Goal: Participate in discussion: Engage in conversation with other users on a specific topic

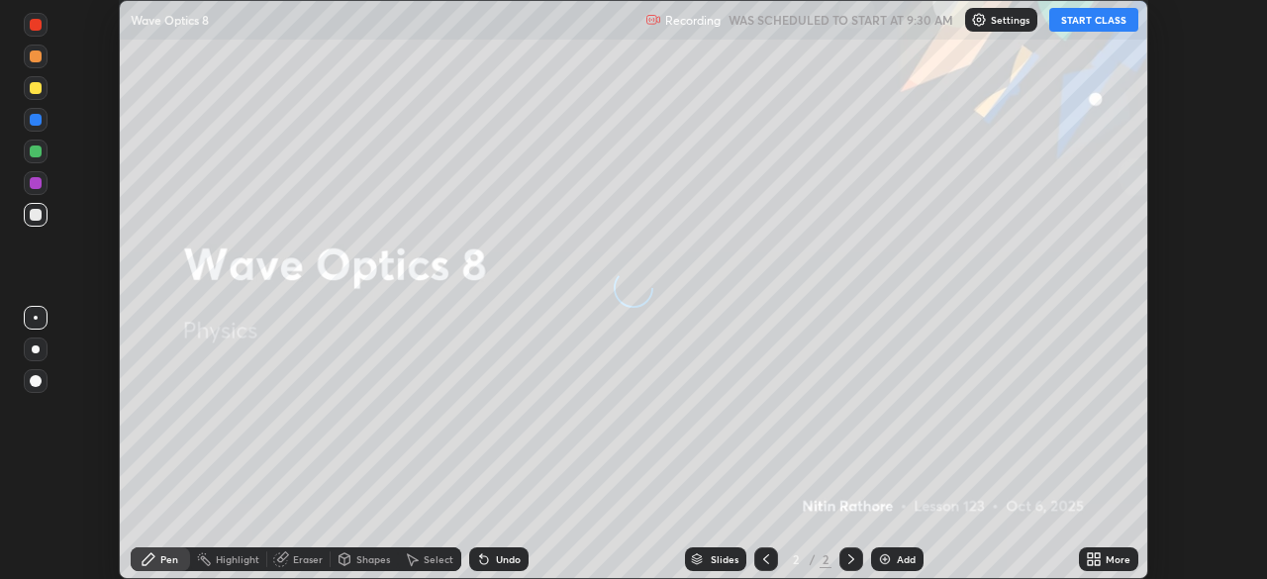
scroll to position [579, 1267]
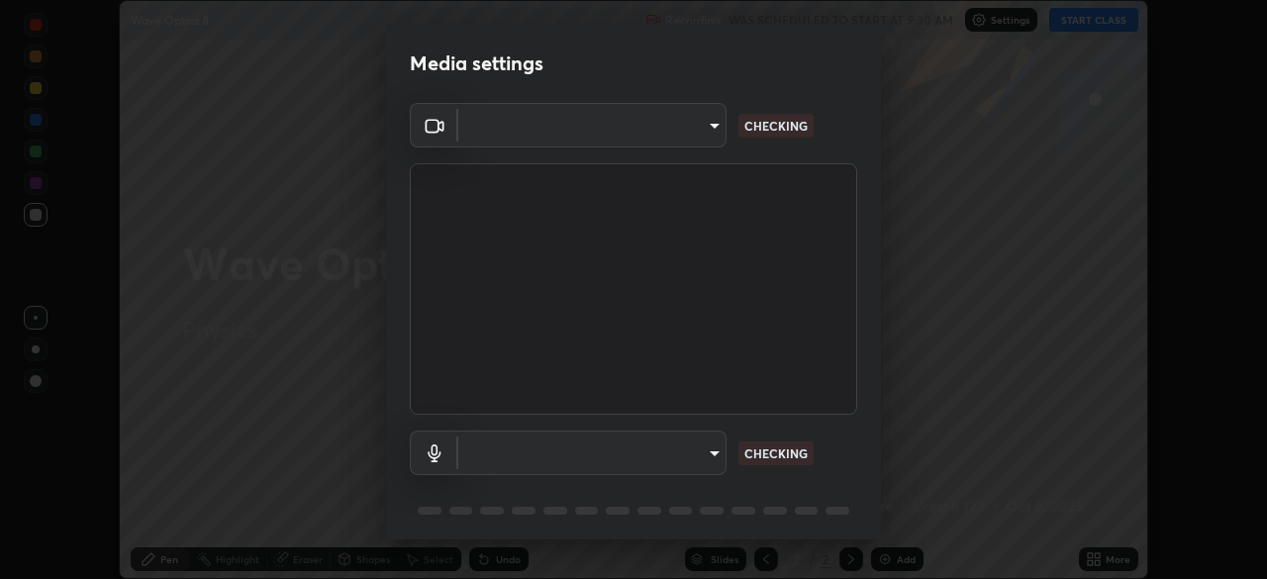
type input "6d46a3bbb121808cbb74c832f71dfccd0f2f4db2e0a8dcefa18edd627fde2ff4"
click at [708, 452] on body "Erase all Wave Optics 8 Recording WAS SCHEDULED TO START AT 9:30 AM Settings ST…" at bounding box center [633, 289] width 1267 height 579
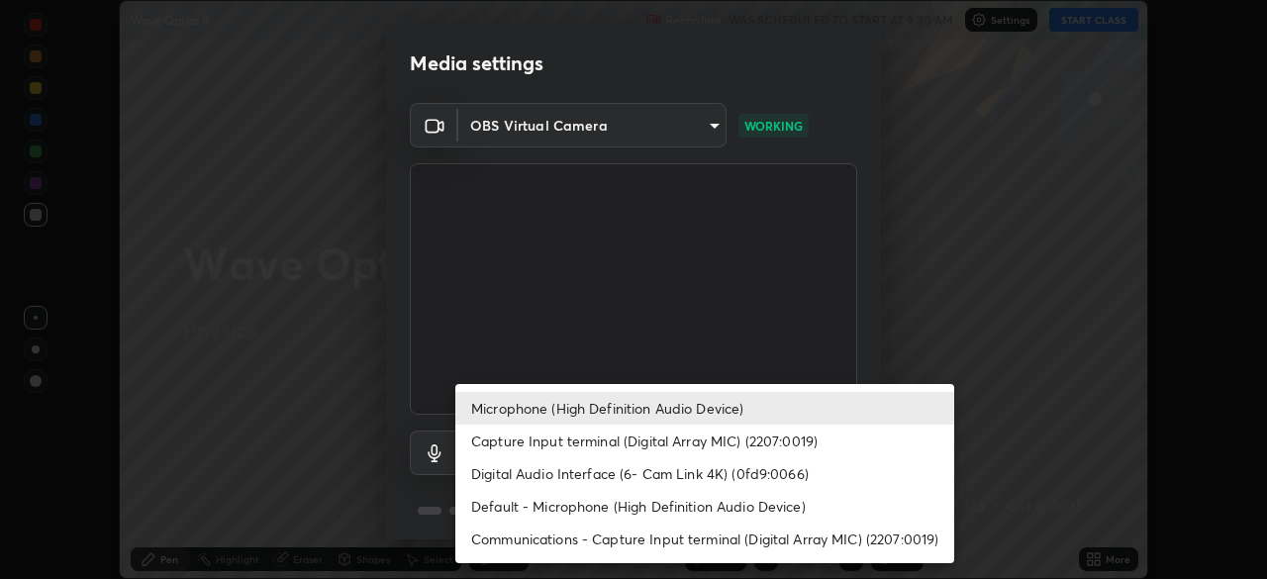
click at [726, 487] on li "Digital Audio Interface (6- Cam Link 4K) (0fd9:0066)" at bounding box center [704, 473] width 499 height 33
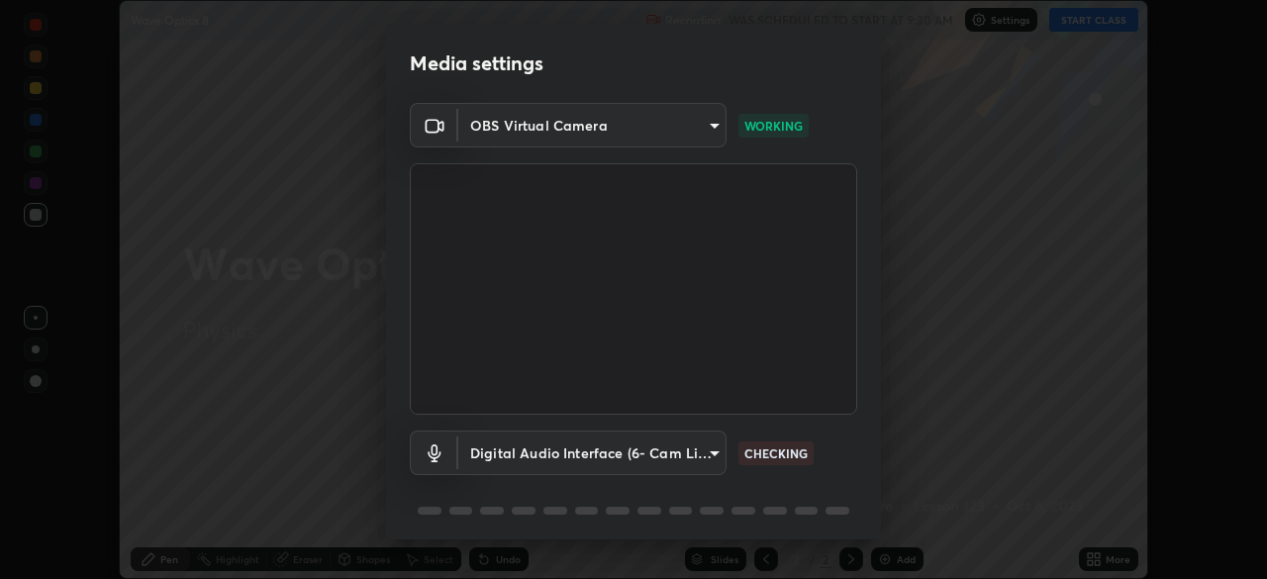
click at [698, 446] on body "Erase all Wave Optics 8 Recording WAS SCHEDULED TO START AT 9:30 AM Settings ST…" at bounding box center [633, 289] width 1267 height 579
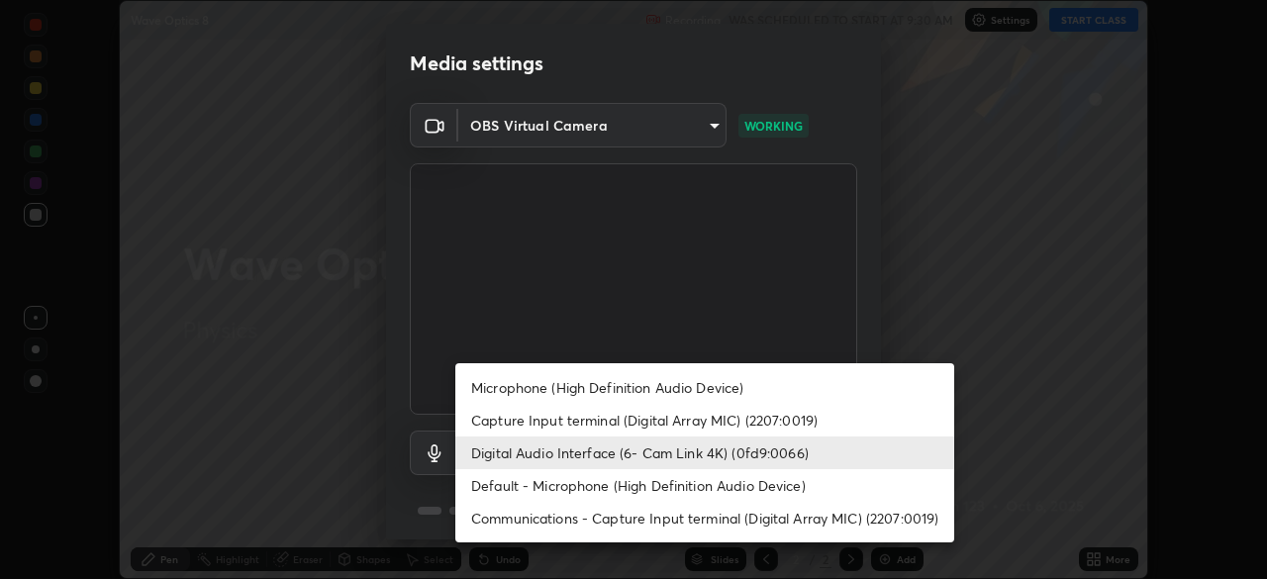
click at [684, 385] on li "Microphone (High Definition Audio Device)" at bounding box center [704, 387] width 499 height 33
type input "542551534069d815422f2d39fde6cbae80a89d9e5025ba2982a8294de1300f8f"
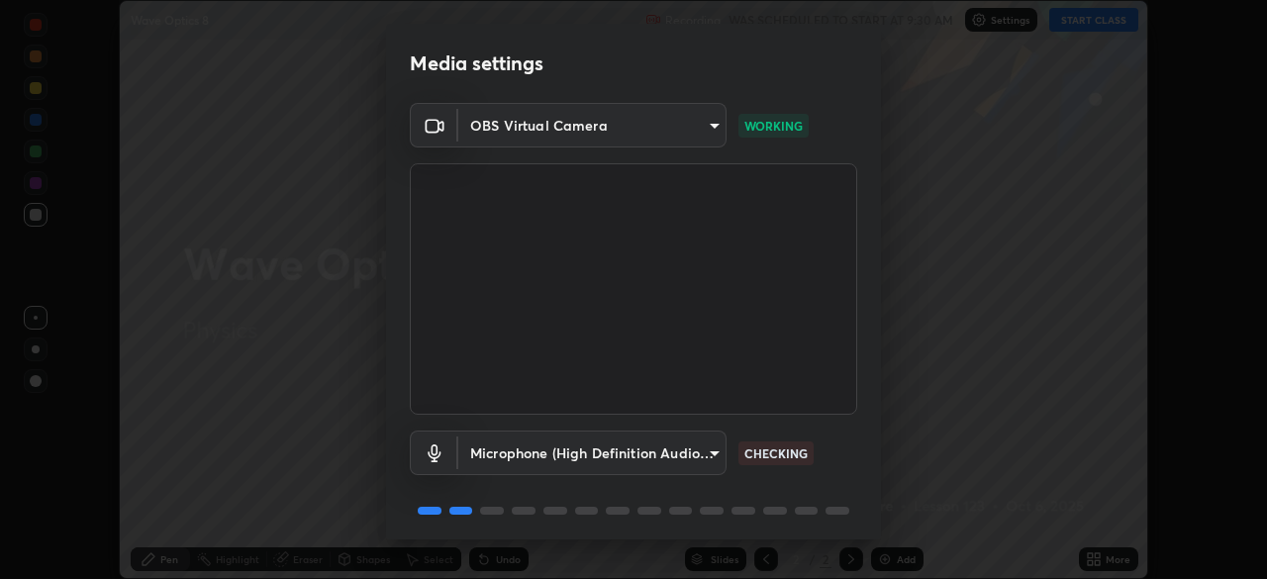
scroll to position [70, 0]
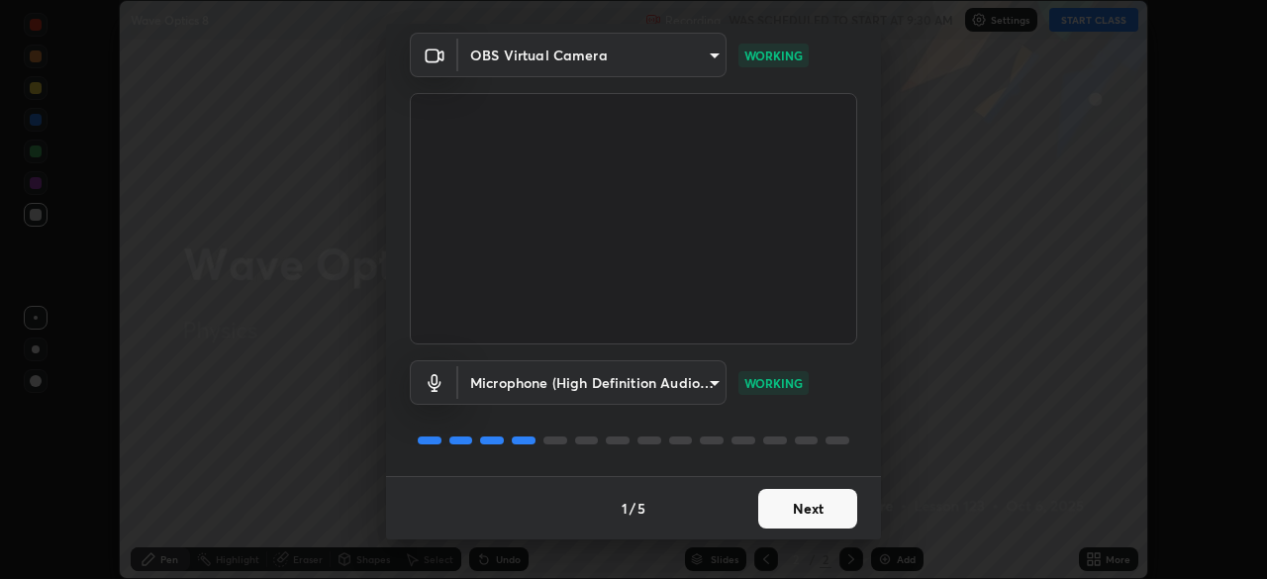
click at [817, 516] on button "Next" at bounding box center [807, 509] width 99 height 40
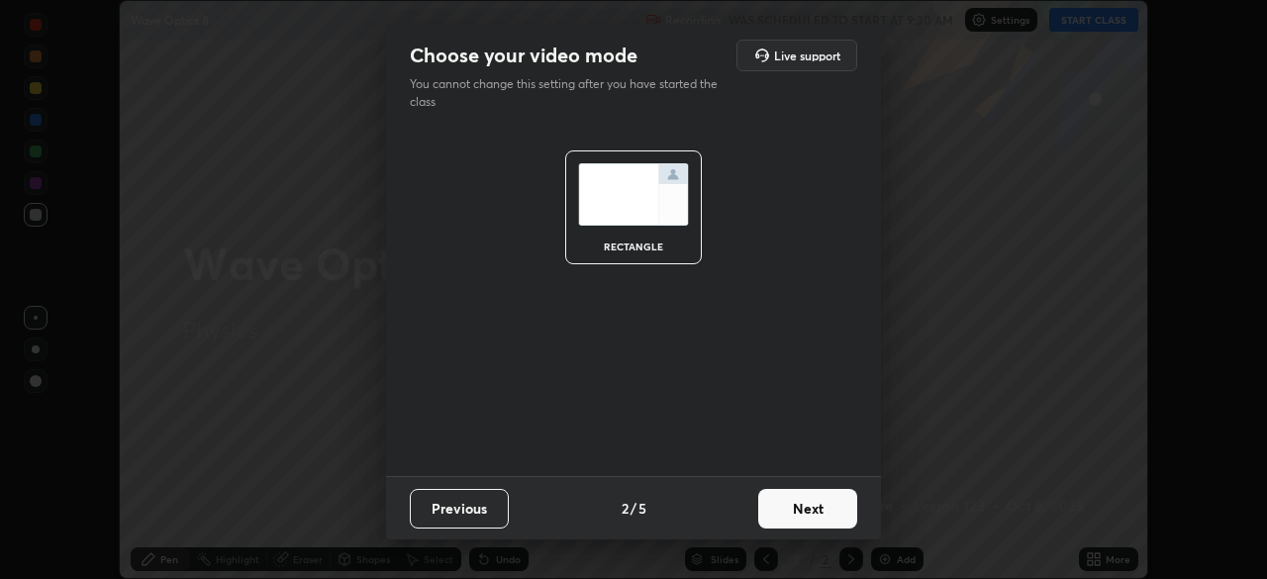
scroll to position [0, 0]
click at [817, 515] on button "Next" at bounding box center [807, 509] width 99 height 40
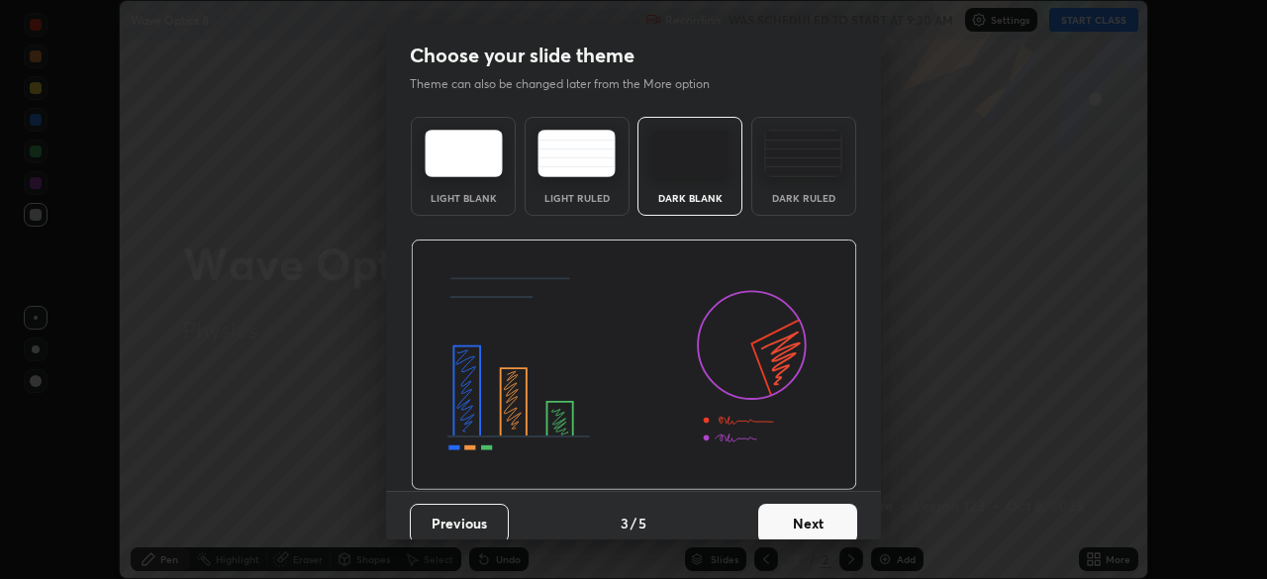
click at [822, 519] on button "Next" at bounding box center [807, 524] width 99 height 40
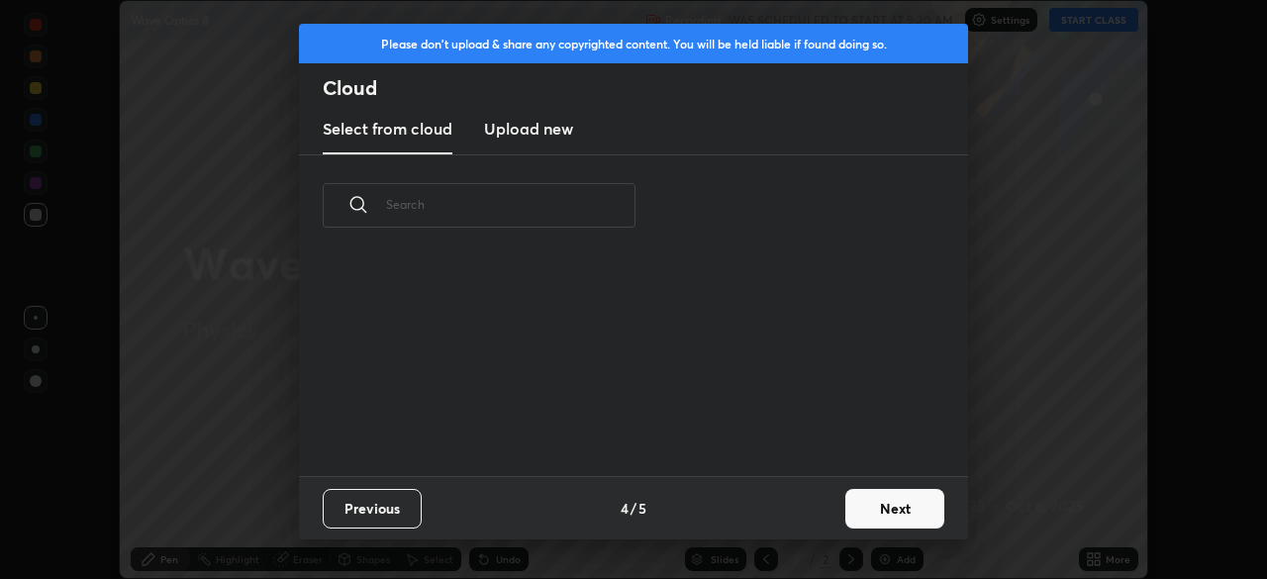
click at [832, 517] on div "Previous 4 / 5 Next" at bounding box center [633, 507] width 669 height 63
click at [871, 506] on button "Next" at bounding box center [894, 509] width 99 height 40
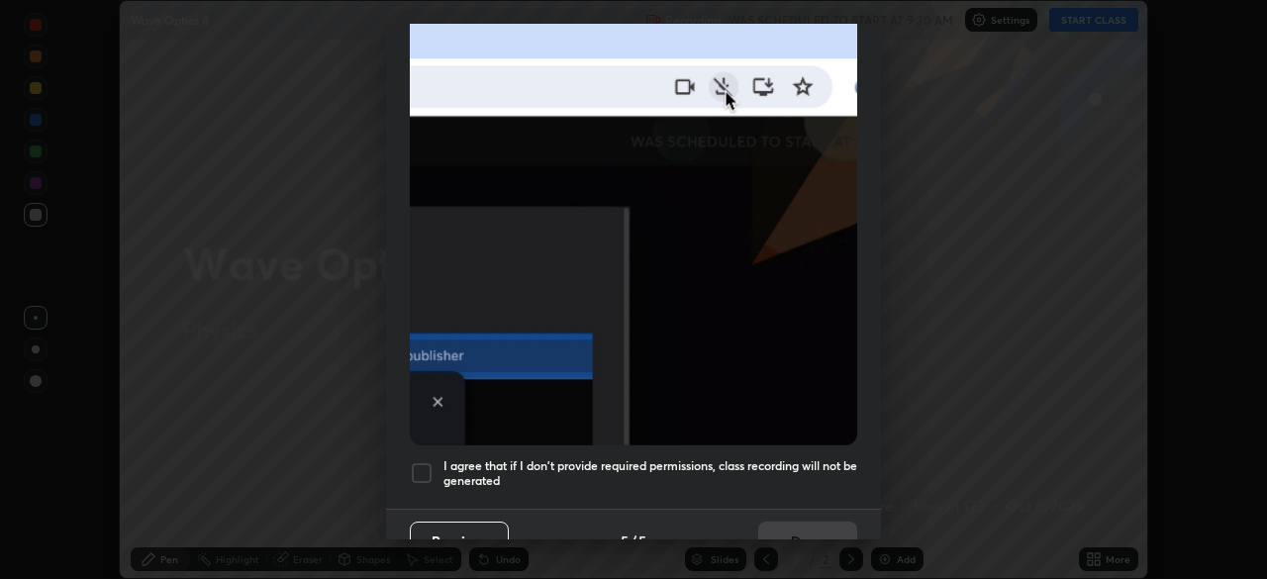
click at [887, 505] on div "Allow automatic downloads Please provide the following download permissions to …" at bounding box center [633, 289] width 1267 height 579
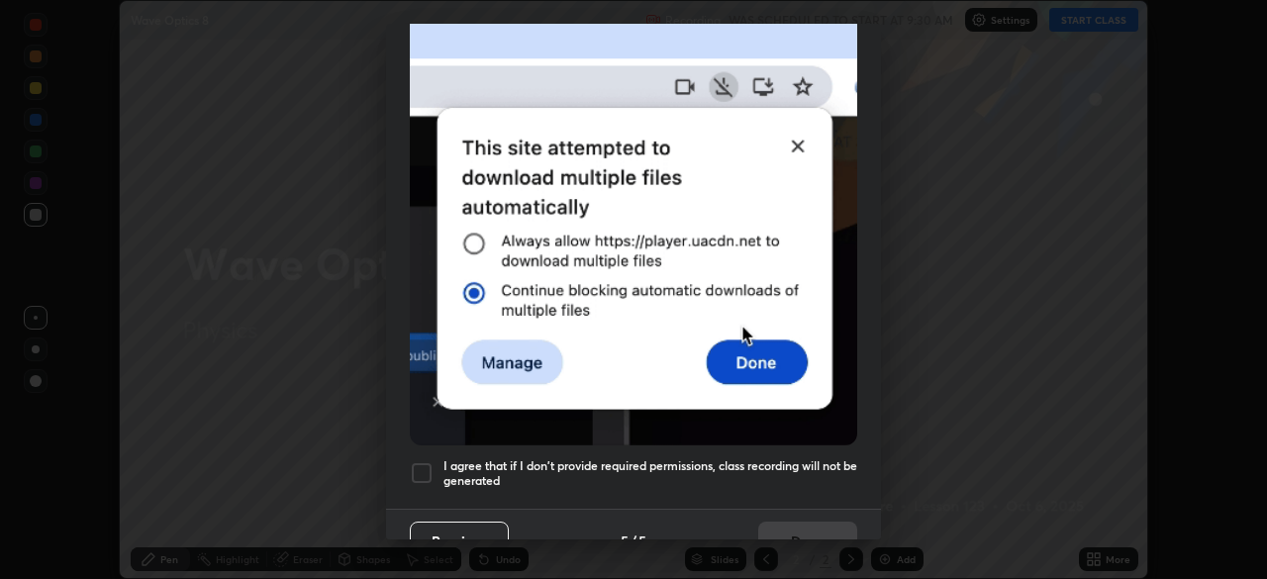
click at [891, 505] on div "Allow automatic downloads Please provide the following download permissions to …" at bounding box center [633, 289] width 1267 height 579
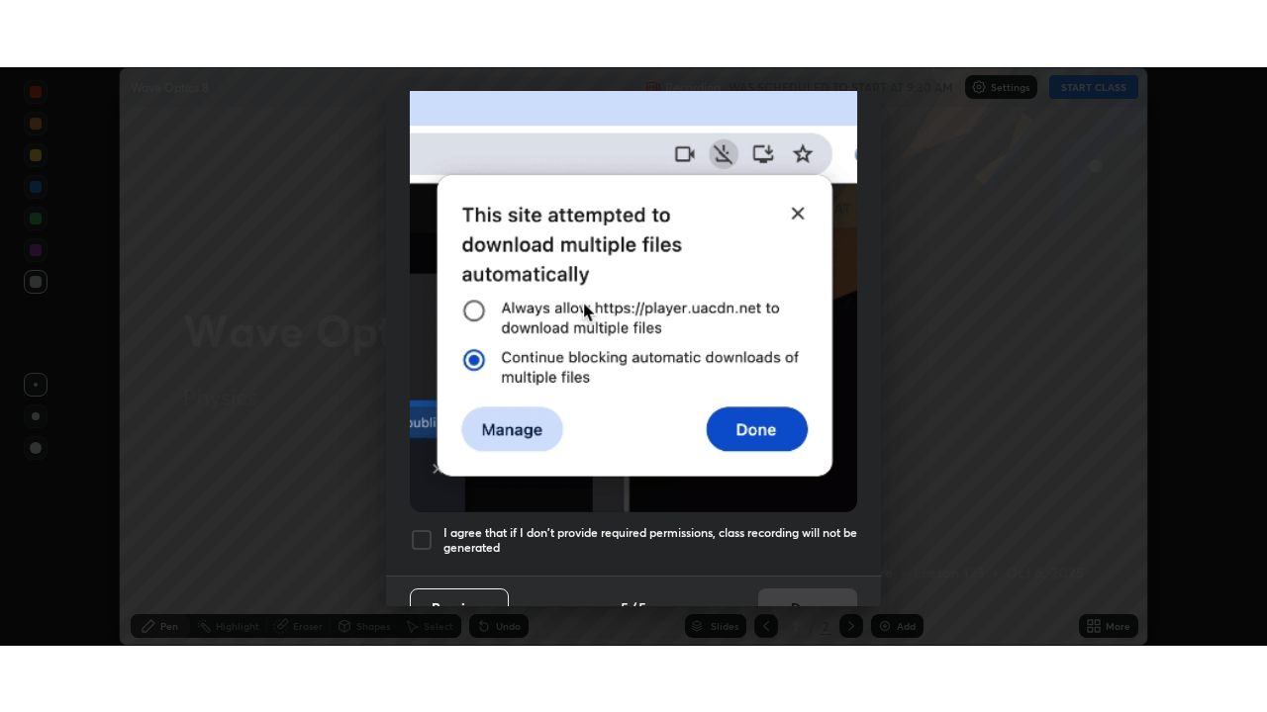
scroll to position [474, 0]
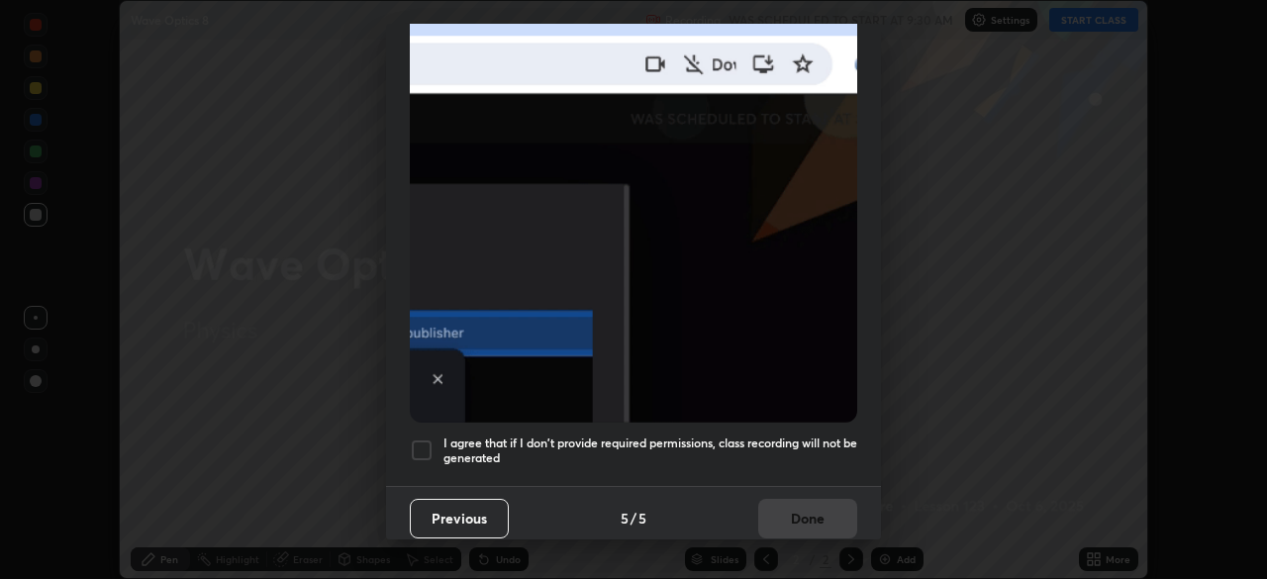
click at [792, 437] on h5 "I agree that if I don't provide required permissions, class recording will not …" at bounding box center [650, 450] width 414 height 31
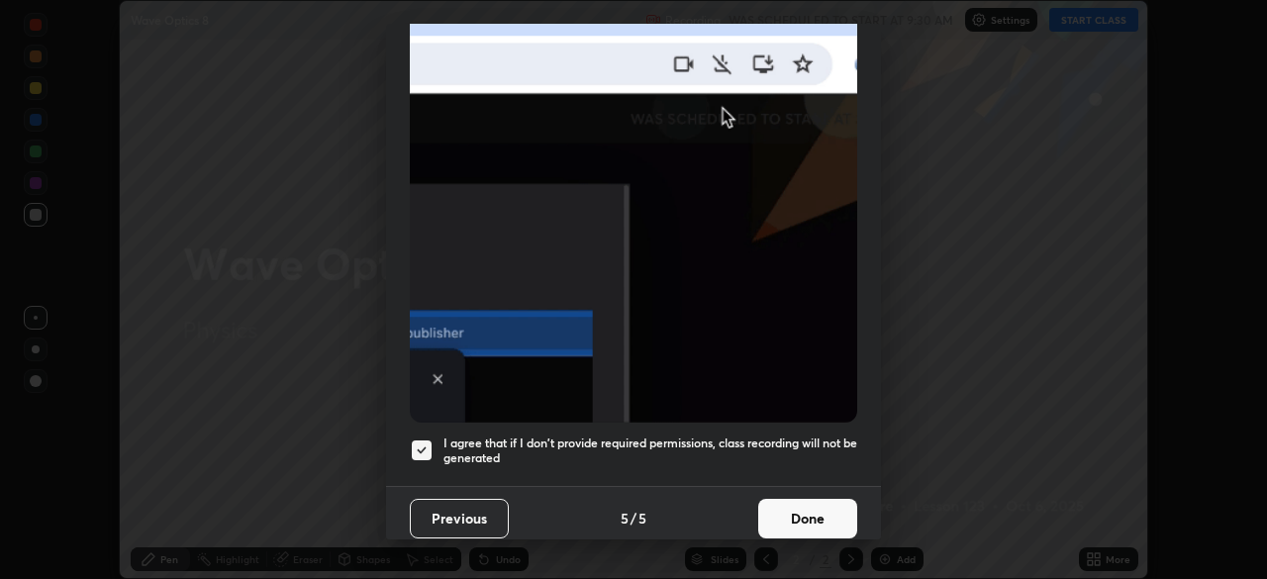
click at [803, 512] on button "Done" at bounding box center [807, 519] width 99 height 40
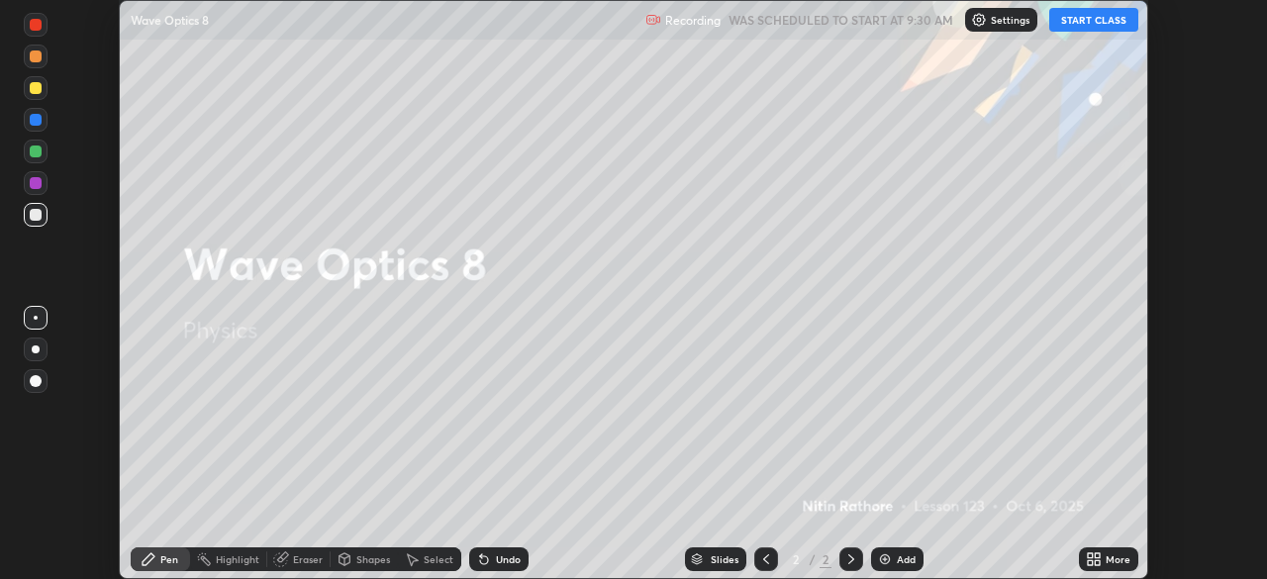
click at [1105, 550] on div "More" at bounding box center [1108, 559] width 59 height 24
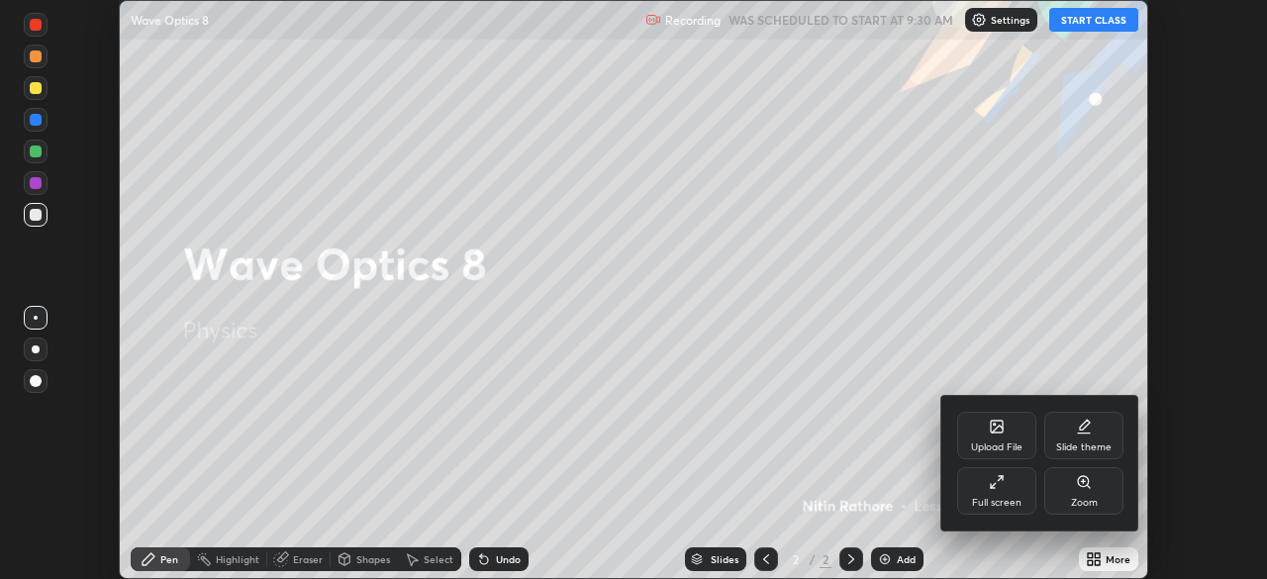
click at [1022, 492] on div "Full screen" at bounding box center [996, 490] width 79 height 47
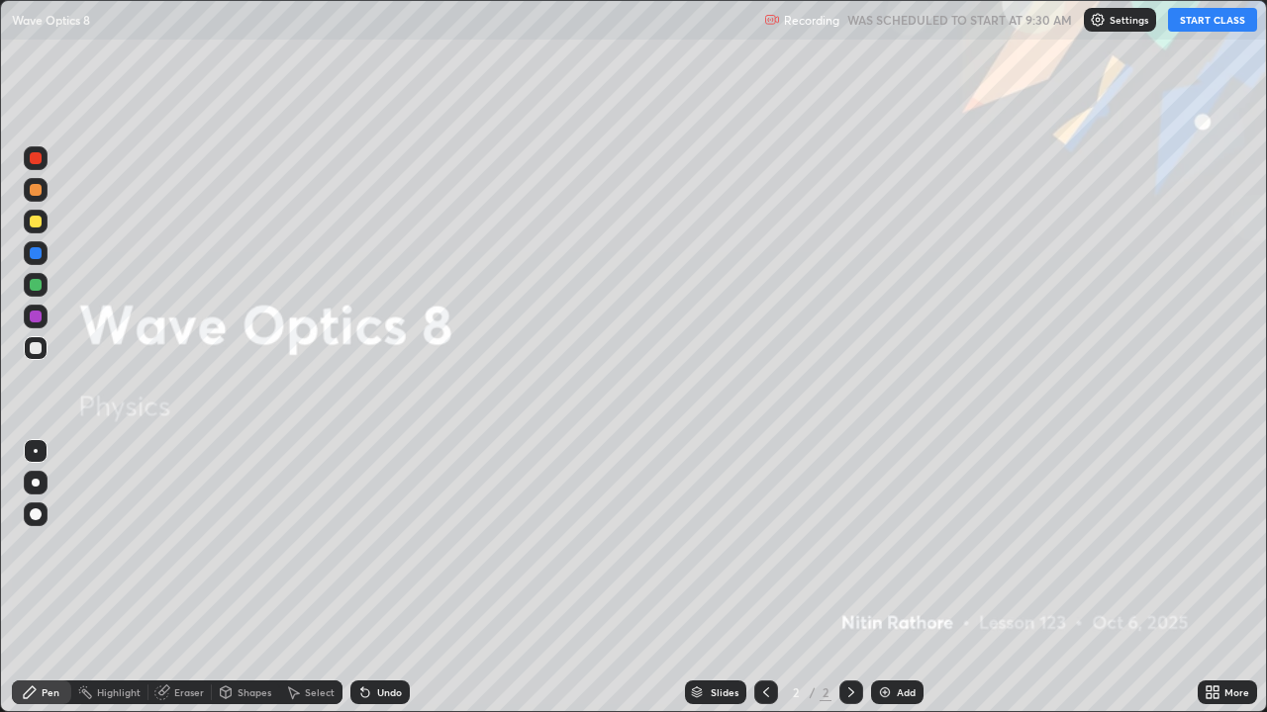
scroll to position [712, 1267]
click at [1184, 15] on button "START CLASS" at bounding box center [1212, 20] width 89 height 24
click at [900, 578] on div "Add" at bounding box center [905, 693] width 19 height 10
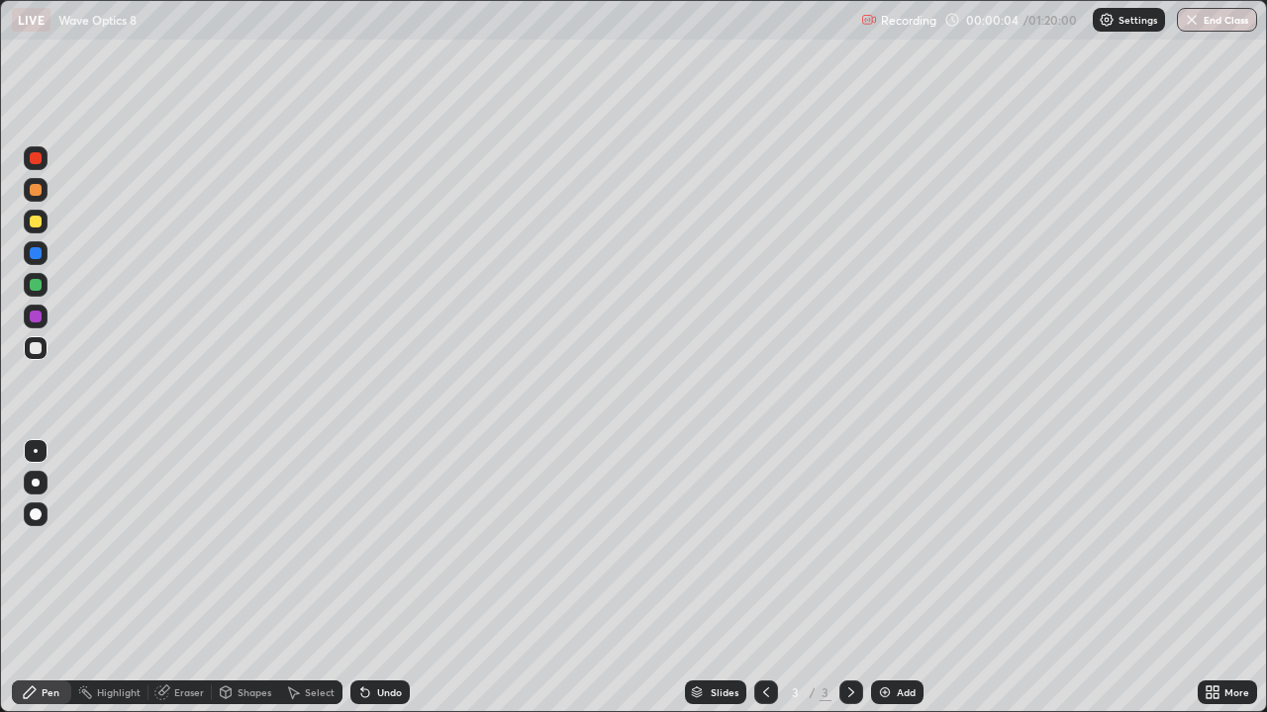
click at [36, 483] on div at bounding box center [36, 483] width 8 height 8
click at [253, 578] on div "Shapes" at bounding box center [254, 693] width 34 height 10
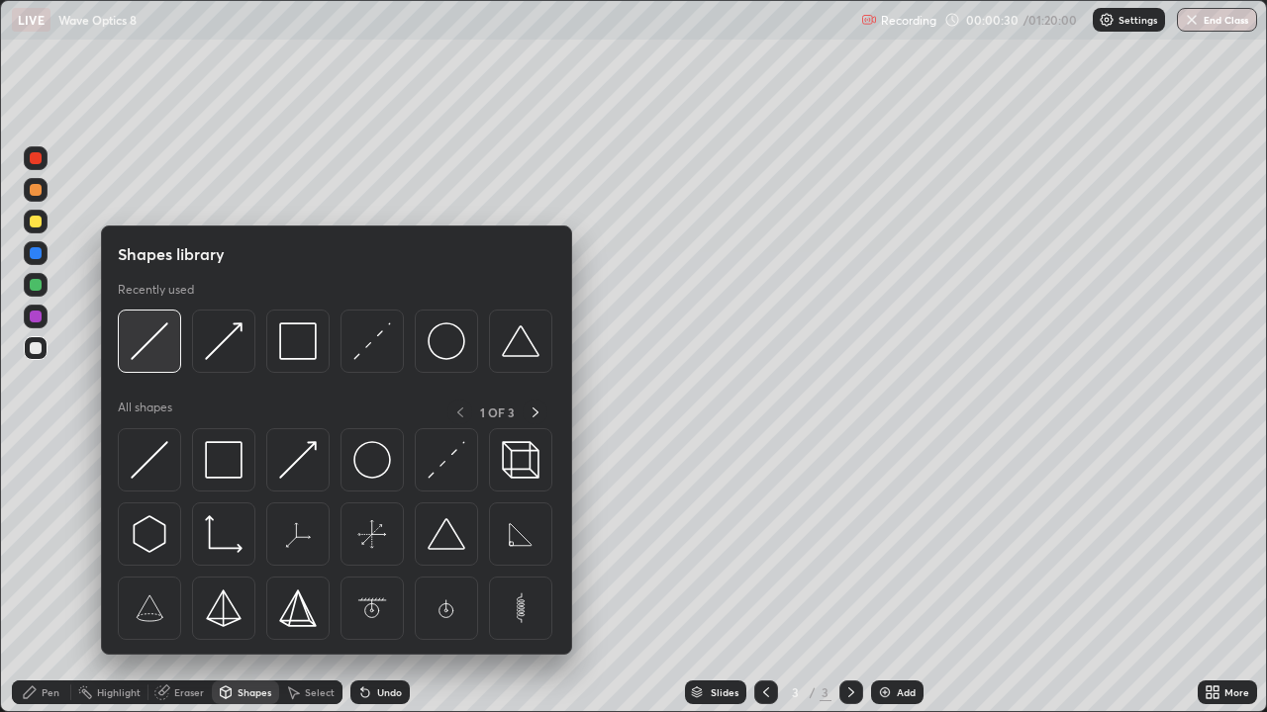
click at [153, 347] on img at bounding box center [150, 342] width 38 height 38
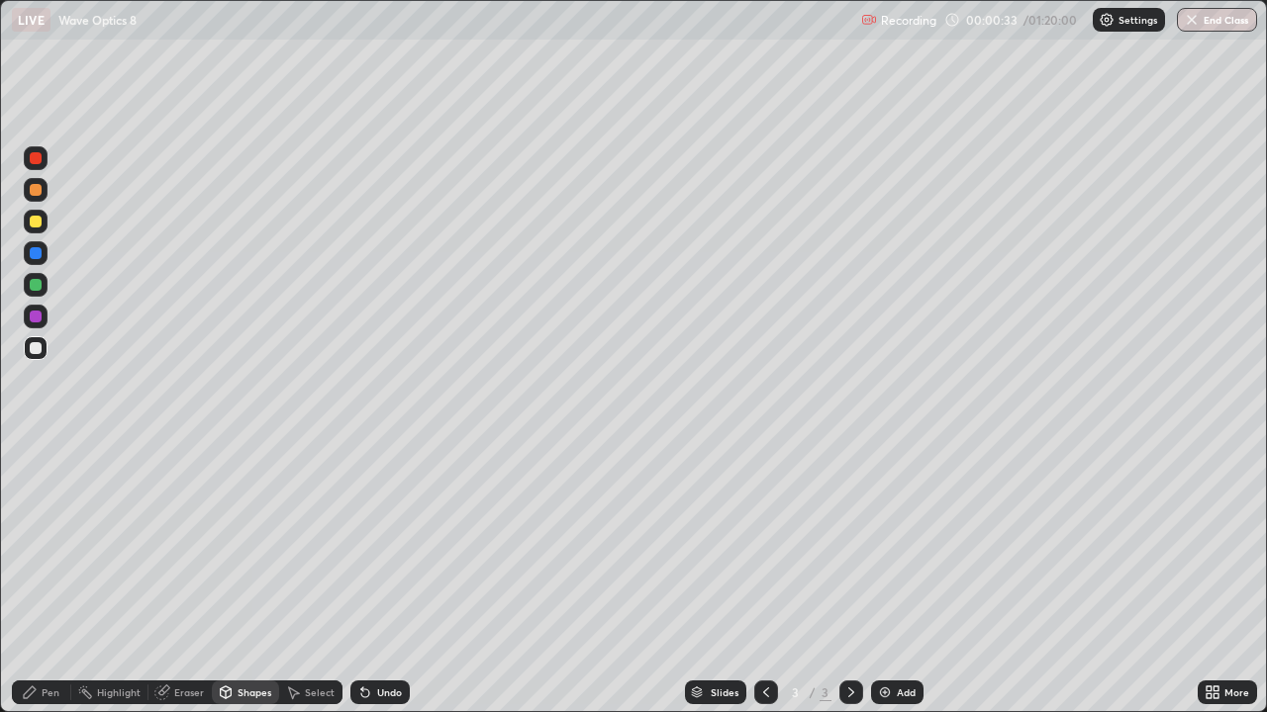
click at [52, 578] on div "Pen" at bounding box center [51, 693] width 18 height 10
click at [256, 578] on div "Shapes" at bounding box center [245, 693] width 67 height 24
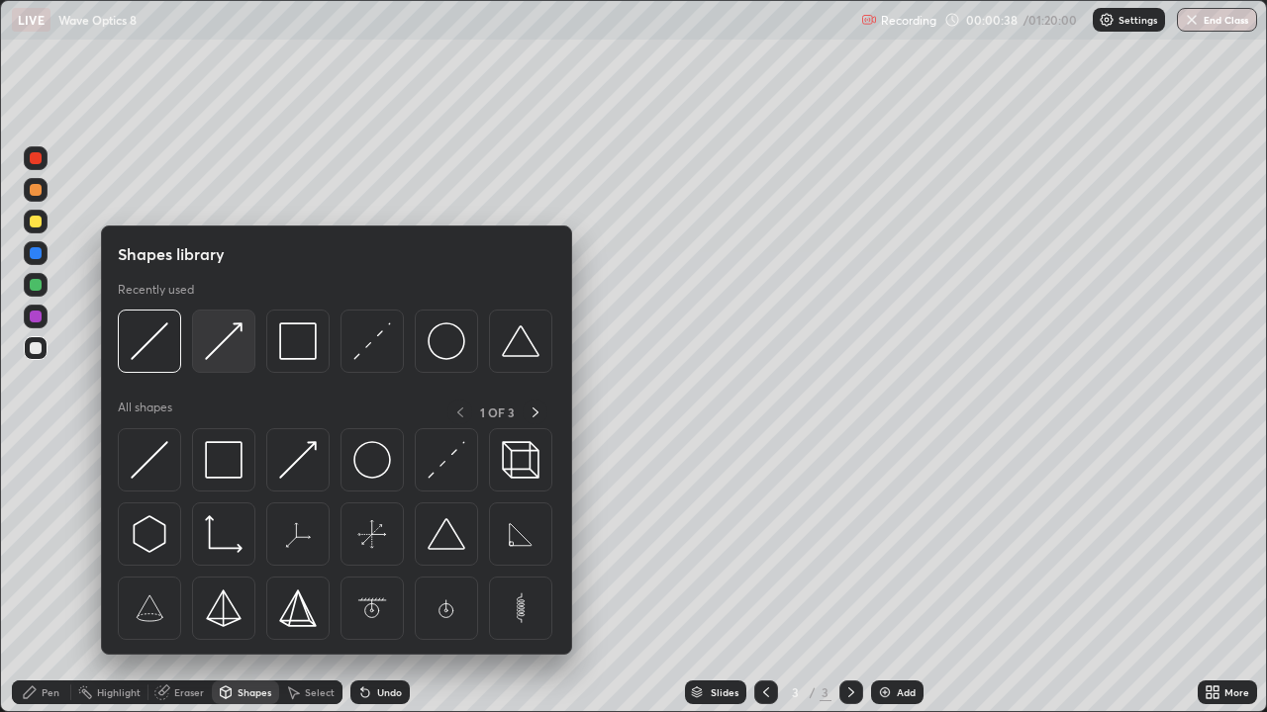
click at [231, 334] on img at bounding box center [224, 342] width 38 height 38
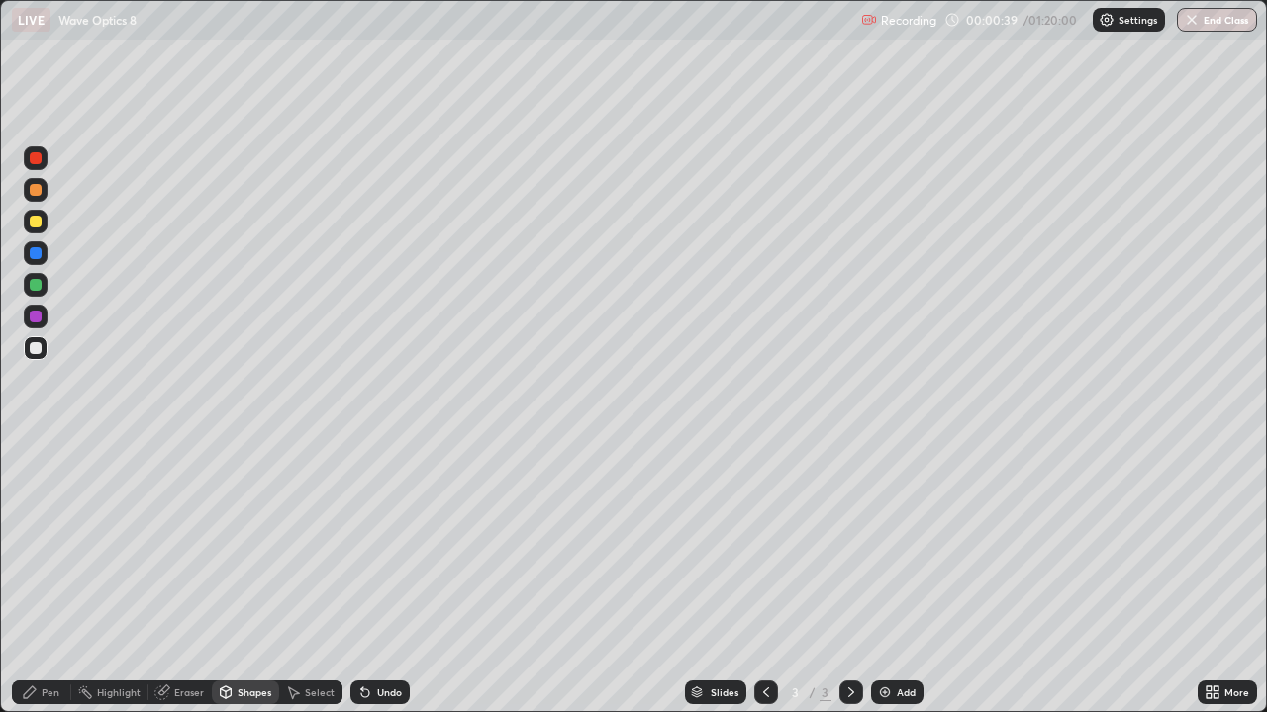
click at [36, 286] on div at bounding box center [36, 285] width 12 height 12
click at [314, 578] on div "Select" at bounding box center [320, 693] width 30 height 10
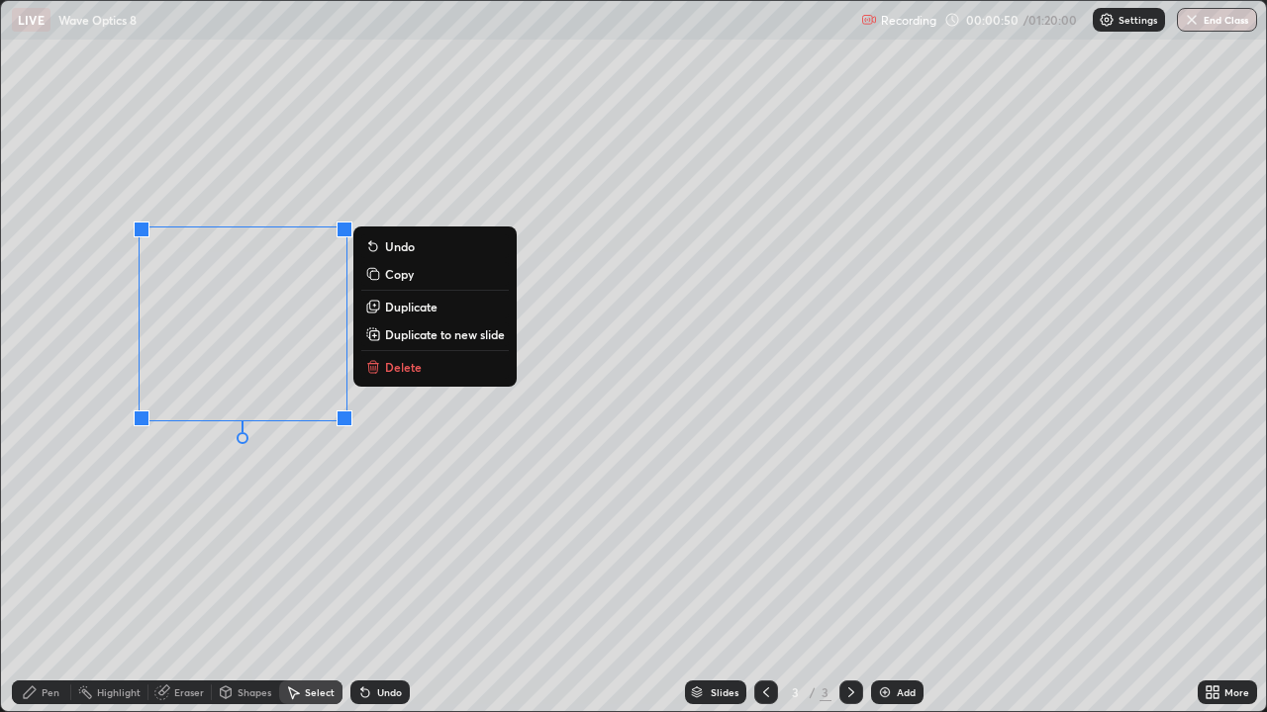
click at [429, 312] on p "Duplicate" at bounding box center [411, 307] width 52 height 16
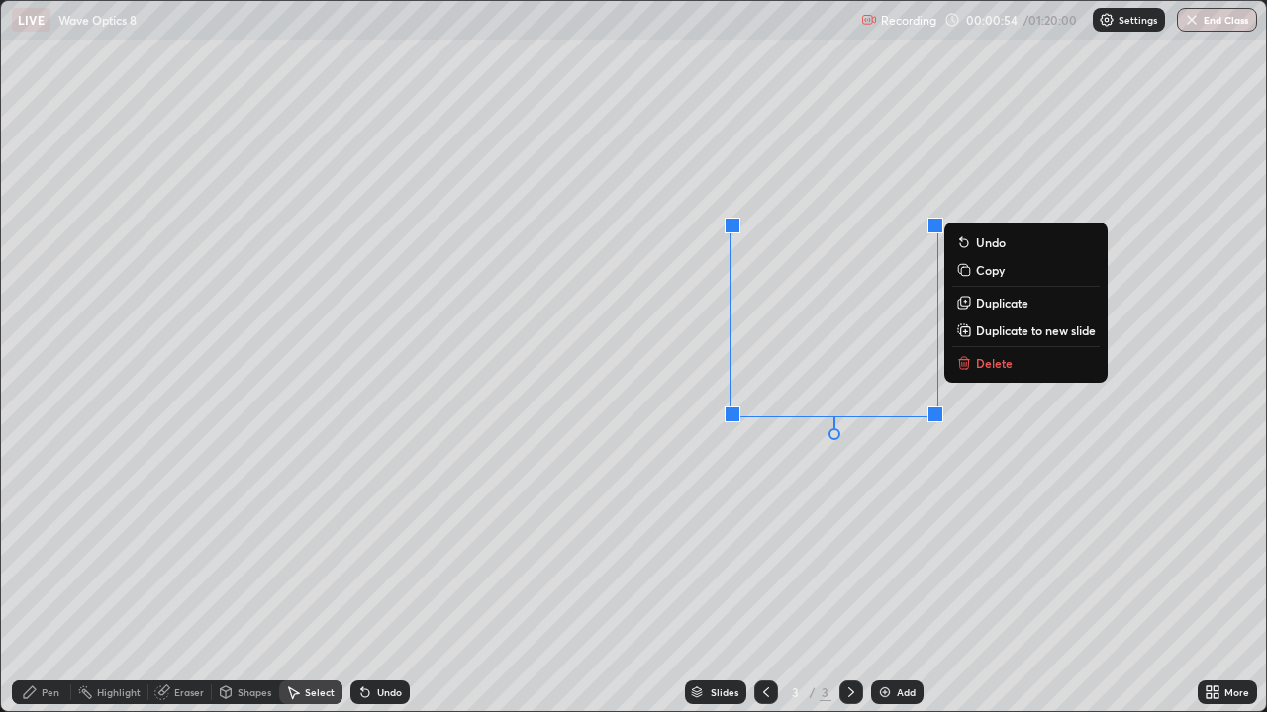
click at [239, 578] on div "Shapes" at bounding box center [254, 693] width 34 height 10
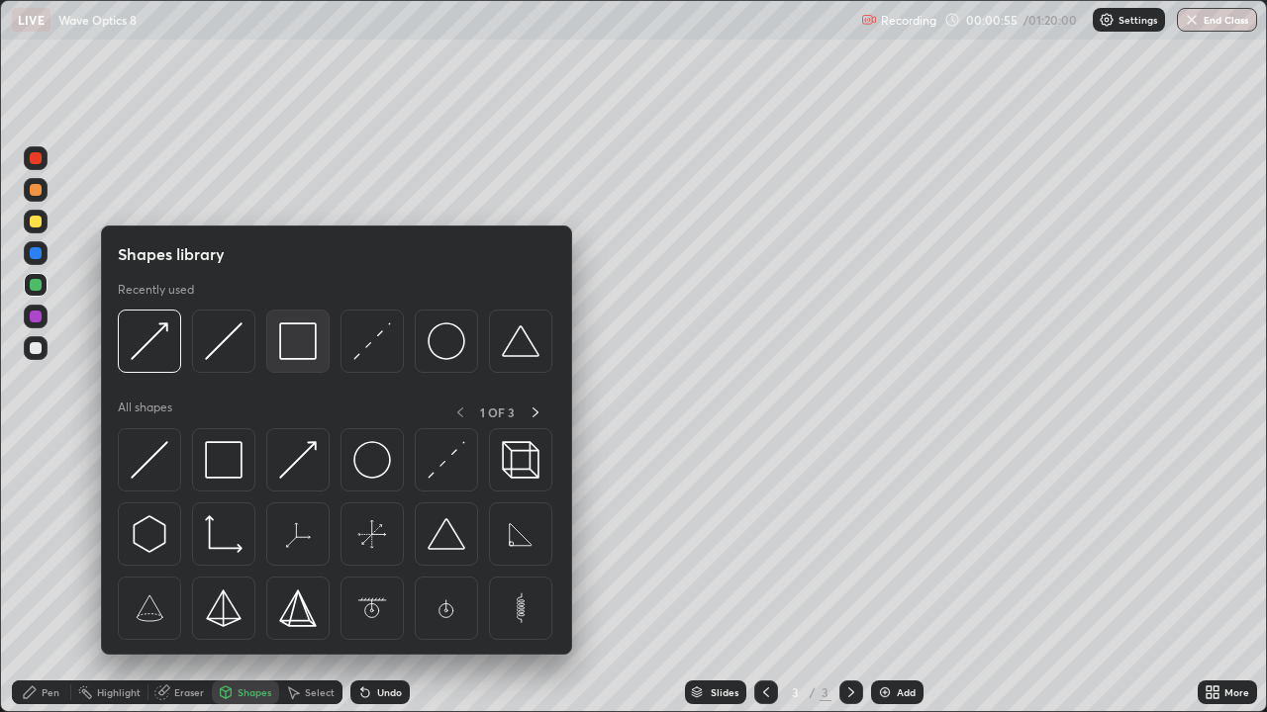
click at [298, 339] on img at bounding box center [298, 342] width 38 height 38
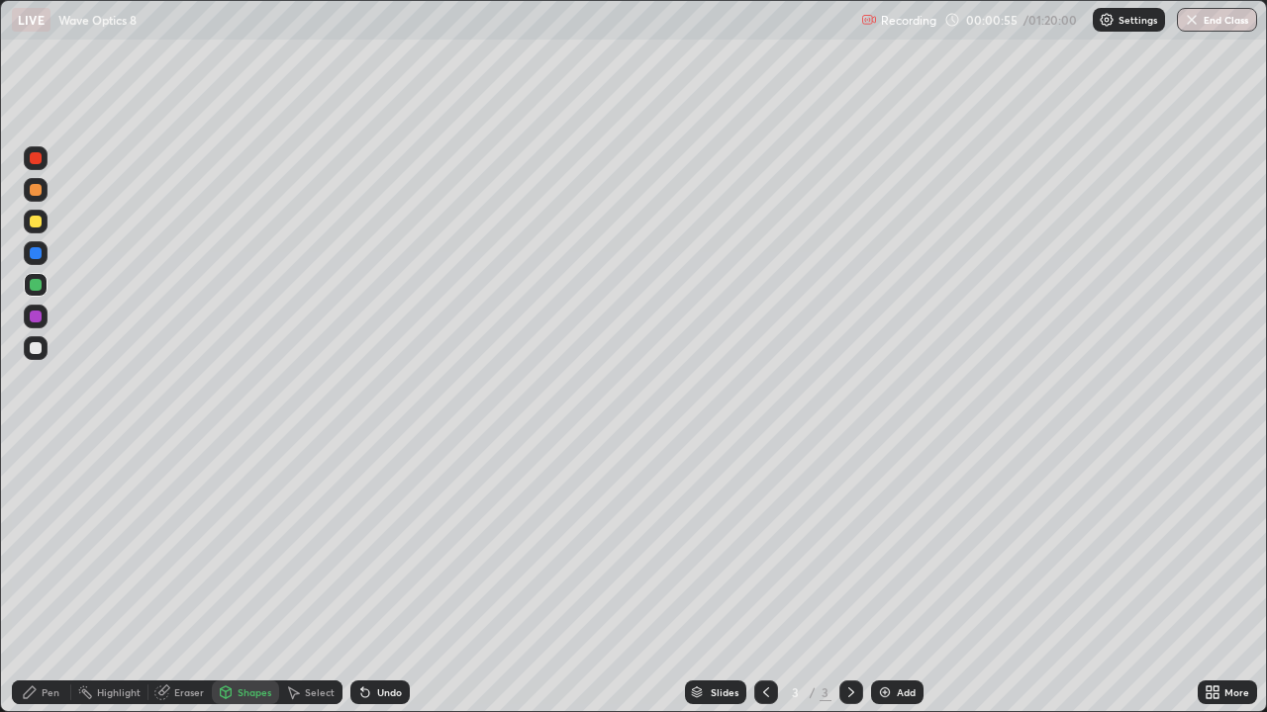
click at [37, 357] on div at bounding box center [36, 348] width 24 height 24
click at [242, 578] on div "Shapes" at bounding box center [245, 693] width 67 height 24
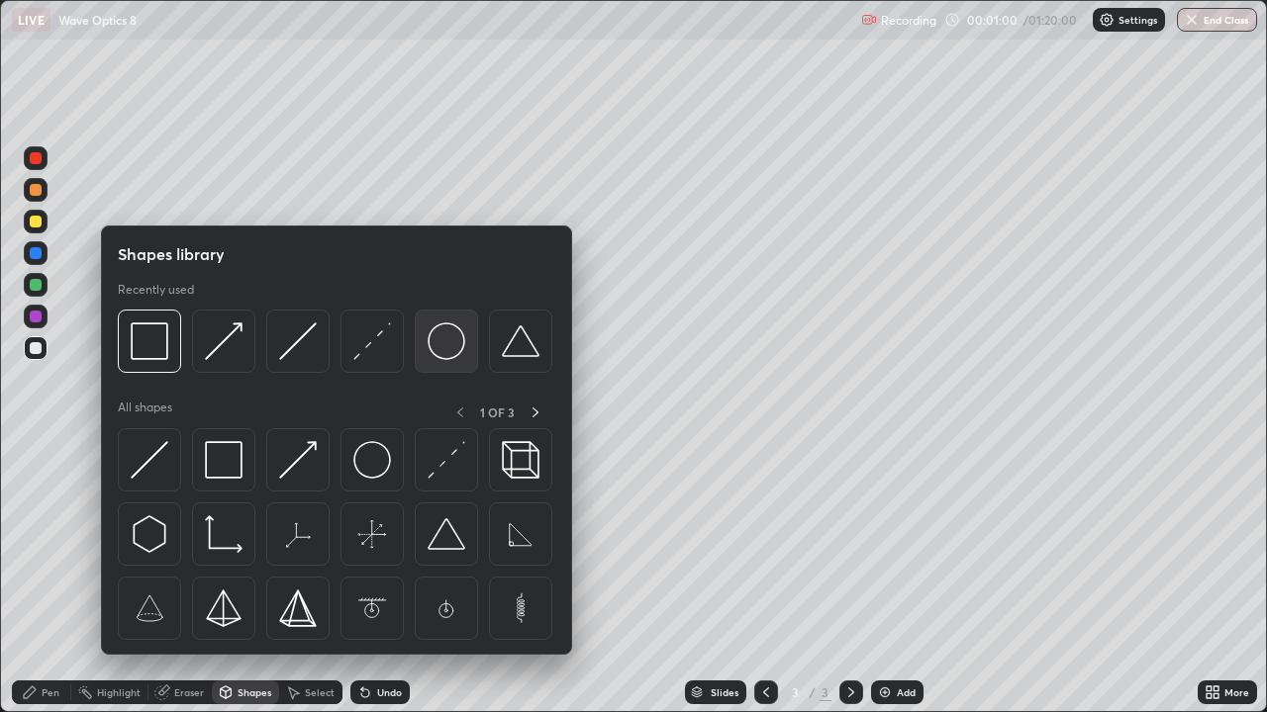
click at [441, 347] on img at bounding box center [446, 342] width 38 height 38
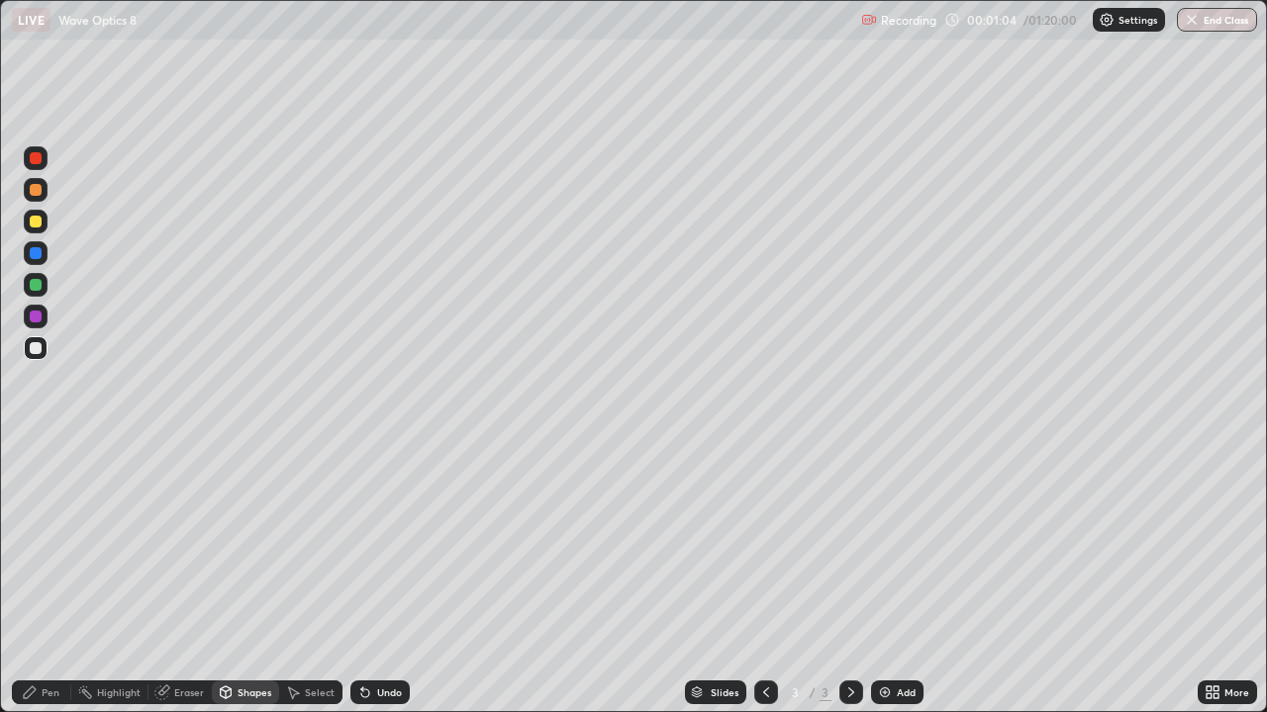
click at [233, 578] on div "Shapes" at bounding box center [245, 693] width 67 height 24
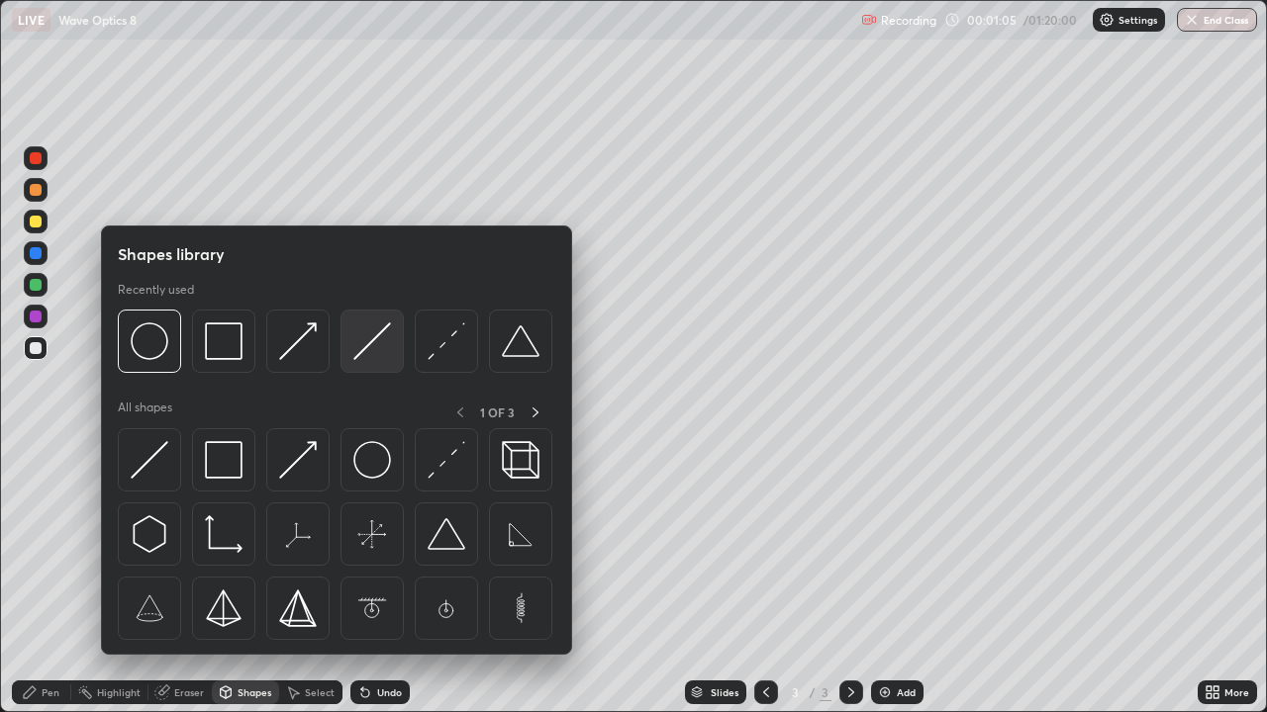
click at [376, 341] on img at bounding box center [372, 342] width 38 height 38
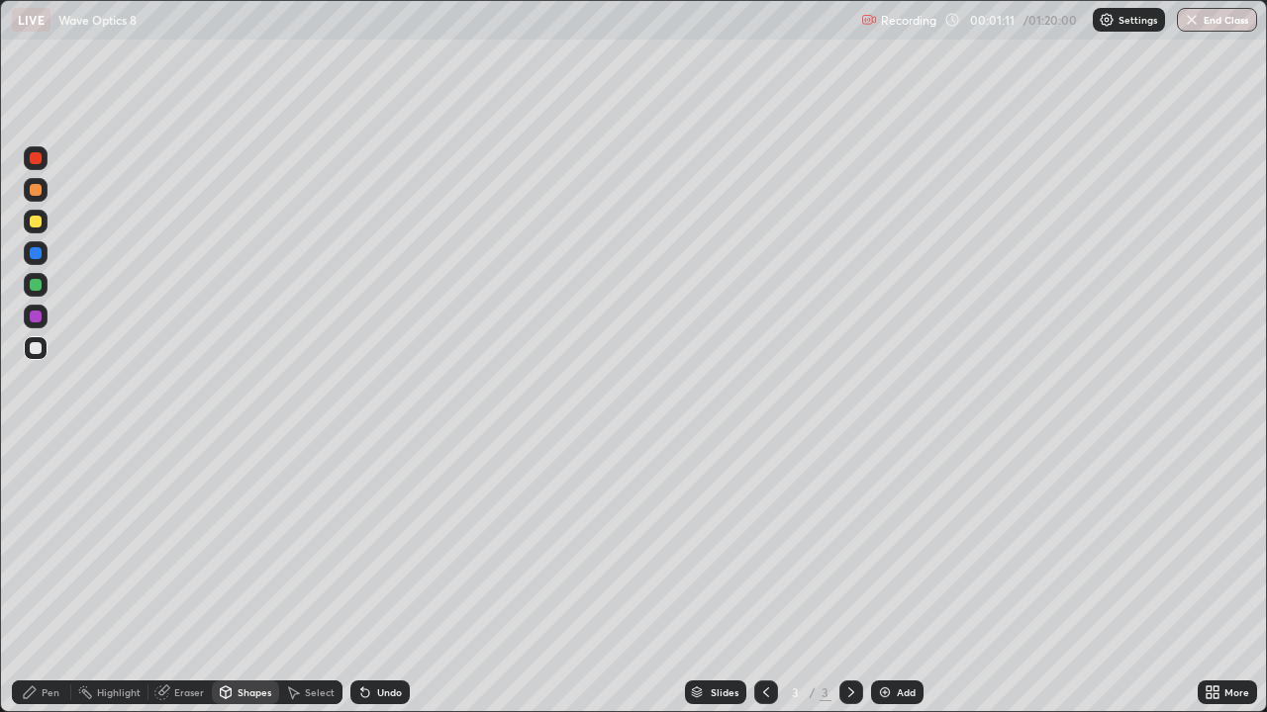
click at [249, 578] on div "Shapes" at bounding box center [254, 693] width 34 height 10
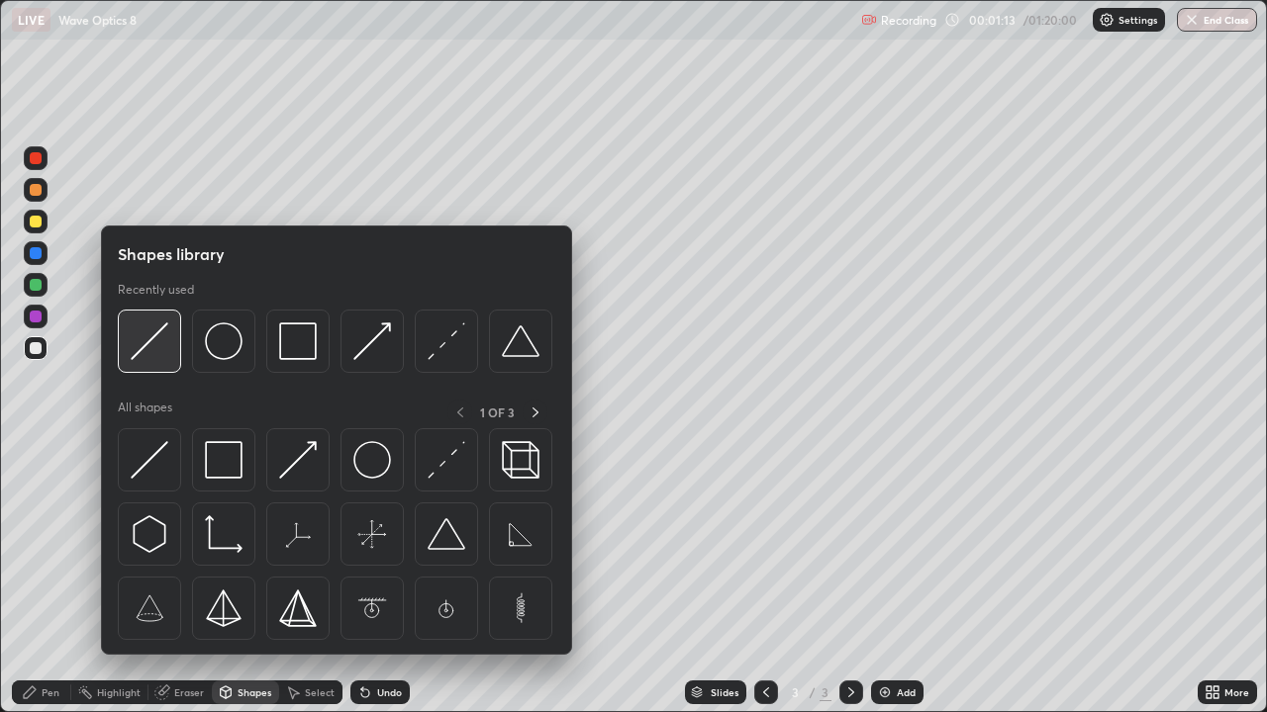
click at [167, 341] on img at bounding box center [150, 342] width 38 height 38
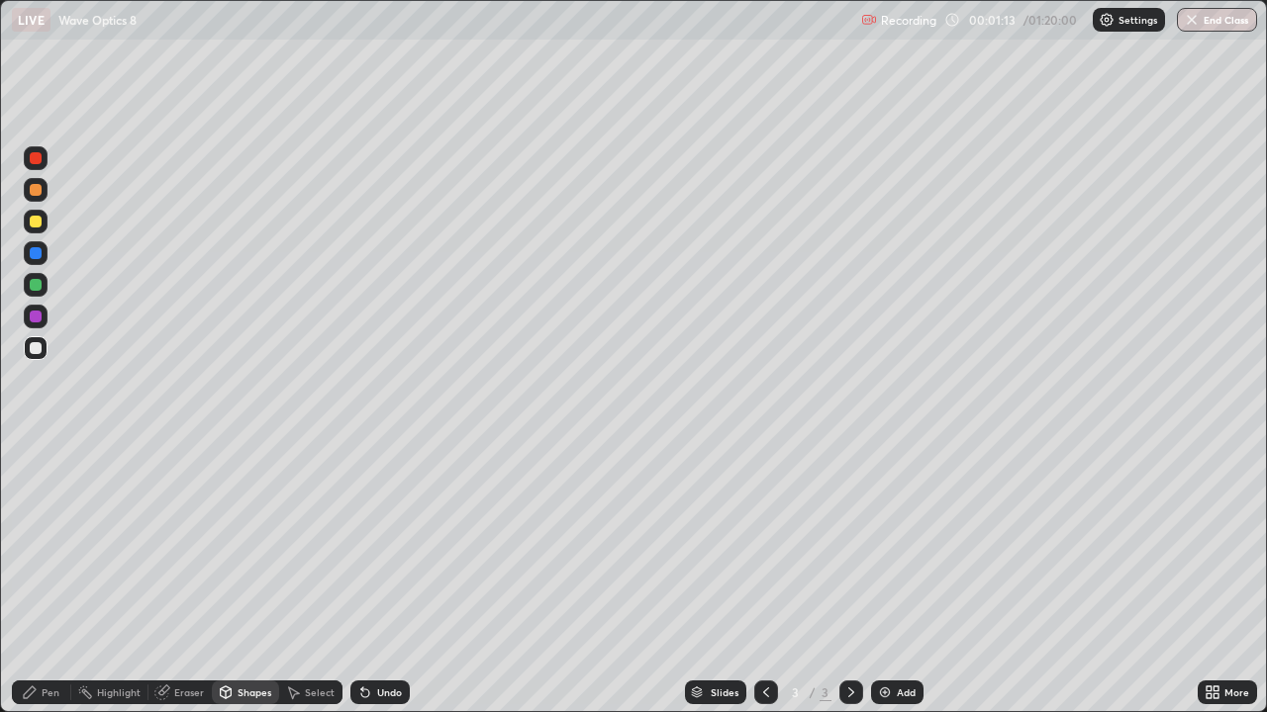
click at [37, 286] on div at bounding box center [36, 285] width 12 height 12
click at [232, 578] on icon at bounding box center [226, 693] width 16 height 16
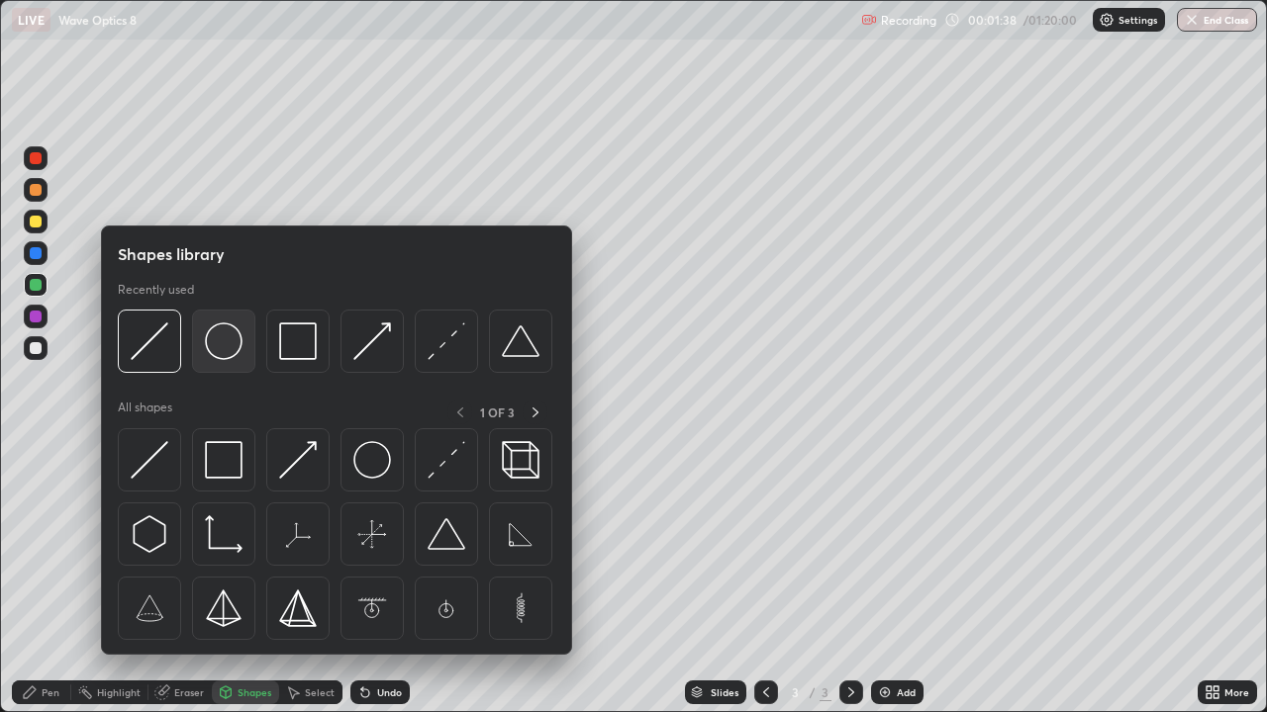
click at [224, 347] on img at bounding box center [224, 342] width 38 height 38
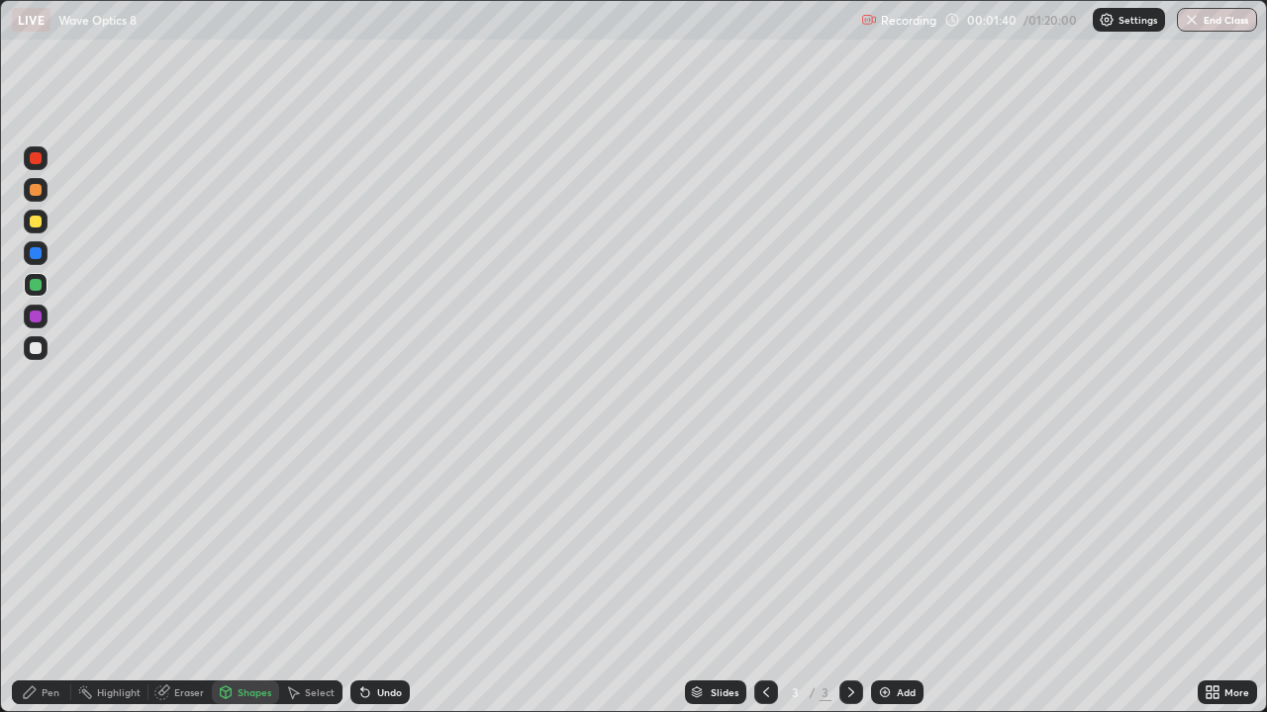
click at [33, 257] on div at bounding box center [36, 253] width 12 height 12
click at [224, 578] on icon at bounding box center [226, 691] width 11 height 3
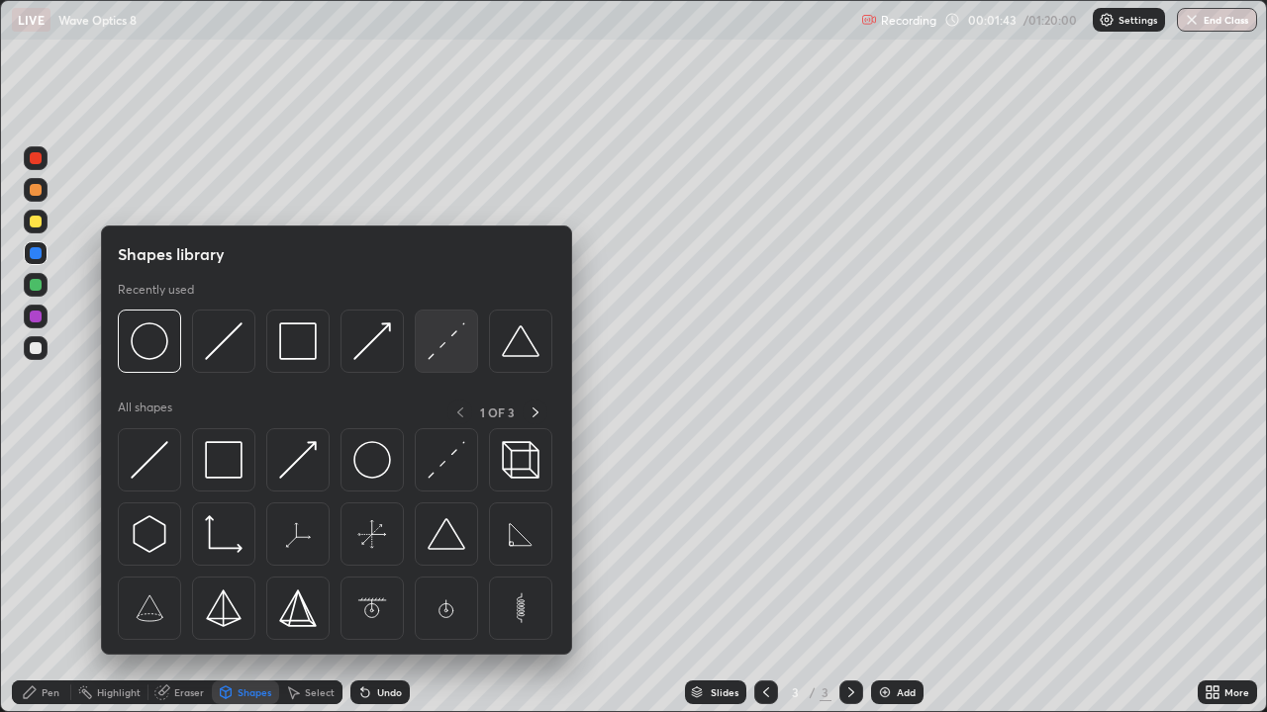
click at [451, 344] on img at bounding box center [446, 342] width 38 height 38
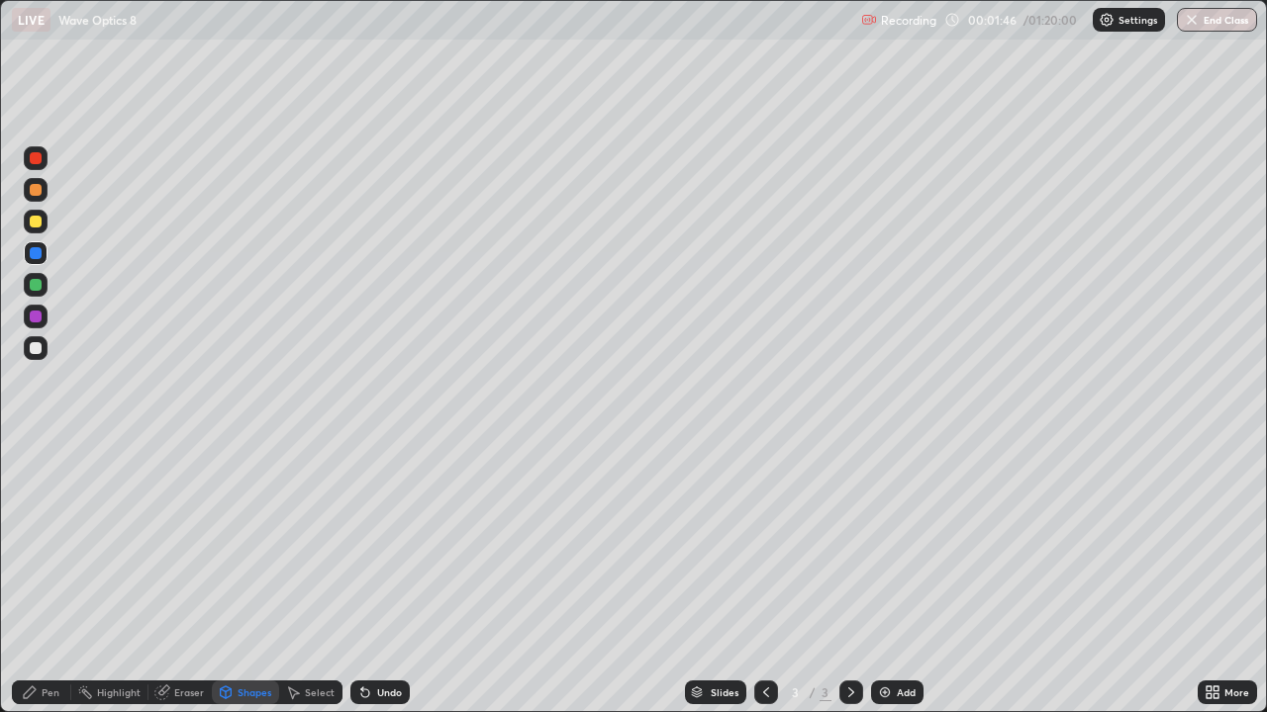
click at [20, 578] on div "Pen" at bounding box center [41, 693] width 59 height 24
click at [31, 279] on div at bounding box center [36, 285] width 24 height 24
click at [242, 578] on div "Shapes" at bounding box center [254, 693] width 34 height 10
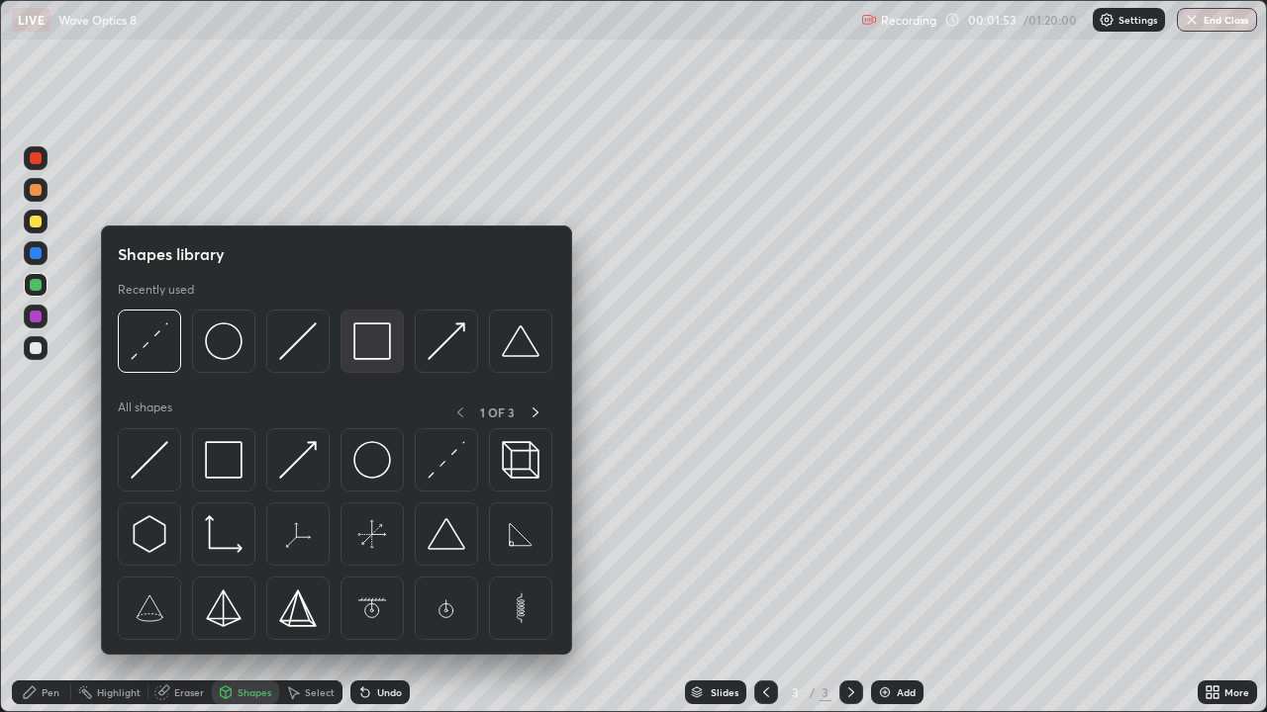
click at [362, 346] on img at bounding box center [372, 342] width 38 height 38
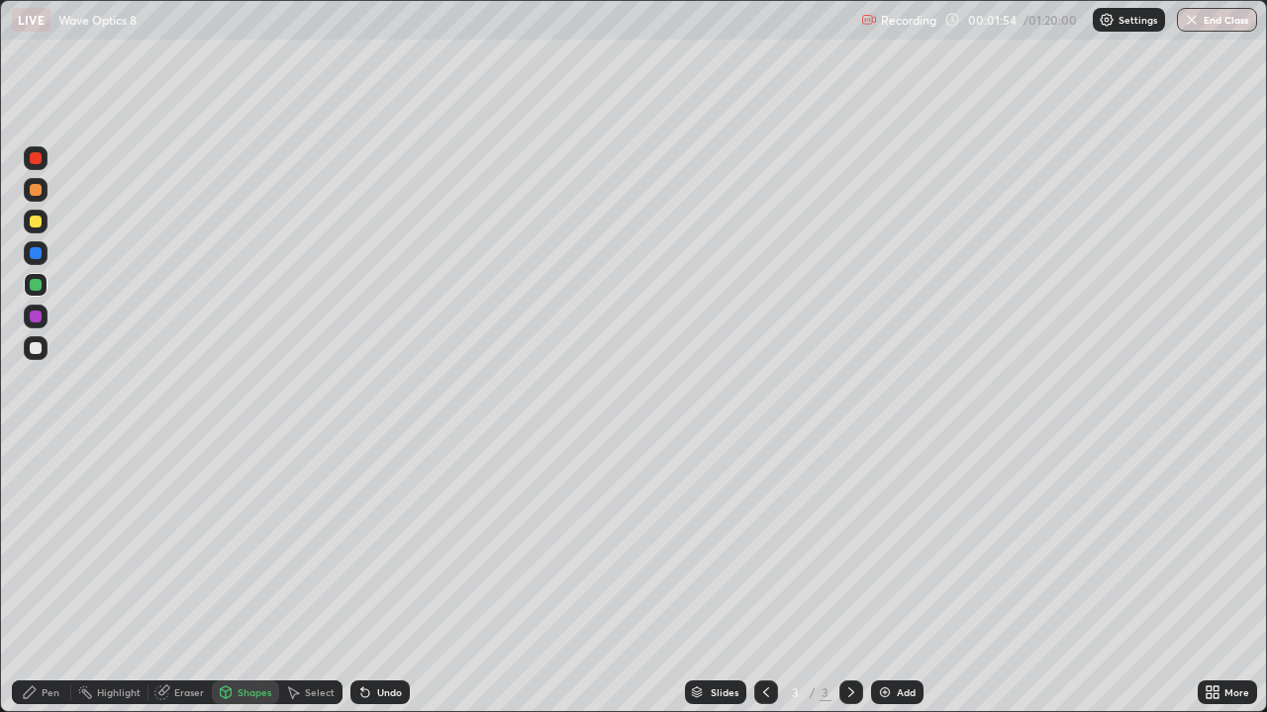
click at [27, 346] on div at bounding box center [36, 348] width 24 height 24
click at [249, 578] on div "Shapes" at bounding box center [254, 693] width 34 height 10
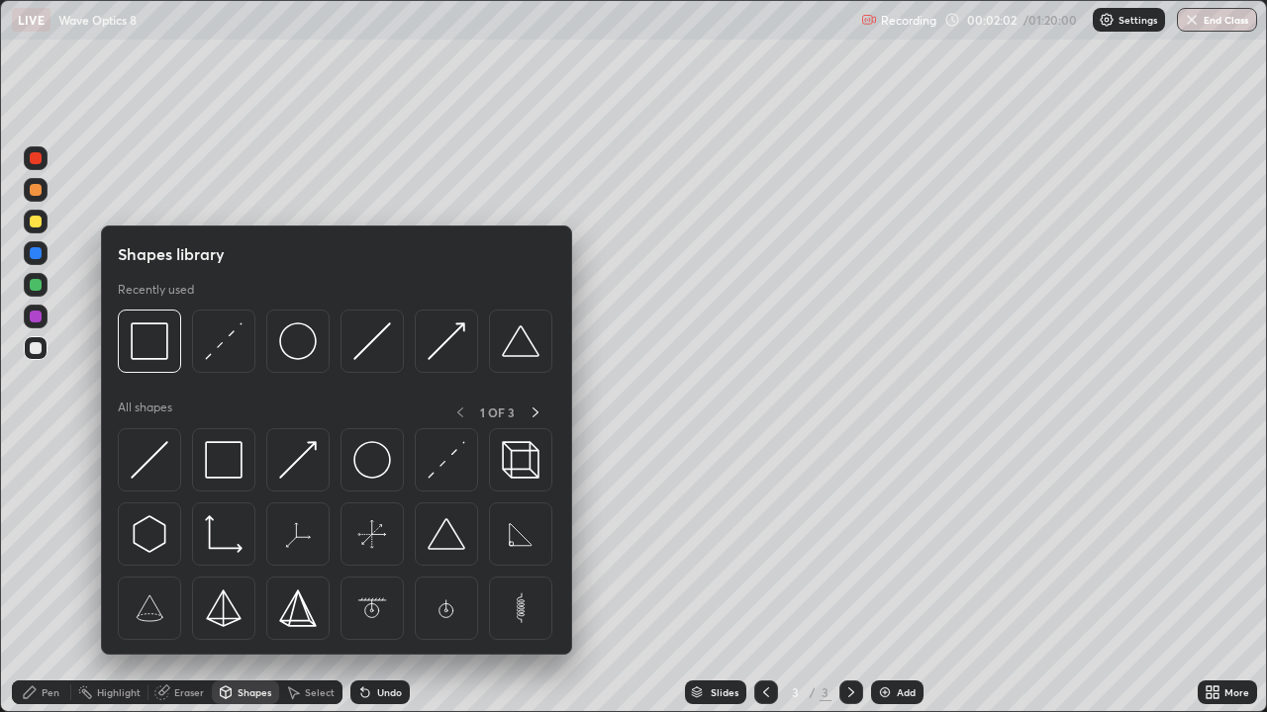
click at [184, 578] on div "Eraser" at bounding box center [189, 693] width 30 height 10
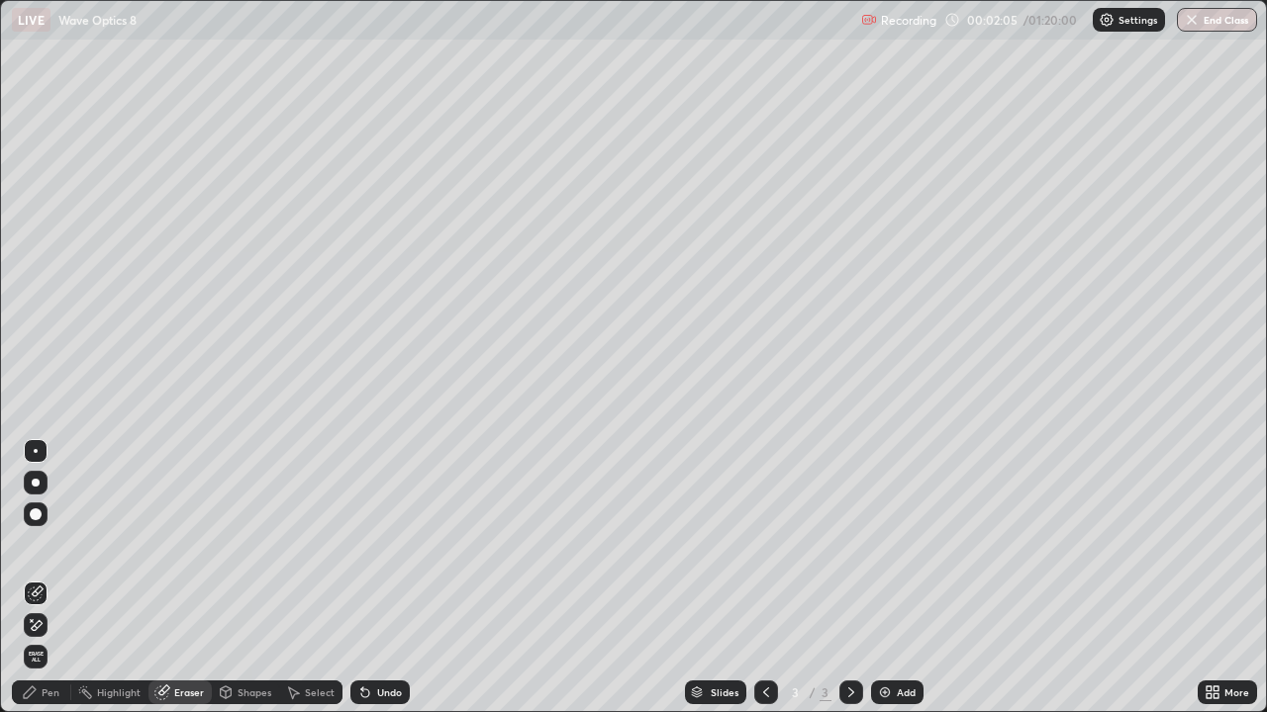
click at [256, 578] on div "Shapes" at bounding box center [254, 693] width 34 height 10
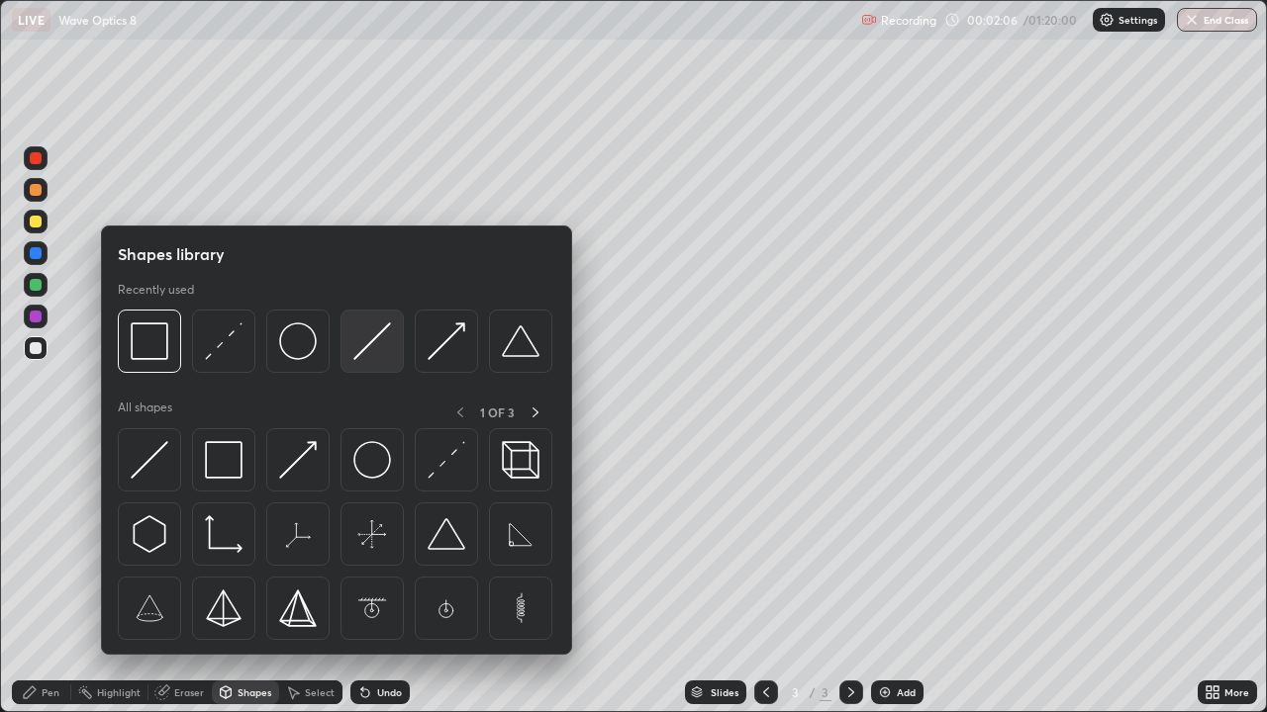
click at [362, 341] on img at bounding box center [372, 342] width 38 height 38
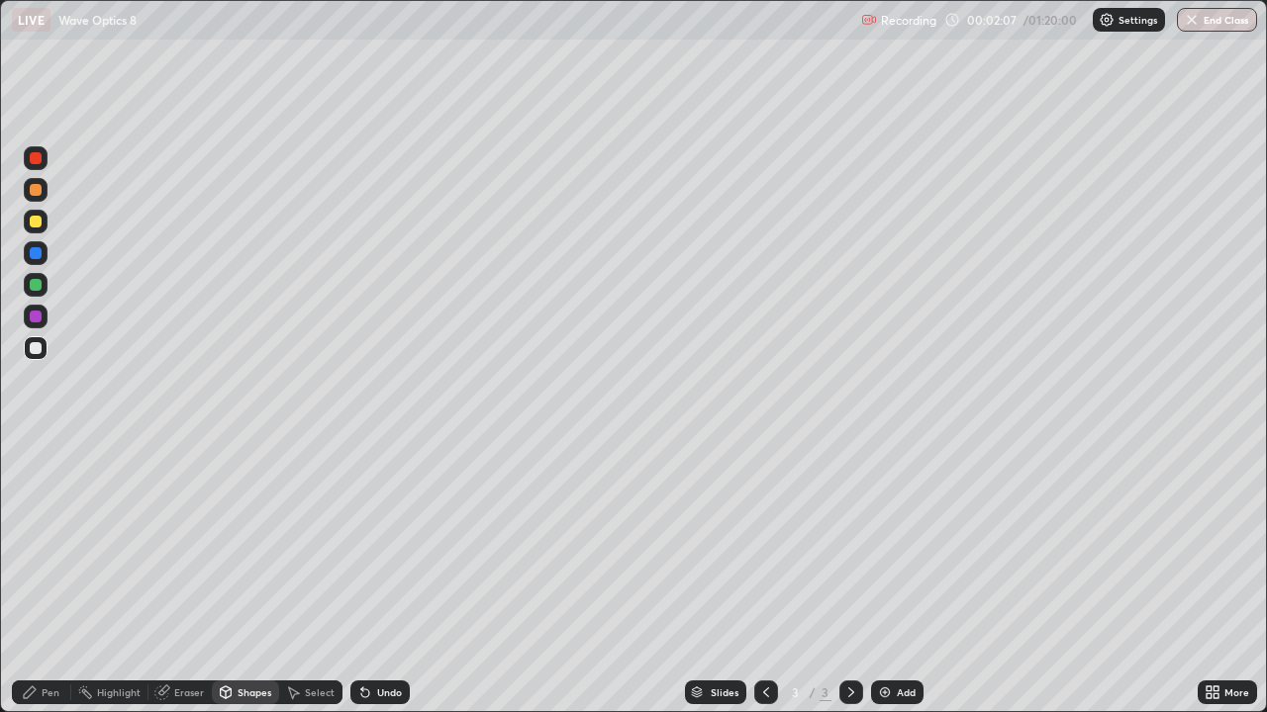
click at [31, 285] on div at bounding box center [36, 285] width 12 height 12
click at [258, 578] on div "Shapes" at bounding box center [254, 693] width 34 height 10
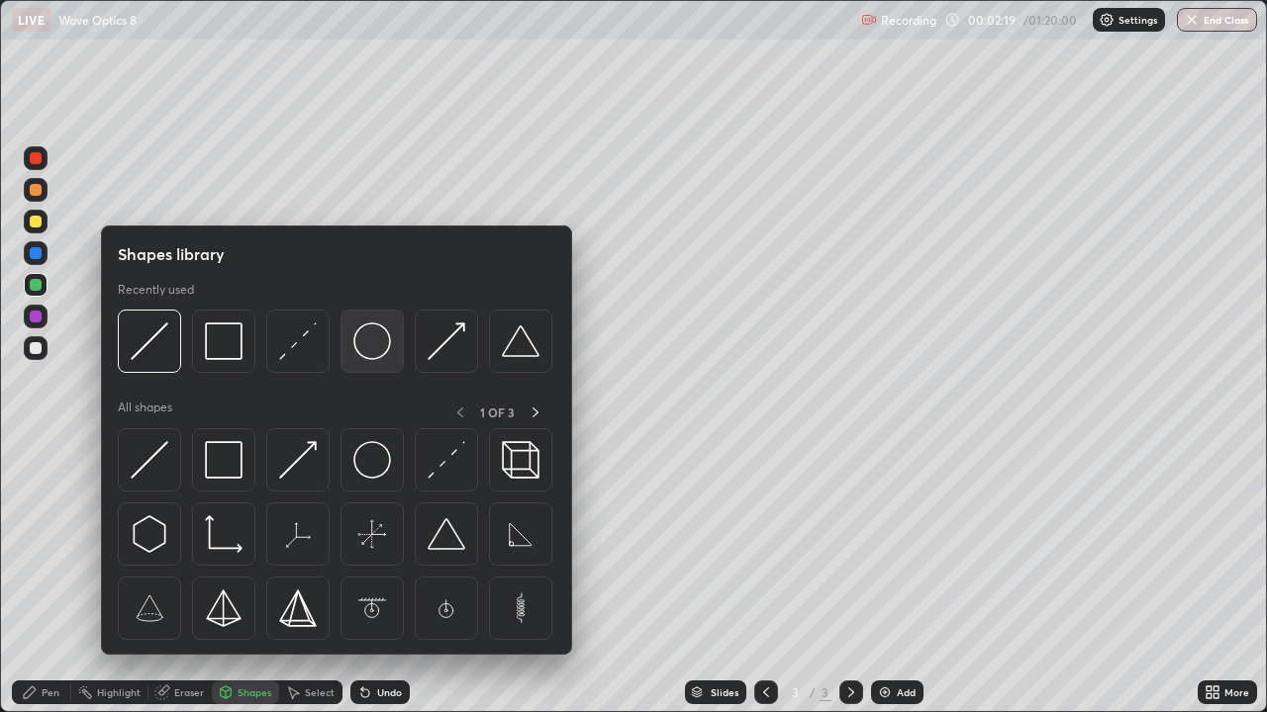
click at [373, 341] on img at bounding box center [372, 342] width 38 height 38
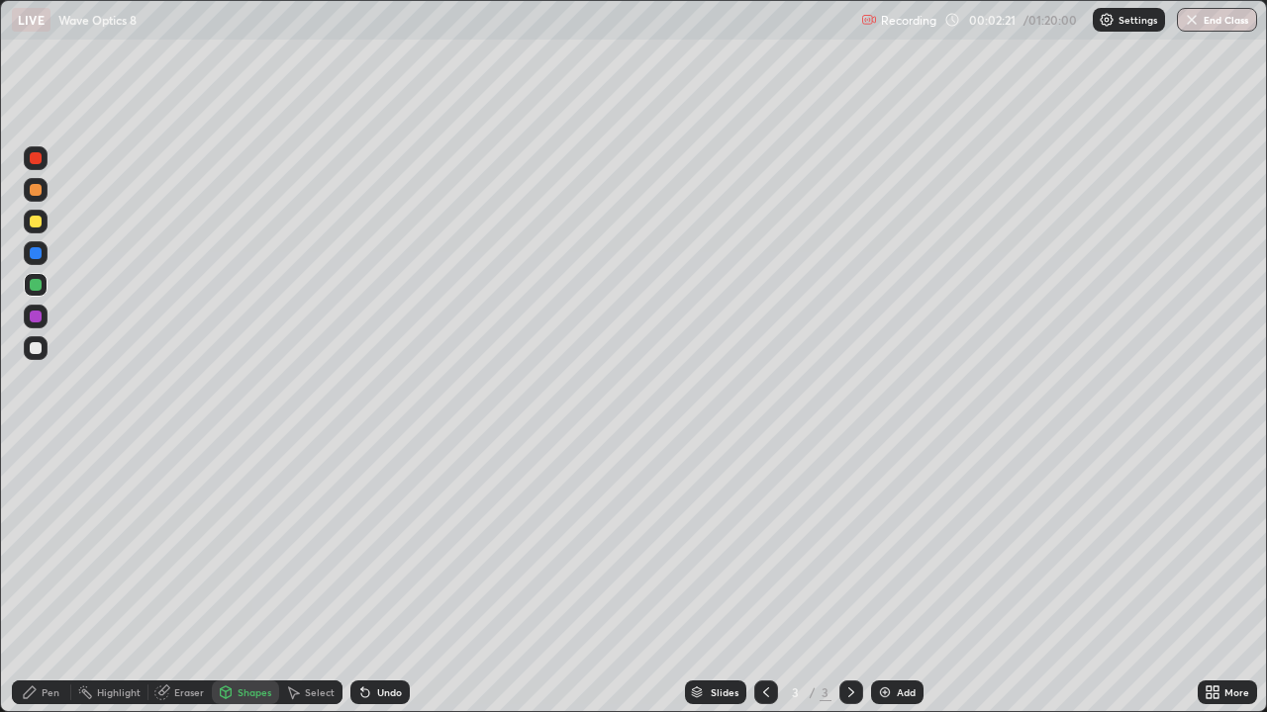
click at [44, 259] on div at bounding box center [36, 253] width 24 height 24
click at [39, 578] on div "Pen" at bounding box center [41, 693] width 59 height 24
click at [249, 578] on div "Shapes" at bounding box center [254, 693] width 34 height 10
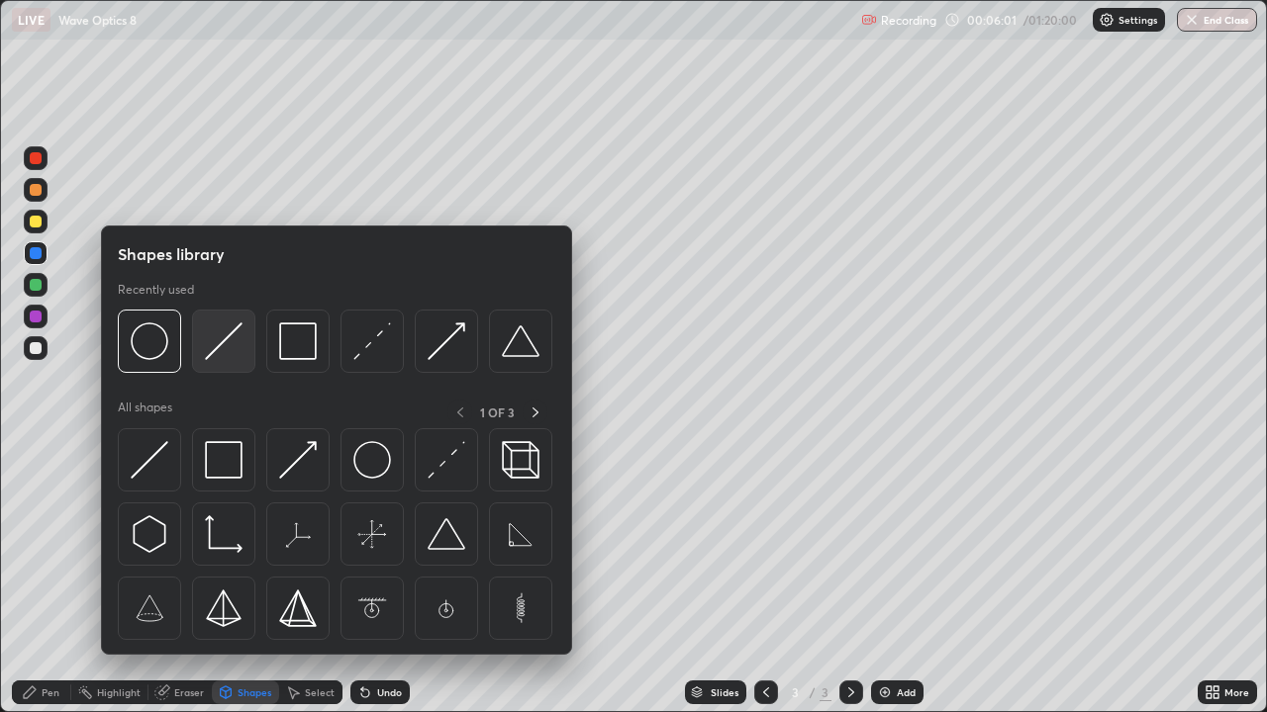
click at [226, 342] on img at bounding box center [224, 342] width 38 height 38
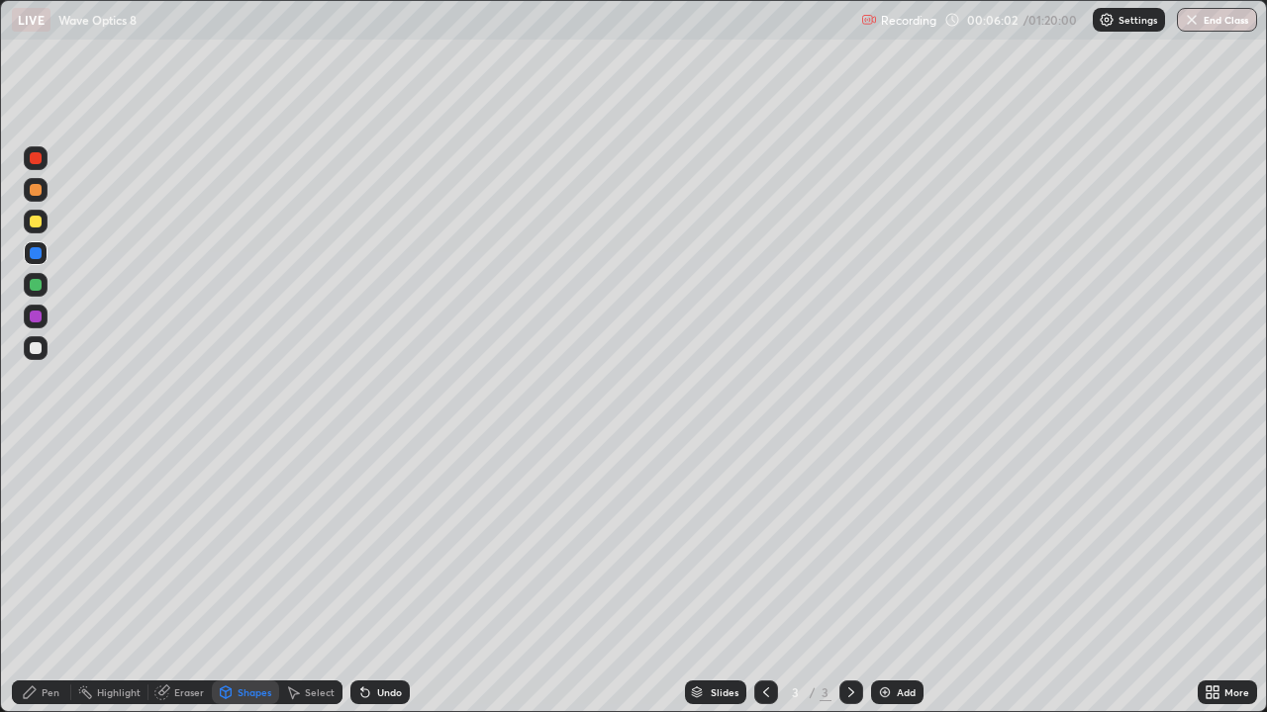
click at [38, 254] on div at bounding box center [36, 253] width 12 height 12
click at [34, 184] on div at bounding box center [36, 190] width 12 height 12
click at [36, 578] on icon at bounding box center [30, 693] width 16 height 16
click at [233, 578] on div "Shapes" at bounding box center [245, 693] width 67 height 24
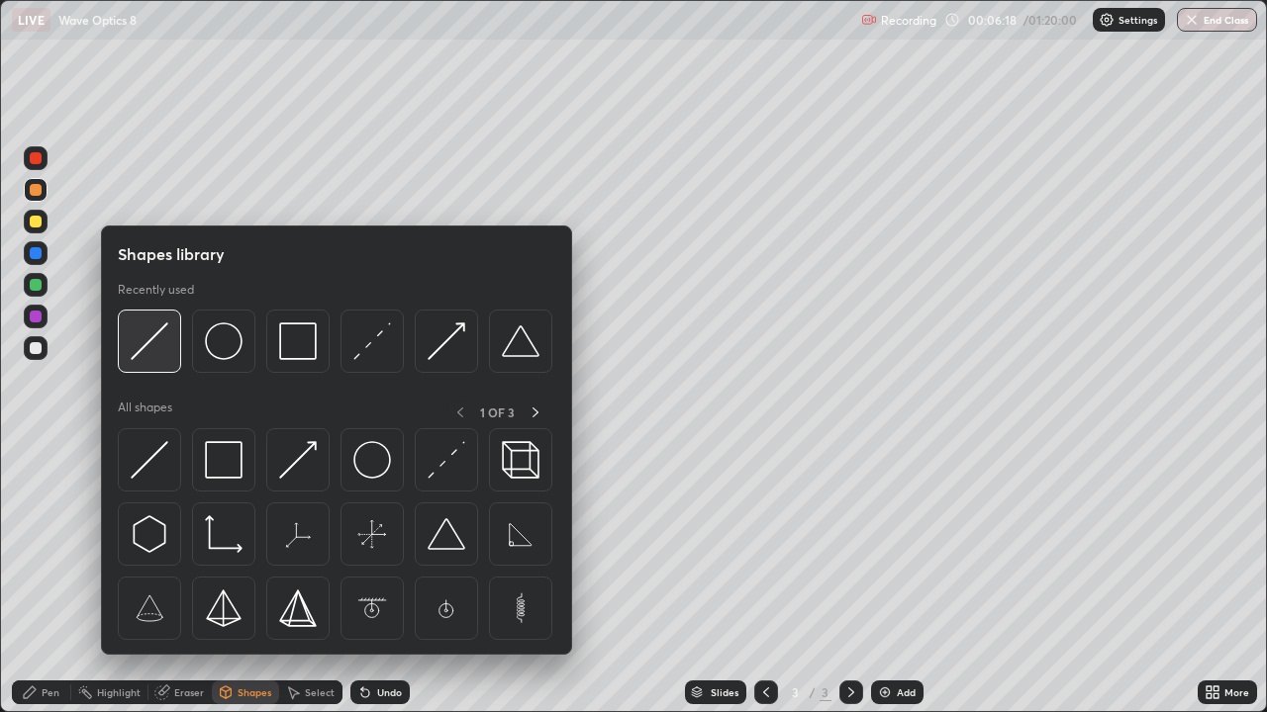
click at [137, 341] on img at bounding box center [150, 342] width 38 height 38
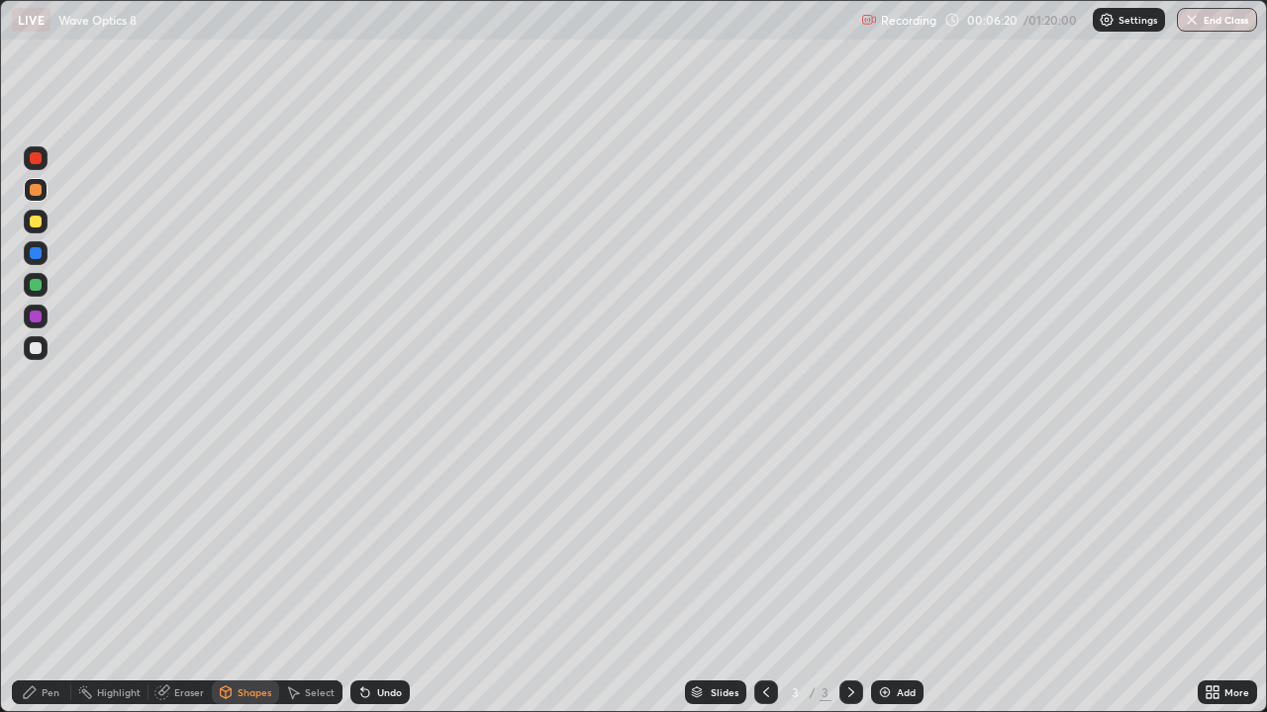
click at [263, 578] on div "Shapes" at bounding box center [254, 693] width 34 height 10
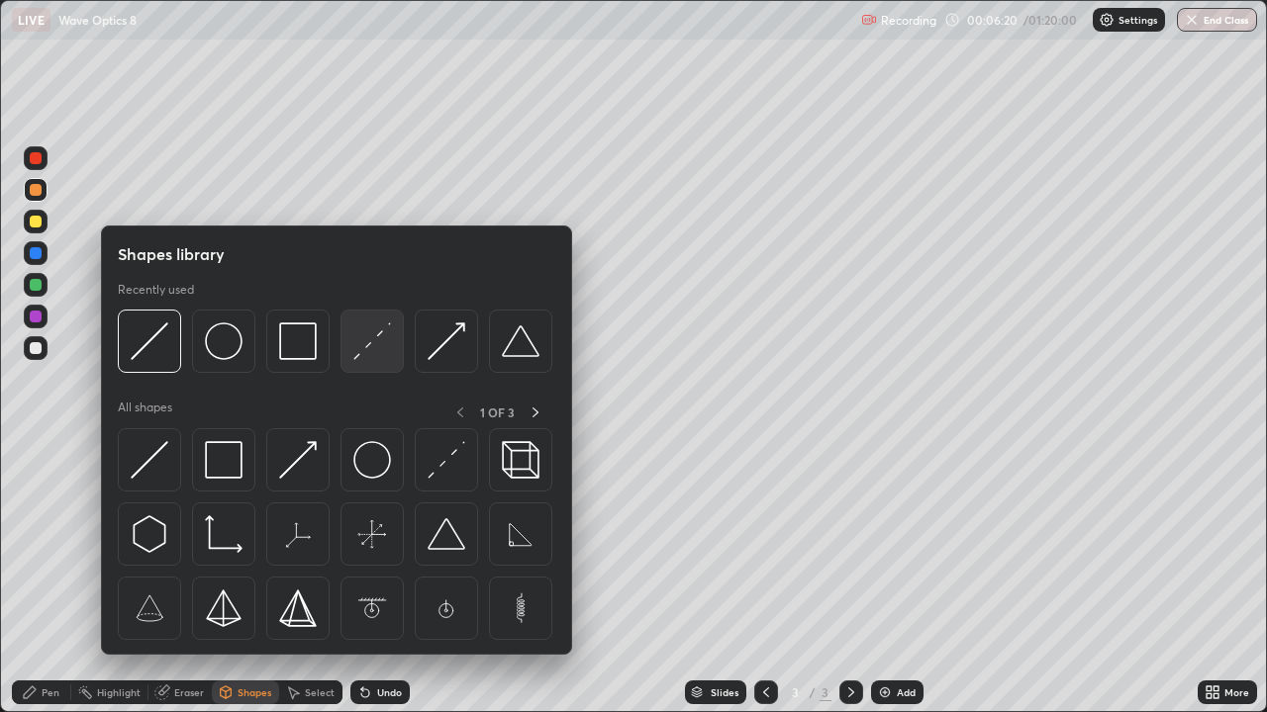
click at [367, 336] on img at bounding box center [372, 342] width 38 height 38
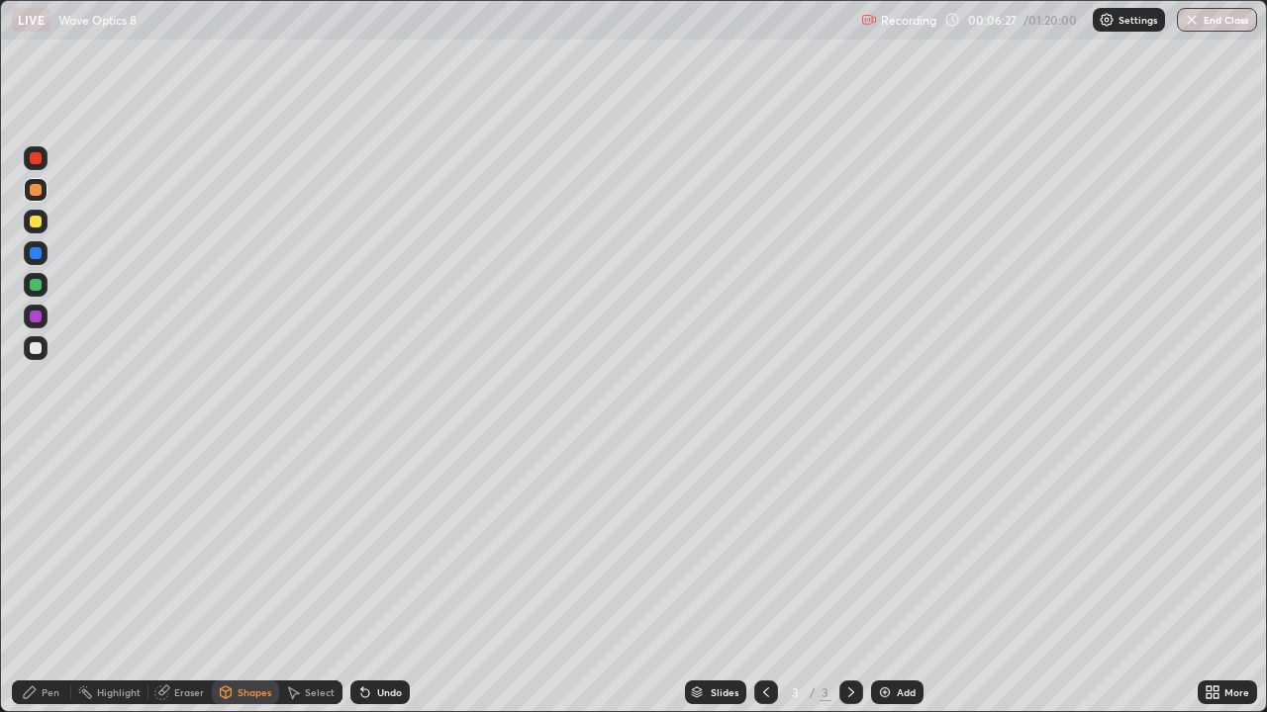
click at [54, 578] on div "Pen" at bounding box center [41, 693] width 59 height 24
click at [378, 578] on div "Undo" at bounding box center [389, 693] width 25 height 10
click at [887, 578] on img at bounding box center [885, 693] width 16 height 16
click at [37, 348] on div at bounding box center [36, 348] width 12 height 12
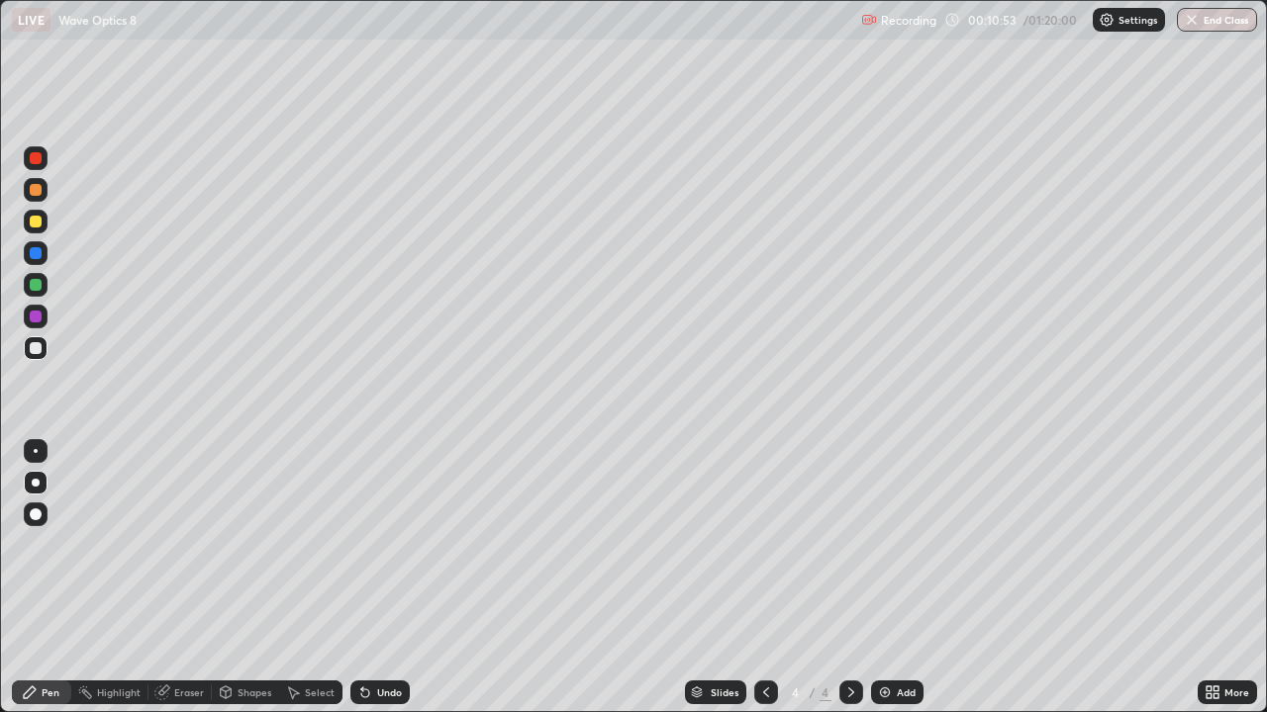
click at [225, 578] on icon at bounding box center [226, 691] width 11 height 3
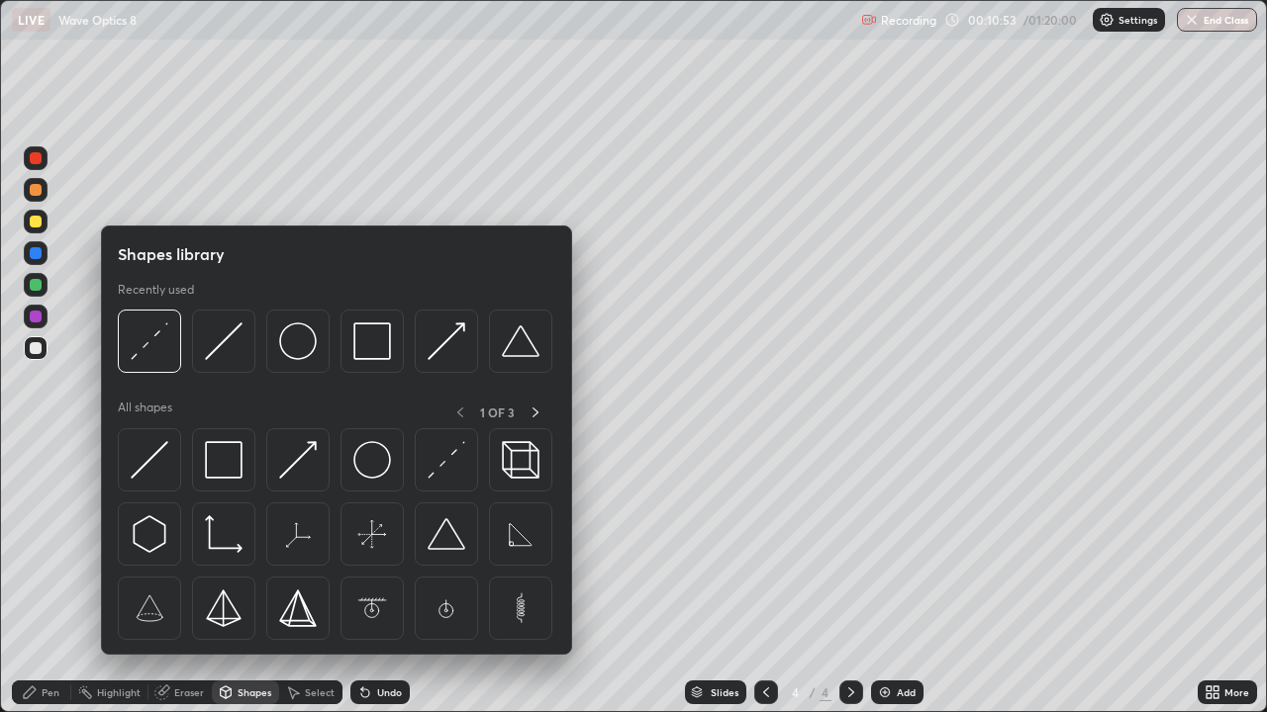
click at [237, 578] on div "Shapes" at bounding box center [254, 693] width 34 height 10
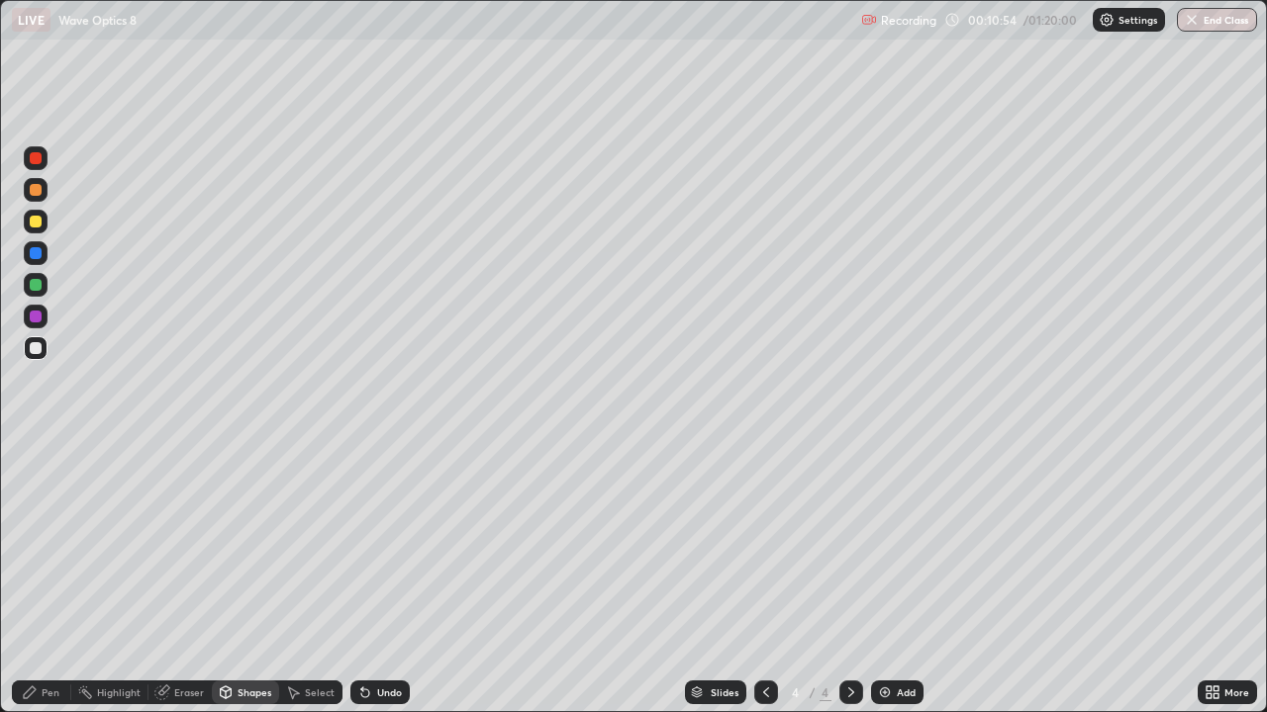
click at [251, 578] on div "Shapes" at bounding box center [254, 693] width 34 height 10
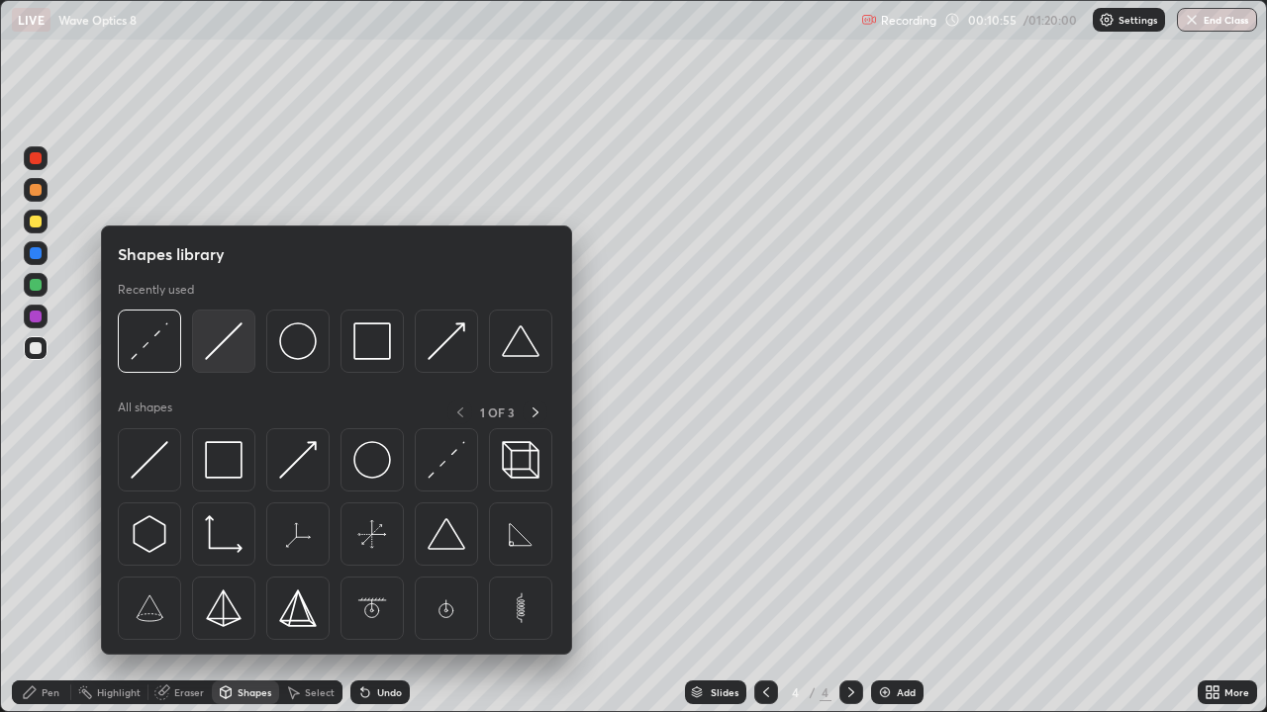
click at [236, 352] on img at bounding box center [224, 342] width 38 height 38
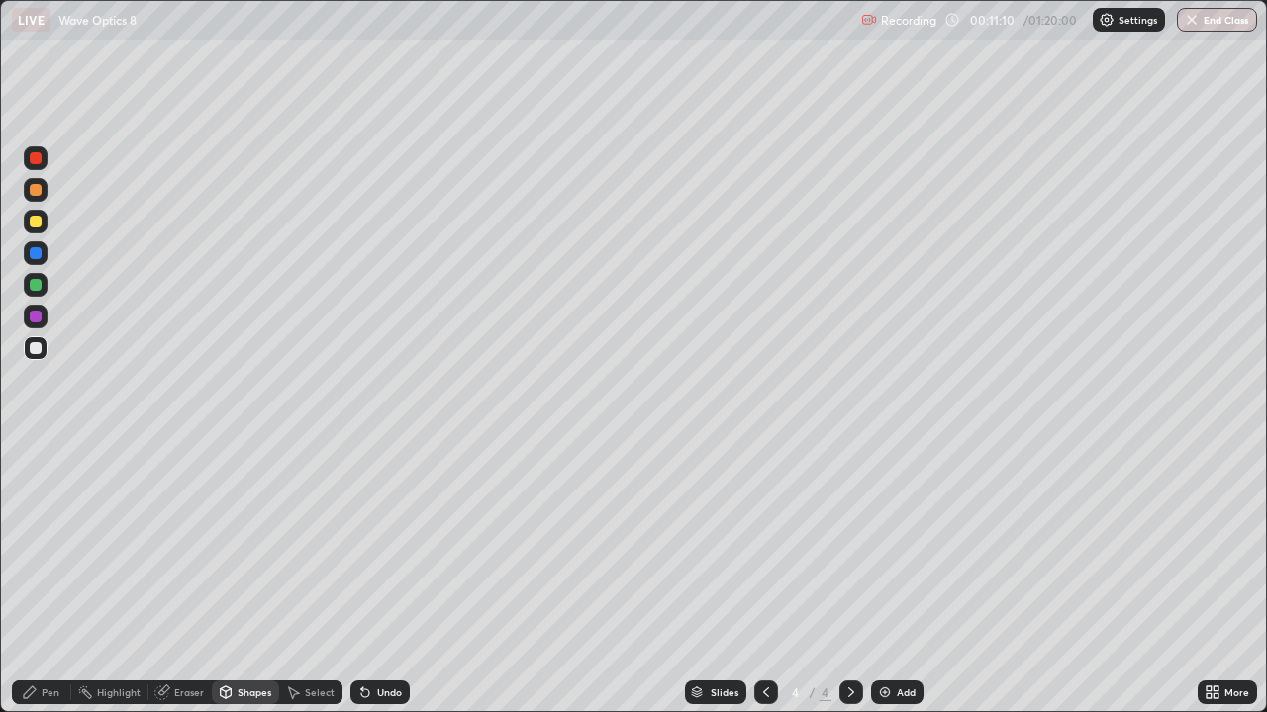
click at [171, 578] on div "Eraser" at bounding box center [179, 693] width 63 height 24
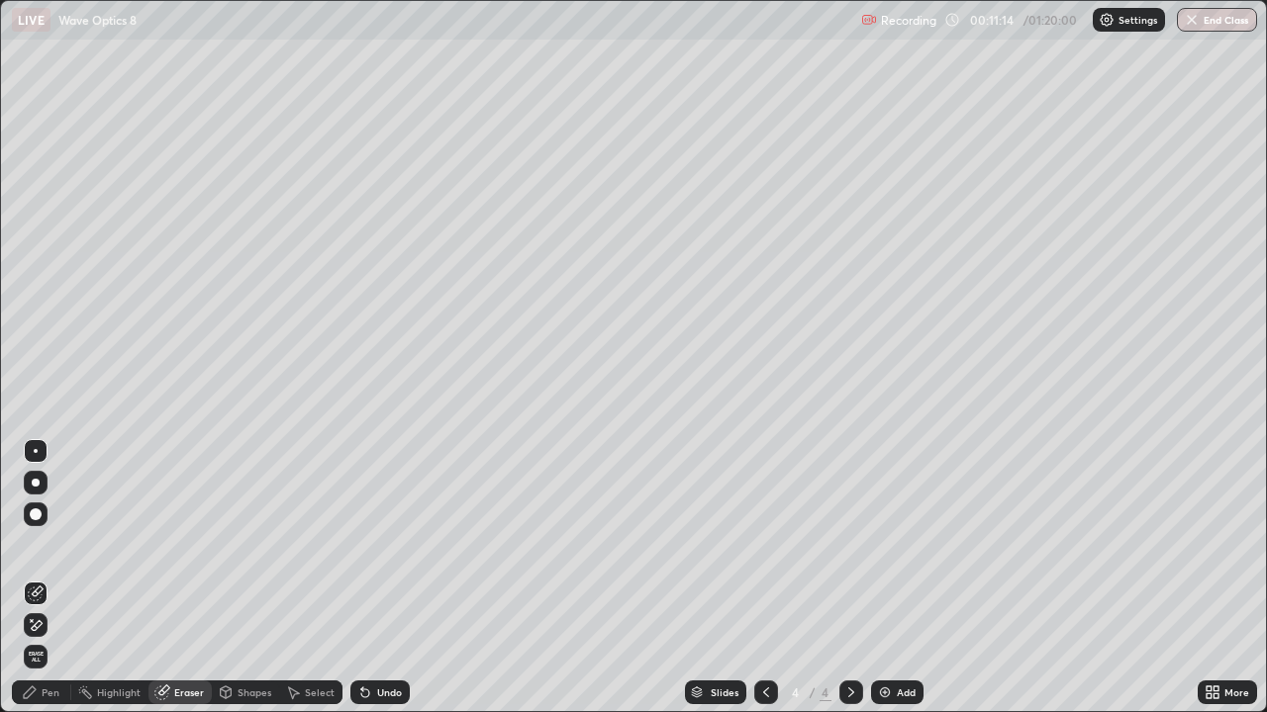
click at [29, 578] on icon at bounding box center [30, 693] width 16 height 16
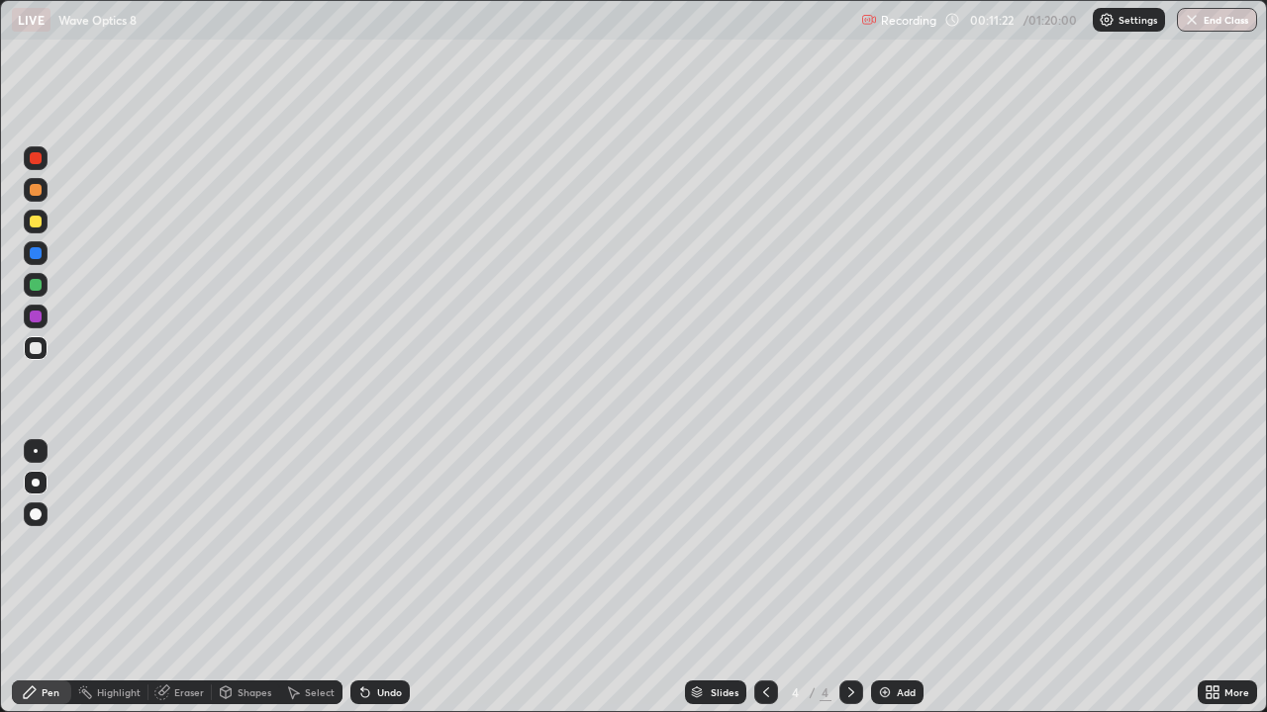
click at [377, 578] on div "Undo" at bounding box center [389, 693] width 25 height 10
click at [253, 578] on div "Shapes" at bounding box center [254, 693] width 34 height 10
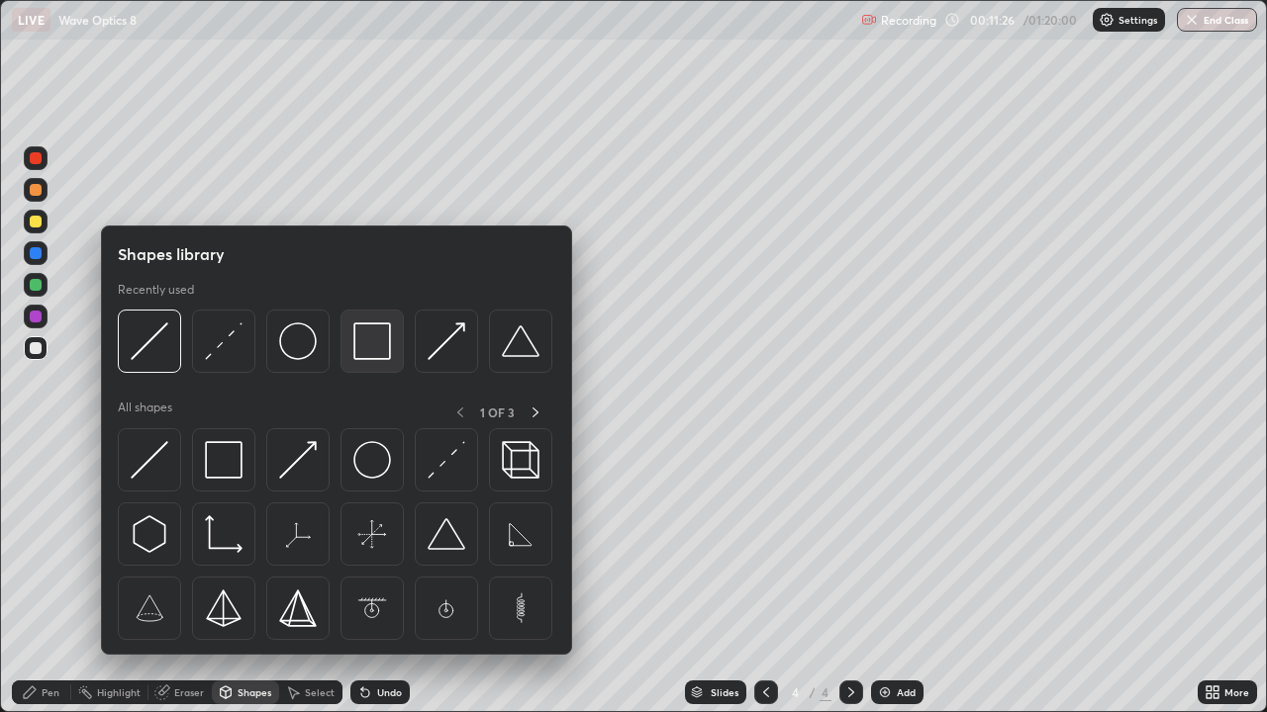
click at [371, 340] on img at bounding box center [372, 342] width 38 height 38
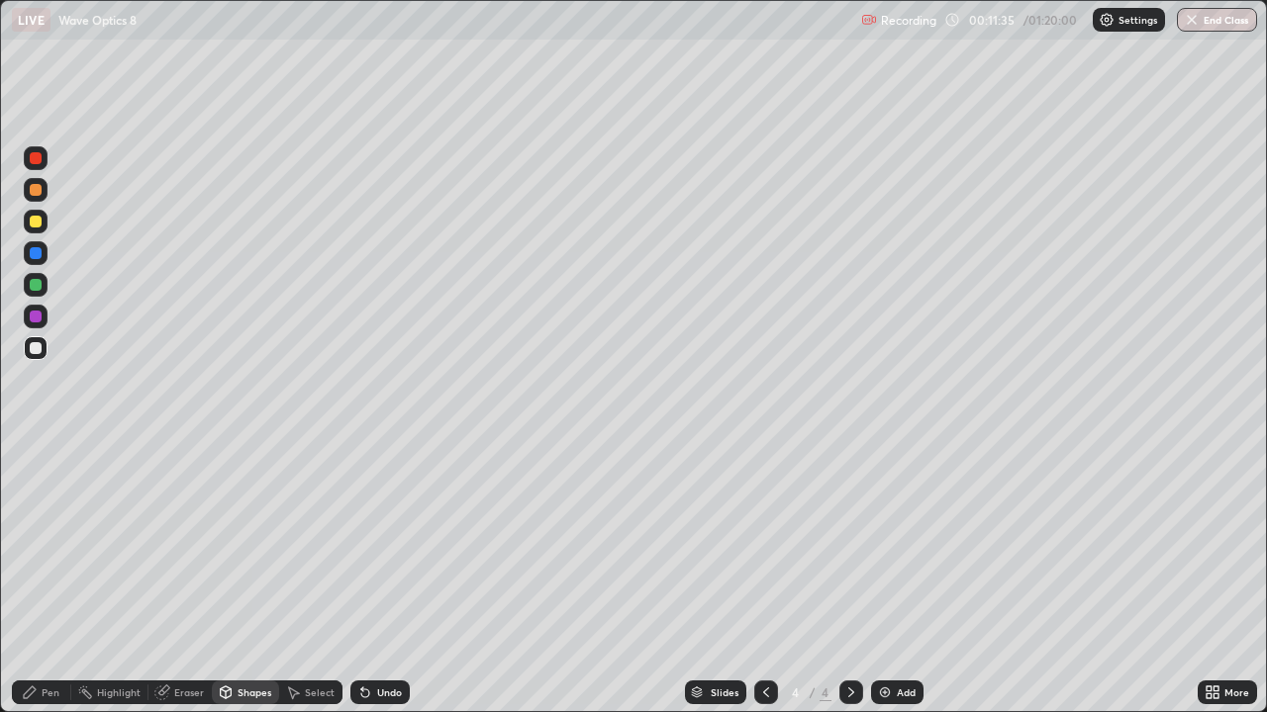
click at [253, 578] on div "Shapes" at bounding box center [254, 693] width 34 height 10
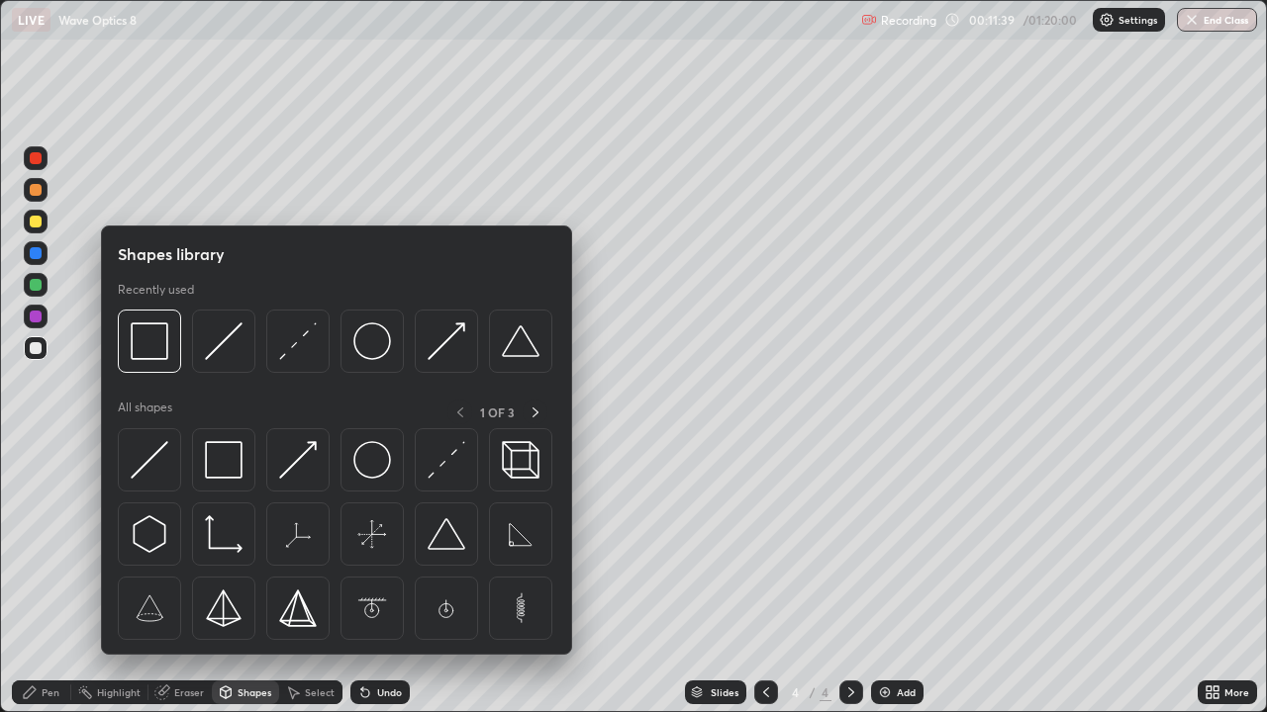
click at [30, 289] on div at bounding box center [36, 285] width 12 height 12
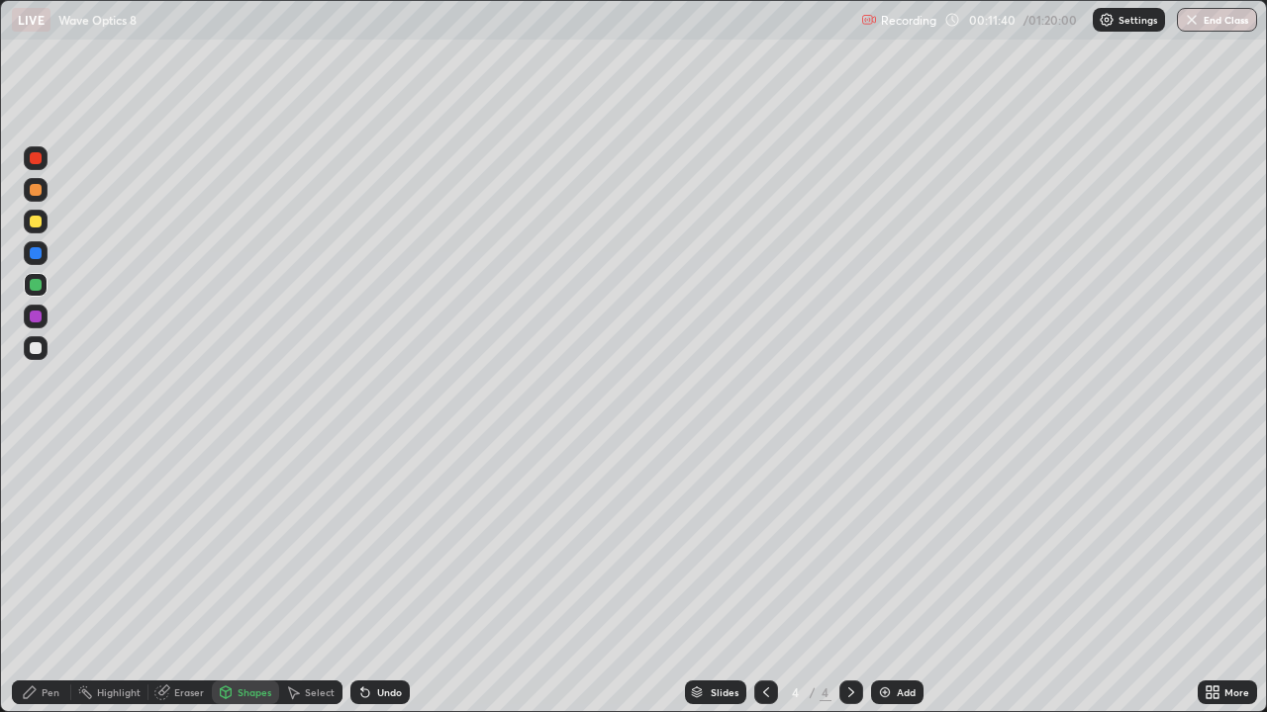
click at [46, 578] on div "Pen" at bounding box center [51, 693] width 18 height 10
click at [251, 578] on div "Shapes" at bounding box center [254, 693] width 34 height 10
click at [184, 578] on div "Eraser" at bounding box center [189, 693] width 30 height 10
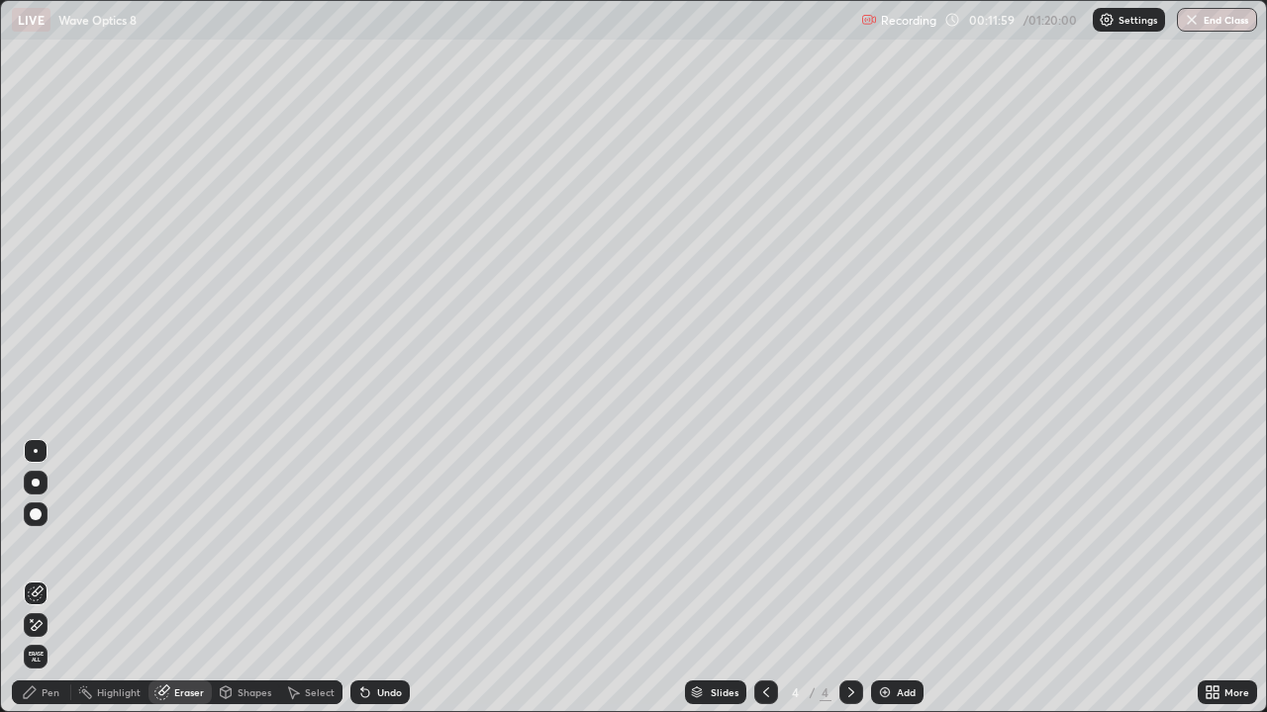
click at [254, 578] on div "Shapes" at bounding box center [254, 693] width 34 height 10
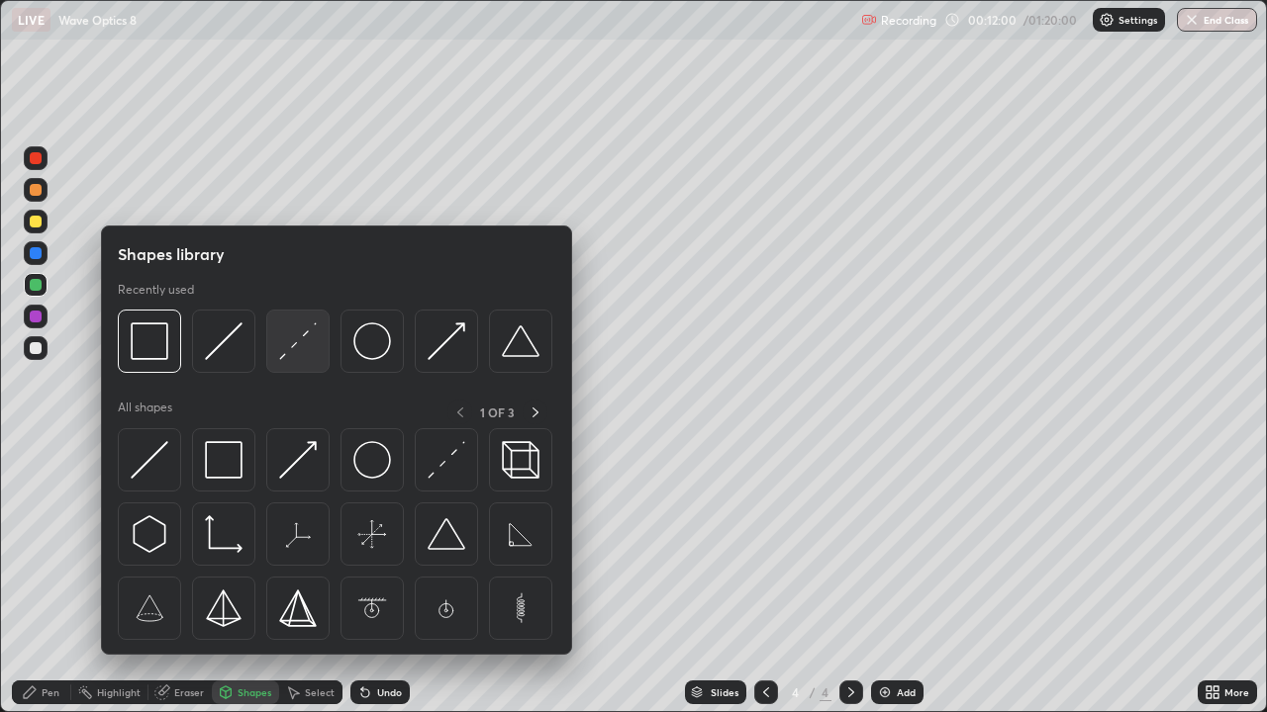
click at [296, 355] on img at bounding box center [298, 342] width 38 height 38
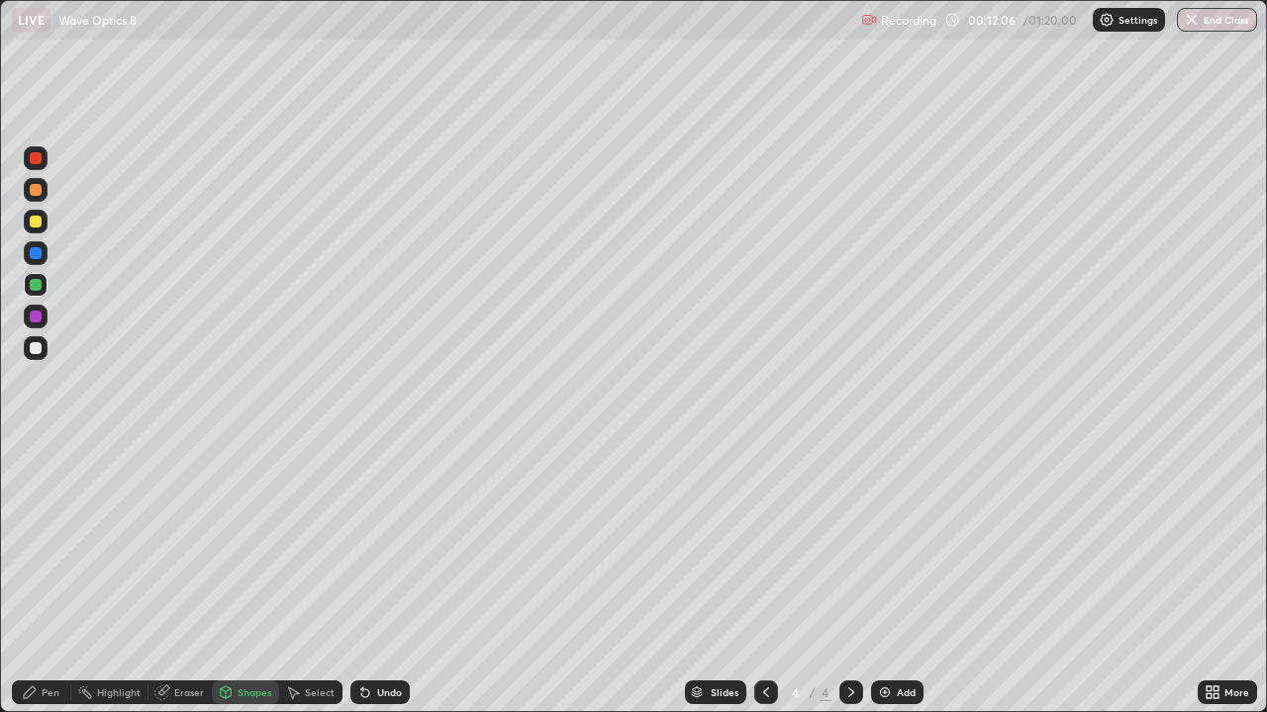
click at [59, 578] on div "Pen" at bounding box center [41, 693] width 59 height 24
click at [243, 578] on div "Shapes" at bounding box center [254, 693] width 34 height 10
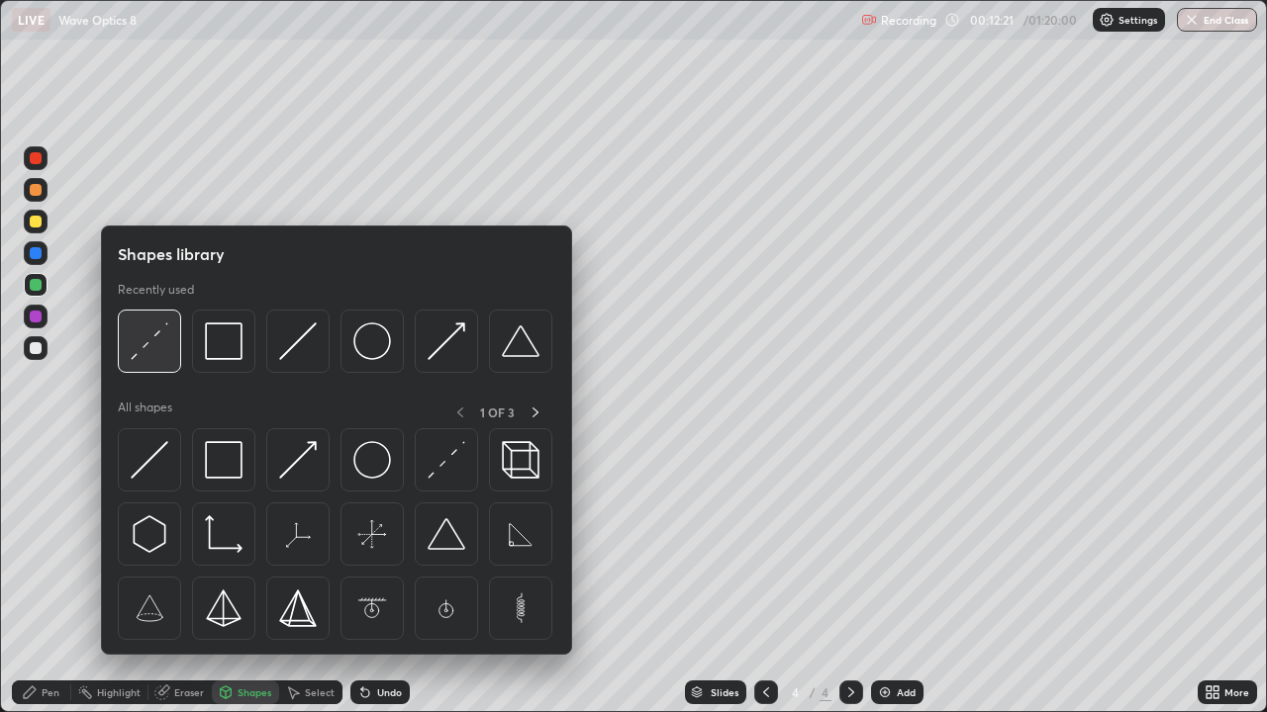
click at [155, 346] on img at bounding box center [150, 342] width 38 height 38
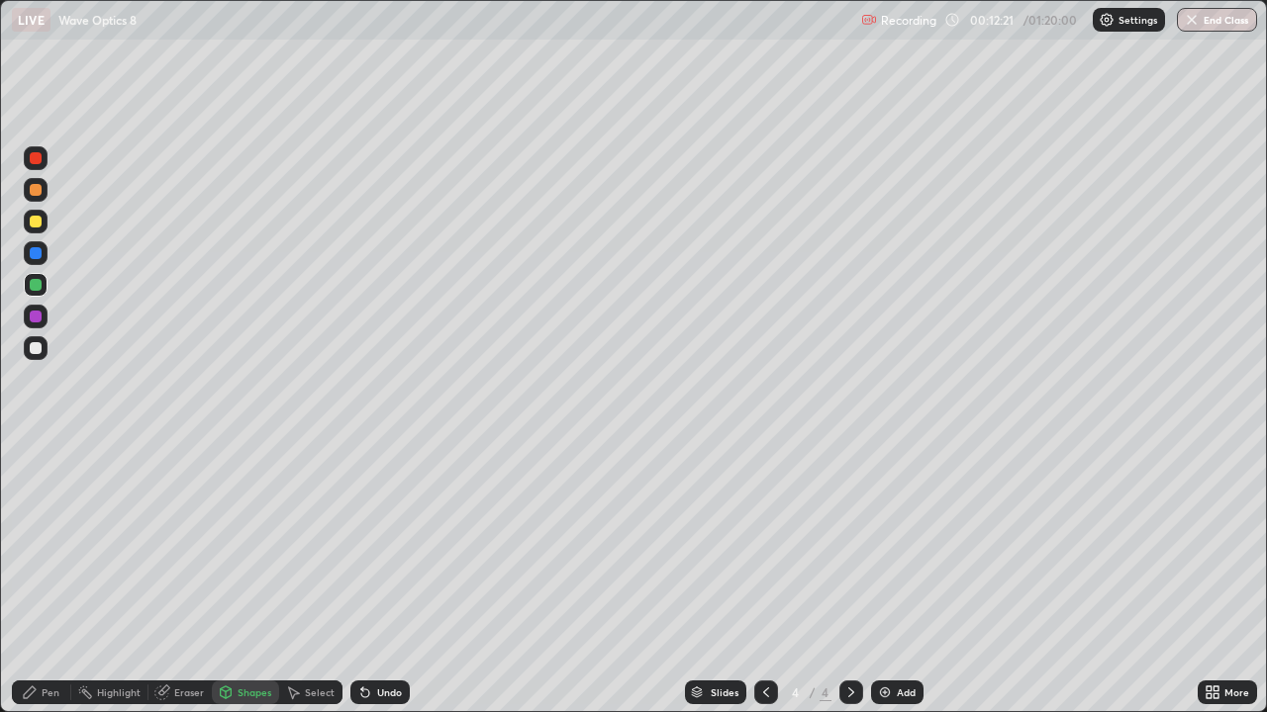
click at [40, 347] on div at bounding box center [36, 348] width 12 height 12
click at [257, 578] on div "Shapes" at bounding box center [254, 693] width 34 height 10
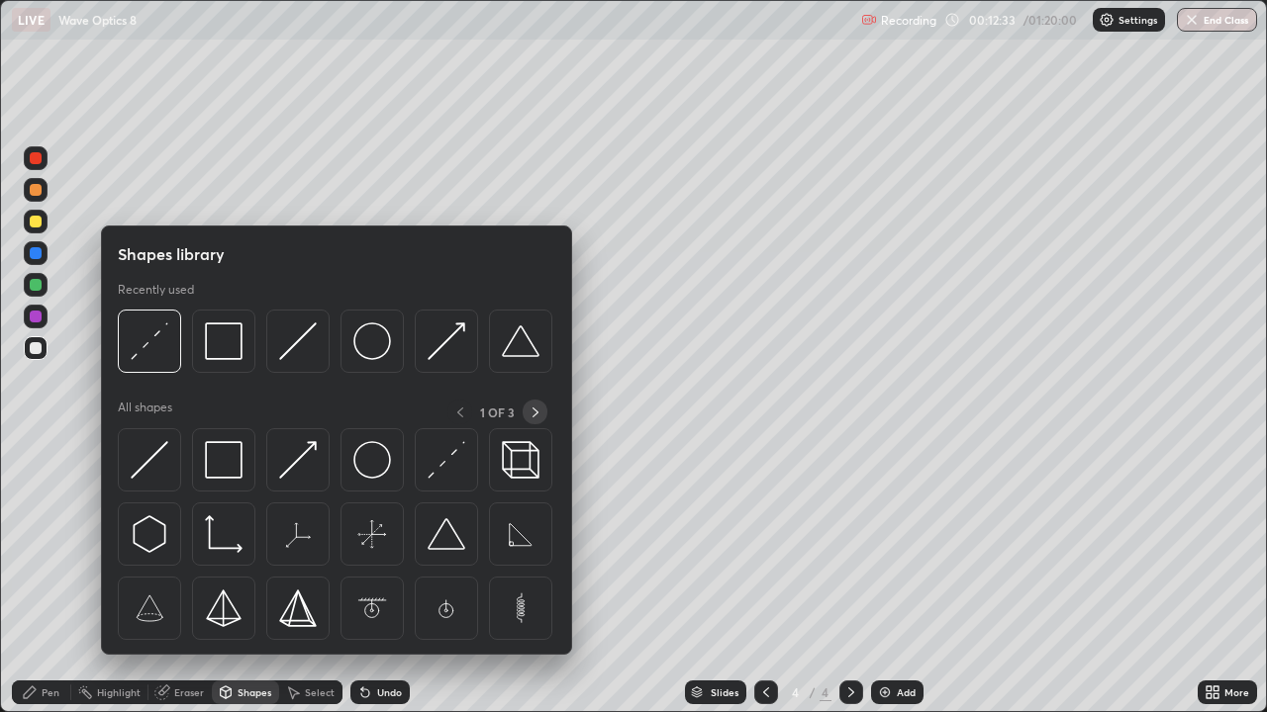
click at [533, 415] on icon at bounding box center [535, 413] width 16 height 16
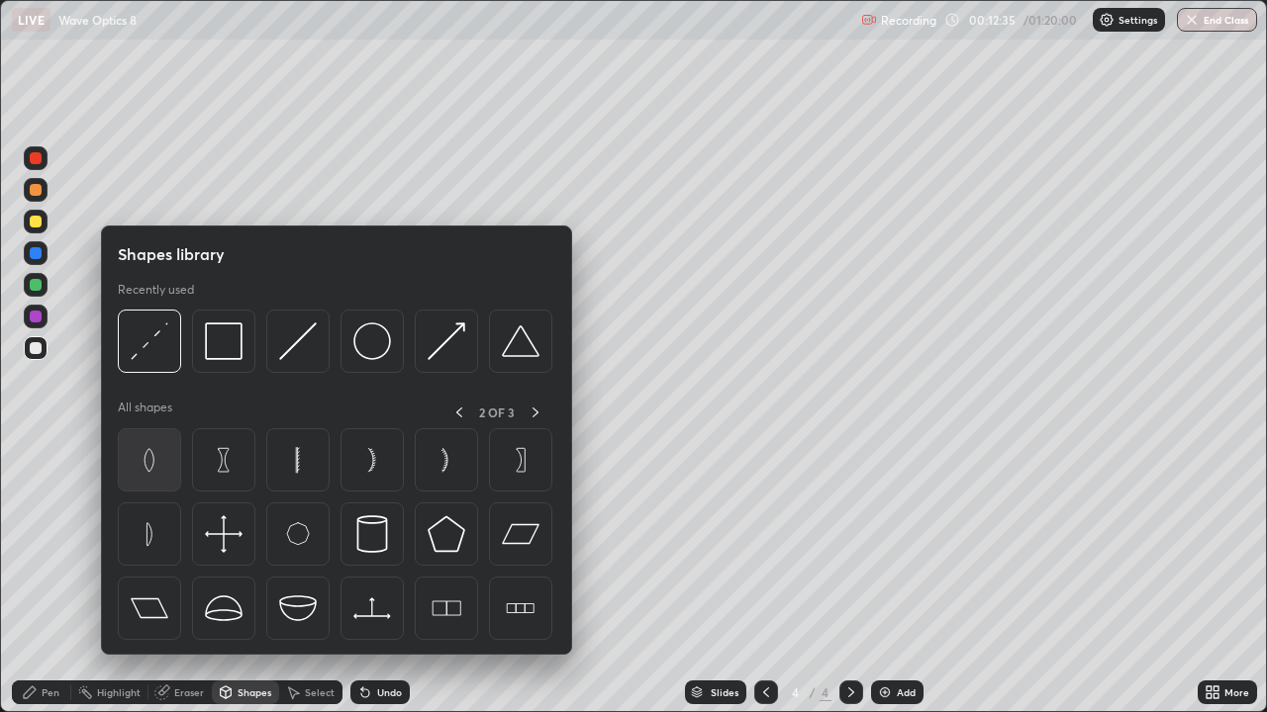
click at [154, 459] on img at bounding box center [150, 460] width 38 height 38
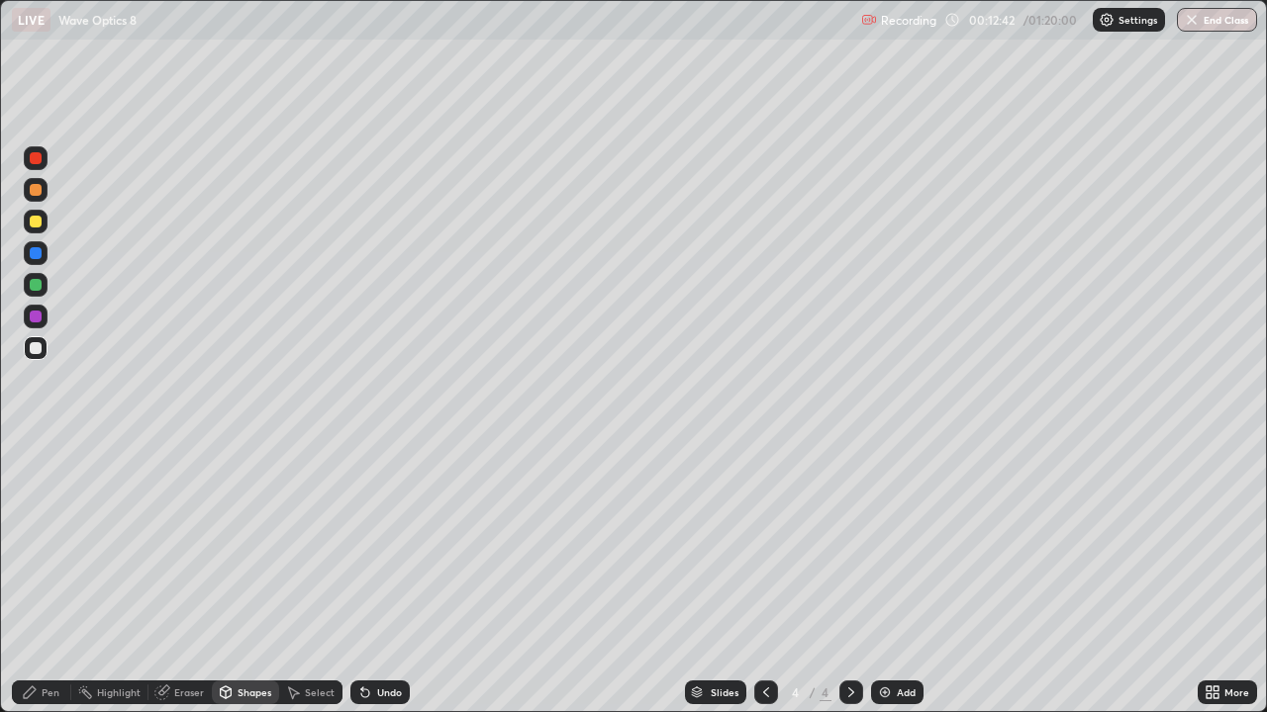
click at [247, 578] on div "Shapes" at bounding box center [254, 693] width 34 height 10
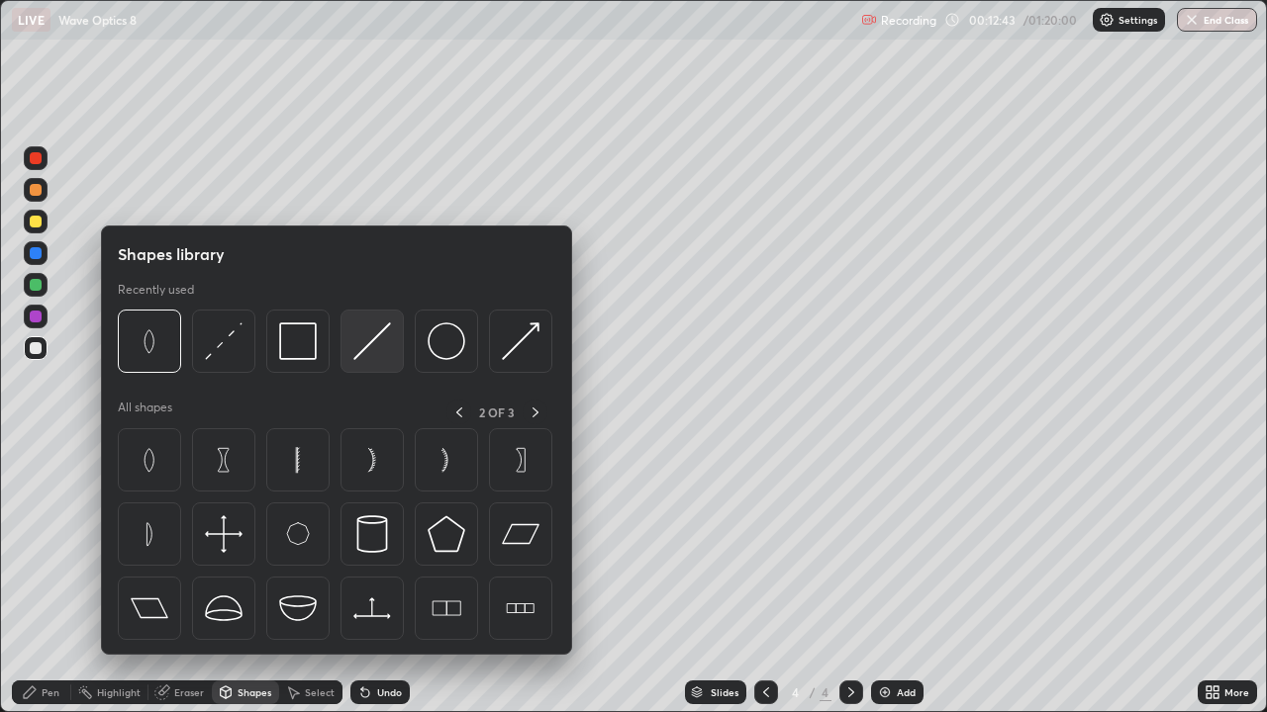
click at [369, 335] on img at bounding box center [372, 342] width 38 height 38
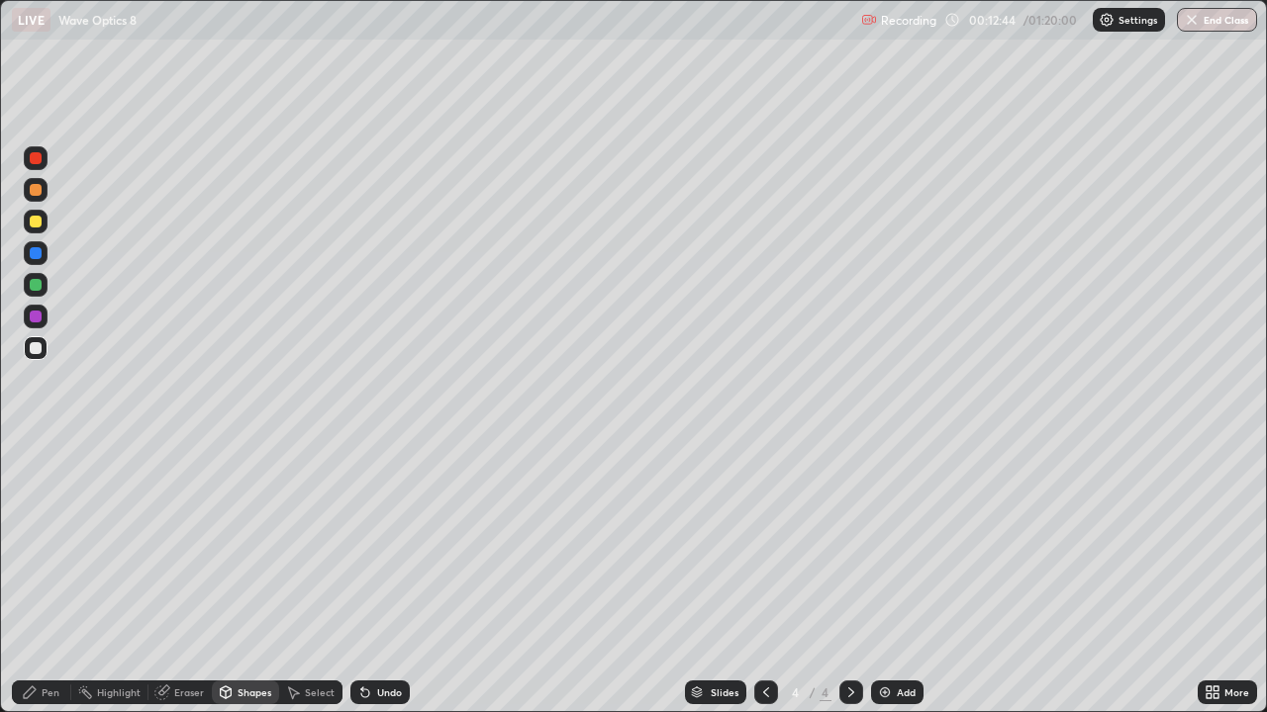
click at [40, 287] on div at bounding box center [36, 285] width 12 height 12
click at [187, 578] on div "Eraser" at bounding box center [189, 693] width 30 height 10
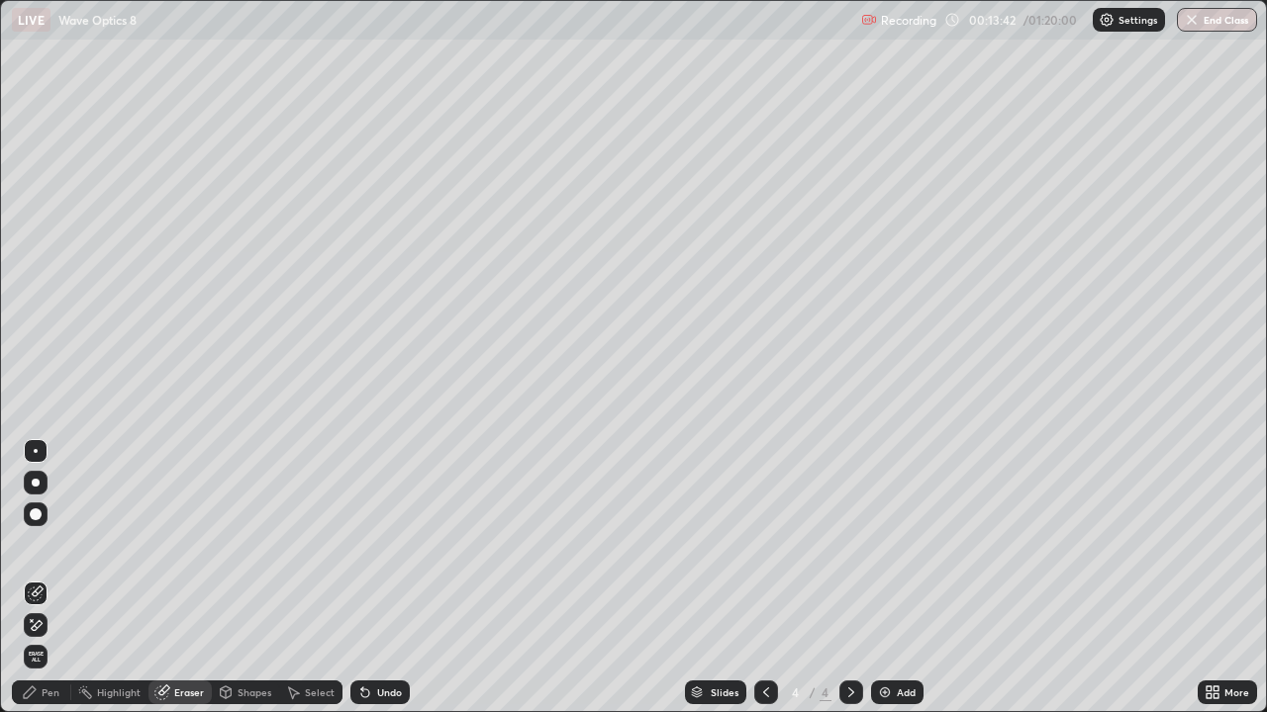
click at [232, 578] on div "Shapes" at bounding box center [245, 693] width 67 height 24
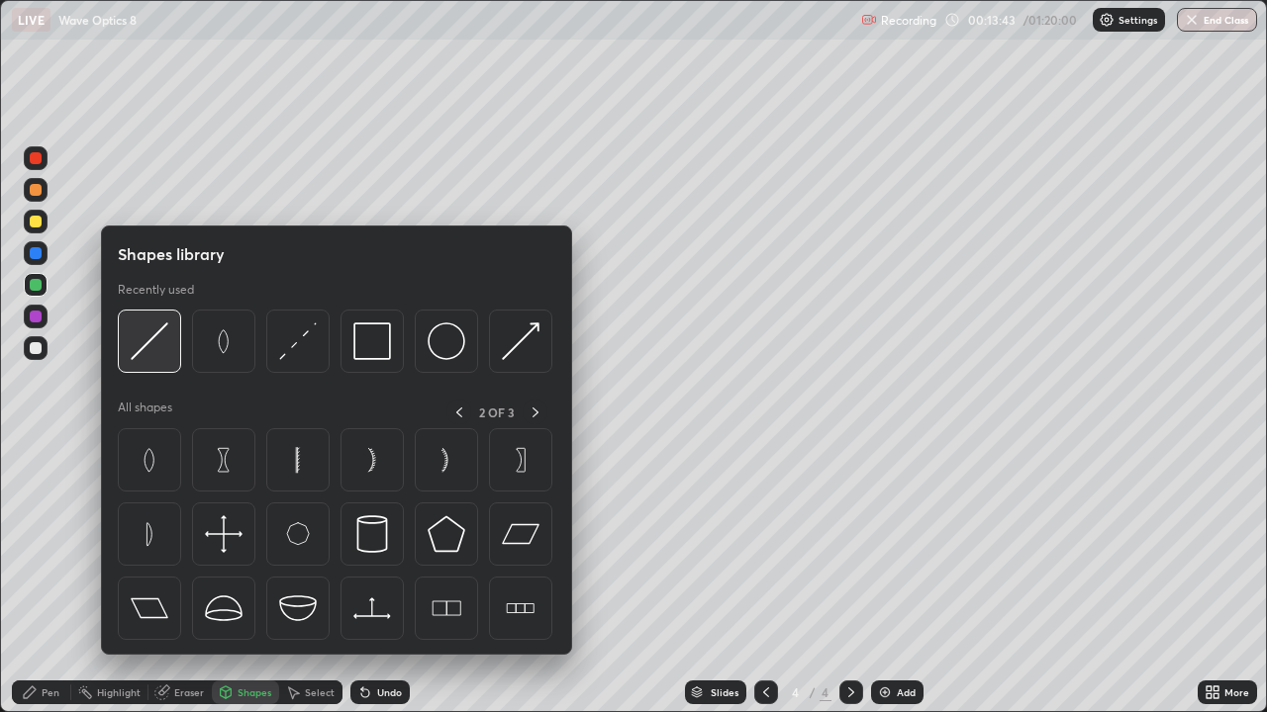
click at [154, 342] on img at bounding box center [150, 342] width 38 height 38
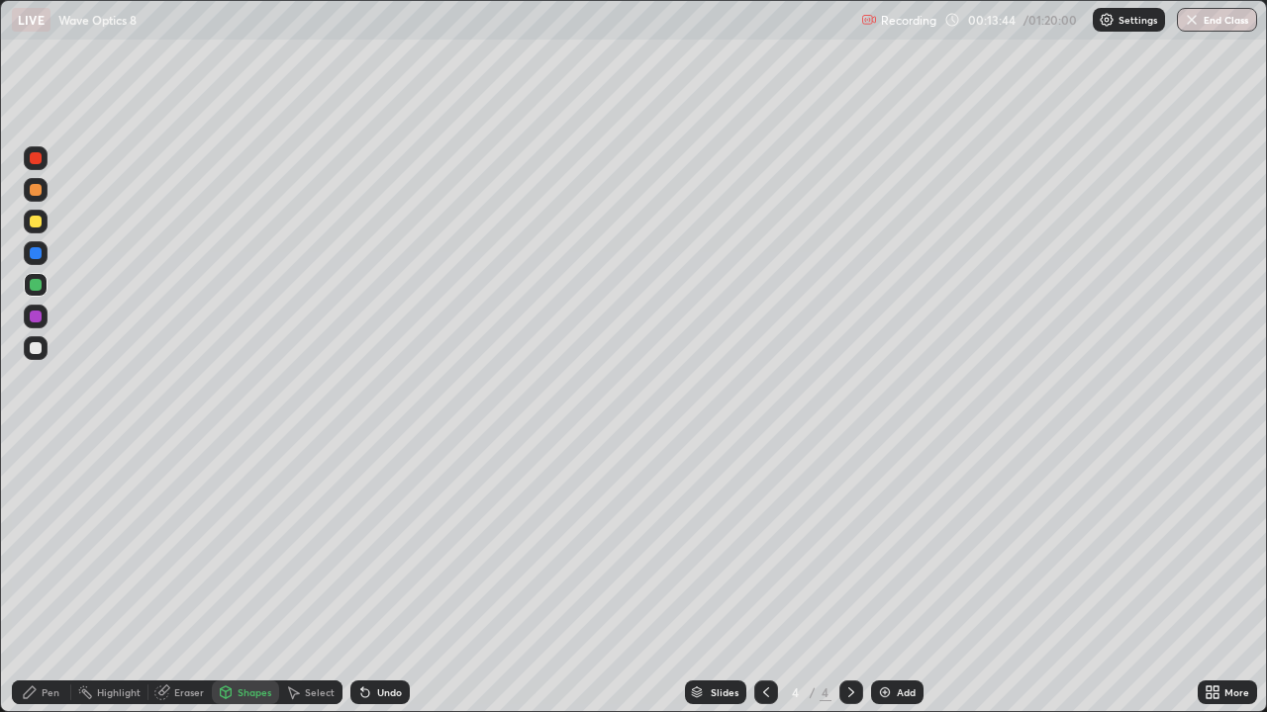
click at [33, 225] on div at bounding box center [36, 222] width 12 height 12
click at [386, 578] on div "Undo" at bounding box center [389, 693] width 25 height 10
click at [387, 578] on div "Undo" at bounding box center [379, 693] width 59 height 24
click at [36, 578] on icon at bounding box center [30, 693] width 16 height 16
click at [240, 578] on div "Shapes" at bounding box center [254, 693] width 34 height 10
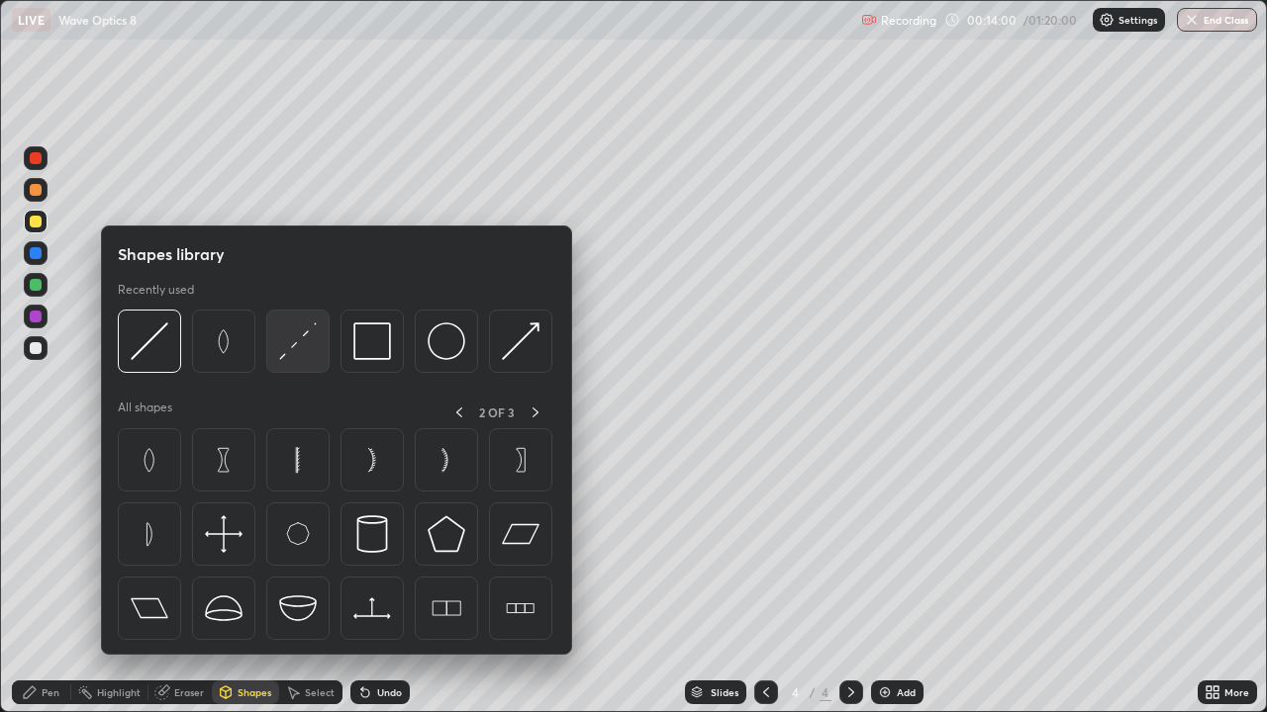
click at [302, 355] on img at bounding box center [298, 342] width 38 height 38
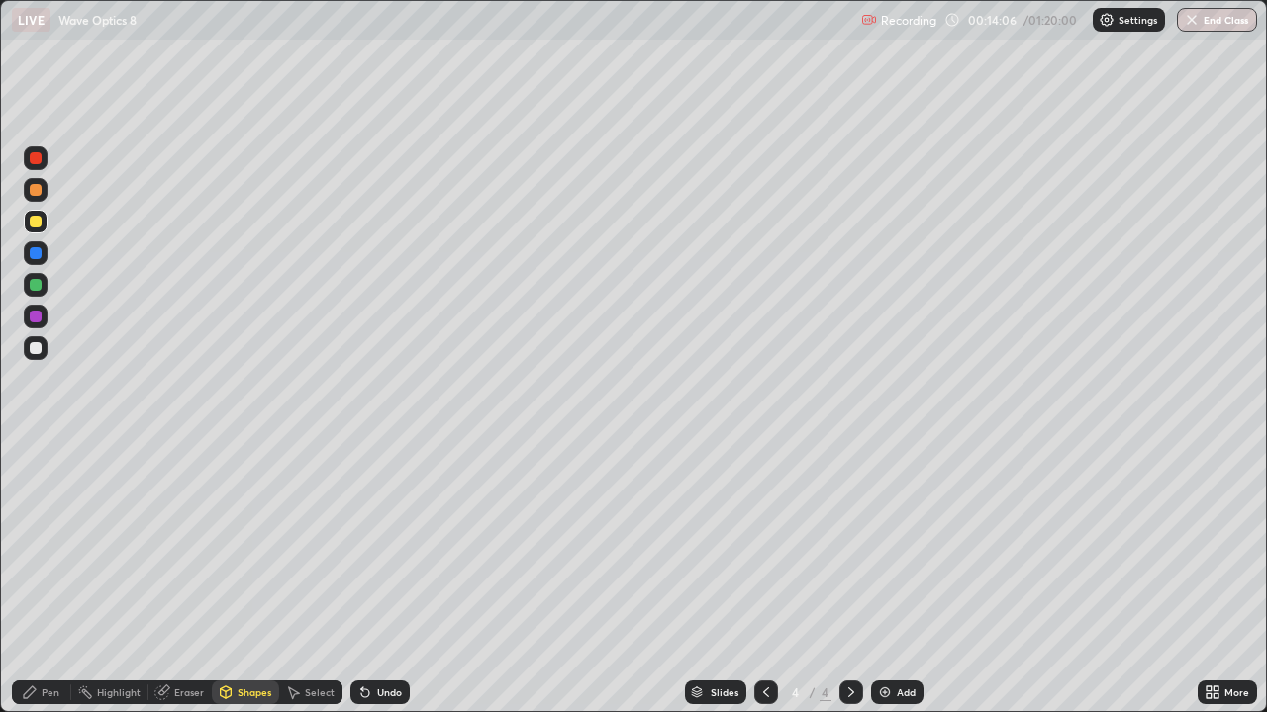
click at [47, 578] on div "Pen" at bounding box center [51, 693] width 18 height 10
click at [33, 353] on div at bounding box center [36, 348] width 12 height 12
click at [237, 578] on div "Shapes" at bounding box center [245, 693] width 67 height 24
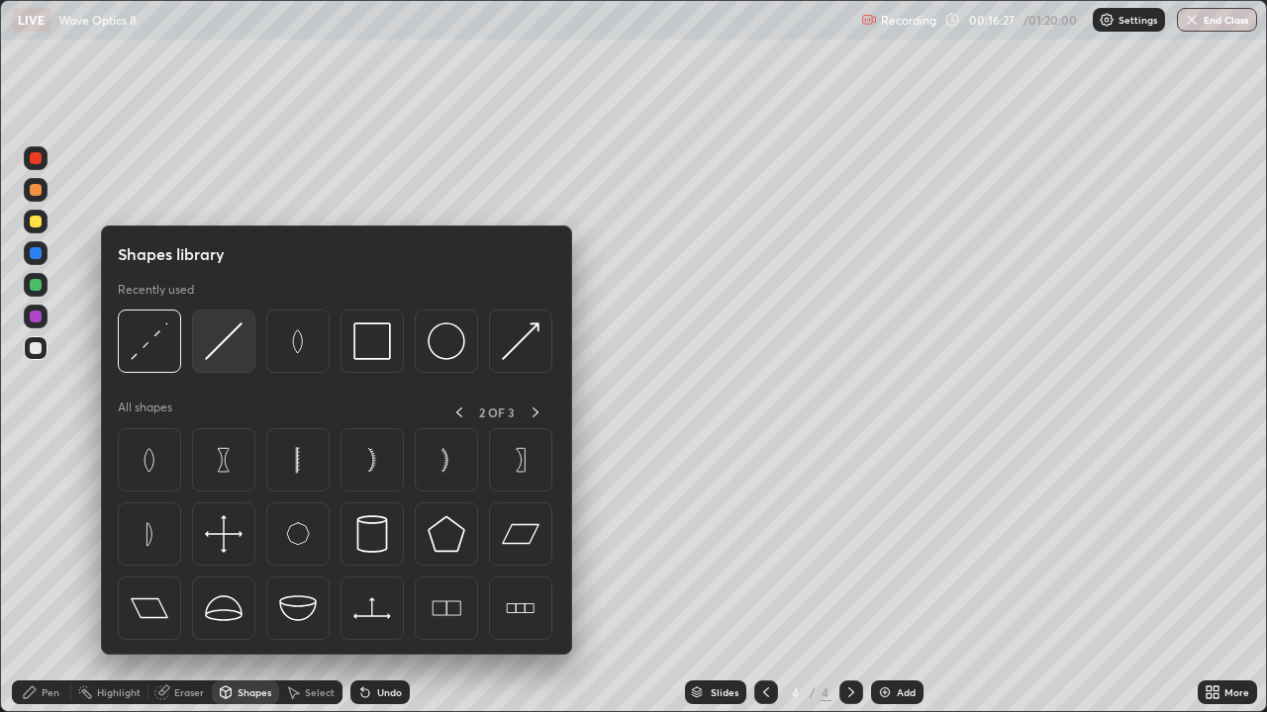
click at [236, 348] on img at bounding box center [224, 342] width 38 height 38
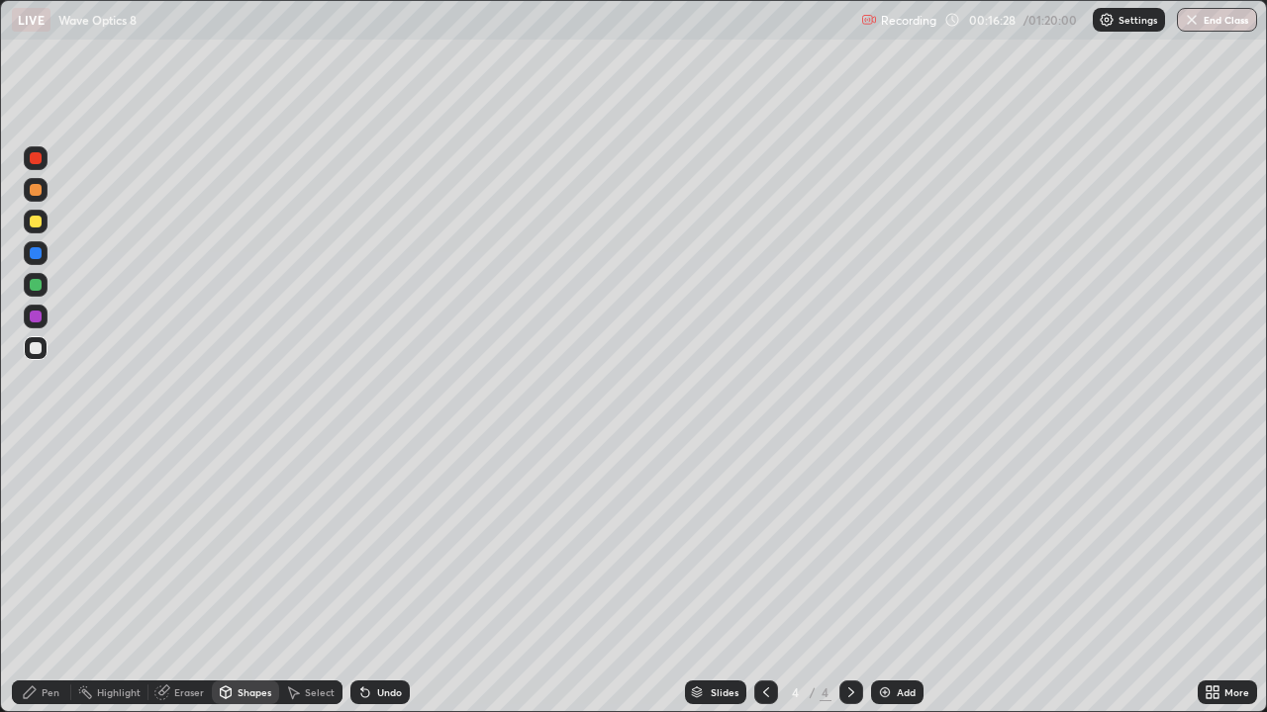
click at [41, 286] on div at bounding box center [36, 285] width 12 height 12
click at [373, 578] on div "Undo" at bounding box center [379, 693] width 59 height 24
click at [377, 578] on div "Undo" at bounding box center [389, 693] width 25 height 10
click at [379, 578] on div "Undo" at bounding box center [389, 693] width 25 height 10
click at [380, 578] on div "Undo" at bounding box center [389, 693] width 25 height 10
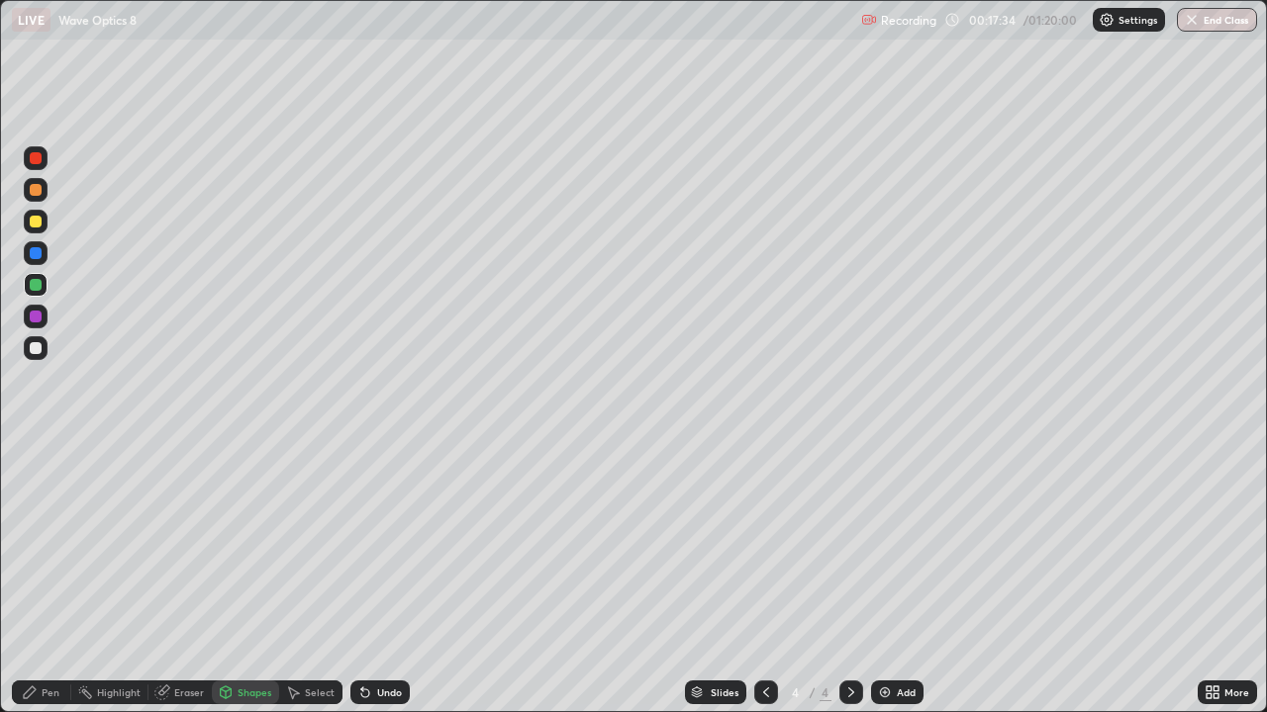
click at [20, 578] on div "Pen" at bounding box center [41, 693] width 59 height 24
click at [32, 359] on div at bounding box center [36, 348] width 24 height 24
click at [230, 578] on icon at bounding box center [226, 693] width 16 height 16
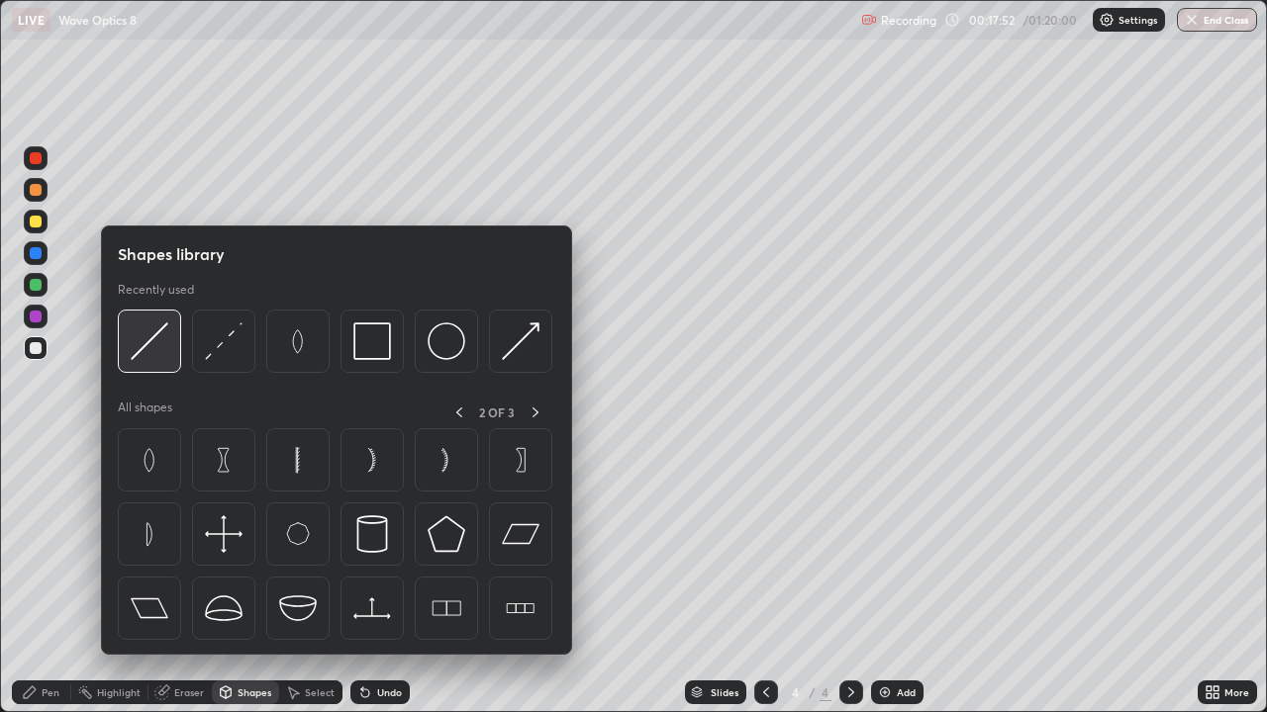
click at [147, 348] on img at bounding box center [150, 342] width 38 height 38
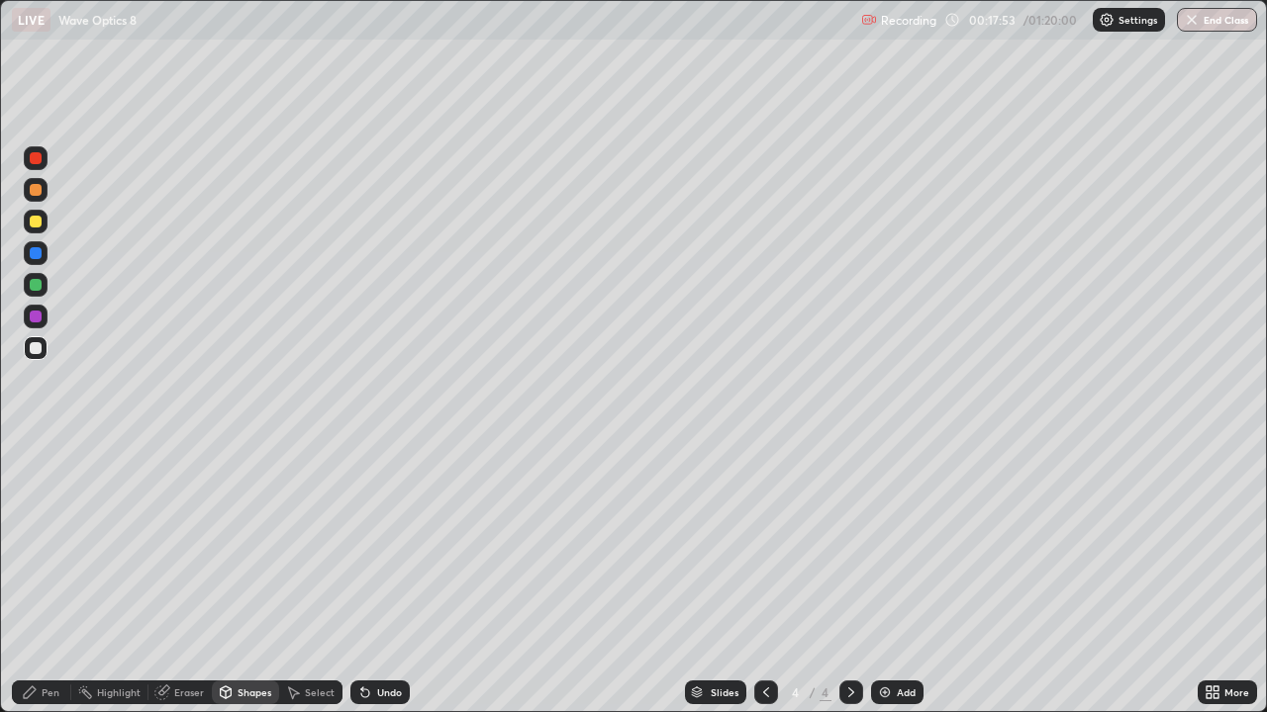
click at [28, 223] on div at bounding box center [36, 222] width 24 height 24
click at [237, 578] on div "Shapes" at bounding box center [254, 693] width 34 height 10
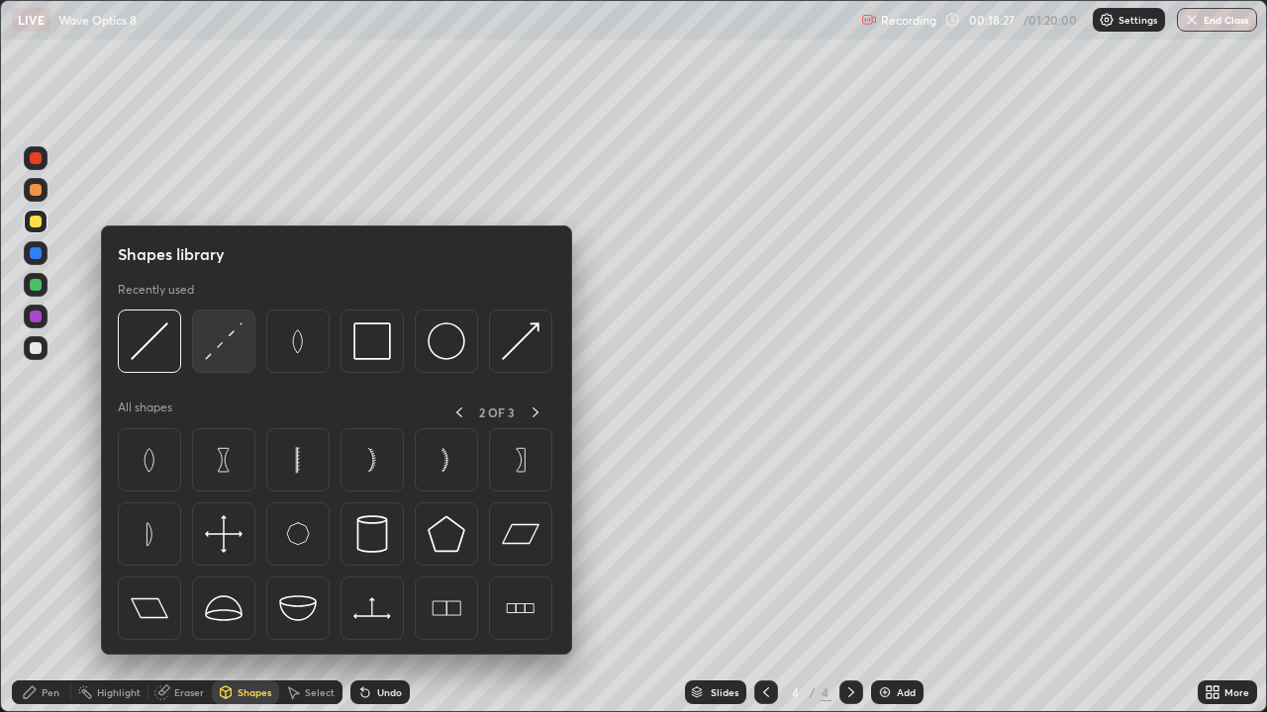
click at [235, 352] on img at bounding box center [224, 342] width 38 height 38
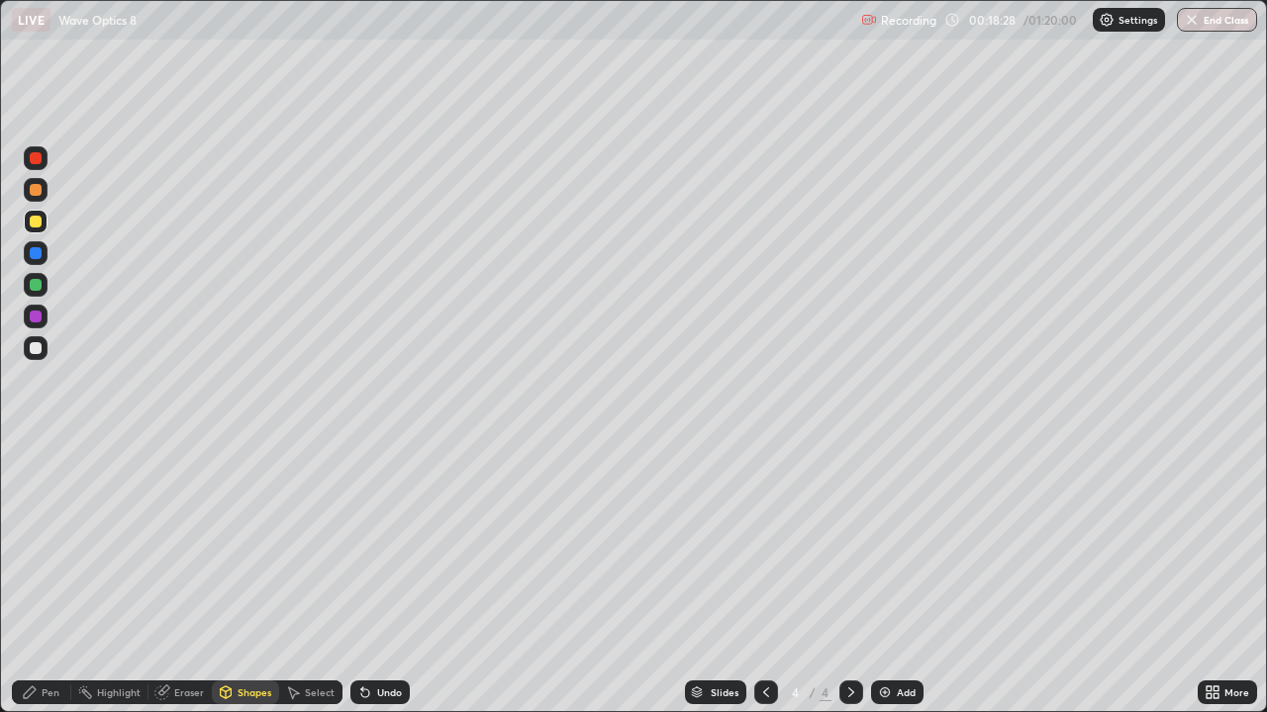
click at [40, 189] on div at bounding box center [36, 190] width 12 height 12
click at [48, 578] on div "Pen" at bounding box center [51, 693] width 18 height 10
click at [234, 578] on div "Shapes" at bounding box center [245, 693] width 67 height 24
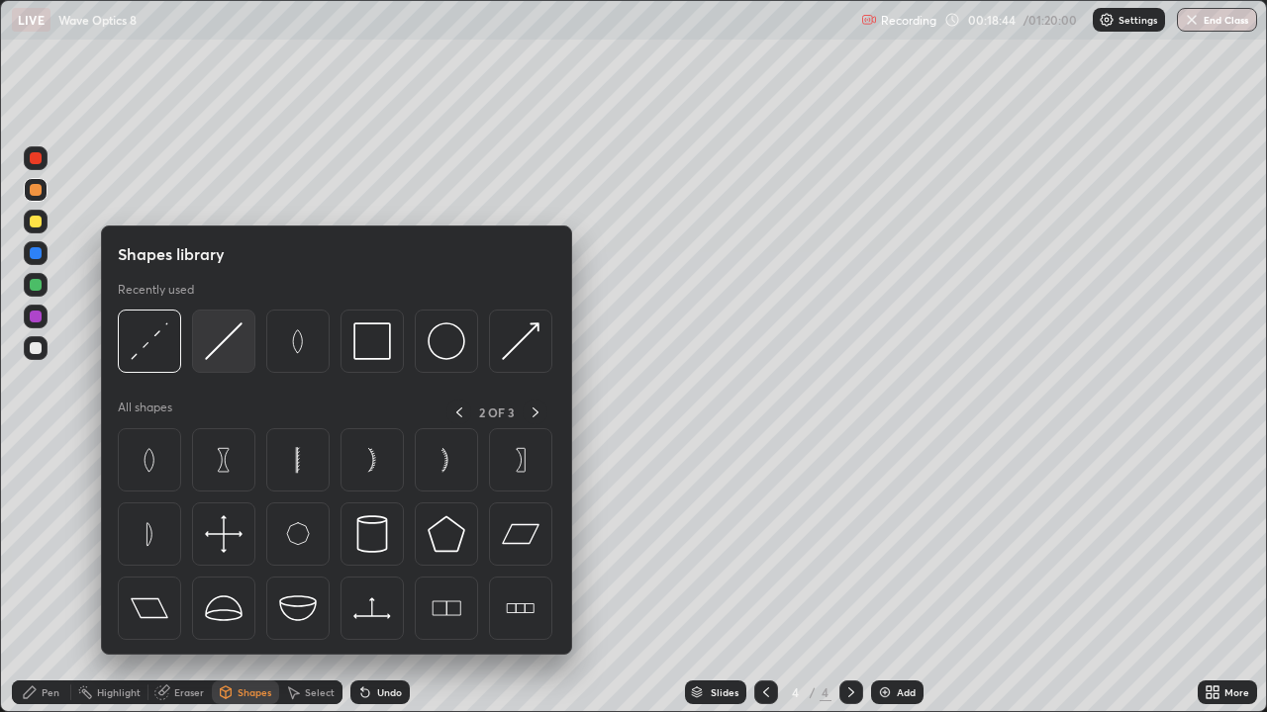
click at [225, 347] on img at bounding box center [224, 342] width 38 height 38
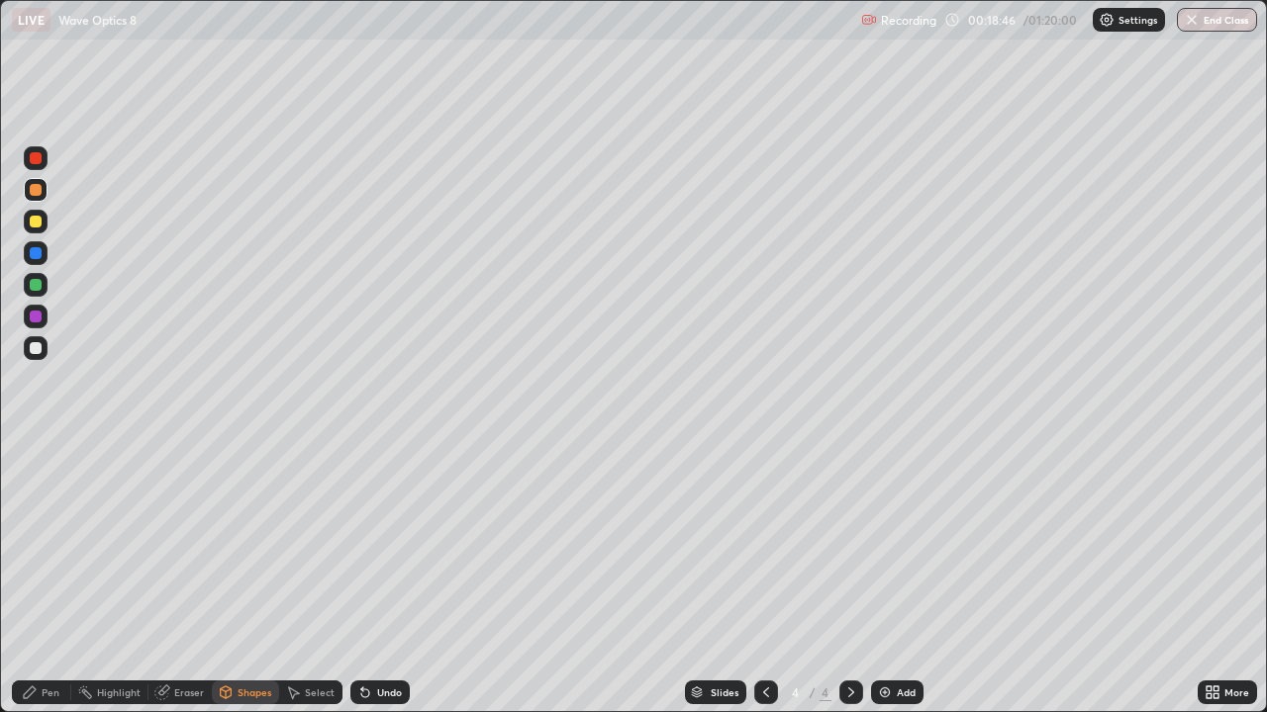
click at [38, 289] on div at bounding box center [36, 285] width 12 height 12
click at [44, 578] on div "Pen" at bounding box center [51, 693] width 18 height 10
click at [365, 578] on icon at bounding box center [365, 694] width 8 height 8
click at [361, 578] on icon at bounding box center [365, 694] width 8 height 8
click at [39, 578] on div "Pen" at bounding box center [41, 693] width 59 height 24
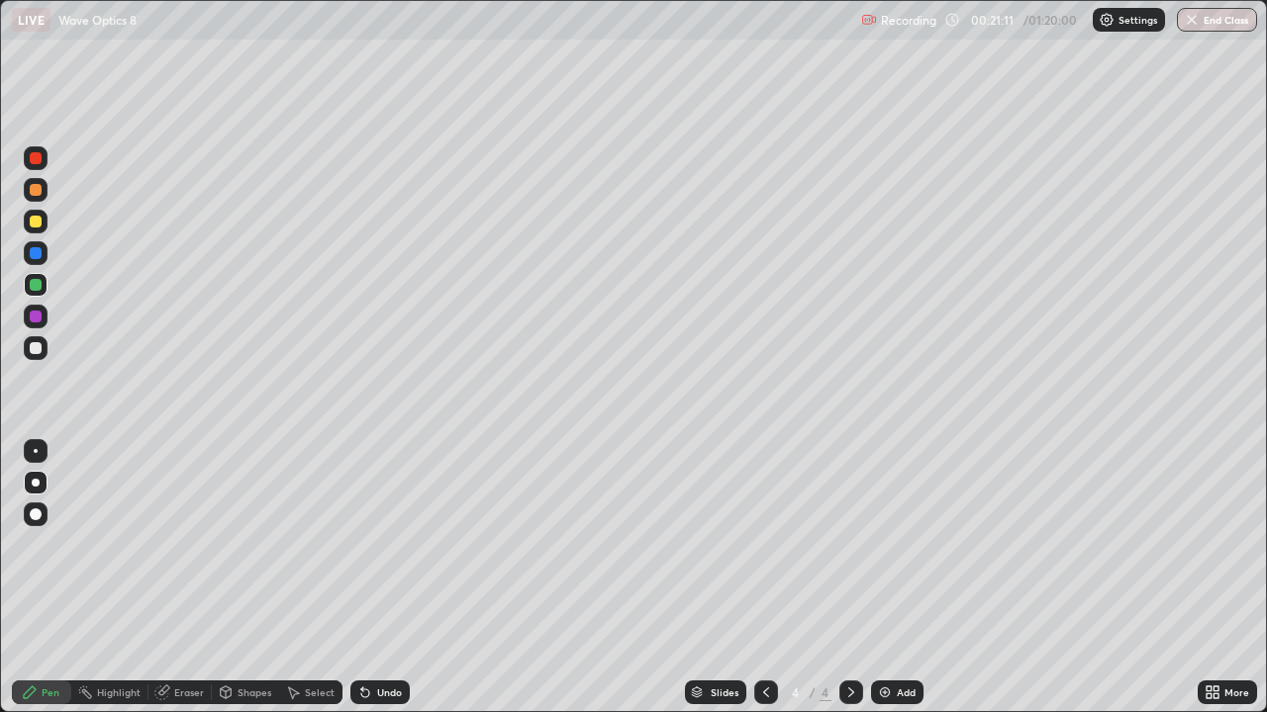
click at [35, 356] on div at bounding box center [36, 348] width 24 height 24
click at [194, 578] on div "Eraser" at bounding box center [189, 693] width 30 height 10
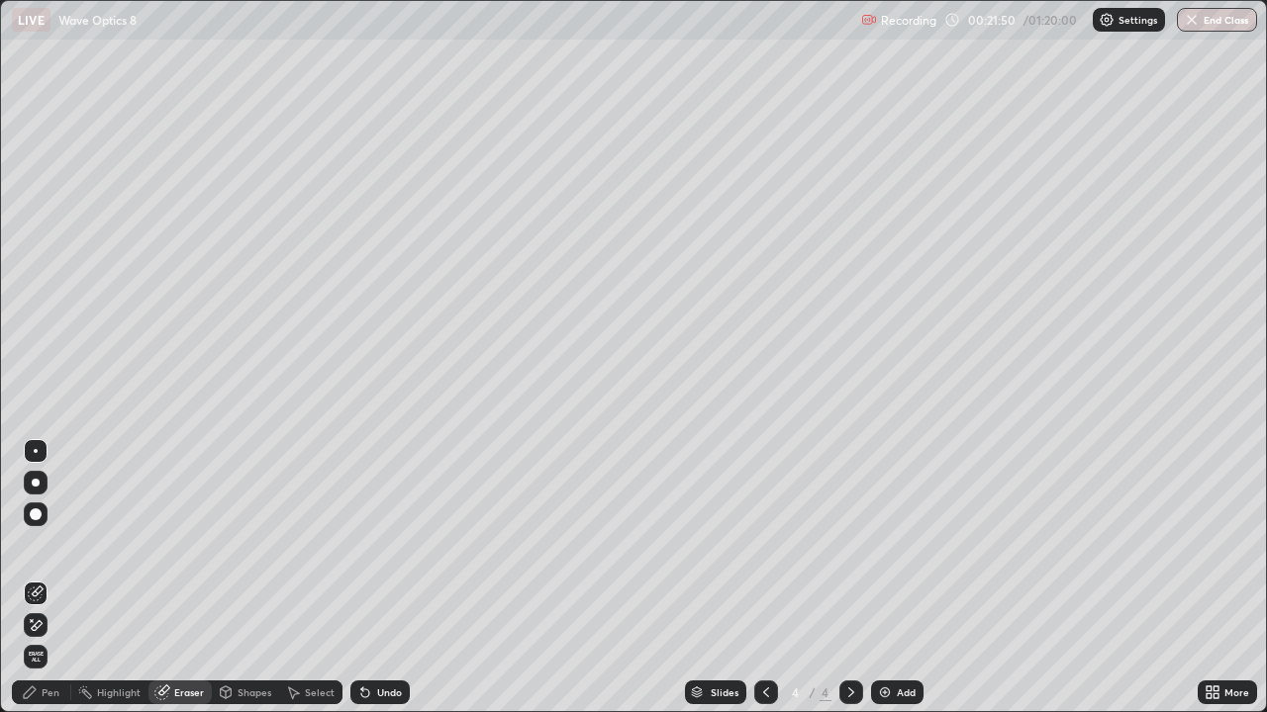
click at [60, 578] on div "Pen" at bounding box center [41, 693] width 59 height 24
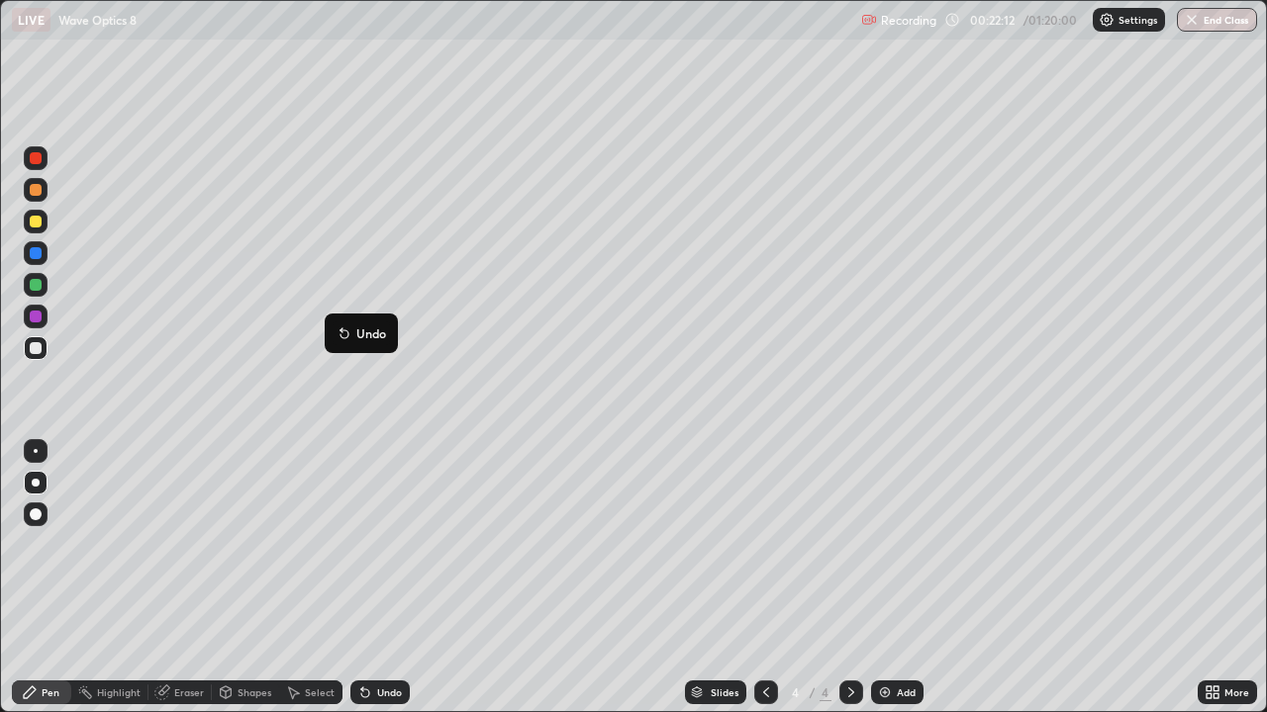
click at [47, 578] on div "Pen" at bounding box center [41, 693] width 59 height 24
click at [190, 578] on div "Eraser" at bounding box center [189, 693] width 30 height 10
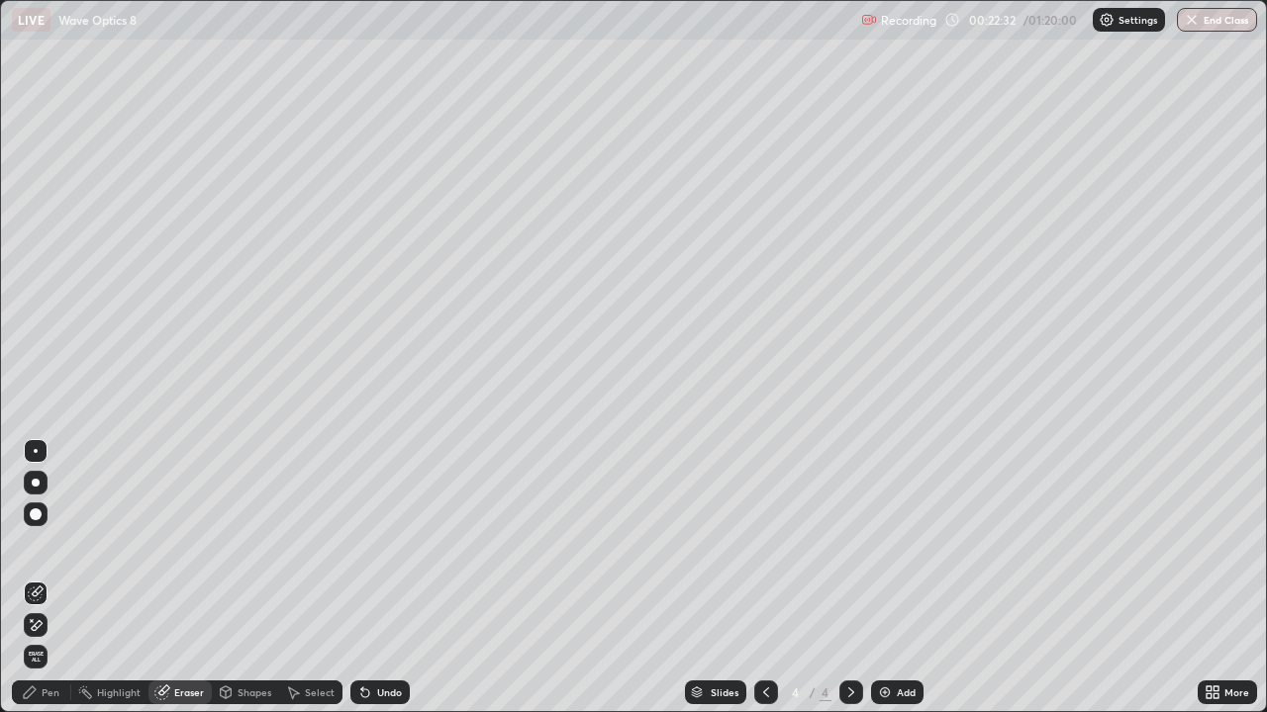
click at [53, 578] on div "Pen" at bounding box center [51, 693] width 18 height 10
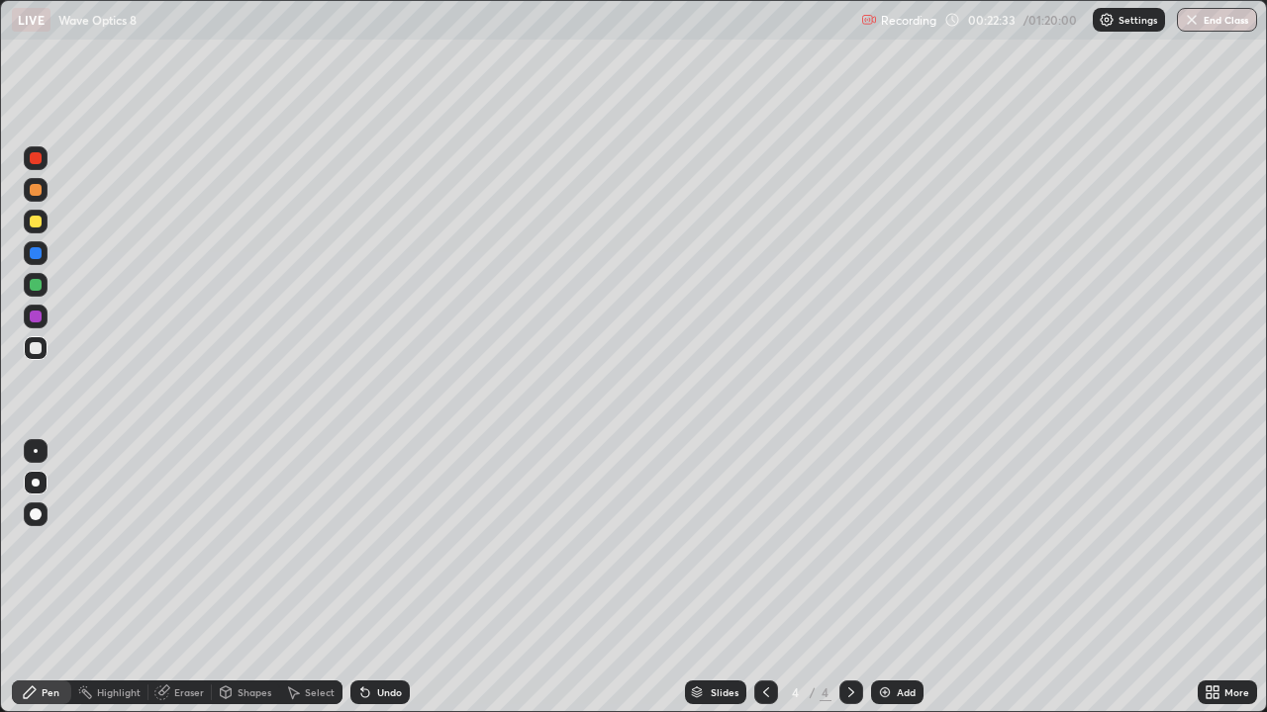
click at [180, 578] on div "Eraser" at bounding box center [179, 693] width 63 height 24
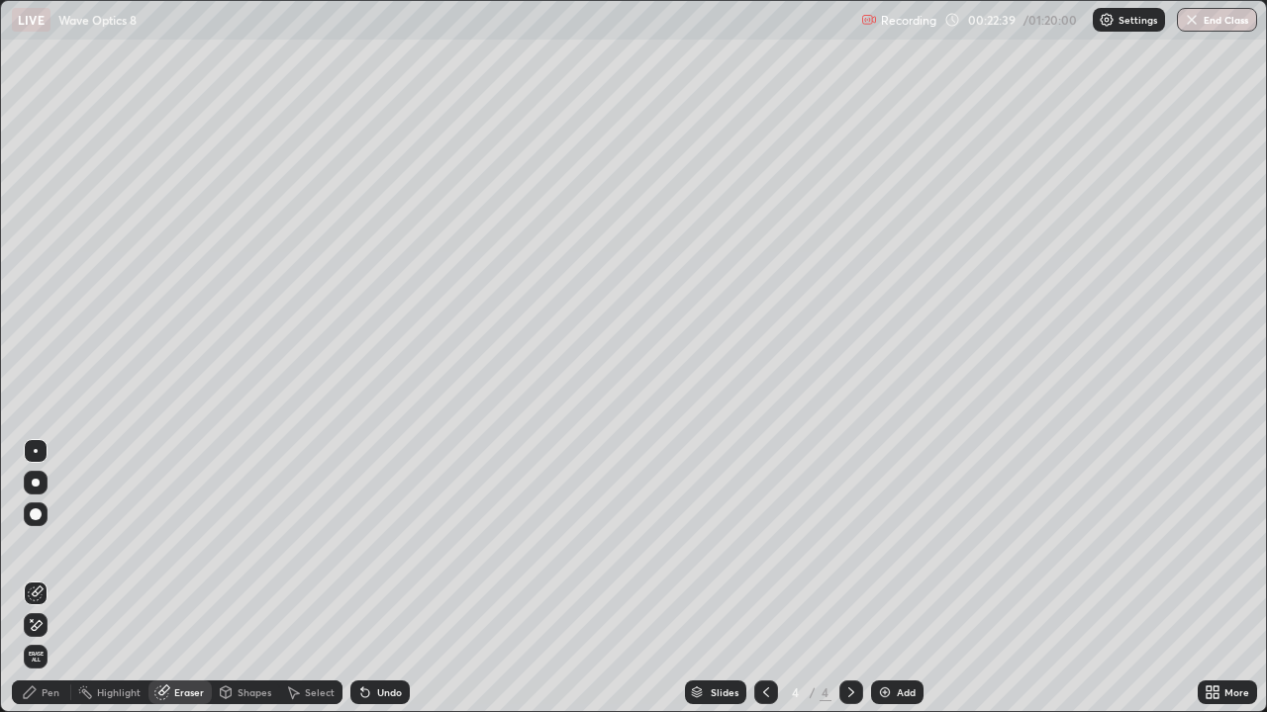
click at [318, 578] on div "Select" at bounding box center [320, 693] width 30 height 10
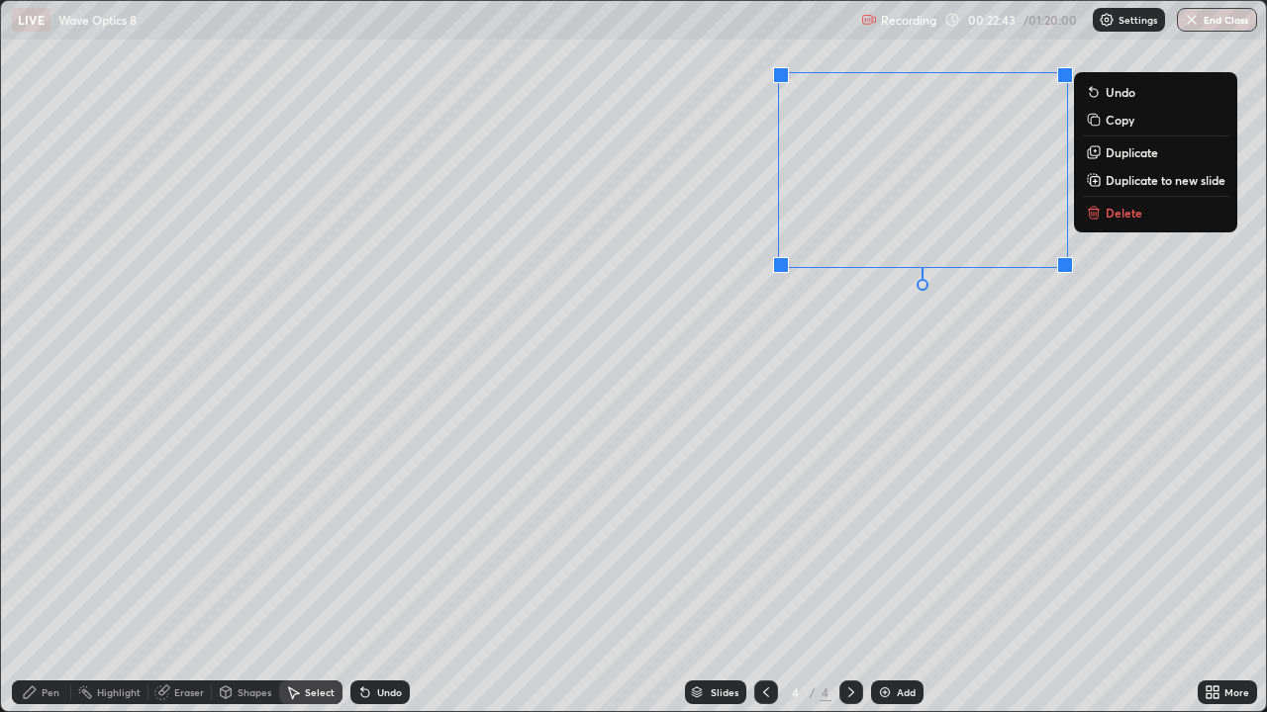
click at [48, 578] on div "Pen" at bounding box center [51, 693] width 18 height 10
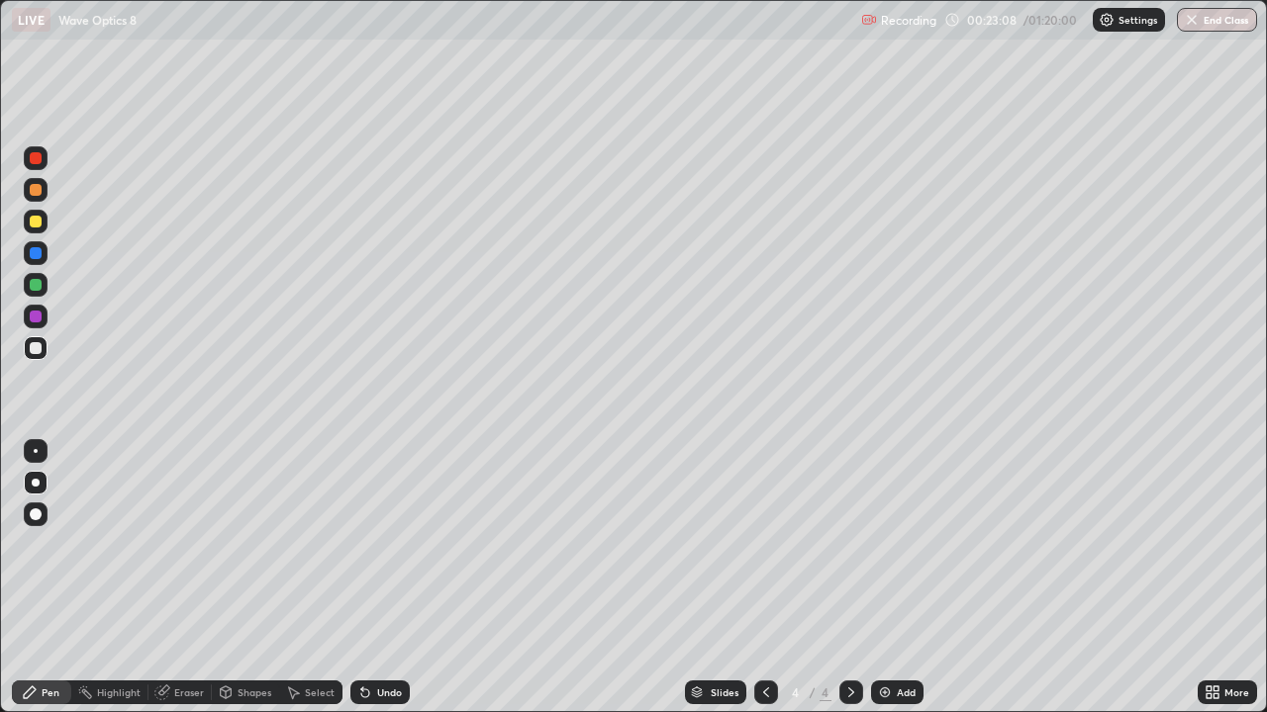
click at [318, 578] on div "Select" at bounding box center [320, 693] width 30 height 10
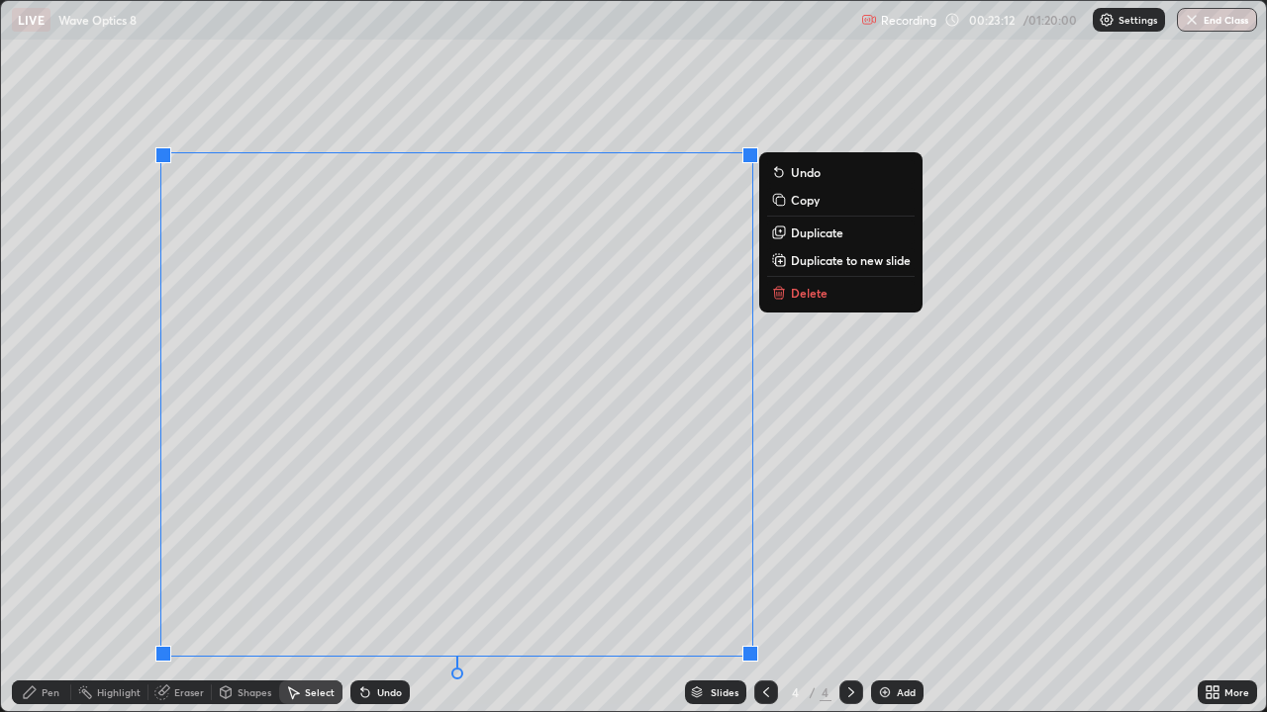
click at [816, 259] on p "Duplicate to new slide" at bounding box center [851, 260] width 120 height 16
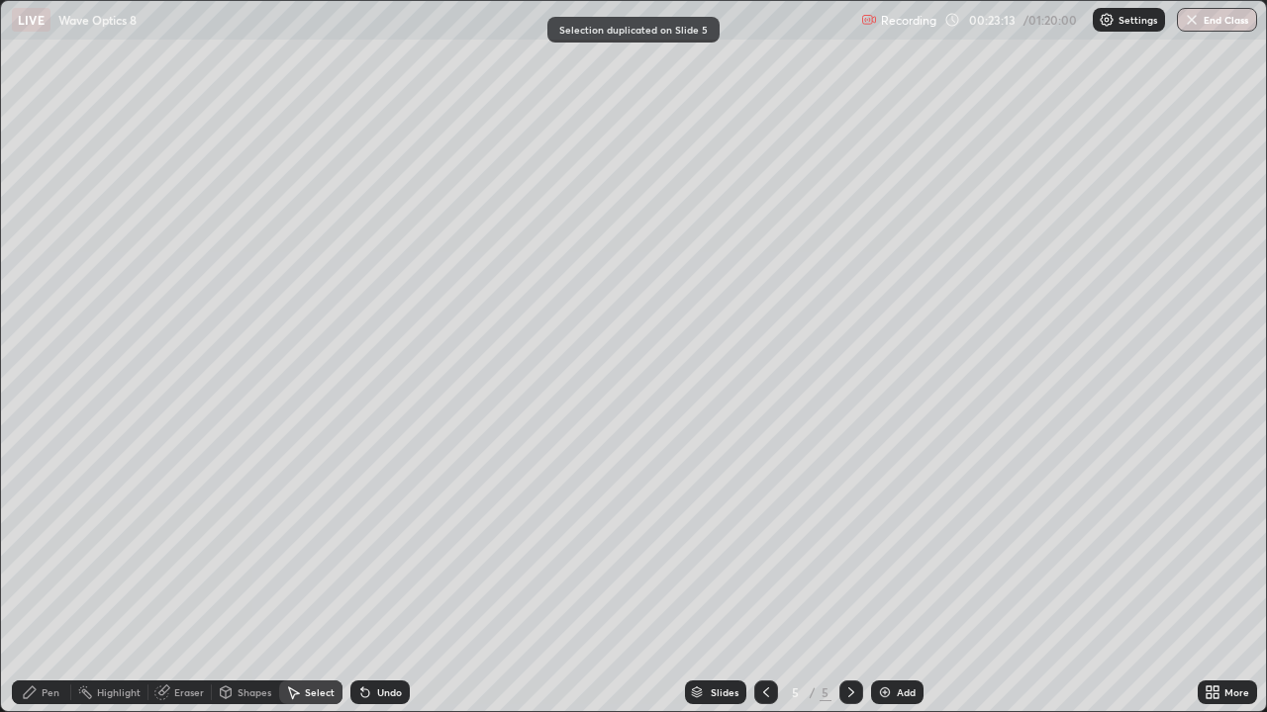
click at [181, 578] on div "Eraser" at bounding box center [189, 693] width 30 height 10
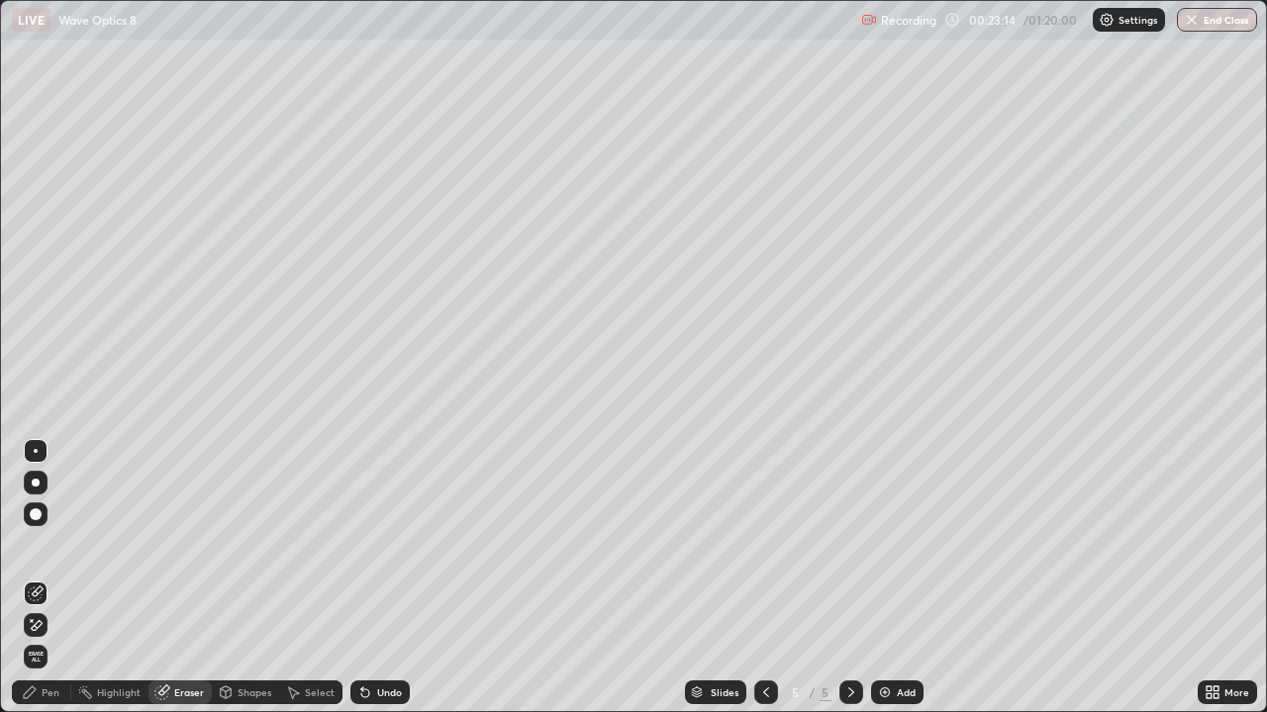
click at [39, 578] on icon at bounding box center [36, 625] width 16 height 17
click at [229, 578] on icon at bounding box center [226, 693] width 11 height 12
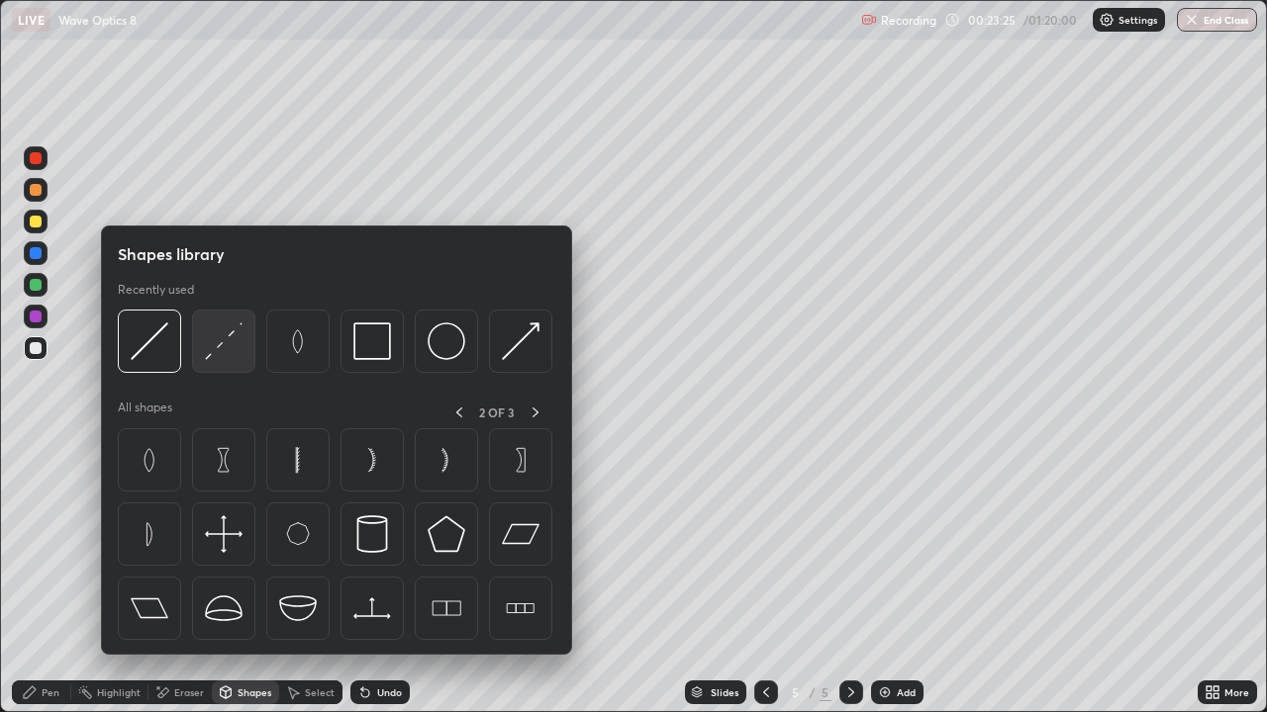
click at [210, 351] on img at bounding box center [224, 342] width 38 height 38
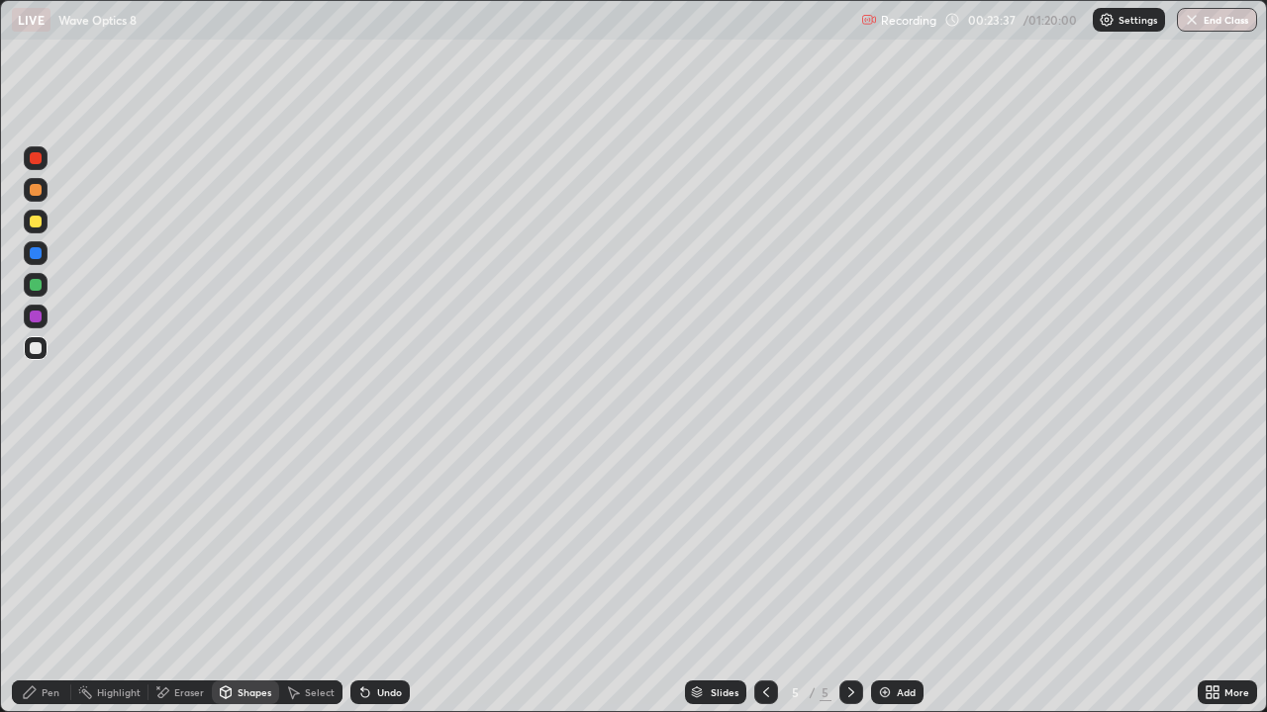
click at [237, 578] on div "Shapes" at bounding box center [245, 693] width 67 height 24
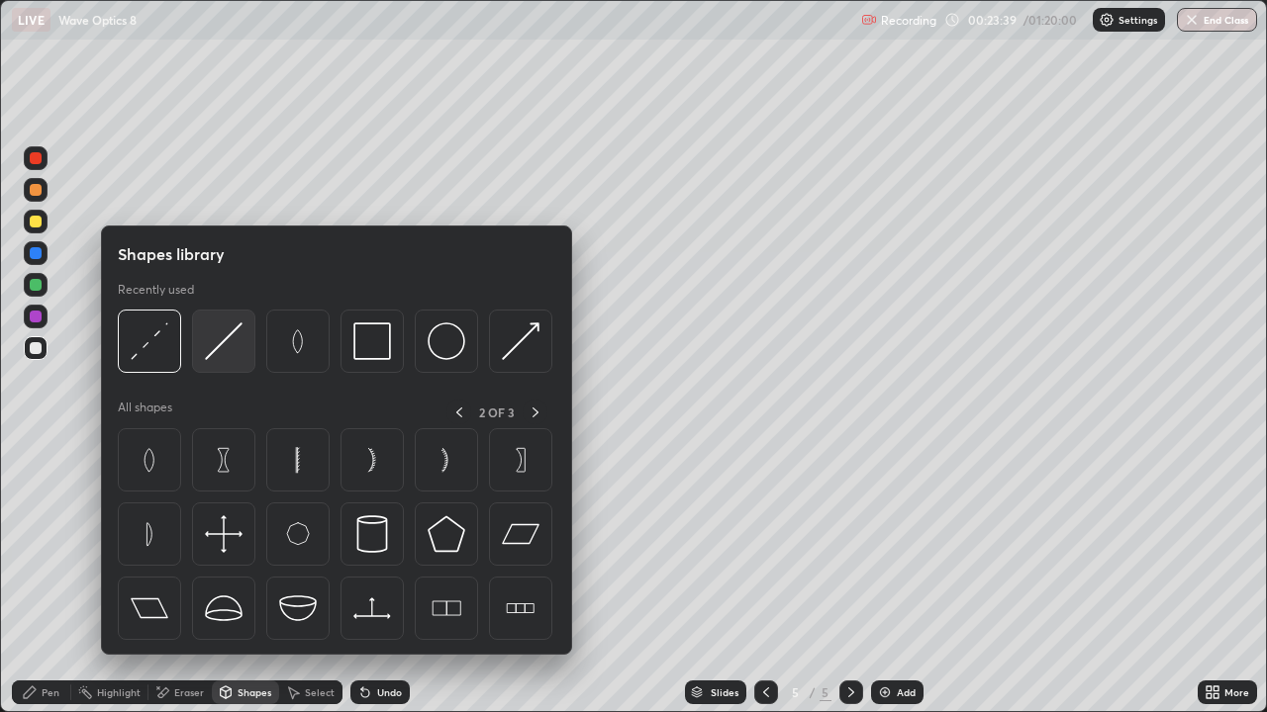
click at [235, 354] on img at bounding box center [224, 342] width 38 height 38
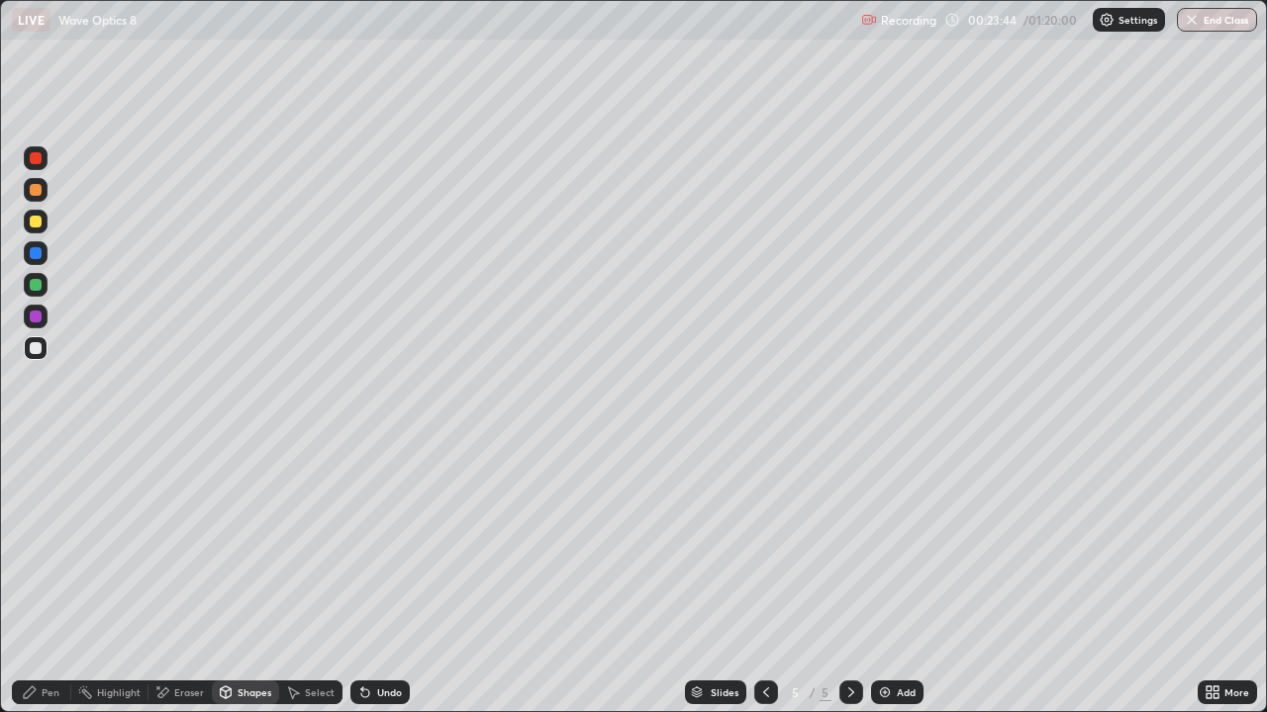
click at [40, 222] on div at bounding box center [36, 222] width 12 height 12
click at [226, 578] on icon at bounding box center [226, 695] width 0 height 7
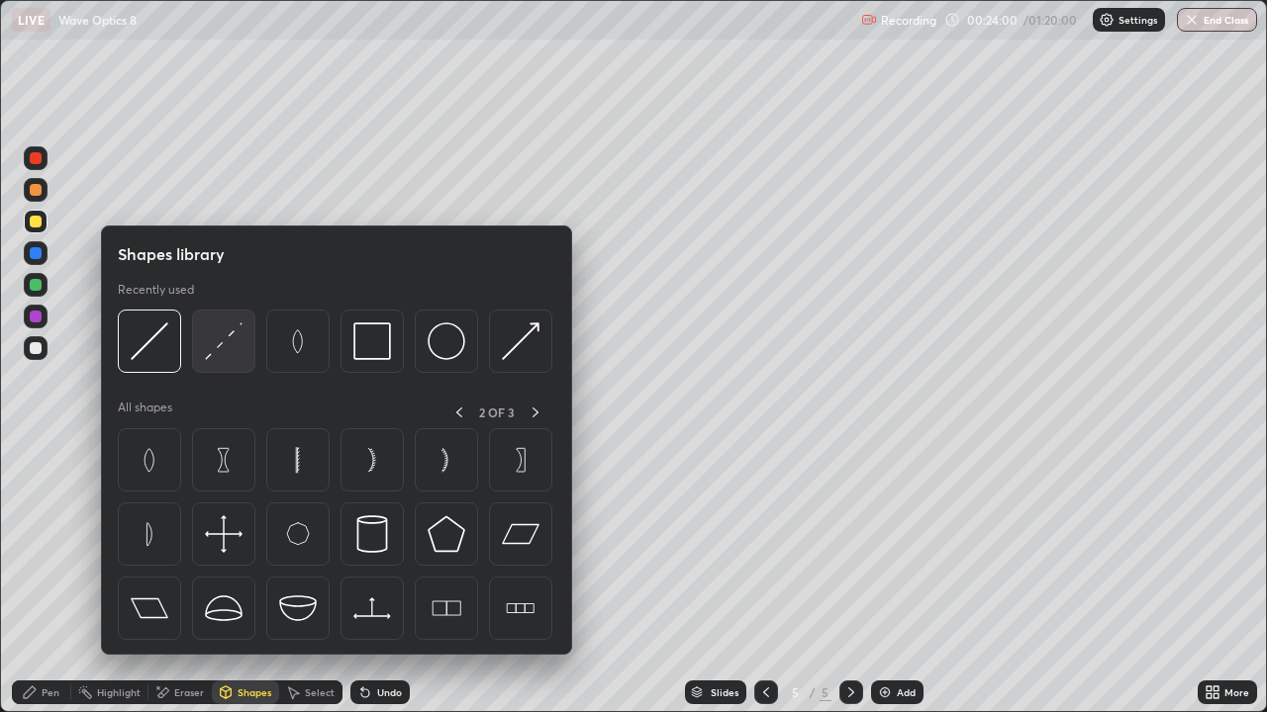
click at [216, 360] on img at bounding box center [224, 342] width 38 height 38
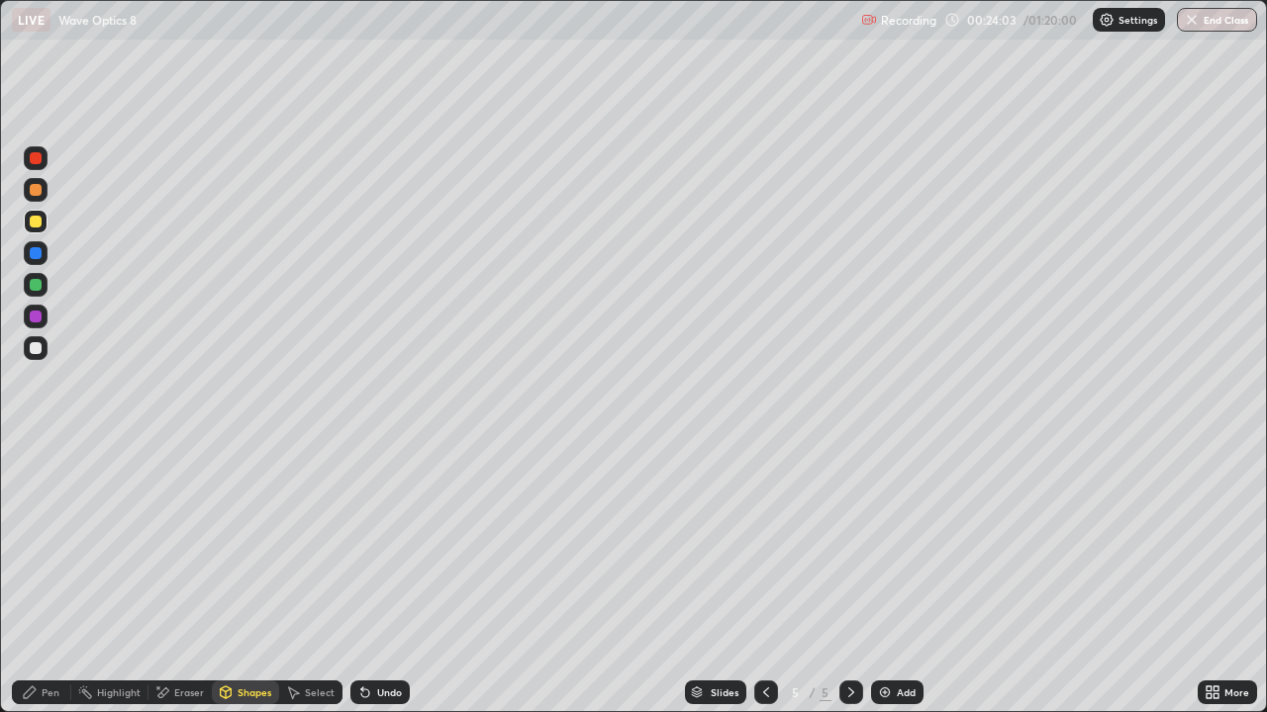
click at [30, 195] on div at bounding box center [36, 190] width 24 height 24
click at [44, 578] on div "Pen" at bounding box center [51, 693] width 18 height 10
click at [31, 353] on div at bounding box center [36, 348] width 24 height 24
click at [230, 578] on icon at bounding box center [226, 693] width 11 height 12
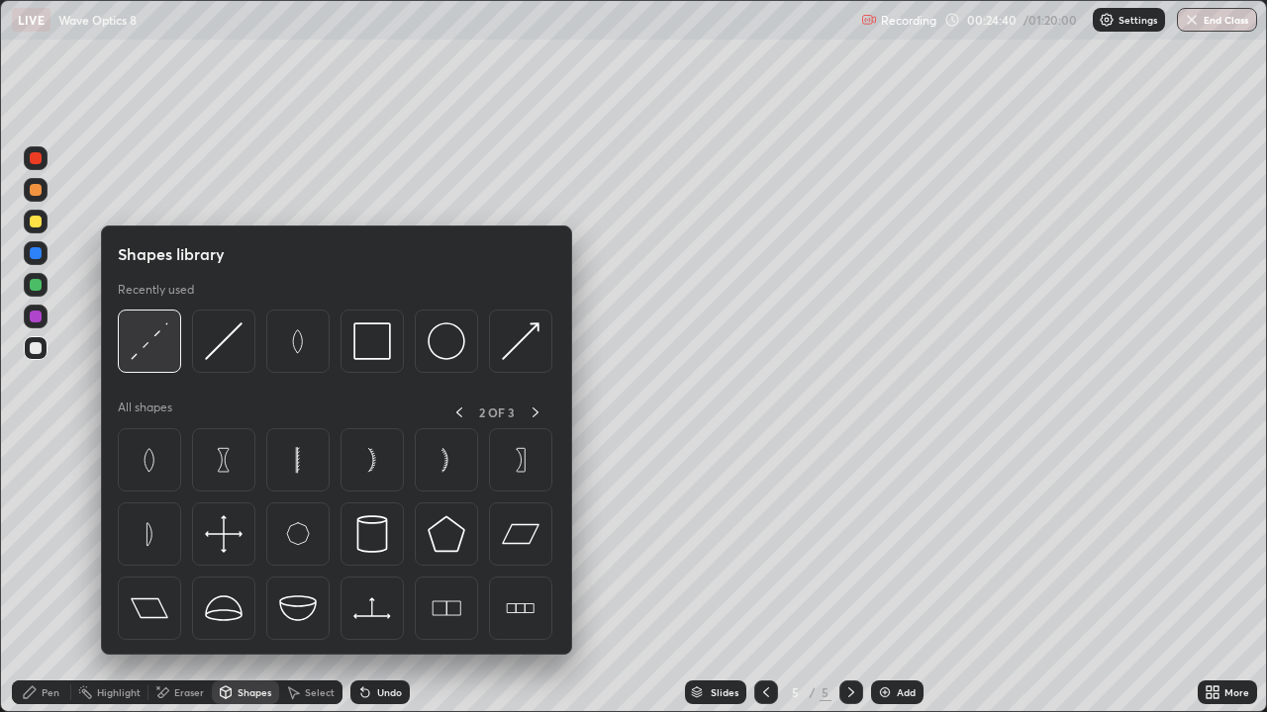
click at [158, 351] on img at bounding box center [150, 342] width 38 height 38
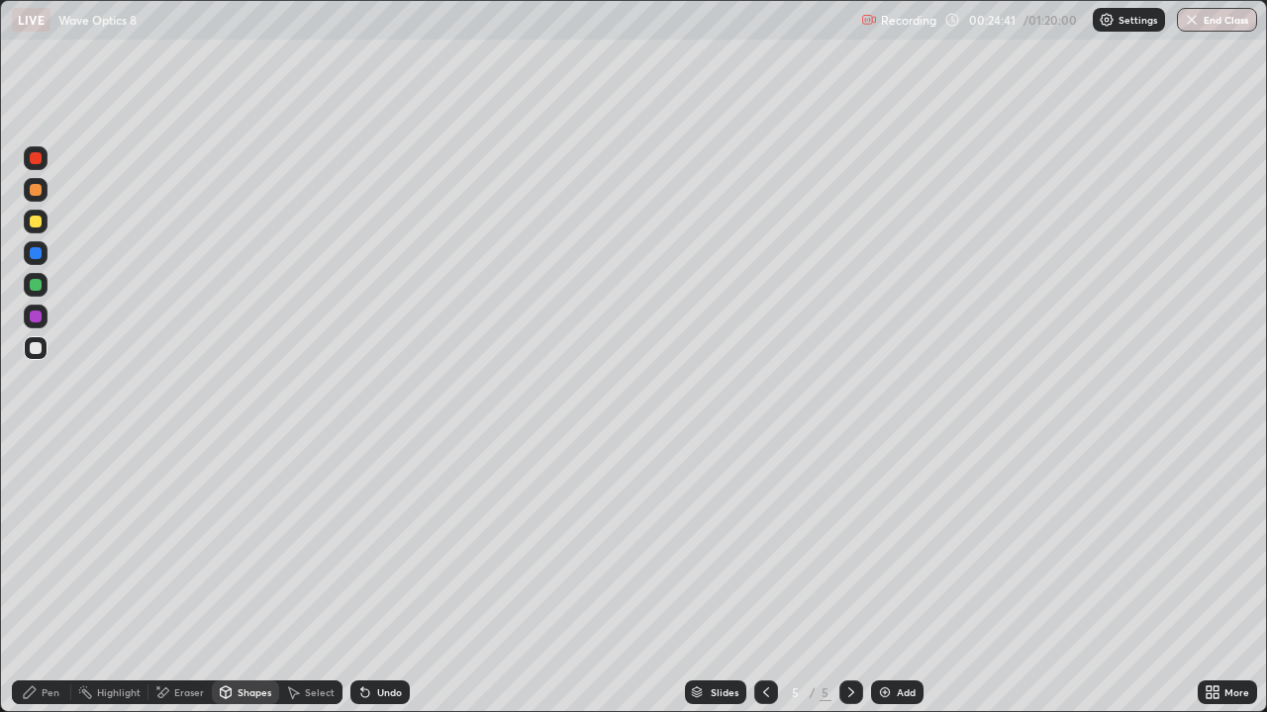
click at [36, 194] on div at bounding box center [36, 190] width 12 height 12
click at [40, 578] on div "Pen" at bounding box center [41, 693] width 59 height 24
click at [36, 255] on div at bounding box center [36, 253] width 12 height 12
click at [36, 338] on div at bounding box center [36, 348] width 24 height 24
click at [32, 348] on div at bounding box center [36, 348] width 12 height 12
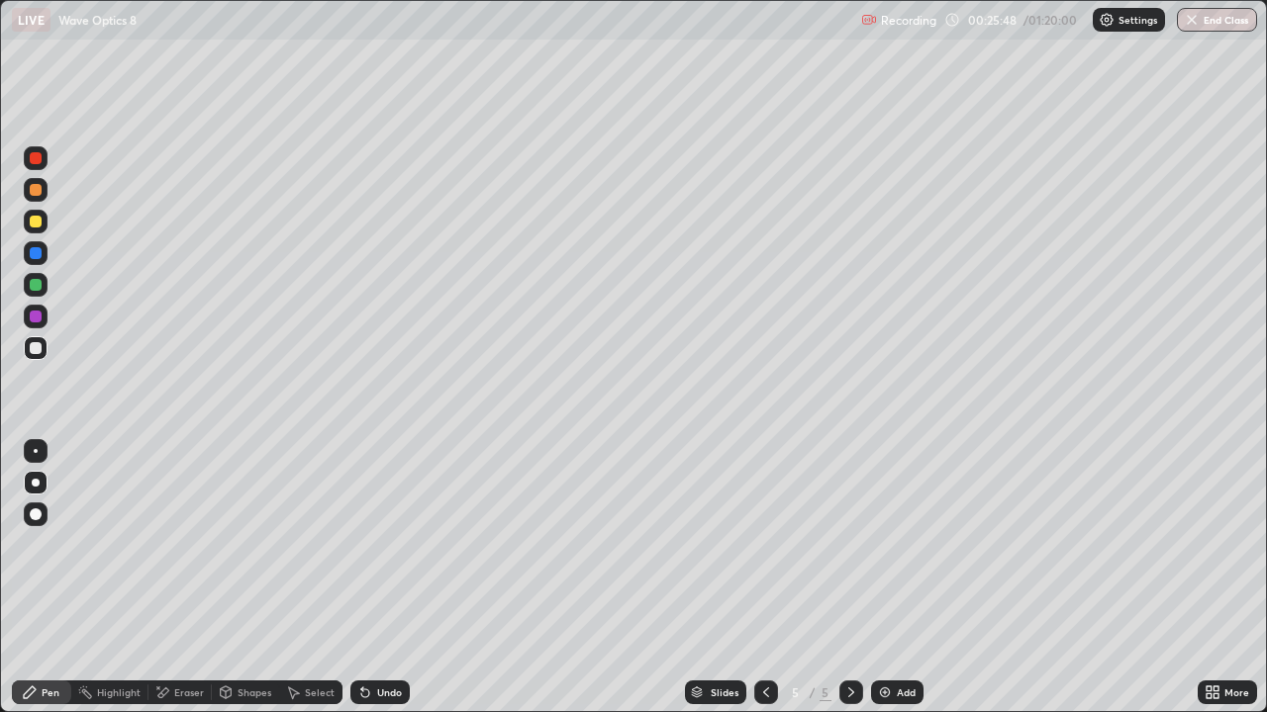
click at [381, 578] on div "Undo" at bounding box center [389, 693] width 25 height 10
click at [378, 578] on div "Undo" at bounding box center [379, 693] width 59 height 24
click at [31, 218] on div at bounding box center [36, 222] width 12 height 12
click at [262, 578] on div "Shapes" at bounding box center [254, 693] width 34 height 10
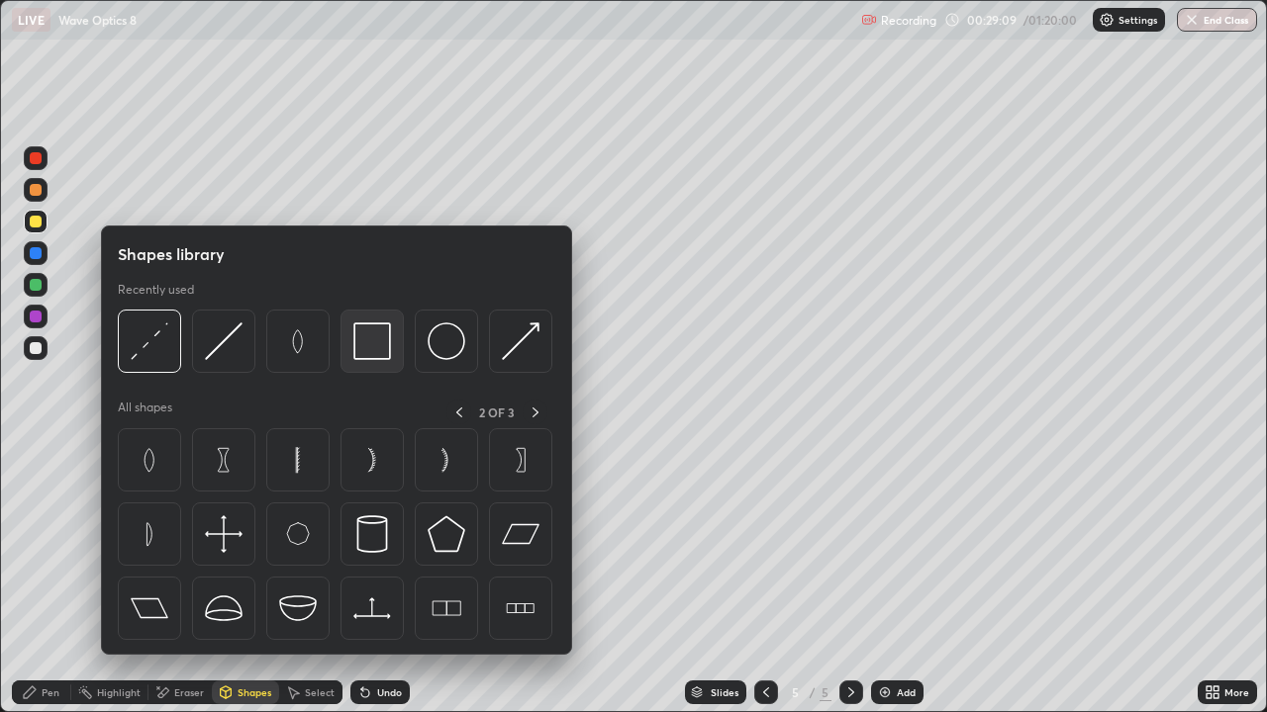
click at [383, 341] on img at bounding box center [372, 342] width 38 height 38
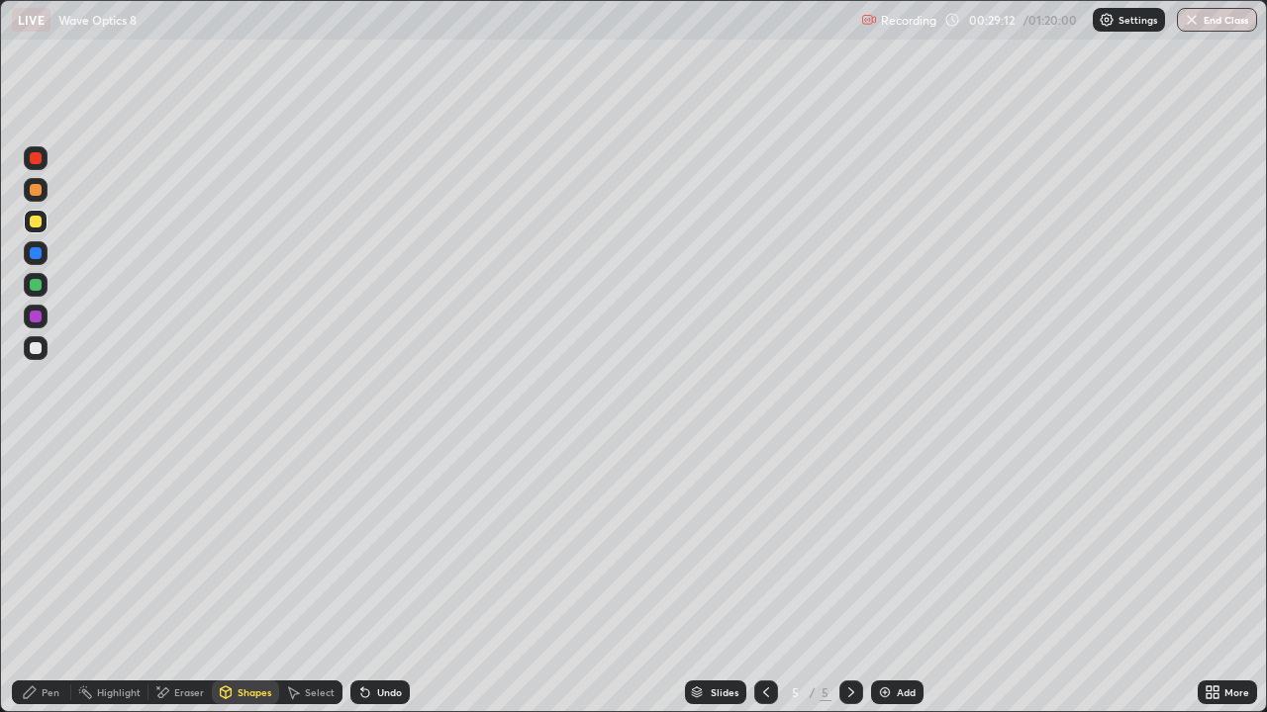
click at [55, 578] on div "Pen" at bounding box center [51, 693] width 18 height 10
click at [330, 578] on div "Select" at bounding box center [320, 693] width 30 height 10
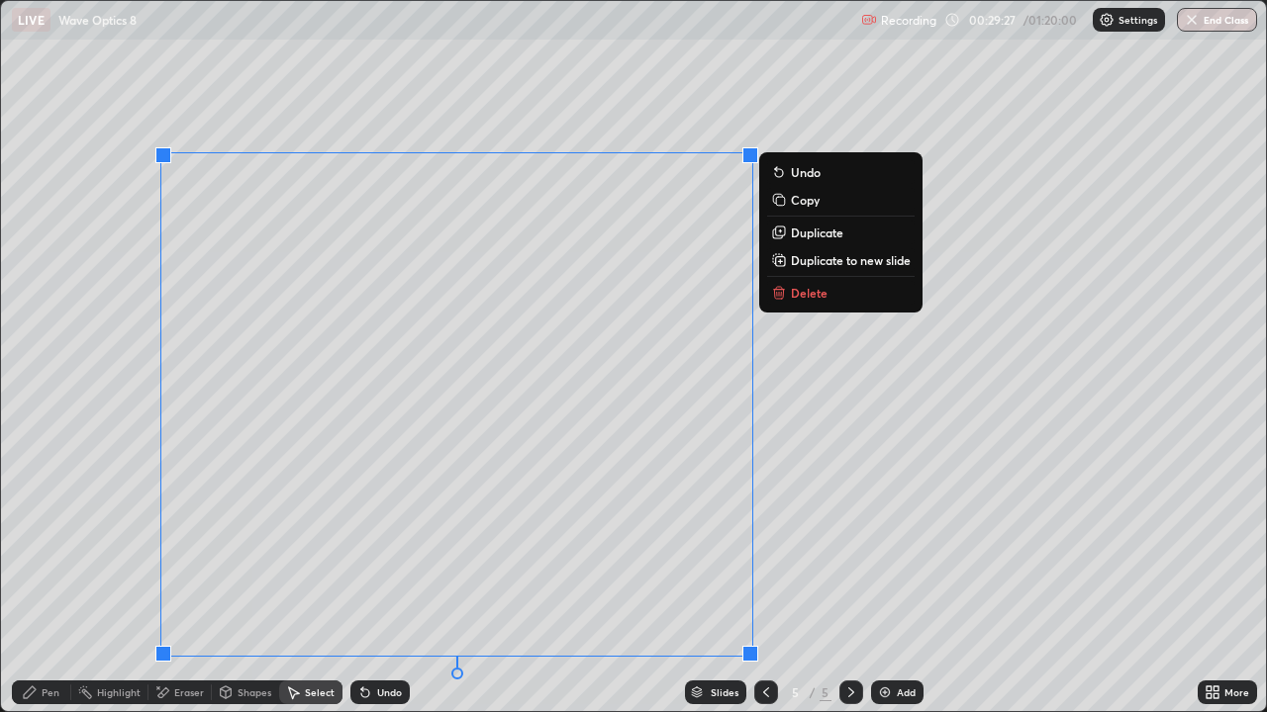
click at [813, 235] on p "Duplicate" at bounding box center [817, 233] width 52 height 16
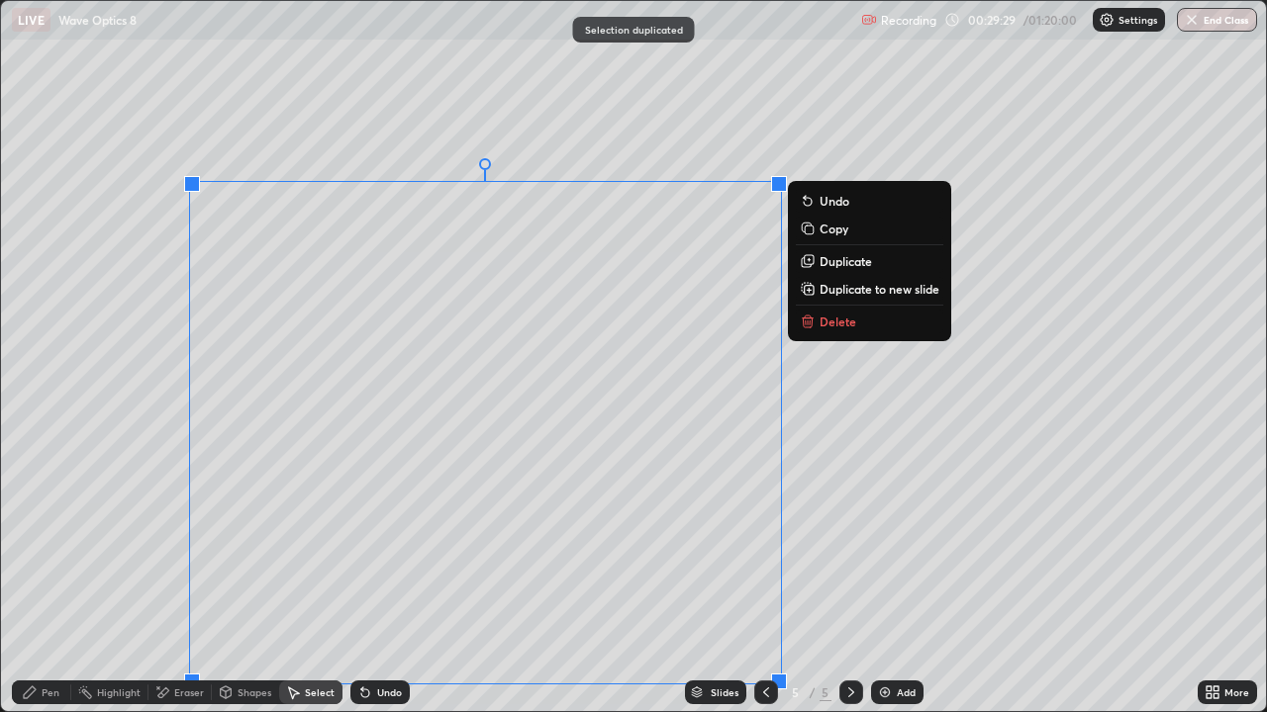
click at [832, 326] on p "Delete" at bounding box center [837, 322] width 37 height 16
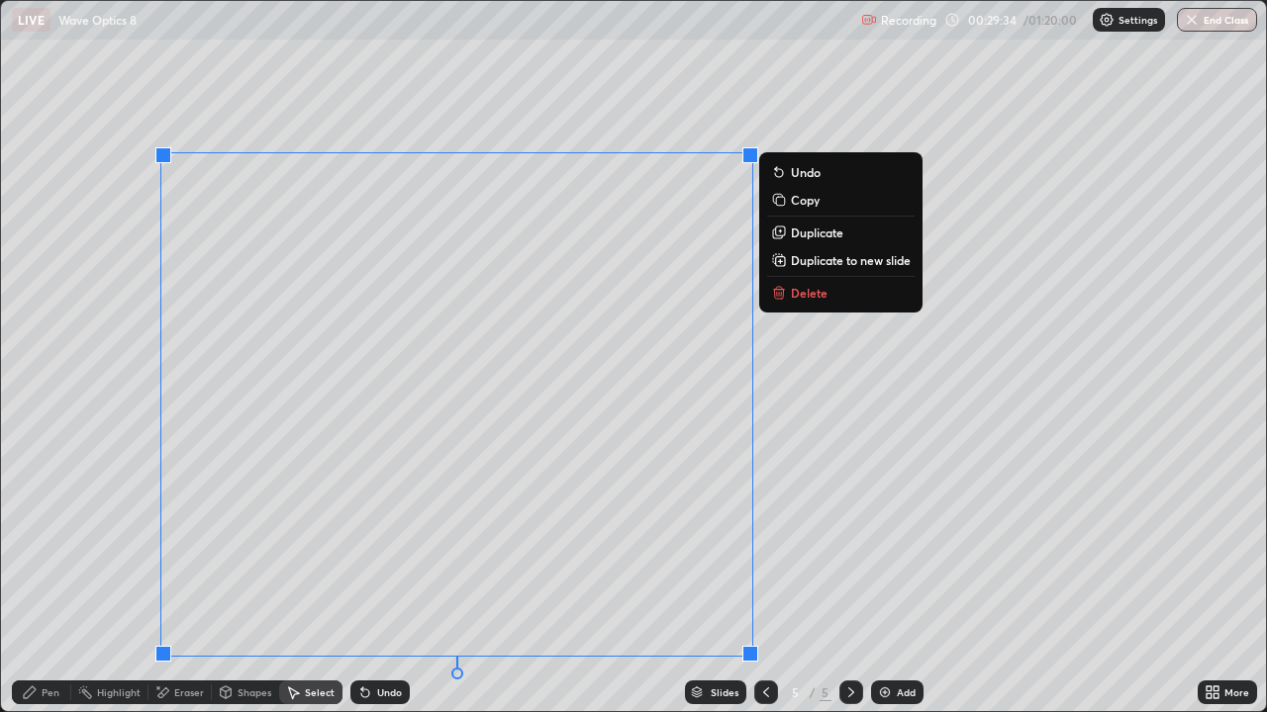
click at [824, 265] on p "Duplicate to new slide" at bounding box center [851, 260] width 120 height 16
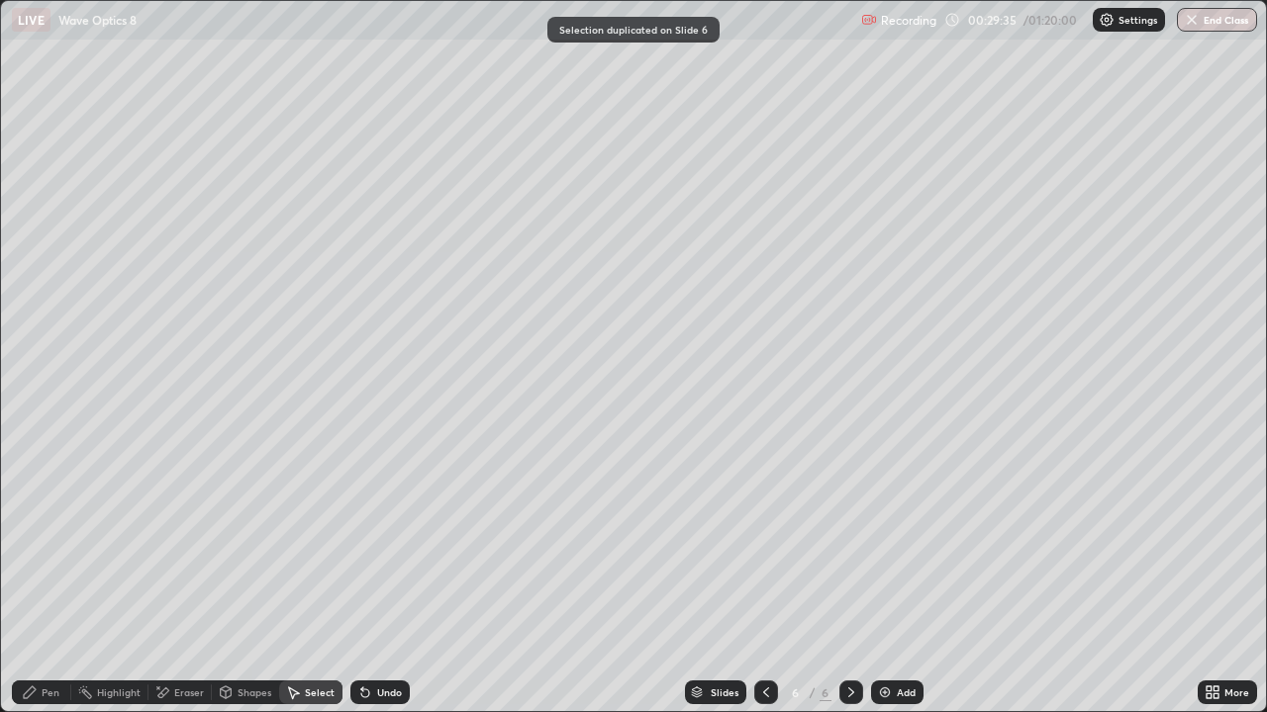
click at [178, 578] on div "Eraser" at bounding box center [189, 693] width 30 height 10
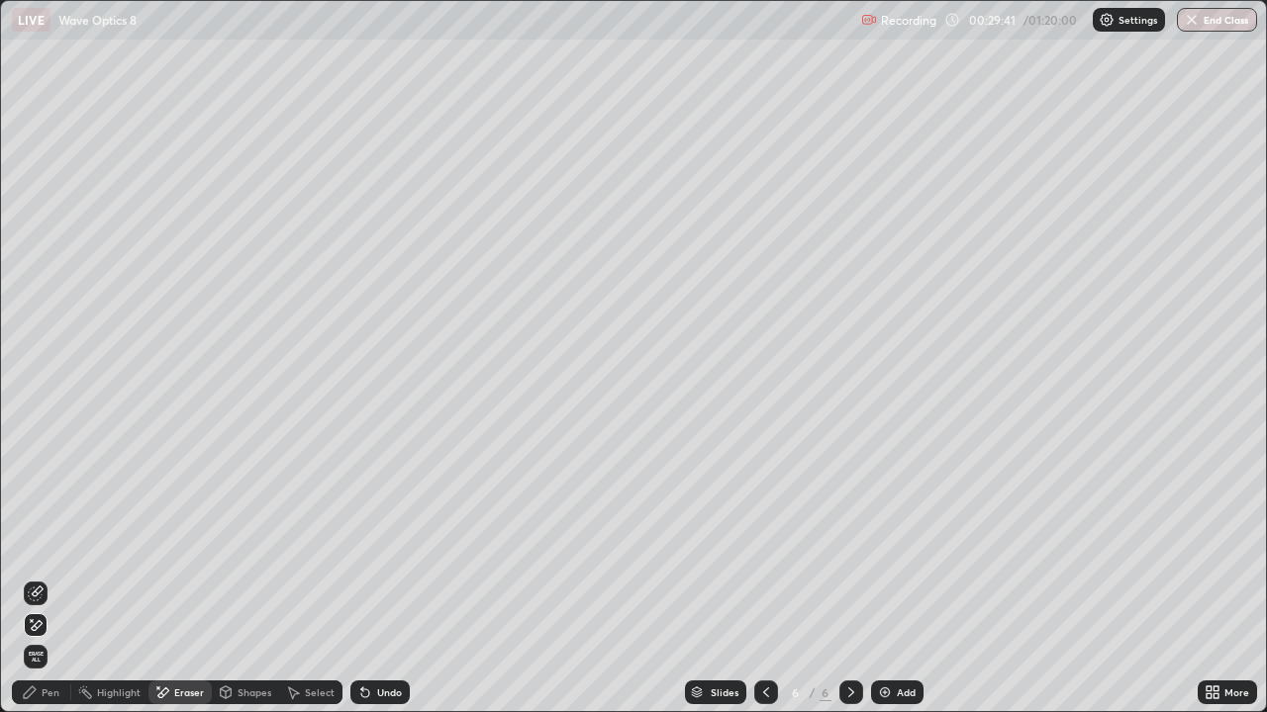
click at [238, 578] on div "Shapes" at bounding box center [254, 693] width 34 height 10
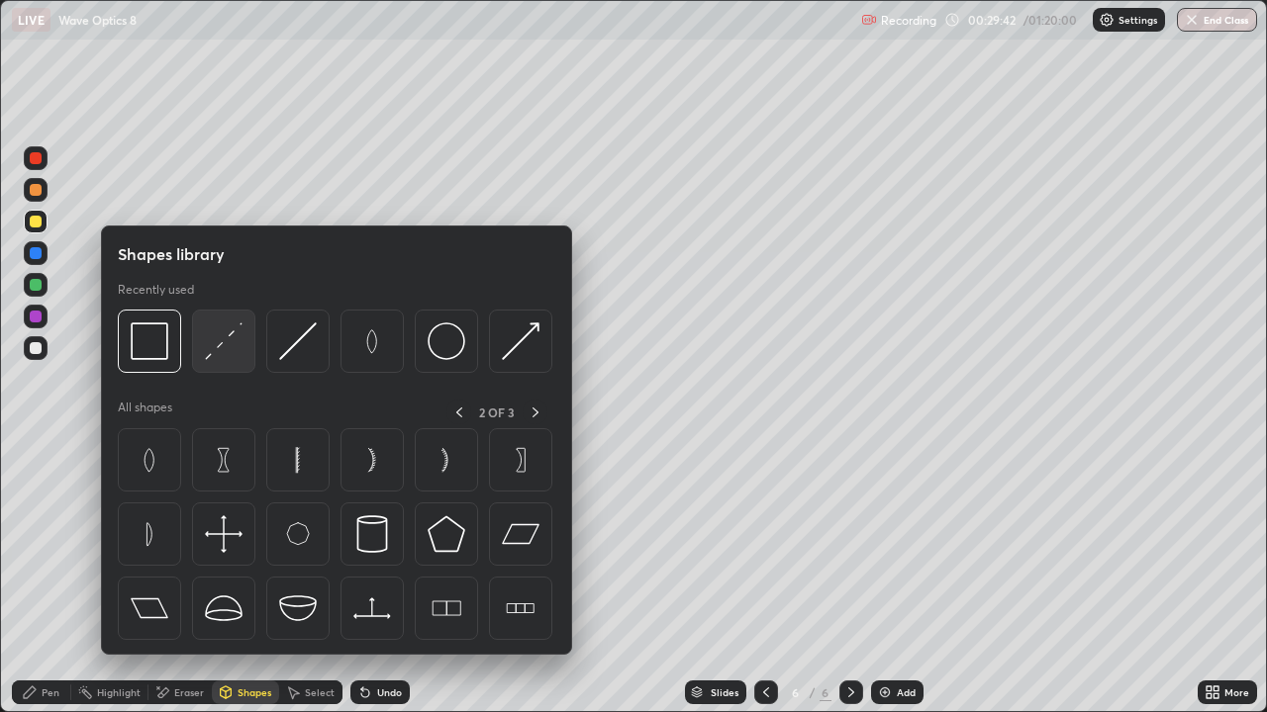
click at [226, 351] on img at bounding box center [224, 342] width 38 height 38
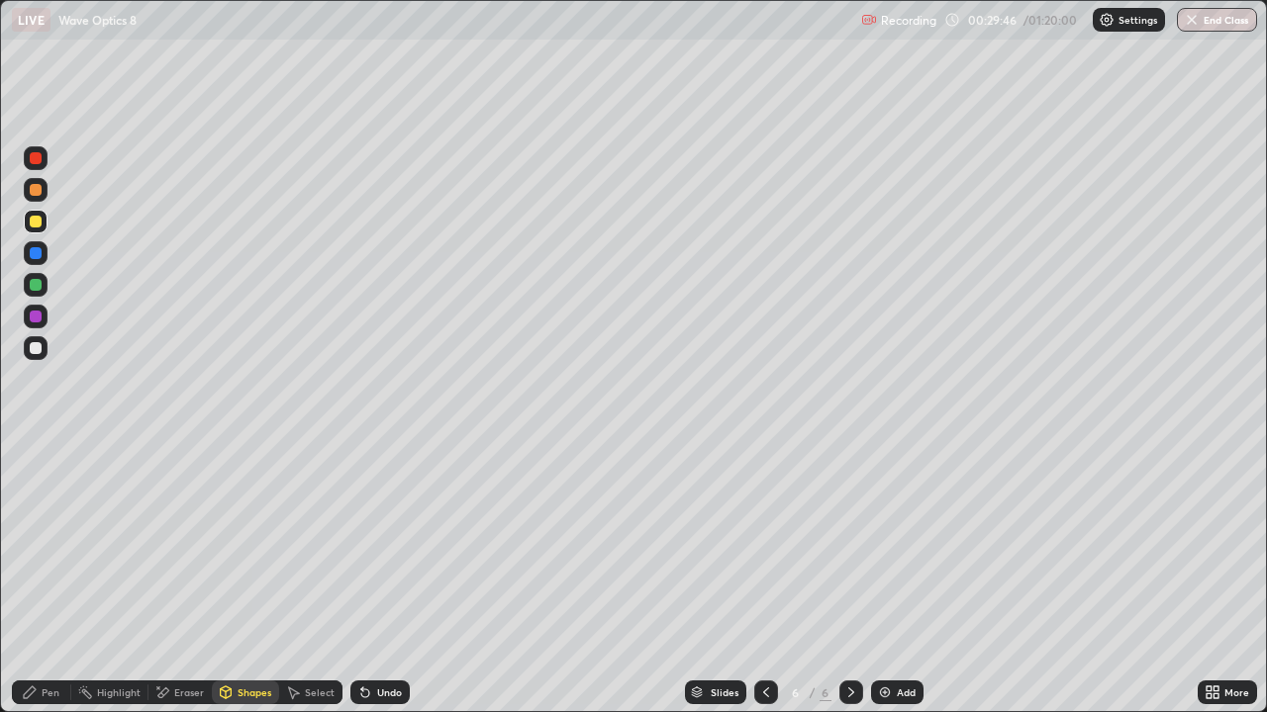
click at [50, 578] on div "Pen" at bounding box center [51, 693] width 18 height 10
click at [236, 578] on div "Shapes" at bounding box center [245, 693] width 67 height 24
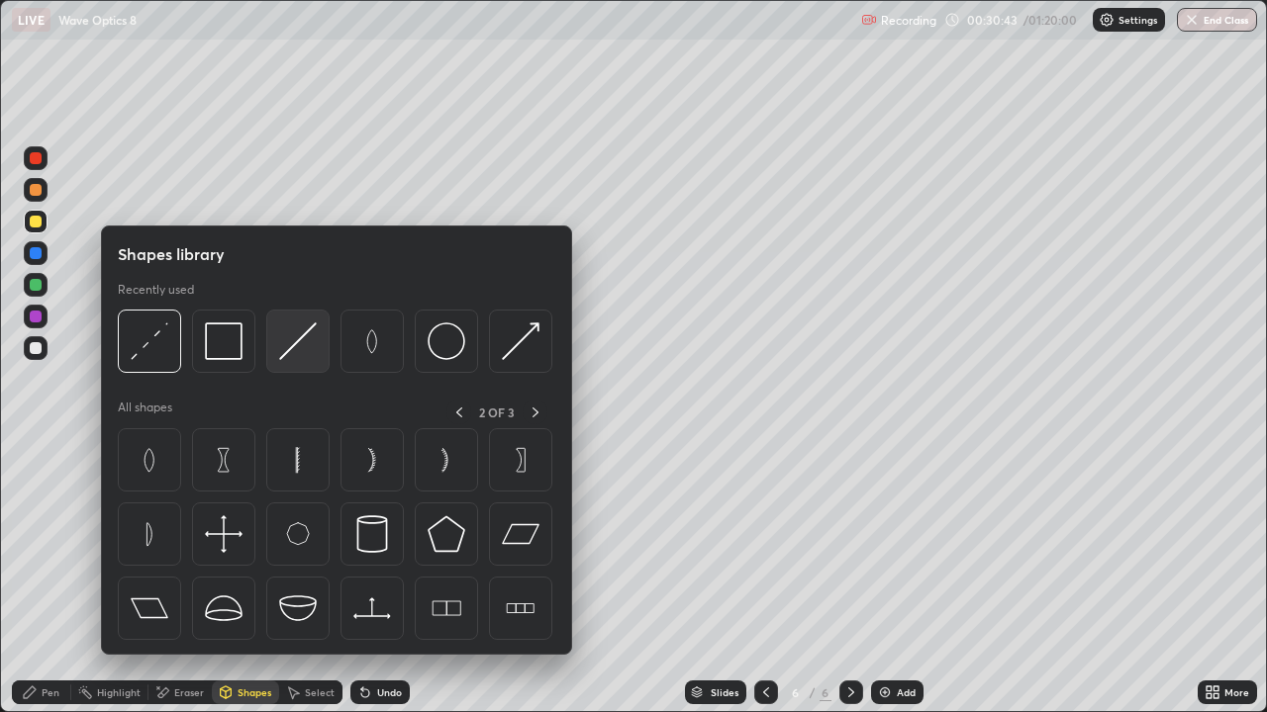
click at [288, 350] on img at bounding box center [298, 342] width 38 height 38
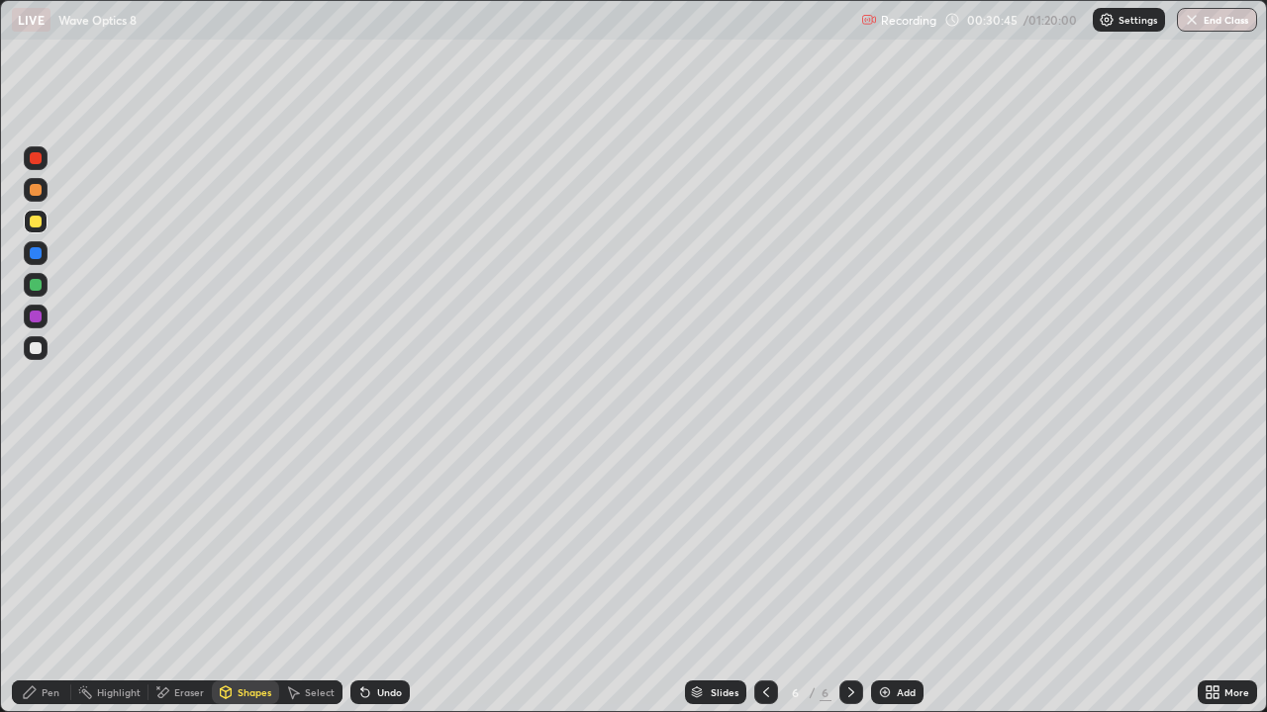
click at [35, 282] on div at bounding box center [36, 285] width 12 height 12
click at [240, 578] on div "Shapes" at bounding box center [254, 693] width 34 height 10
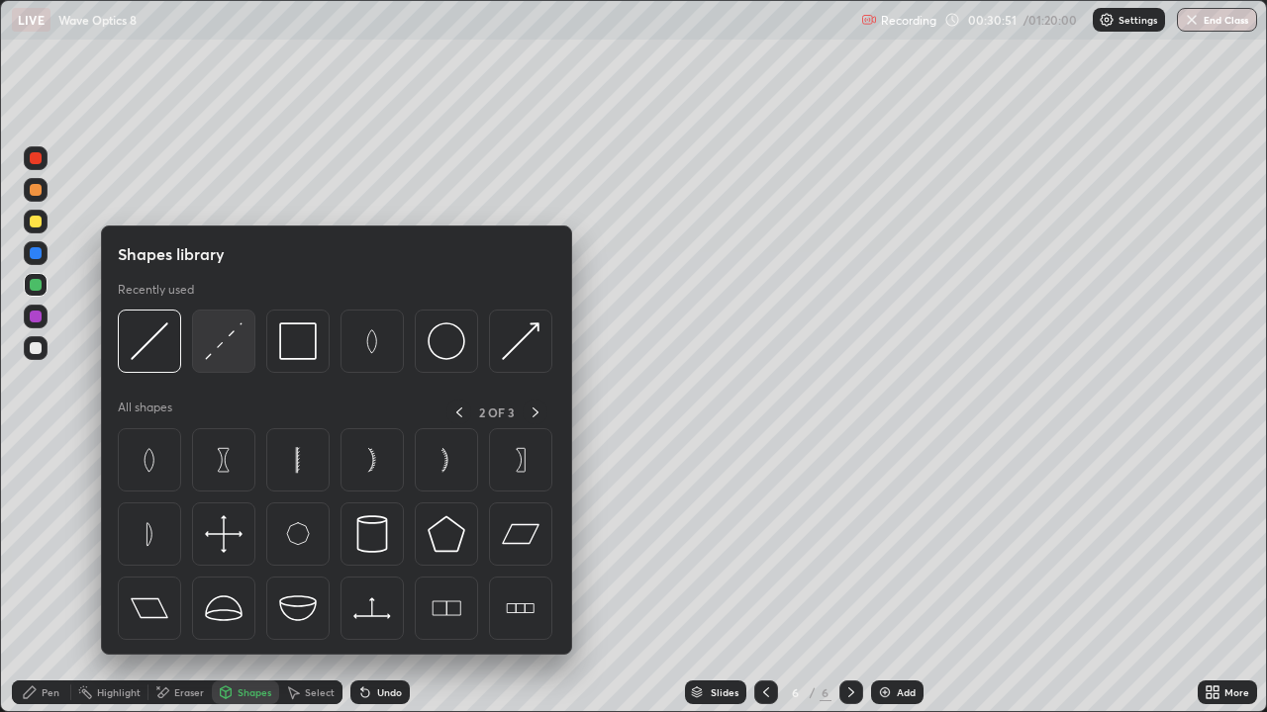
click at [226, 347] on img at bounding box center [224, 342] width 38 height 38
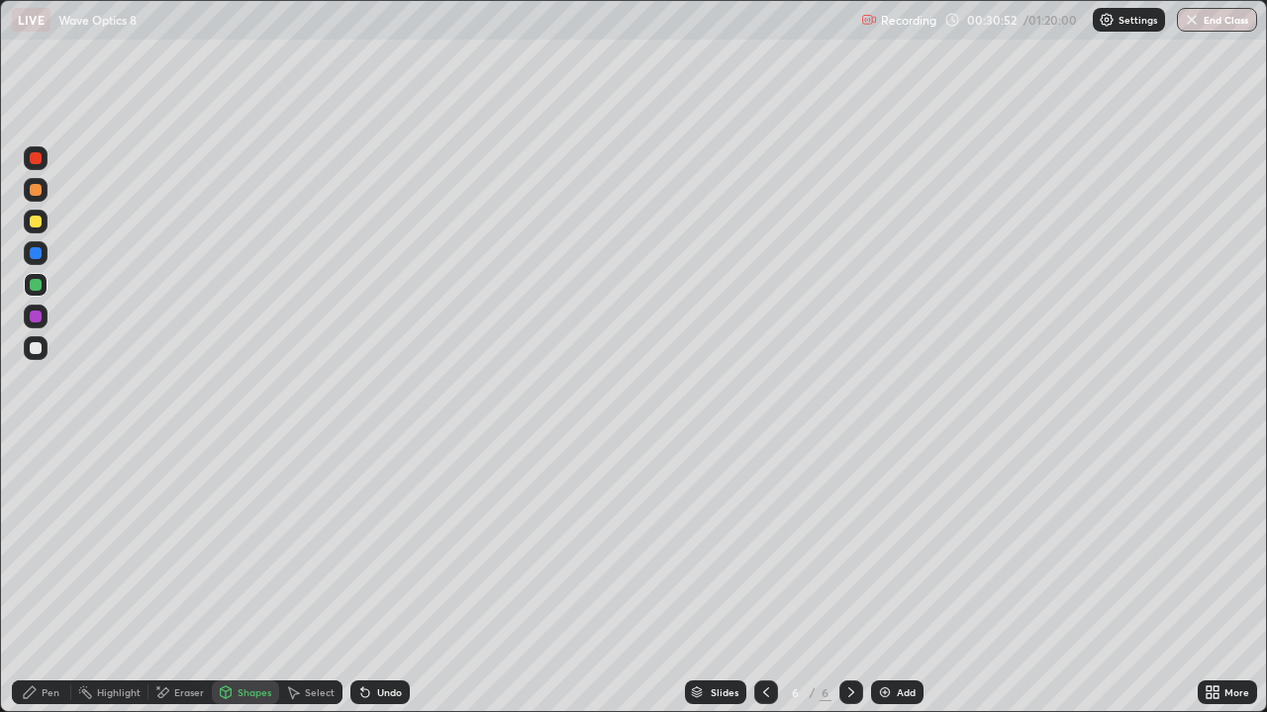
click at [37, 222] on div at bounding box center [36, 222] width 12 height 12
click at [29, 578] on div "Pen" at bounding box center [41, 693] width 59 height 24
click at [247, 578] on div "Shapes" at bounding box center [254, 693] width 34 height 10
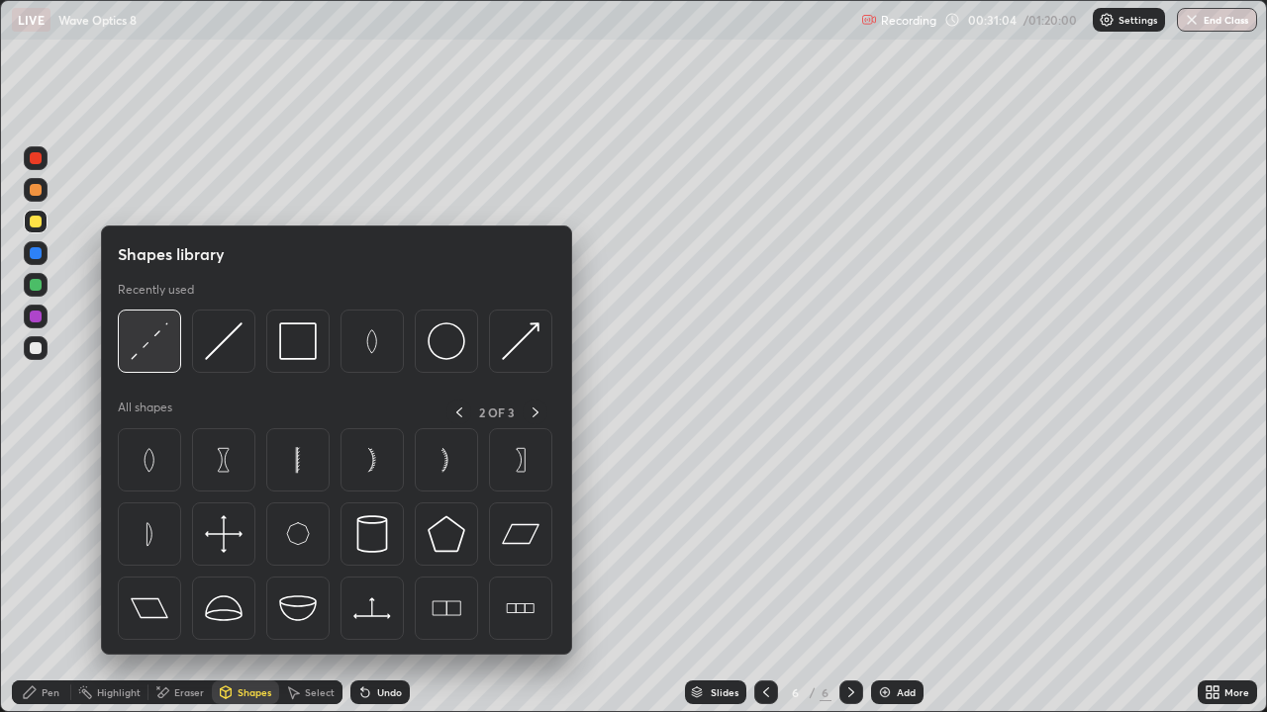
click at [153, 350] on img at bounding box center [150, 342] width 38 height 38
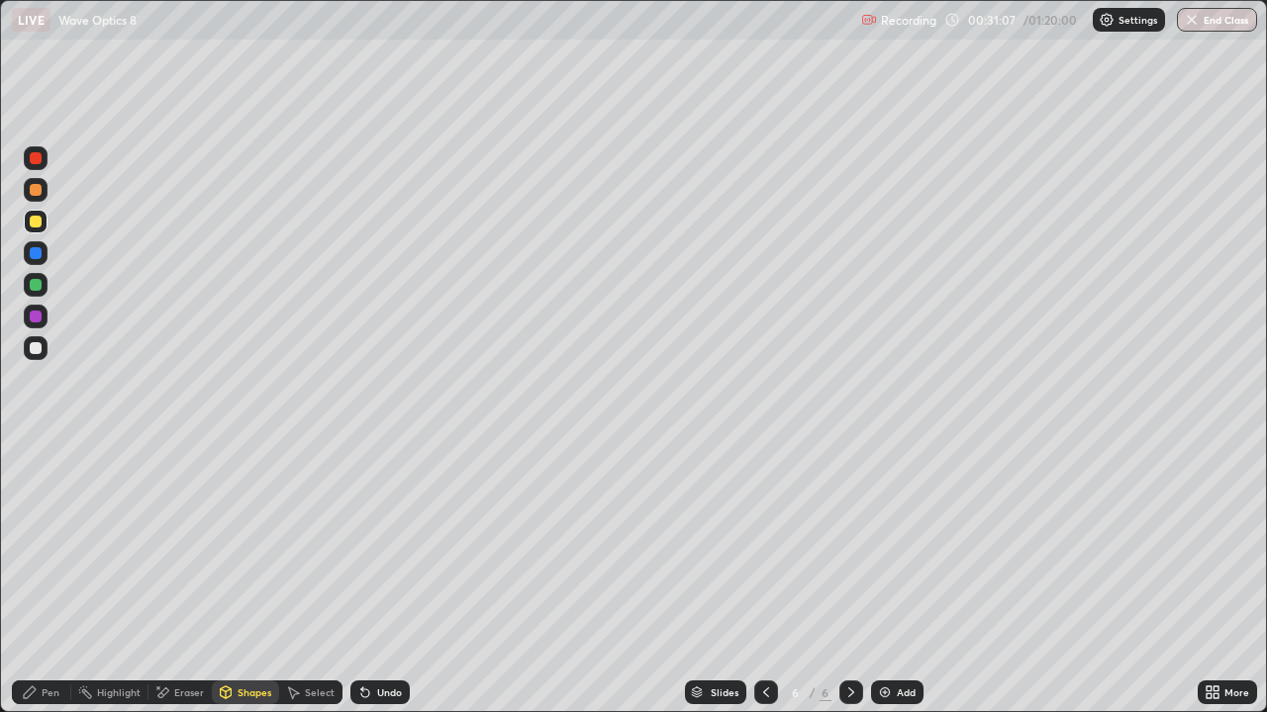
click at [36, 191] on div at bounding box center [36, 190] width 12 height 12
click at [183, 578] on div "Eraser" at bounding box center [189, 693] width 30 height 10
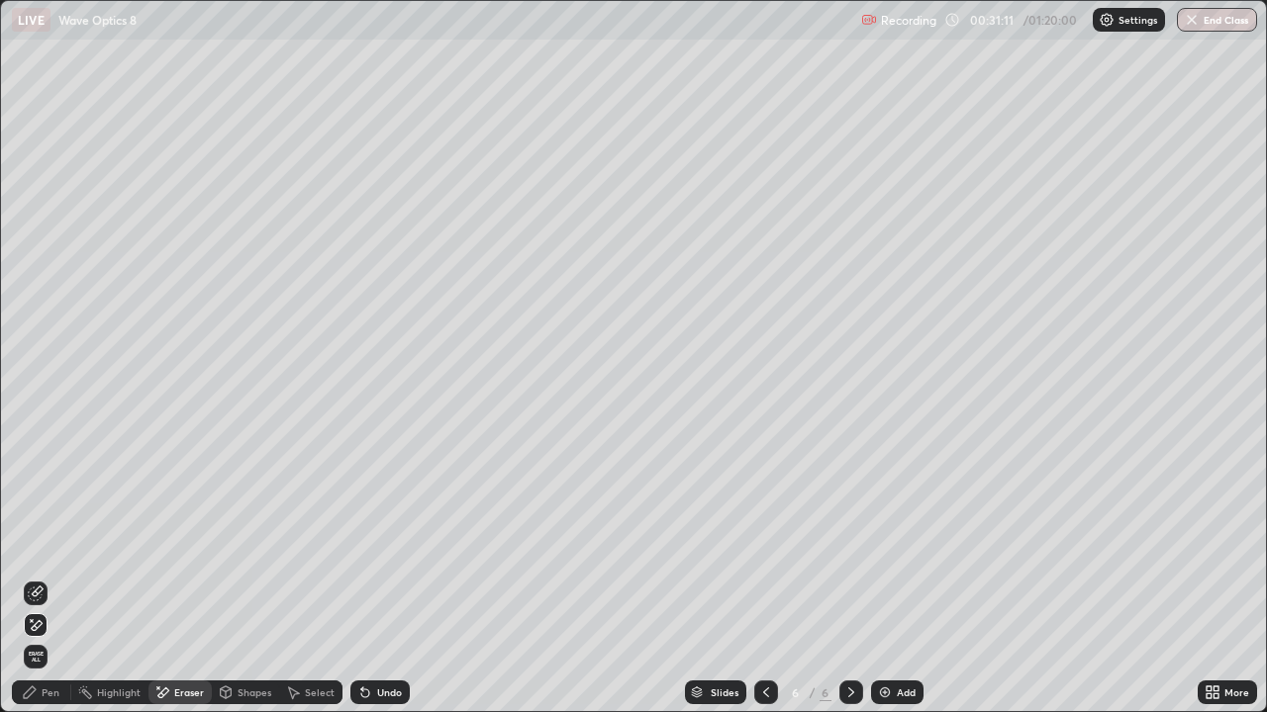
click at [37, 578] on icon at bounding box center [36, 594] width 16 height 16
click at [33, 578] on icon at bounding box center [30, 693] width 16 height 16
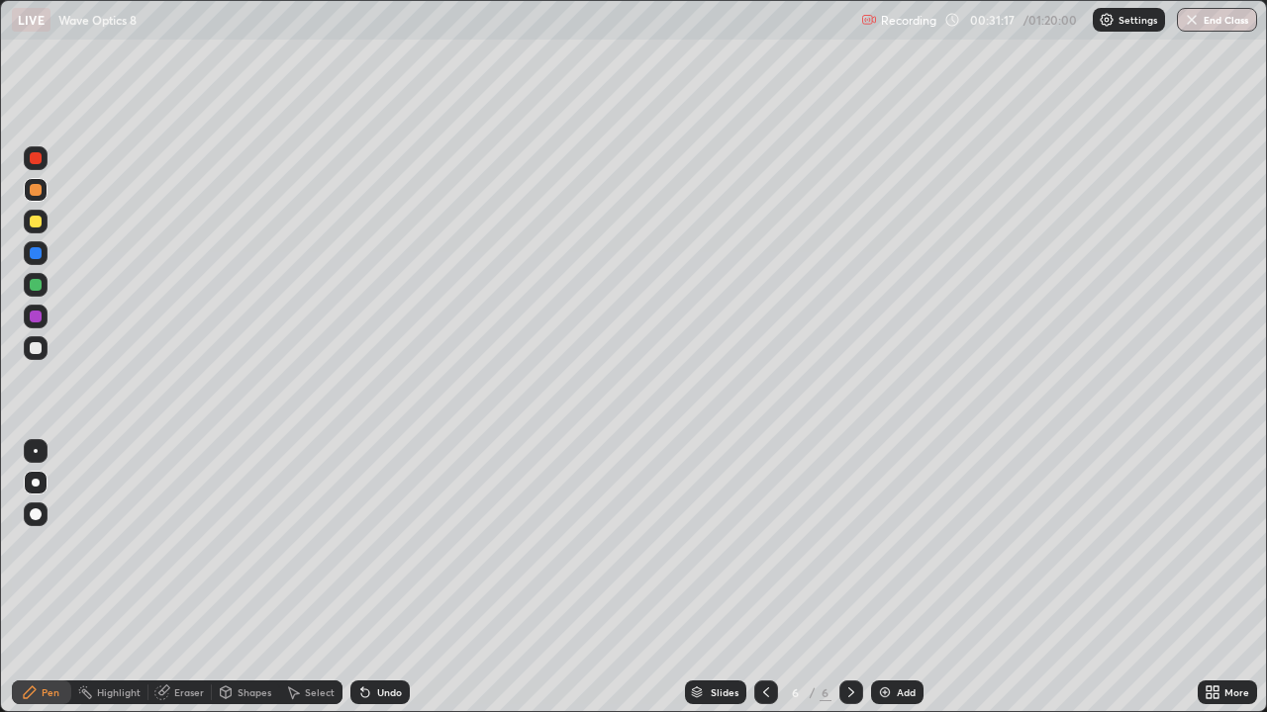
click at [232, 578] on div "Shapes" at bounding box center [245, 693] width 67 height 24
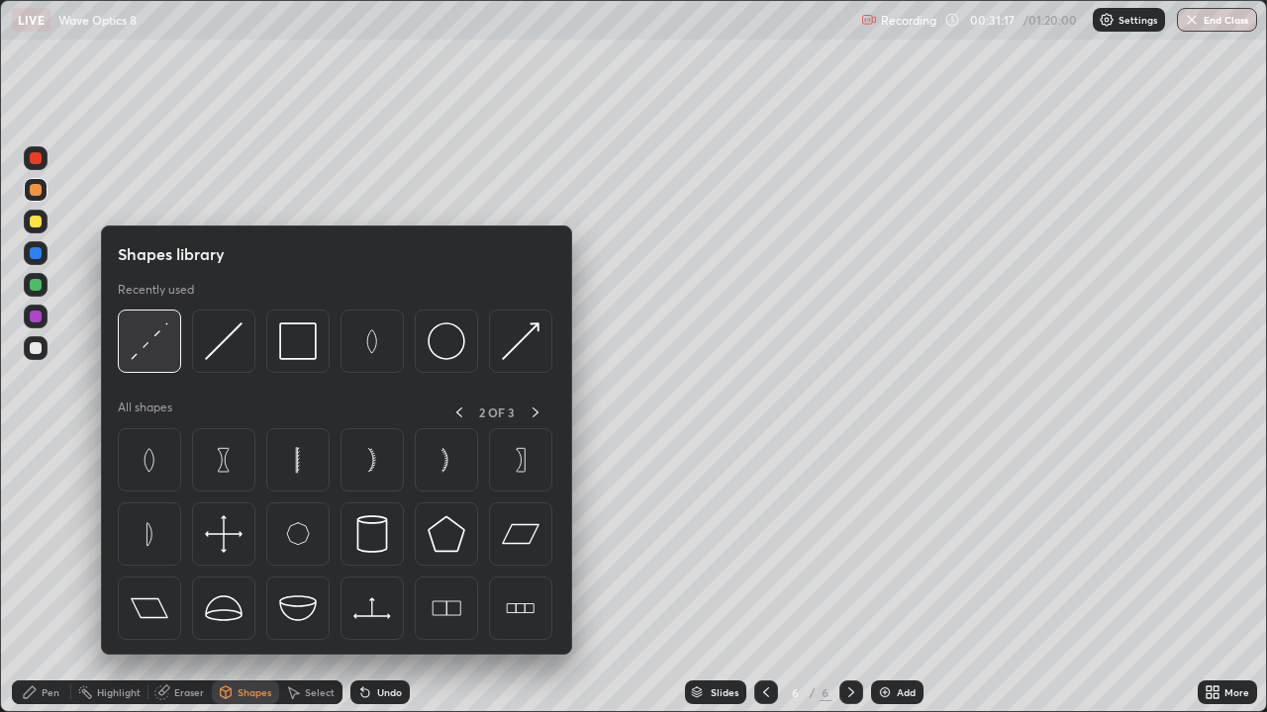
click at [145, 352] on img at bounding box center [150, 342] width 38 height 38
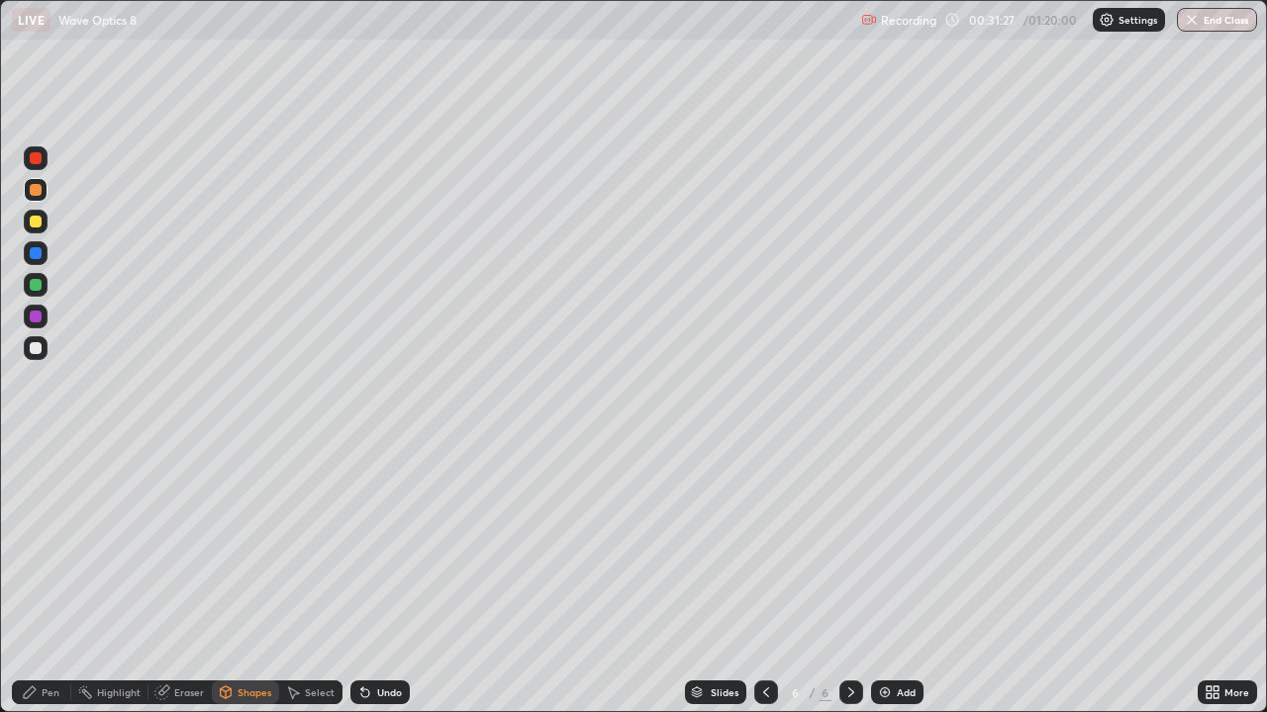
click at [33, 578] on icon at bounding box center [30, 693] width 16 height 16
click at [30, 293] on div at bounding box center [36, 285] width 24 height 24
click at [25, 256] on div at bounding box center [36, 253] width 24 height 24
click at [34, 345] on div at bounding box center [36, 348] width 12 height 12
click at [34, 347] on div at bounding box center [36, 348] width 12 height 12
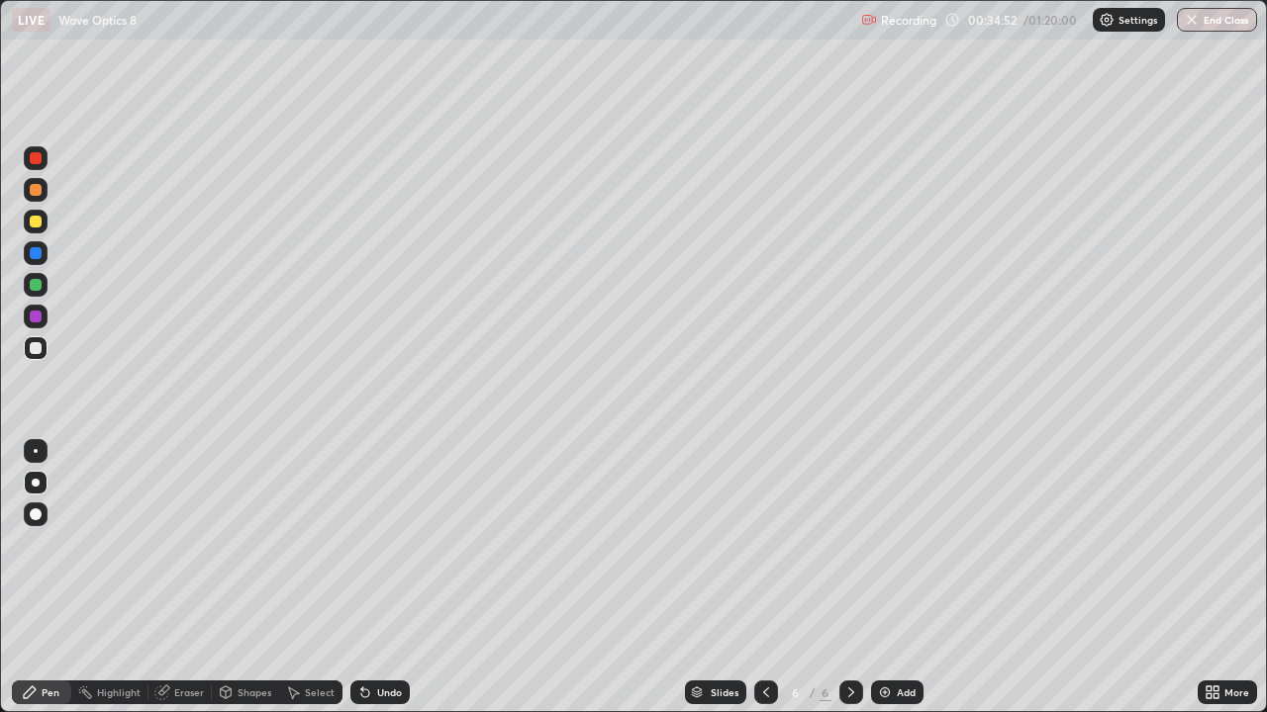
click at [386, 578] on div "Undo" at bounding box center [389, 693] width 25 height 10
click at [32, 229] on div at bounding box center [36, 222] width 24 height 24
click at [764, 578] on icon at bounding box center [766, 693] width 16 height 16
click at [765, 578] on icon at bounding box center [766, 693] width 16 height 16
click at [848, 578] on icon at bounding box center [851, 693] width 16 height 16
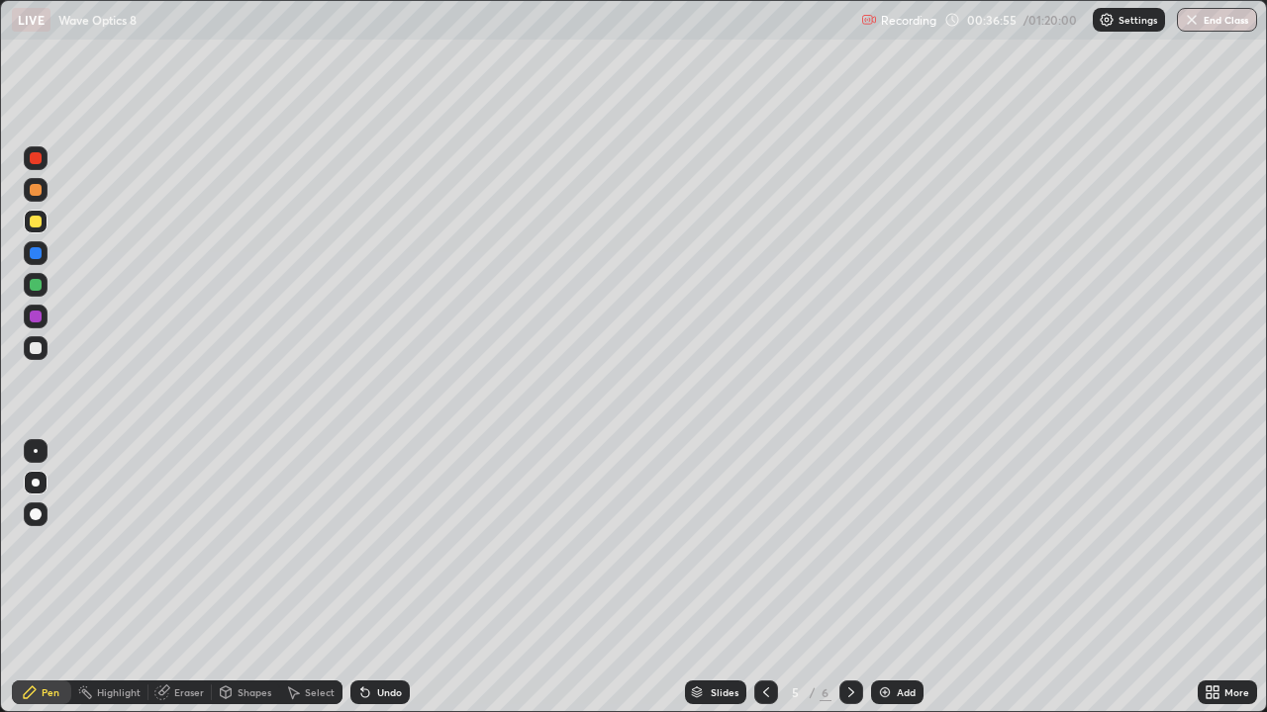
click at [774, 578] on div at bounding box center [766, 693] width 24 height 24
click at [849, 578] on icon at bounding box center [851, 693] width 16 height 16
click at [890, 578] on img at bounding box center [885, 693] width 16 height 16
click at [33, 353] on div at bounding box center [36, 348] width 12 height 12
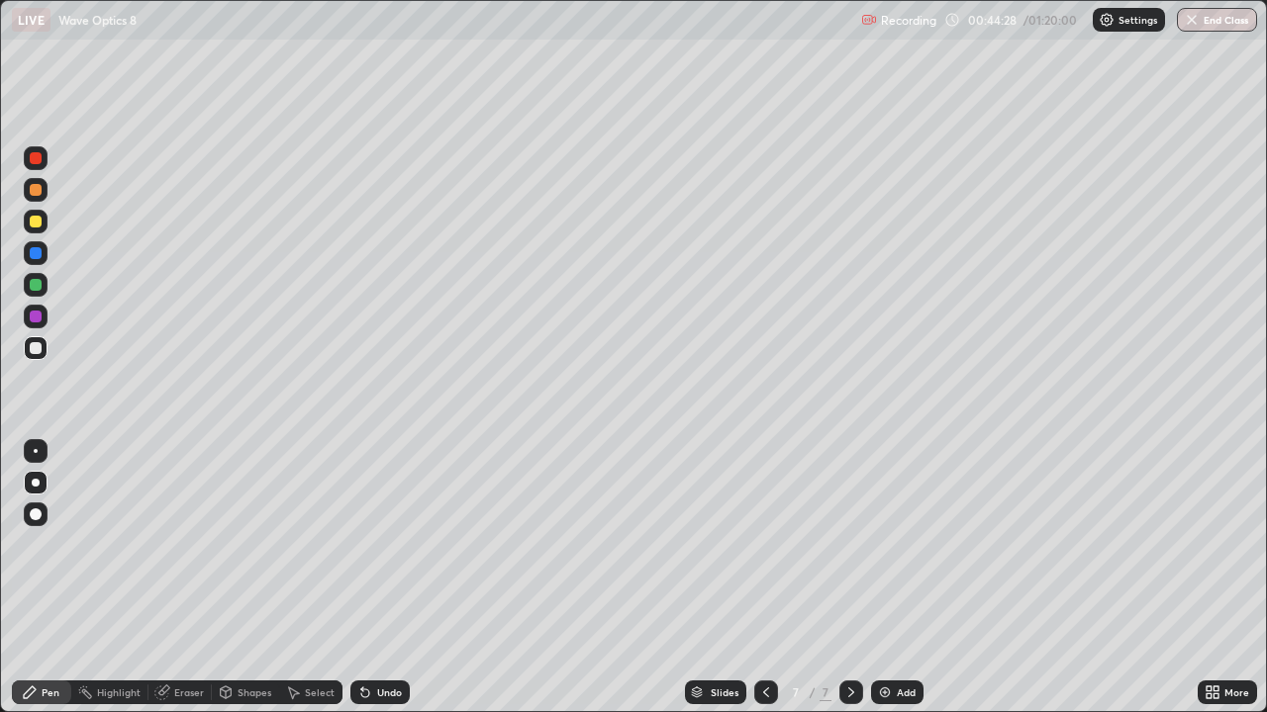
click at [255, 578] on div "Shapes" at bounding box center [254, 693] width 34 height 10
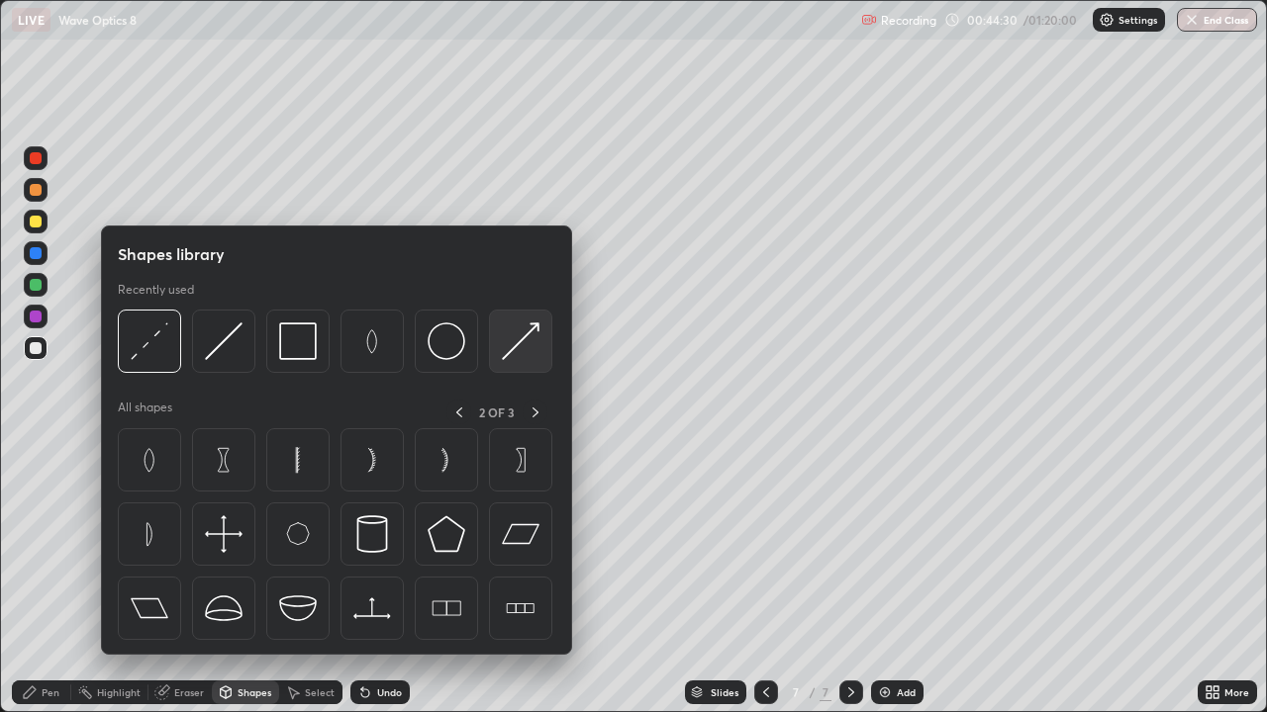
click at [522, 347] on img at bounding box center [521, 342] width 38 height 38
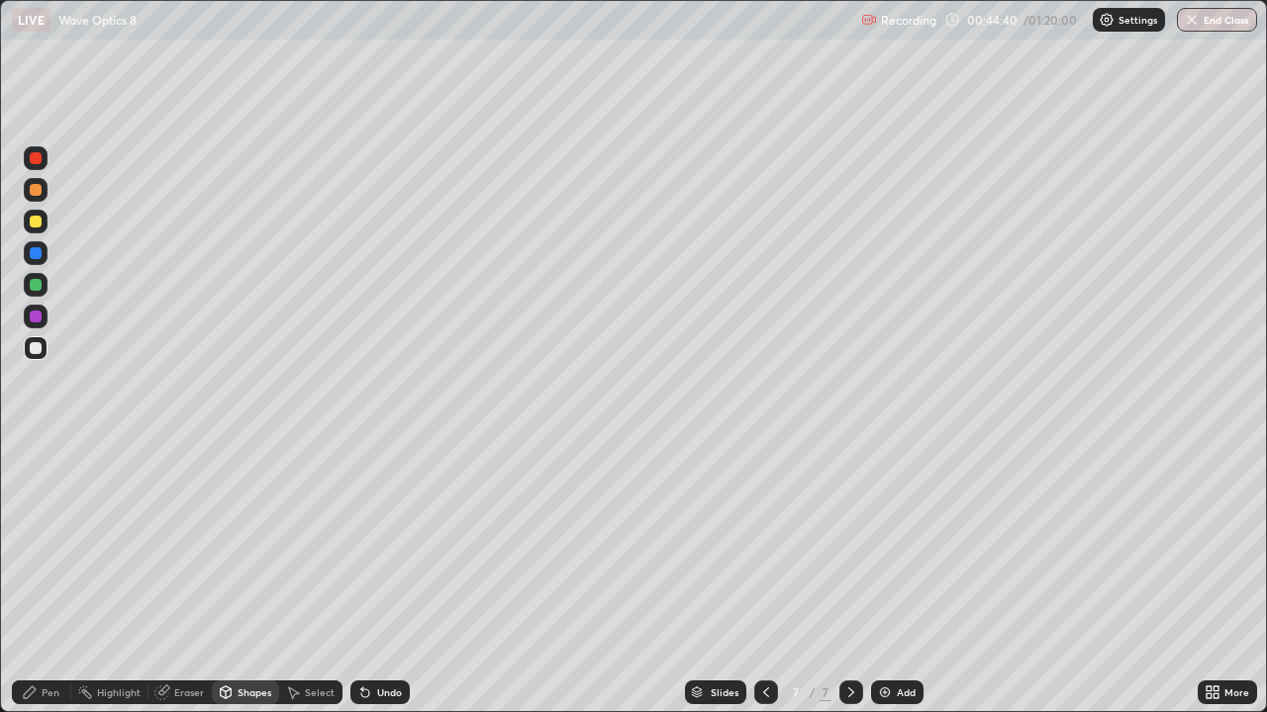
click at [53, 578] on div "Pen" at bounding box center [51, 693] width 18 height 10
click at [39, 343] on div at bounding box center [36, 348] width 12 height 12
click at [36, 223] on div at bounding box center [36, 222] width 12 height 12
click at [377, 578] on div "Undo" at bounding box center [389, 693] width 25 height 10
click at [386, 578] on div "Undo" at bounding box center [389, 693] width 25 height 10
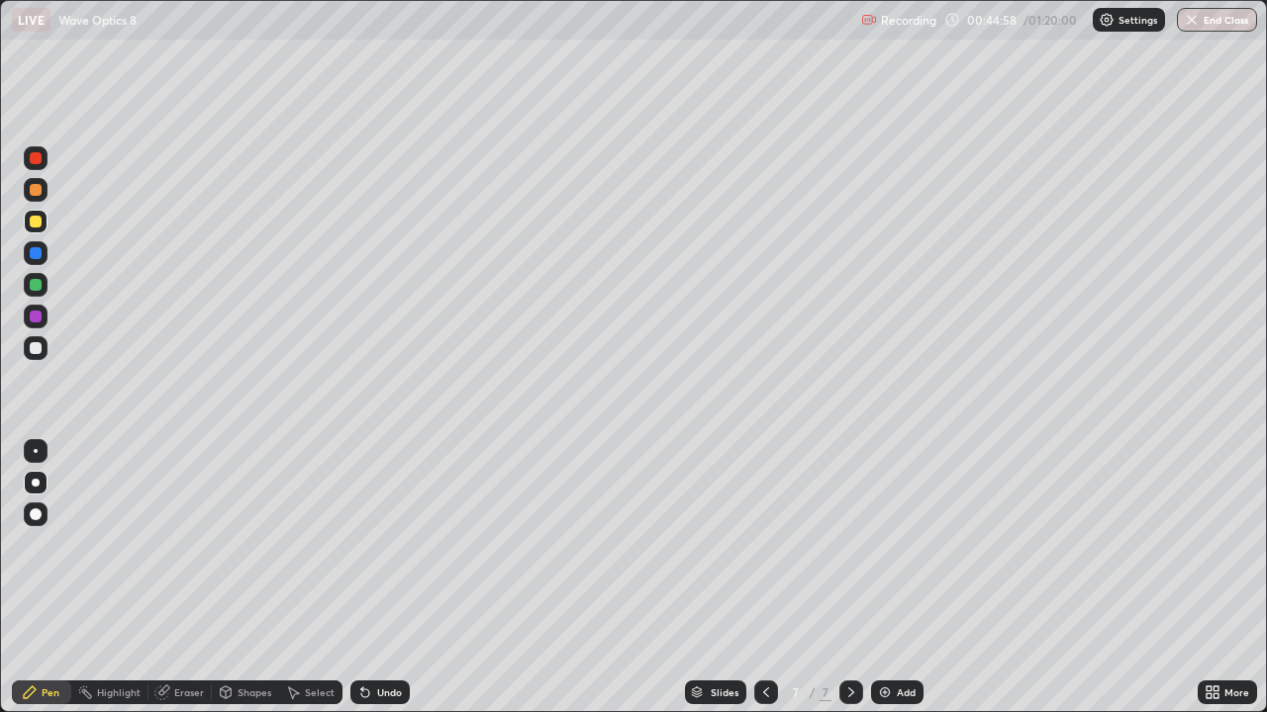
click at [380, 578] on div "Undo" at bounding box center [379, 693] width 59 height 24
click at [382, 578] on div "Undo" at bounding box center [389, 693] width 25 height 10
click at [40, 198] on div at bounding box center [36, 190] width 24 height 24
click at [364, 578] on icon at bounding box center [365, 694] width 8 height 8
click at [33, 229] on div at bounding box center [36, 222] width 24 height 24
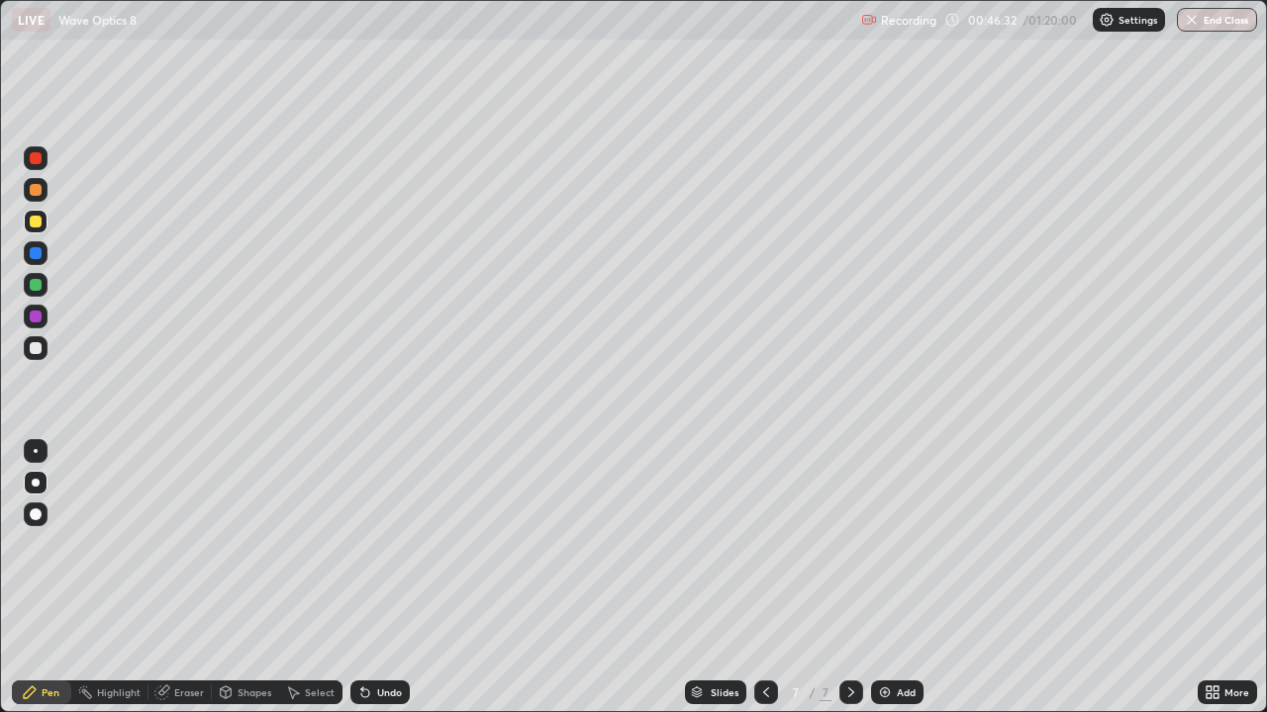
click at [30, 349] on div at bounding box center [36, 348] width 12 height 12
click at [368, 578] on icon at bounding box center [365, 693] width 16 height 16
click at [374, 578] on div "Undo" at bounding box center [379, 693] width 59 height 24
click at [40, 578] on div "Pen" at bounding box center [41, 693] width 59 height 24
click at [896, 578] on div "Add" at bounding box center [905, 693] width 19 height 10
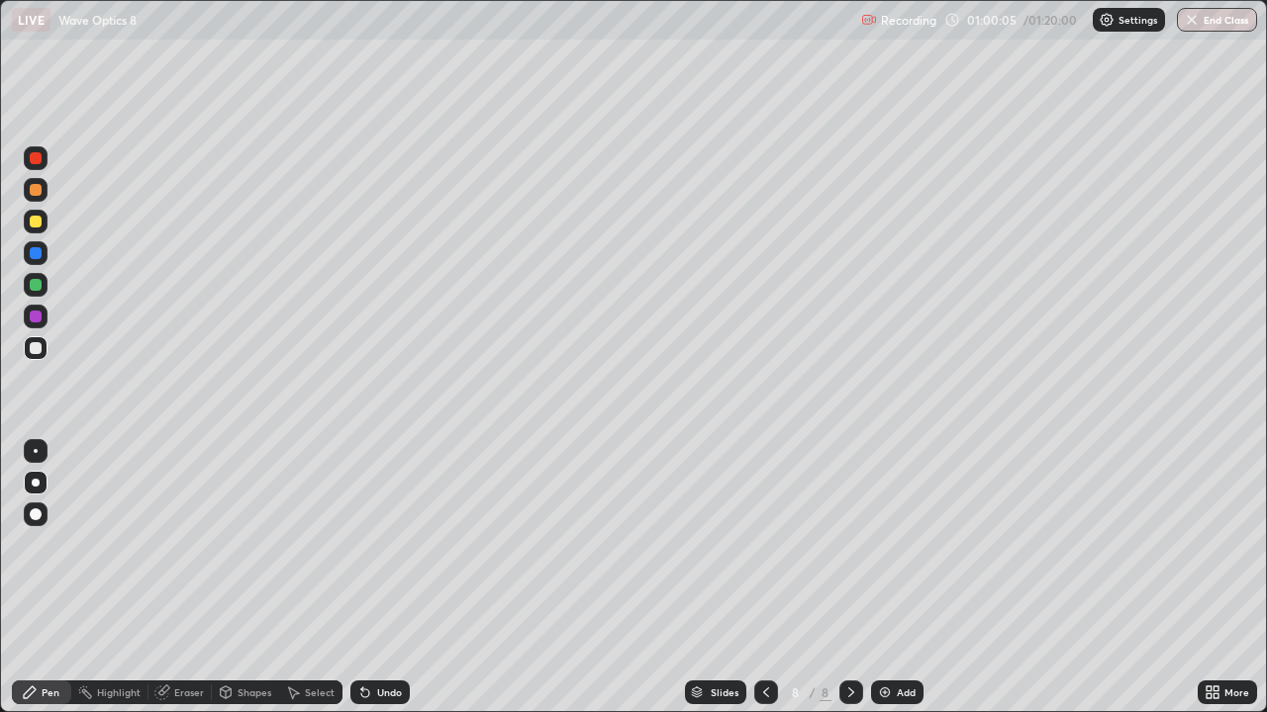
click at [238, 578] on div "Shapes" at bounding box center [254, 693] width 34 height 10
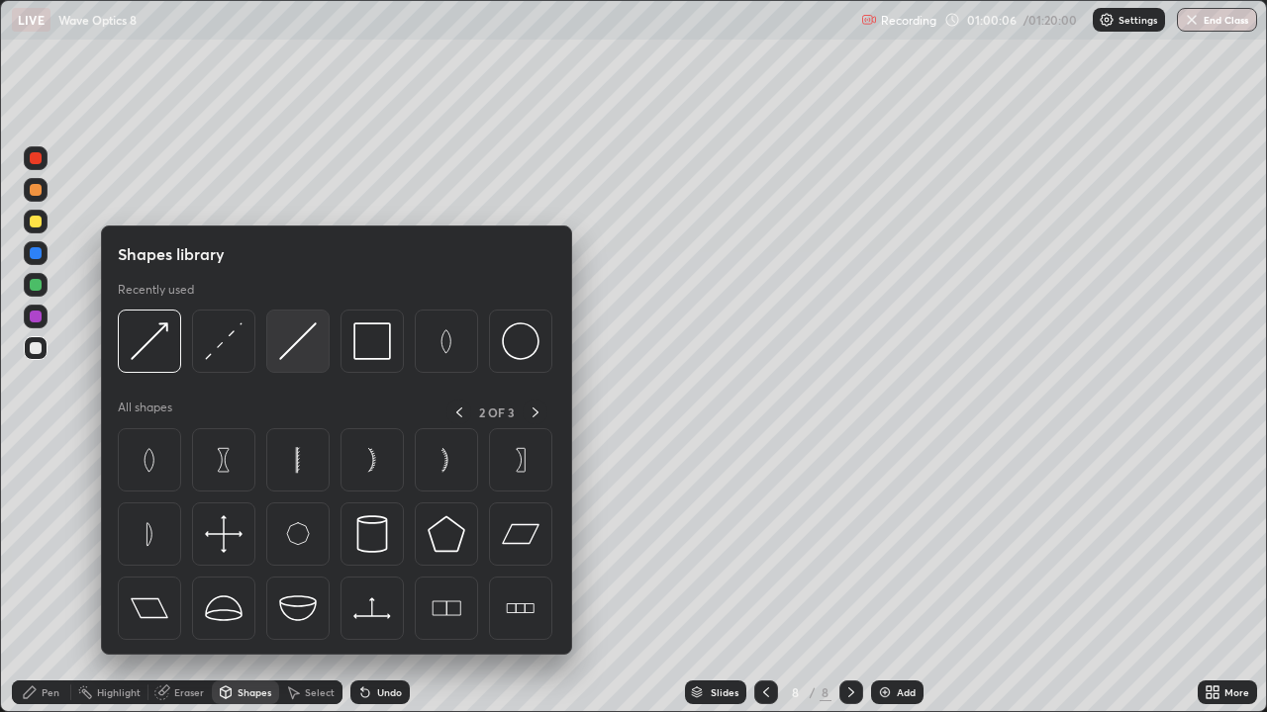
click at [300, 334] on img at bounding box center [298, 342] width 38 height 38
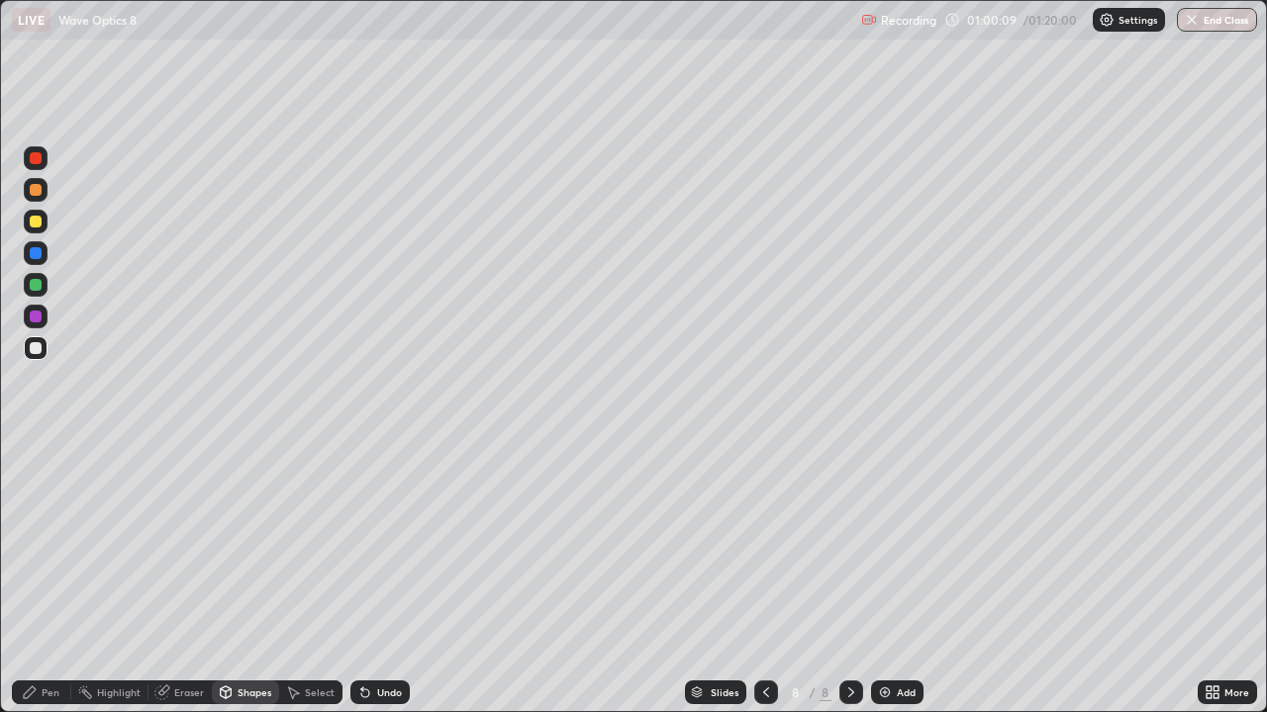
click at [50, 578] on div "Pen" at bounding box center [51, 693] width 18 height 10
click at [192, 578] on div "Eraser" at bounding box center [189, 693] width 30 height 10
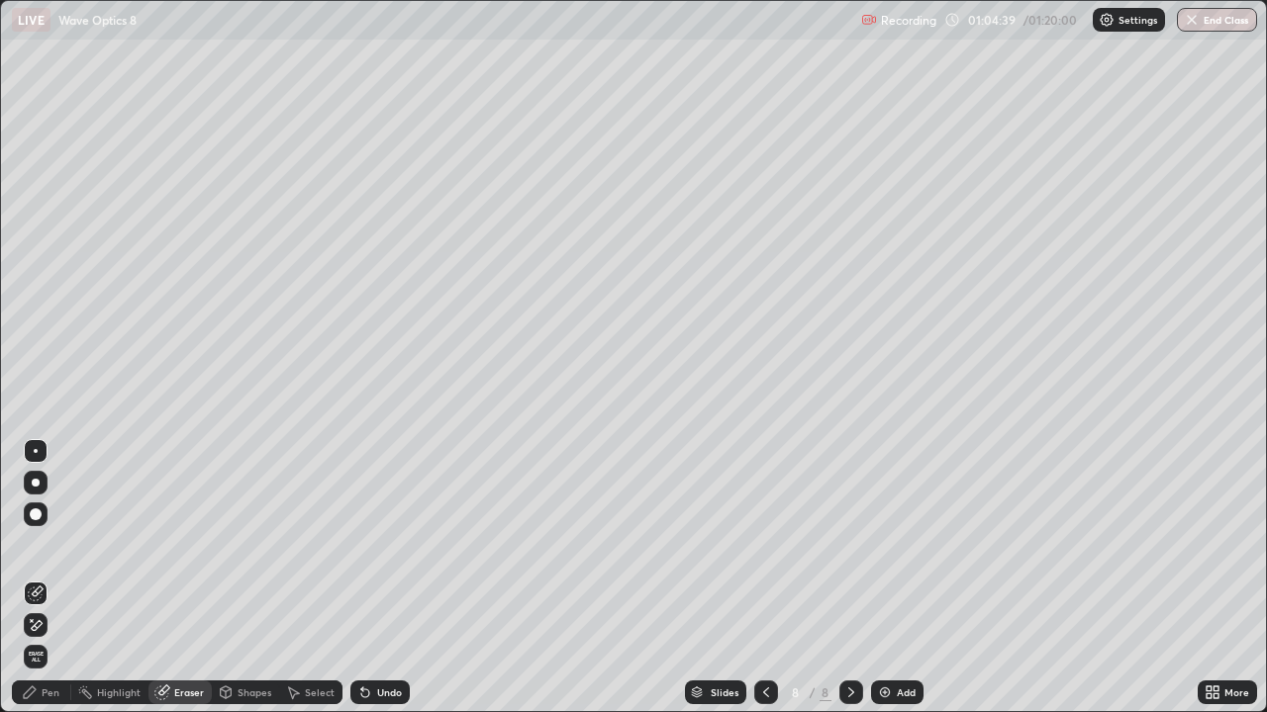
click at [38, 578] on icon at bounding box center [36, 625] width 16 height 17
click at [48, 578] on div "Pen" at bounding box center [51, 693] width 18 height 10
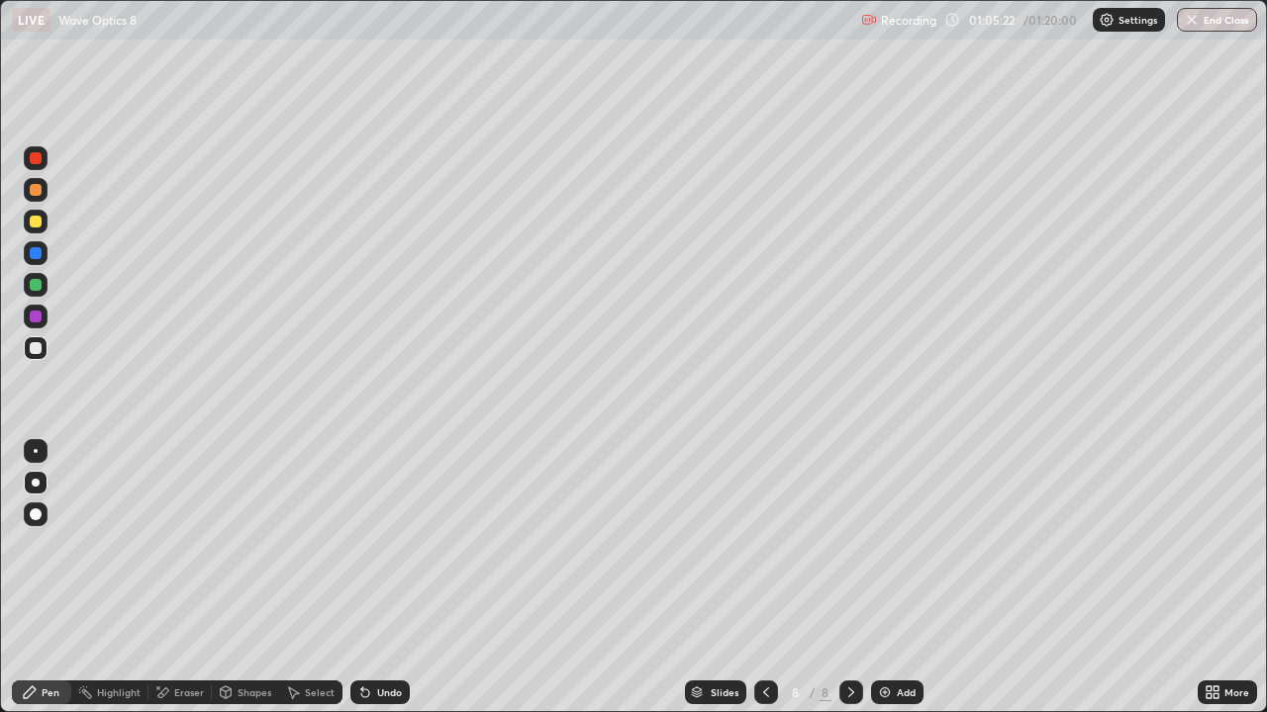
click at [251, 578] on div "Shapes" at bounding box center [254, 693] width 34 height 10
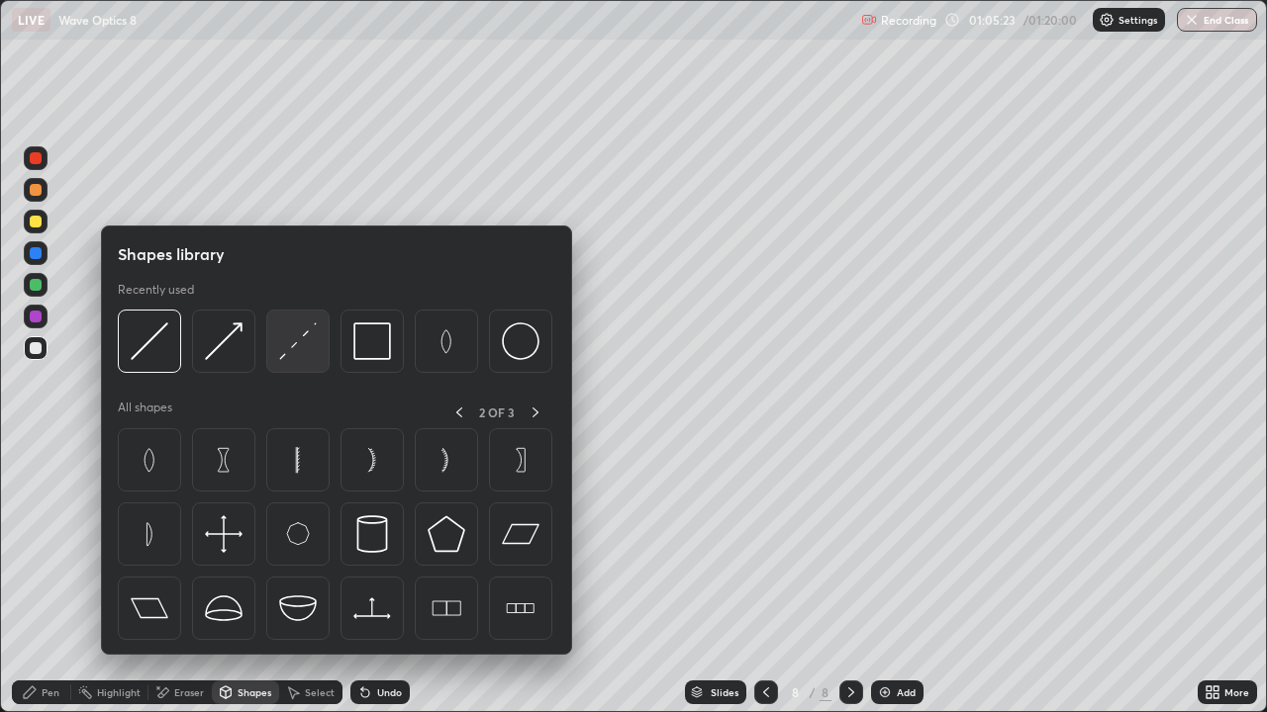
click at [297, 349] on img at bounding box center [298, 342] width 38 height 38
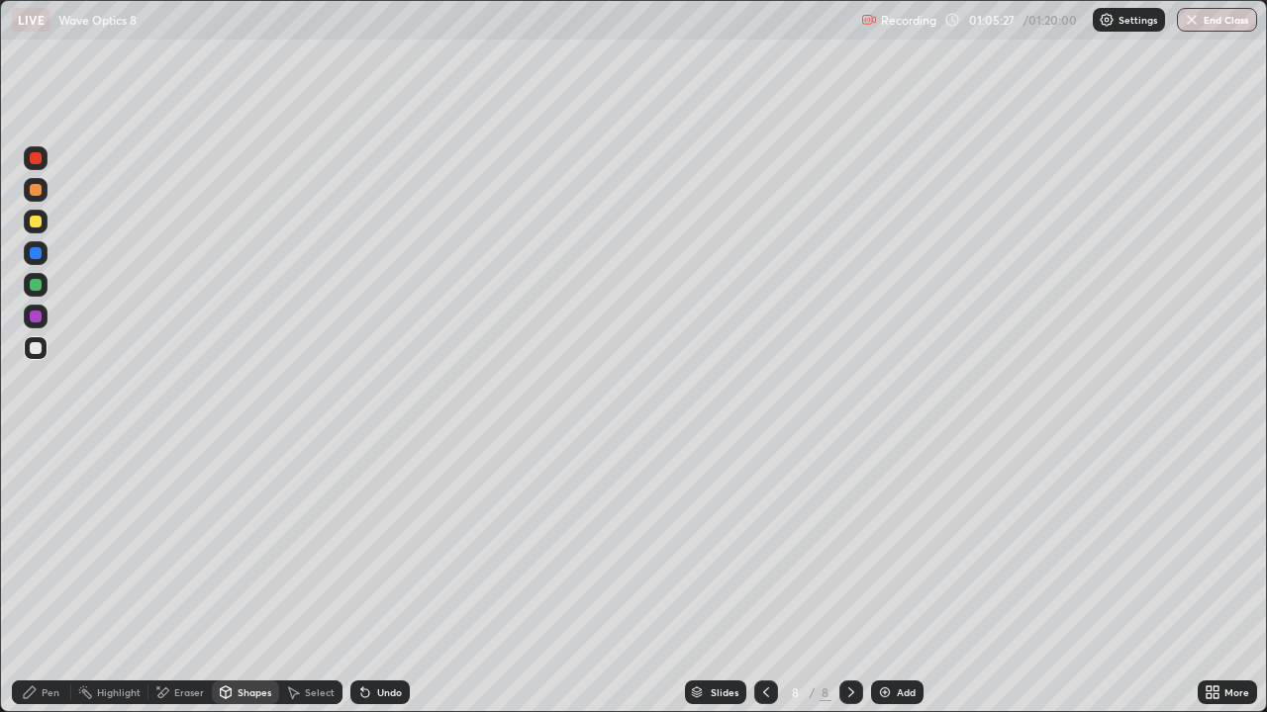
click at [32, 226] on div at bounding box center [36, 222] width 12 height 12
click at [49, 578] on div "Pen" at bounding box center [41, 693] width 59 height 24
click at [242, 578] on div "Shapes" at bounding box center [254, 693] width 34 height 10
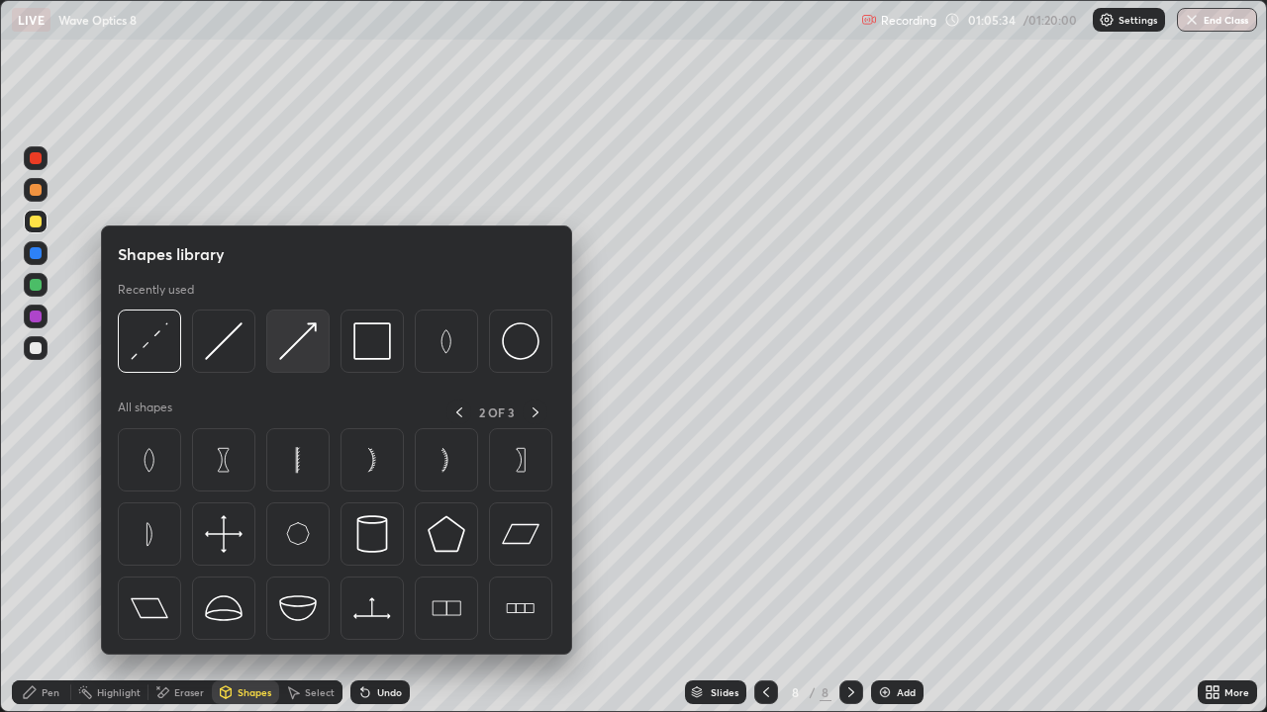
click at [303, 339] on img at bounding box center [298, 342] width 38 height 38
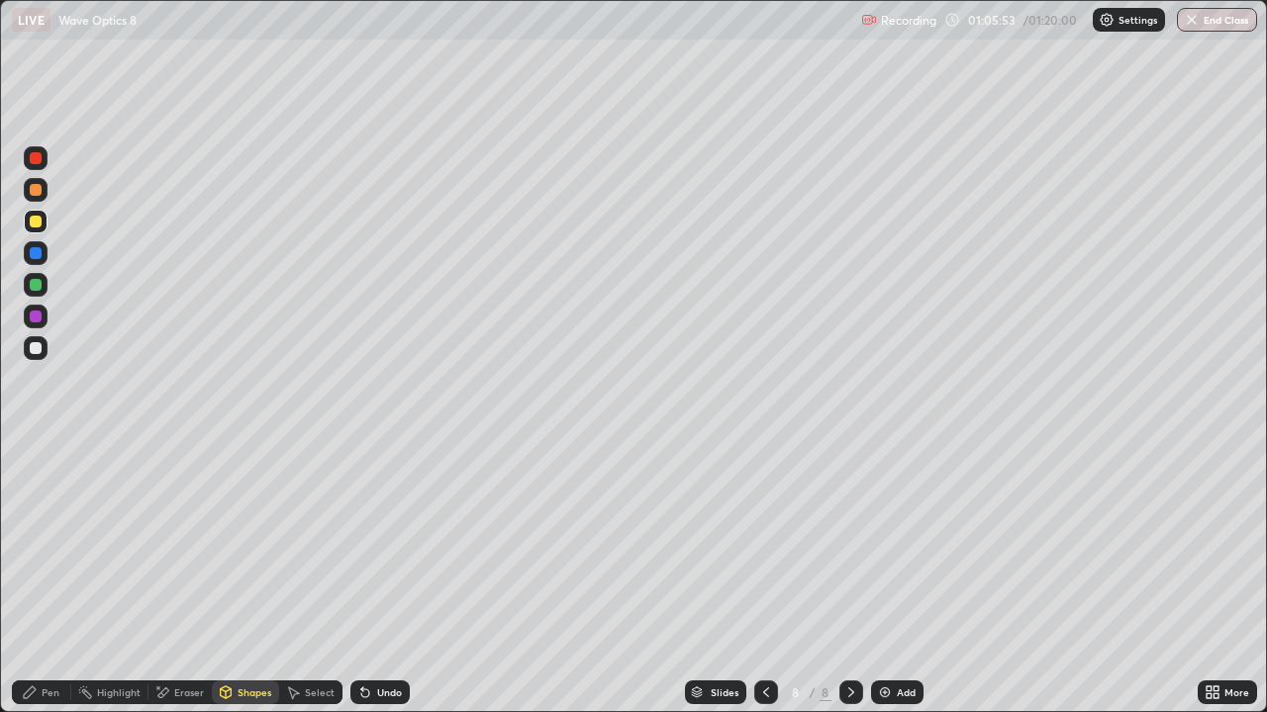
click at [243, 578] on div "Shapes" at bounding box center [254, 693] width 34 height 10
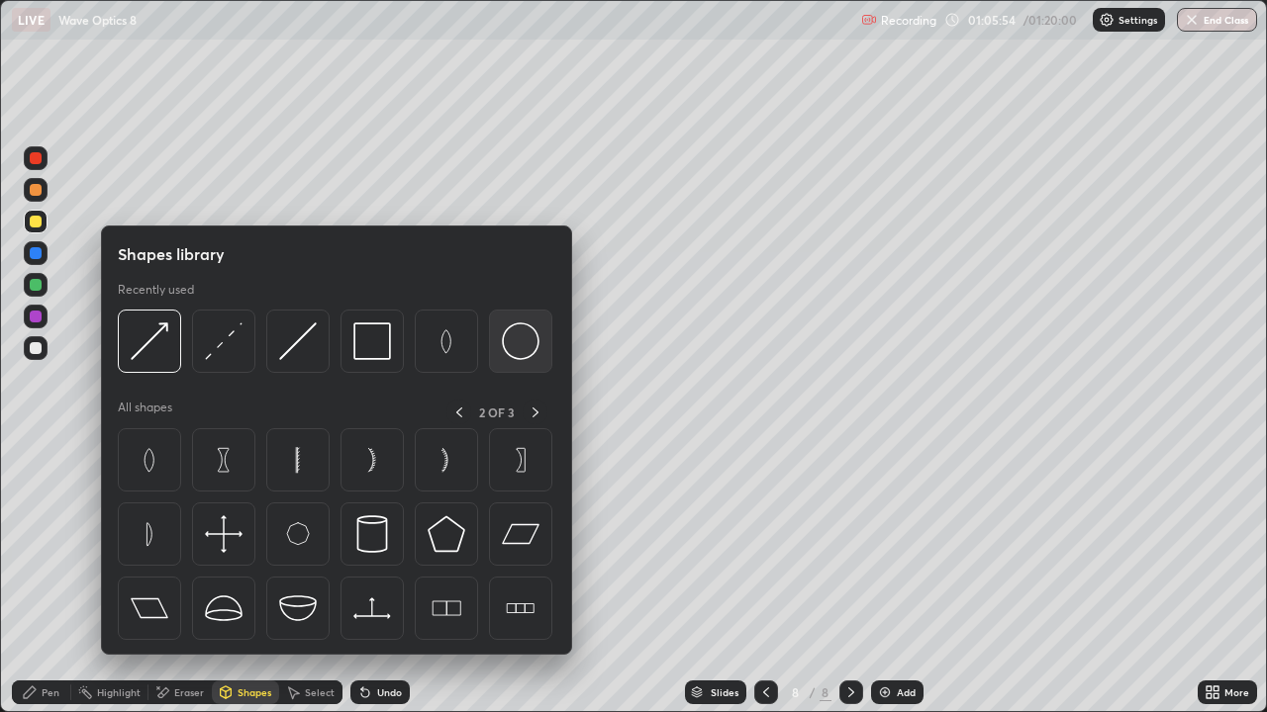
click at [524, 343] on img at bounding box center [521, 342] width 38 height 38
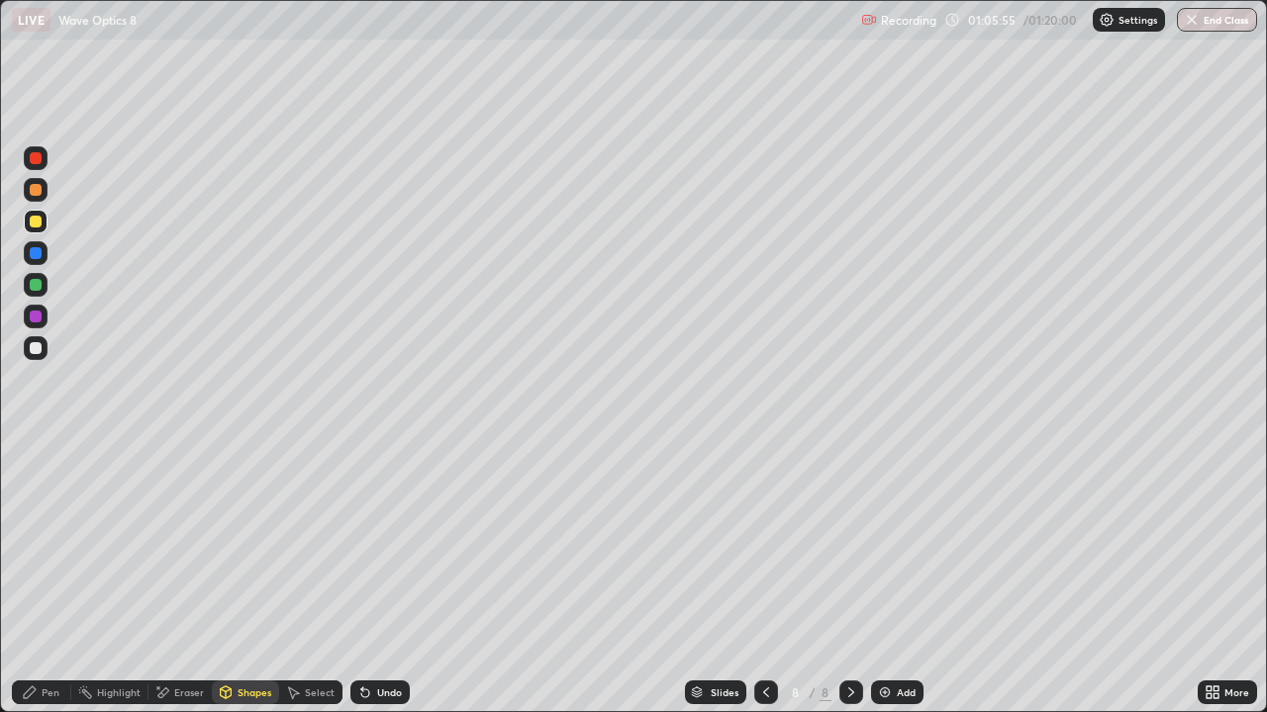
click at [36, 349] on div at bounding box center [36, 348] width 12 height 12
click at [42, 578] on div "Pen" at bounding box center [41, 693] width 59 height 24
click at [267, 578] on div "Shapes" at bounding box center [254, 693] width 34 height 10
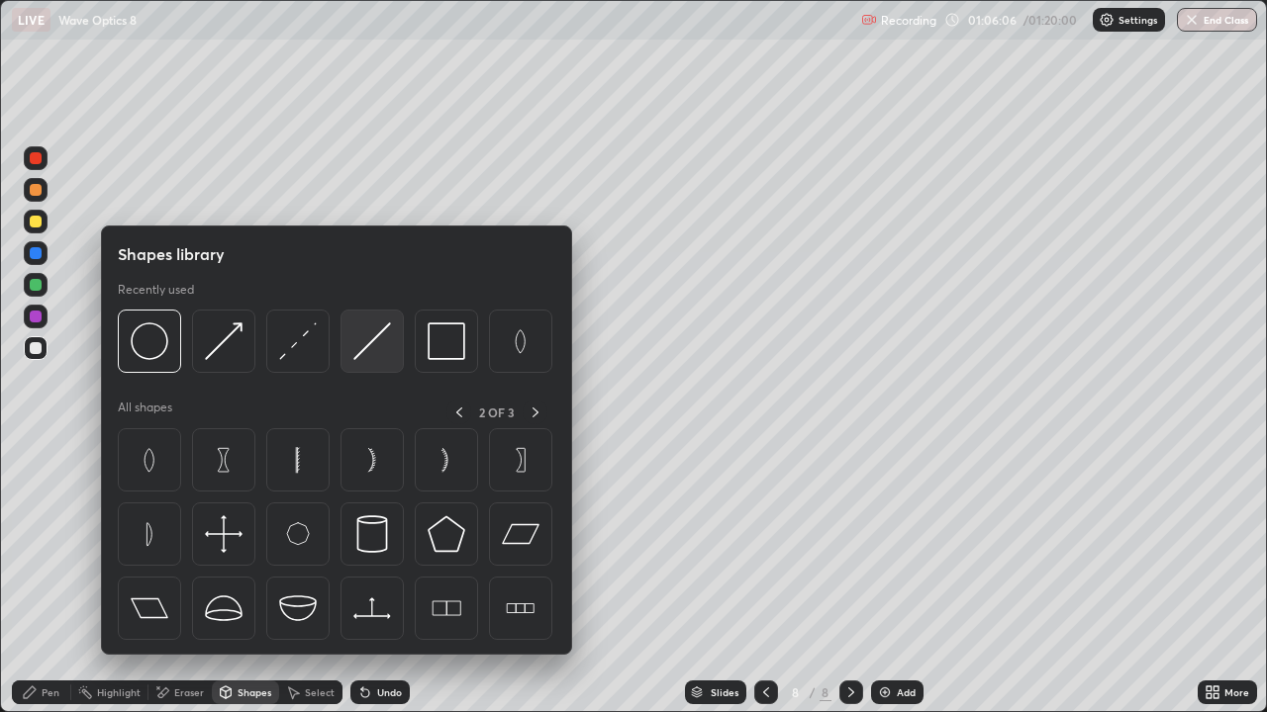
click at [383, 351] on img at bounding box center [372, 342] width 38 height 38
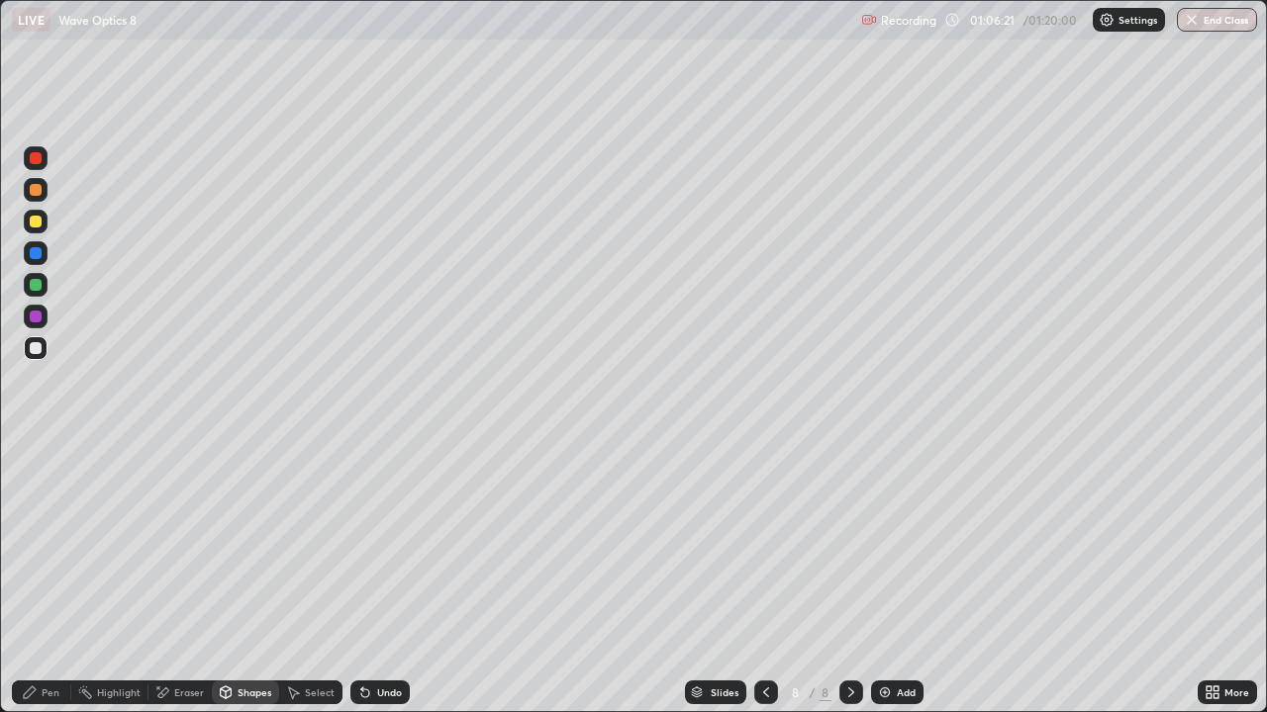
click at [34, 578] on div "Pen" at bounding box center [41, 693] width 59 height 24
click at [235, 578] on div "Shapes" at bounding box center [245, 693] width 67 height 24
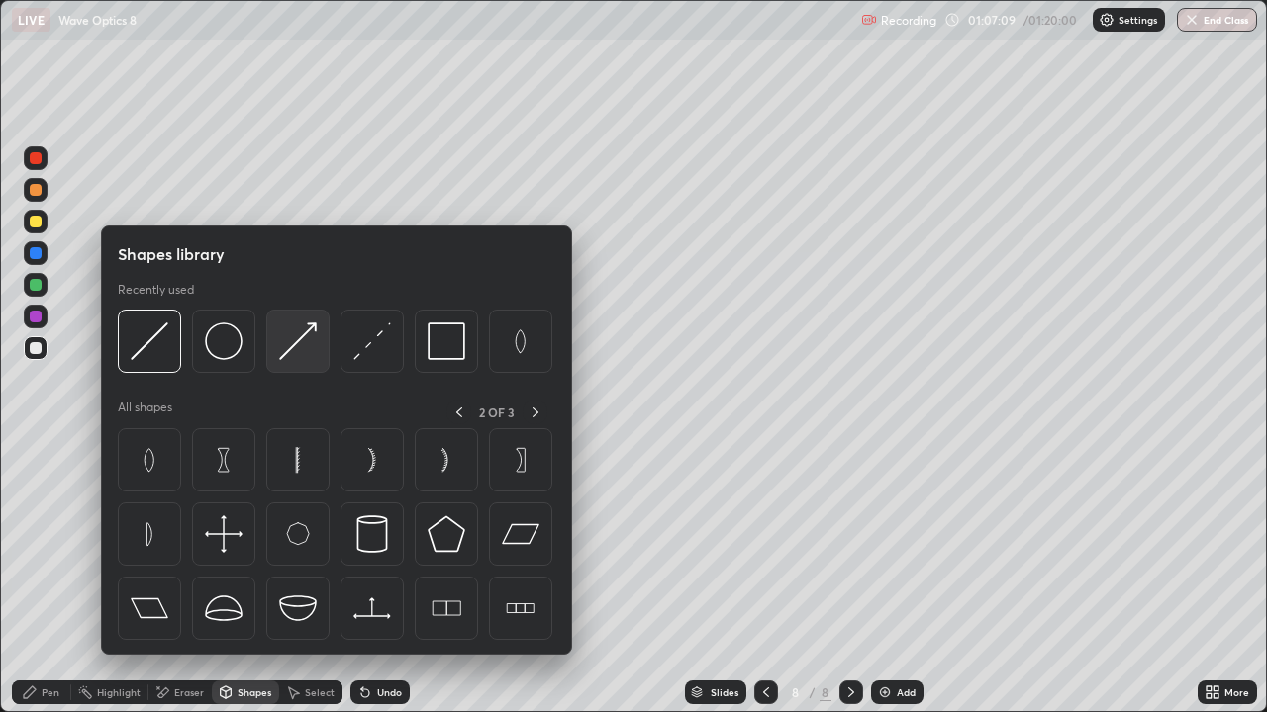
click at [304, 336] on img at bounding box center [298, 342] width 38 height 38
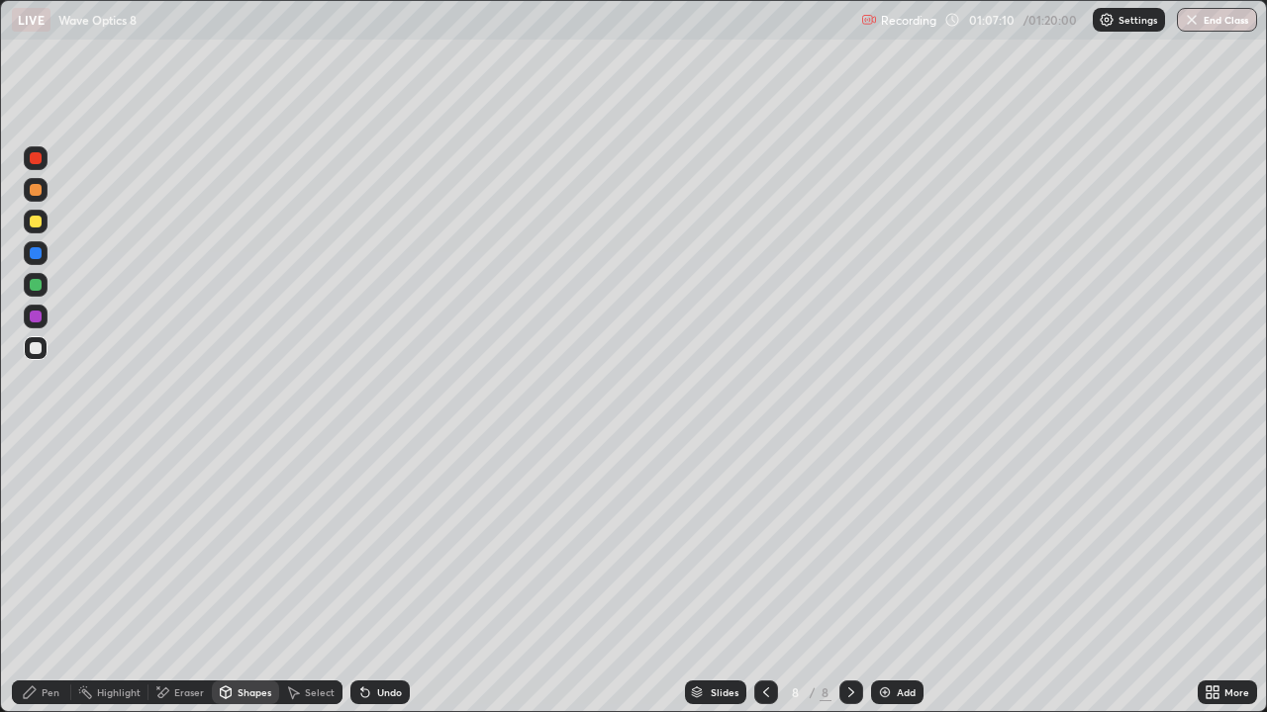
click at [33, 219] on div at bounding box center [36, 222] width 12 height 12
click at [396, 578] on div "Undo" at bounding box center [379, 693] width 59 height 24
click at [50, 578] on div "Pen" at bounding box center [51, 693] width 18 height 10
click at [30, 358] on div at bounding box center [36, 348] width 24 height 24
click at [317, 578] on div "Select" at bounding box center [320, 693] width 30 height 10
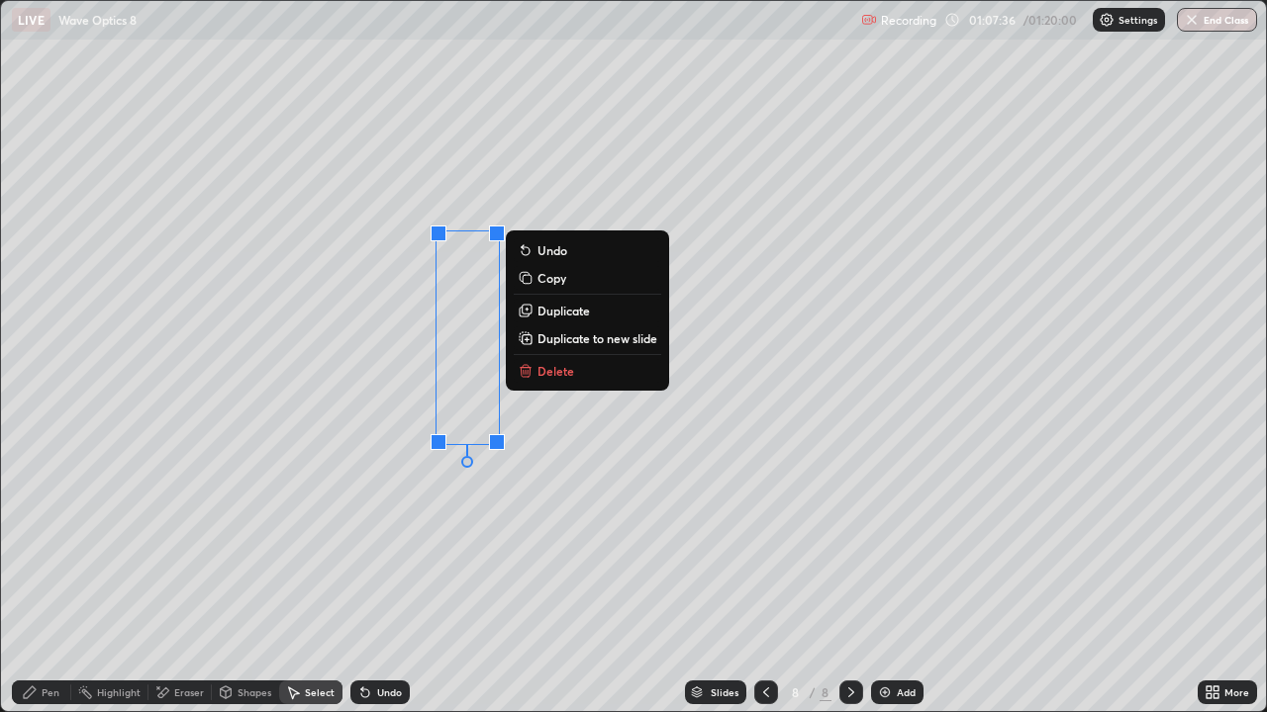
click at [562, 313] on p "Duplicate" at bounding box center [563, 311] width 52 height 16
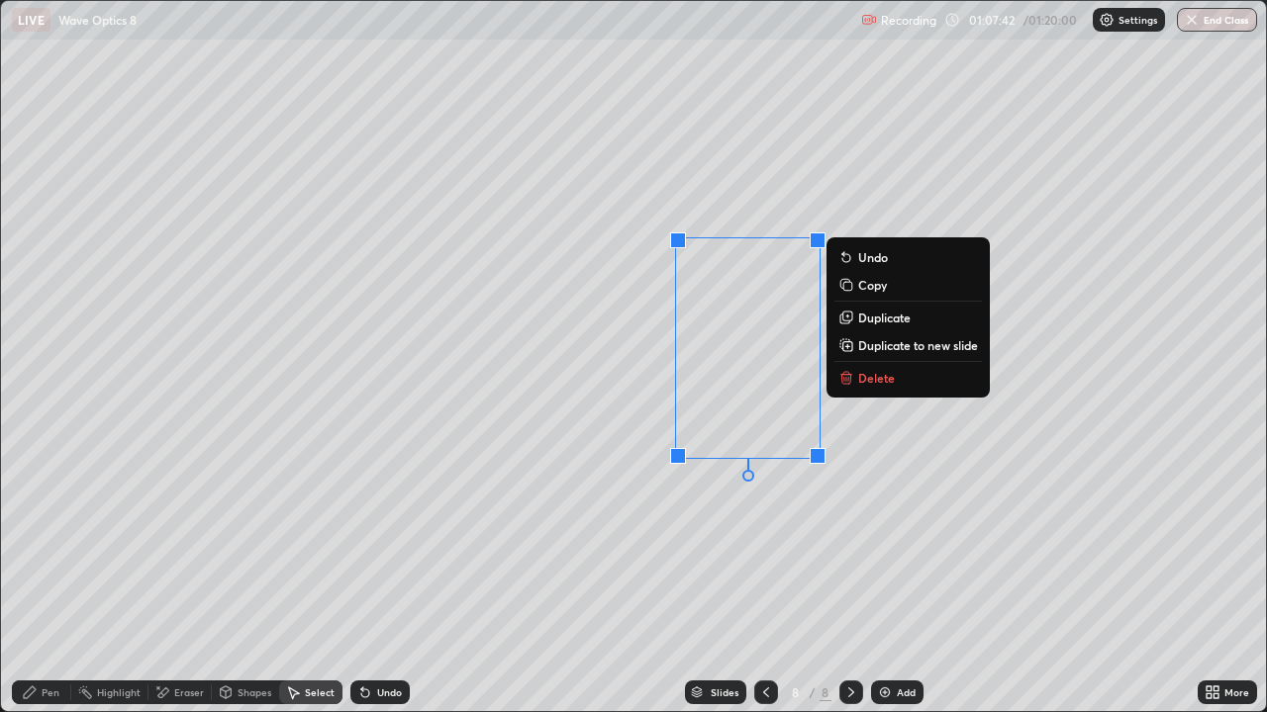
click at [254, 578] on div "Shapes" at bounding box center [254, 693] width 34 height 10
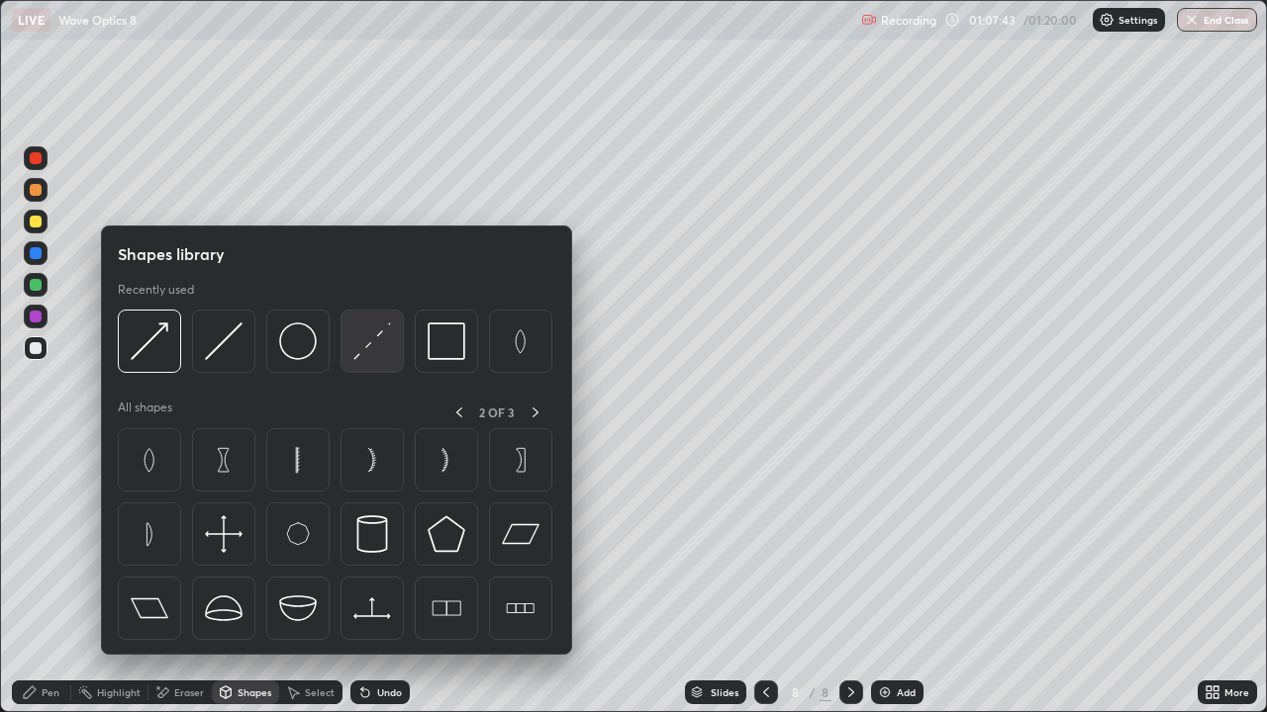
click at [372, 346] on img at bounding box center [372, 342] width 38 height 38
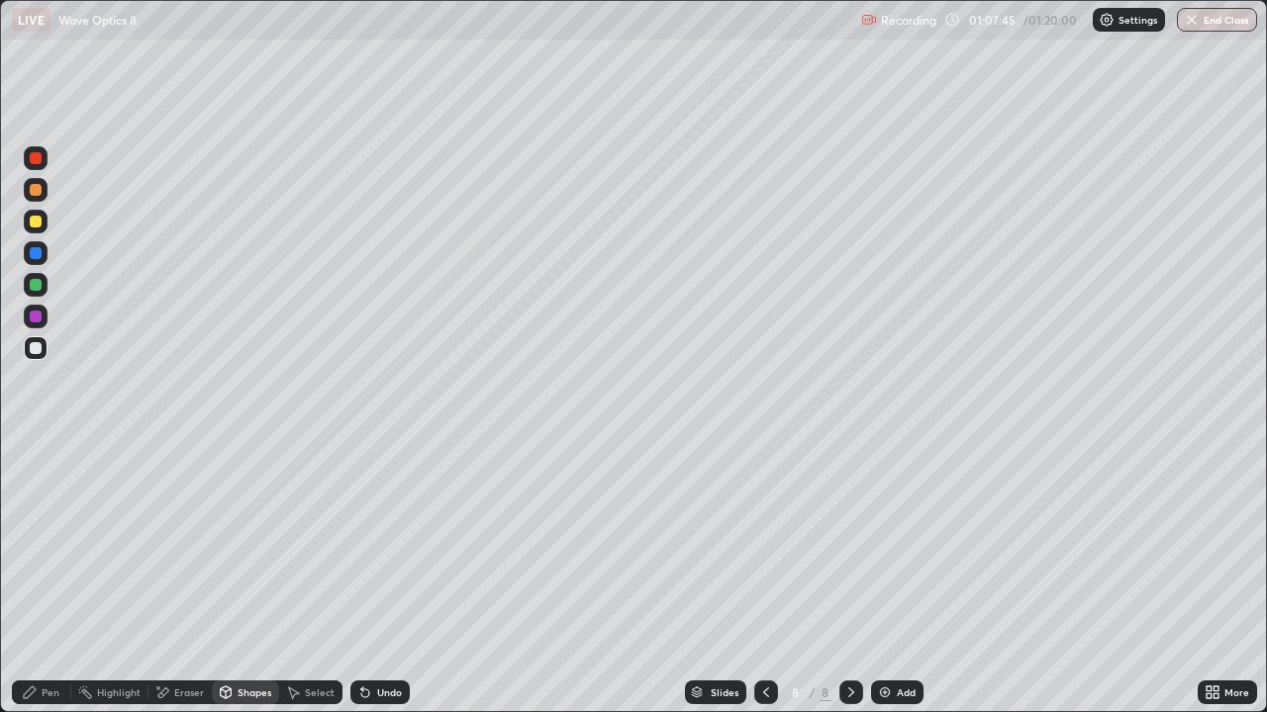
click at [35, 195] on div at bounding box center [36, 190] width 12 height 12
click at [50, 578] on div "Pen" at bounding box center [51, 693] width 18 height 10
click at [31, 356] on div at bounding box center [36, 348] width 24 height 24
click at [247, 578] on div "Shapes" at bounding box center [254, 693] width 34 height 10
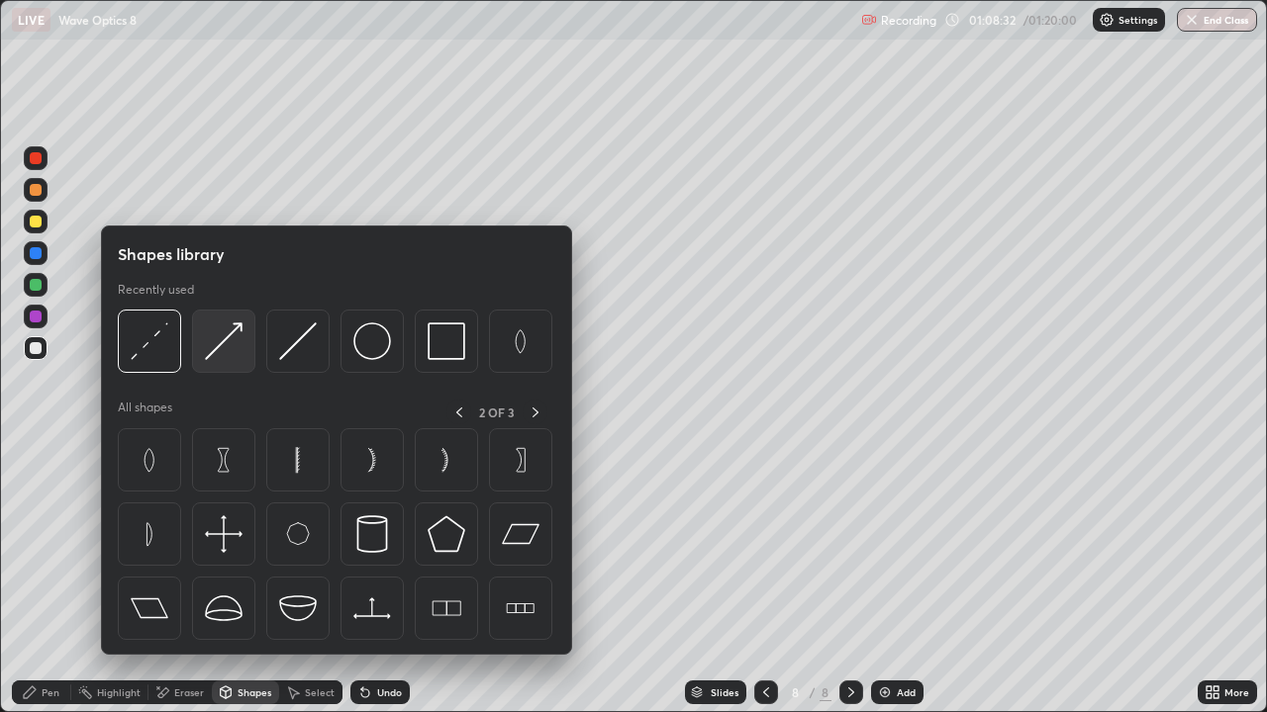
click at [234, 348] on img at bounding box center [224, 342] width 38 height 38
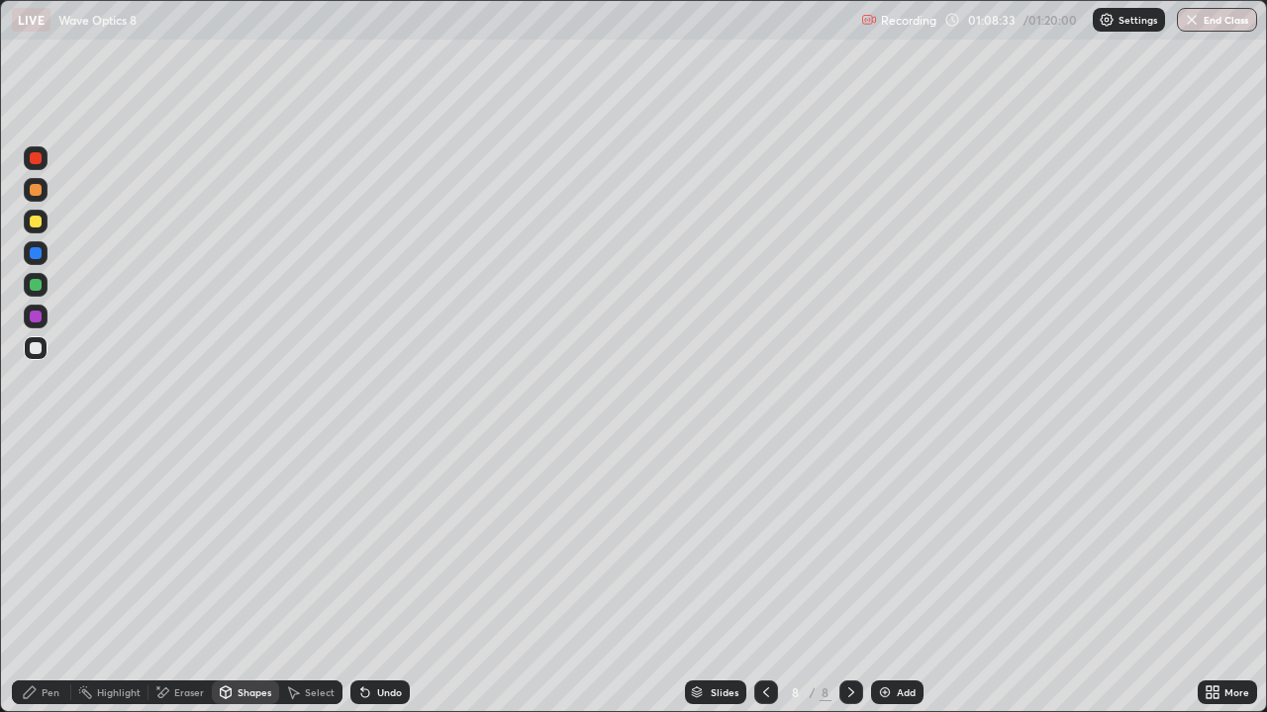
click at [41, 222] on div at bounding box center [36, 222] width 12 height 12
click at [55, 578] on div "Pen" at bounding box center [51, 693] width 18 height 10
click at [32, 355] on div at bounding box center [36, 348] width 24 height 24
click at [244, 578] on div "Shapes" at bounding box center [245, 693] width 67 height 24
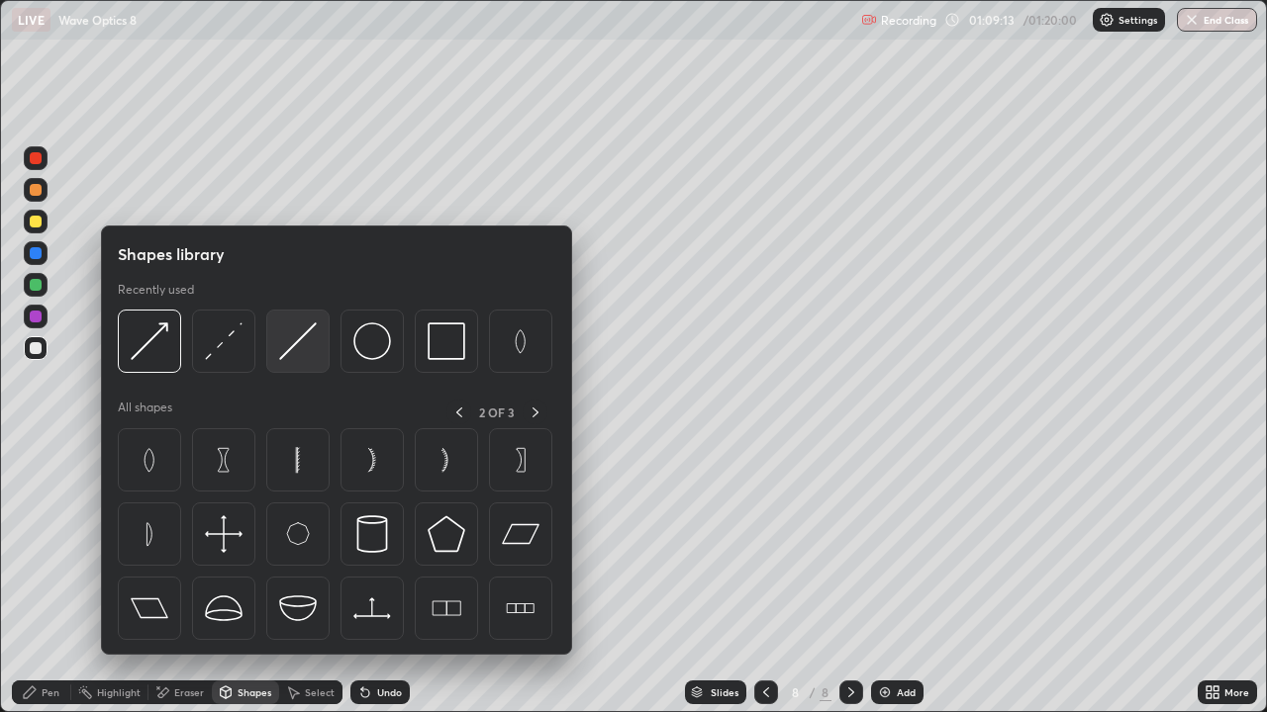
click at [303, 345] on img at bounding box center [298, 342] width 38 height 38
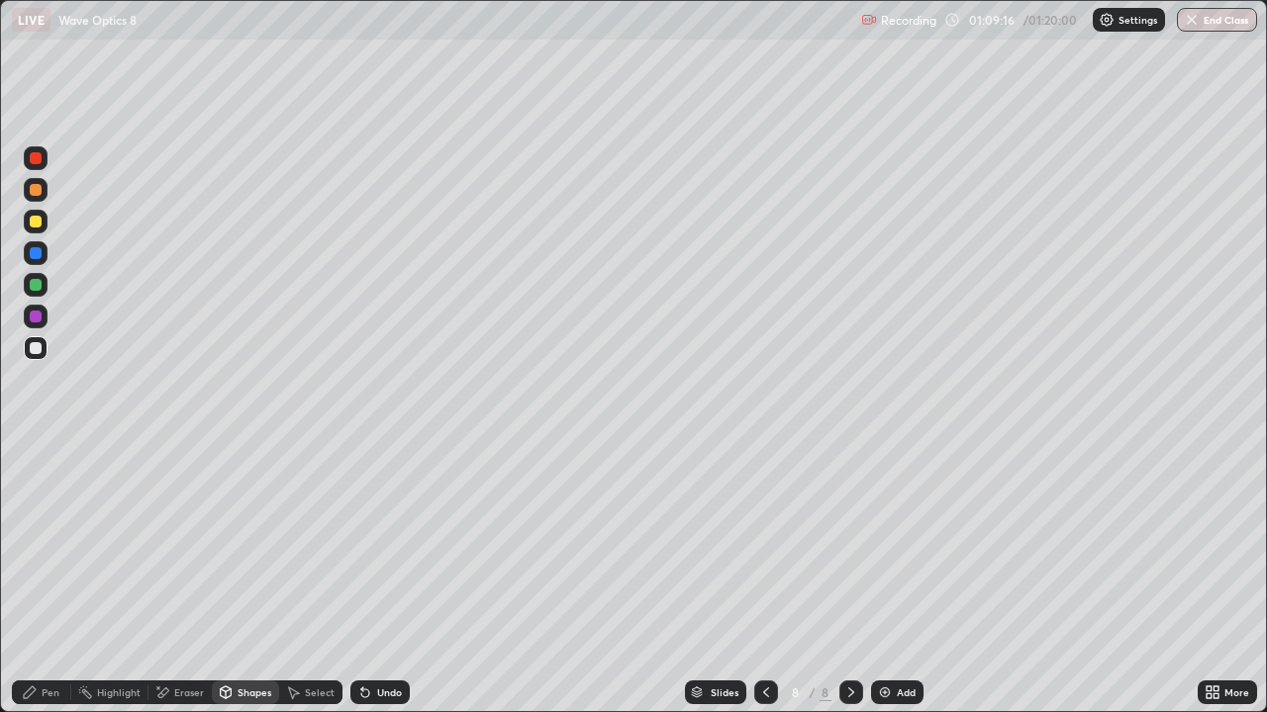
click at [39, 578] on div "Pen" at bounding box center [41, 693] width 59 height 24
click at [39, 288] on div at bounding box center [36, 285] width 12 height 12
click at [900, 578] on div "Add" at bounding box center [905, 693] width 19 height 10
click at [40, 349] on div at bounding box center [36, 348] width 12 height 12
click at [250, 578] on div "Shapes" at bounding box center [245, 693] width 67 height 24
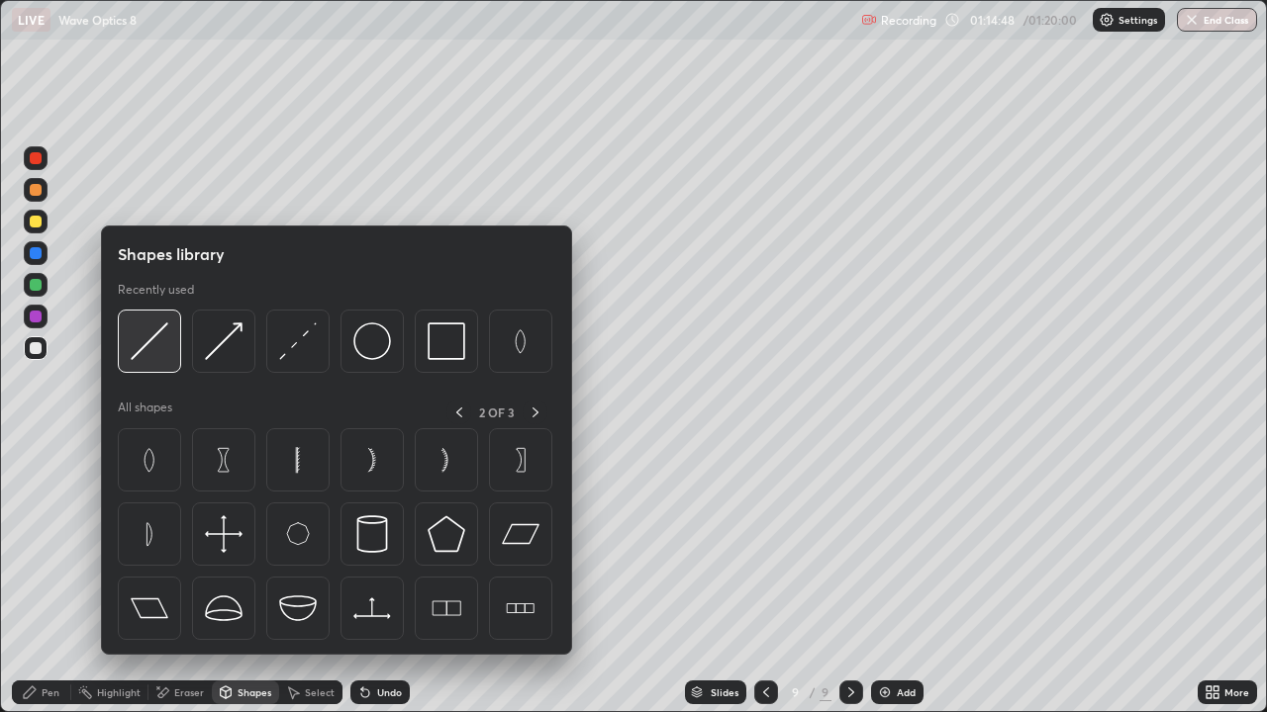
click at [152, 343] on img at bounding box center [150, 342] width 38 height 38
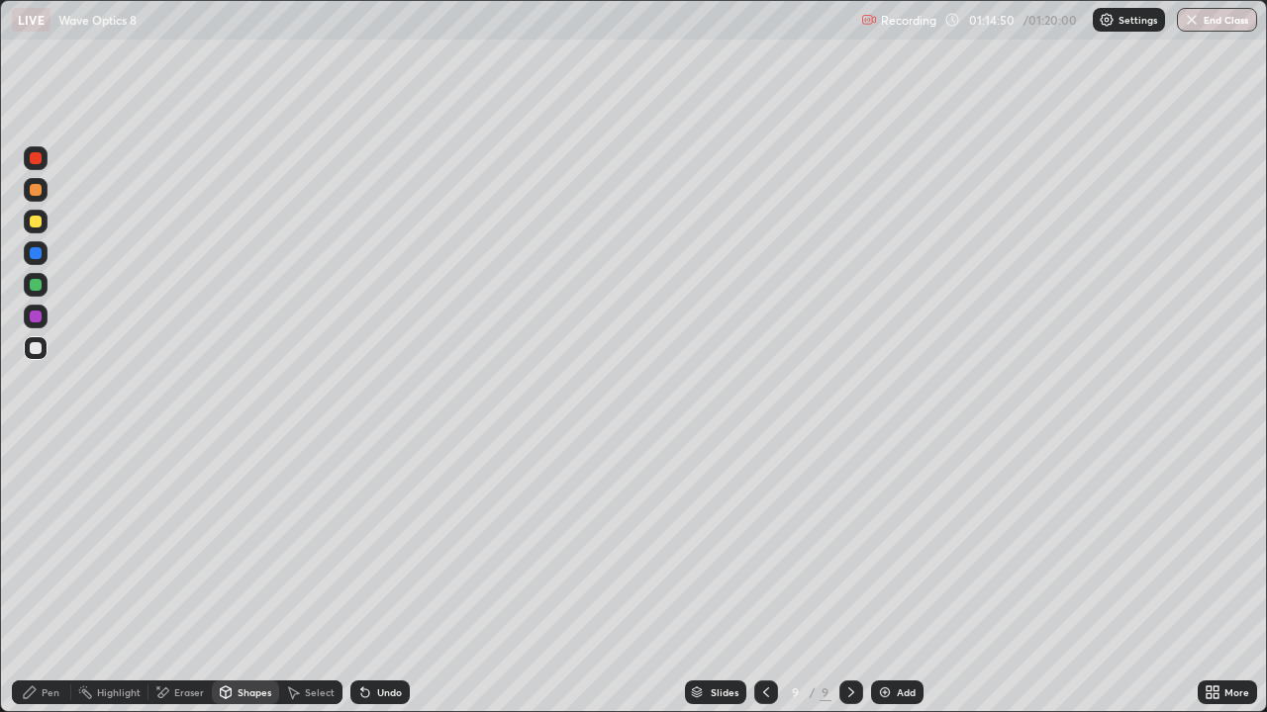
click at [252, 578] on div "Shapes" at bounding box center [254, 693] width 34 height 10
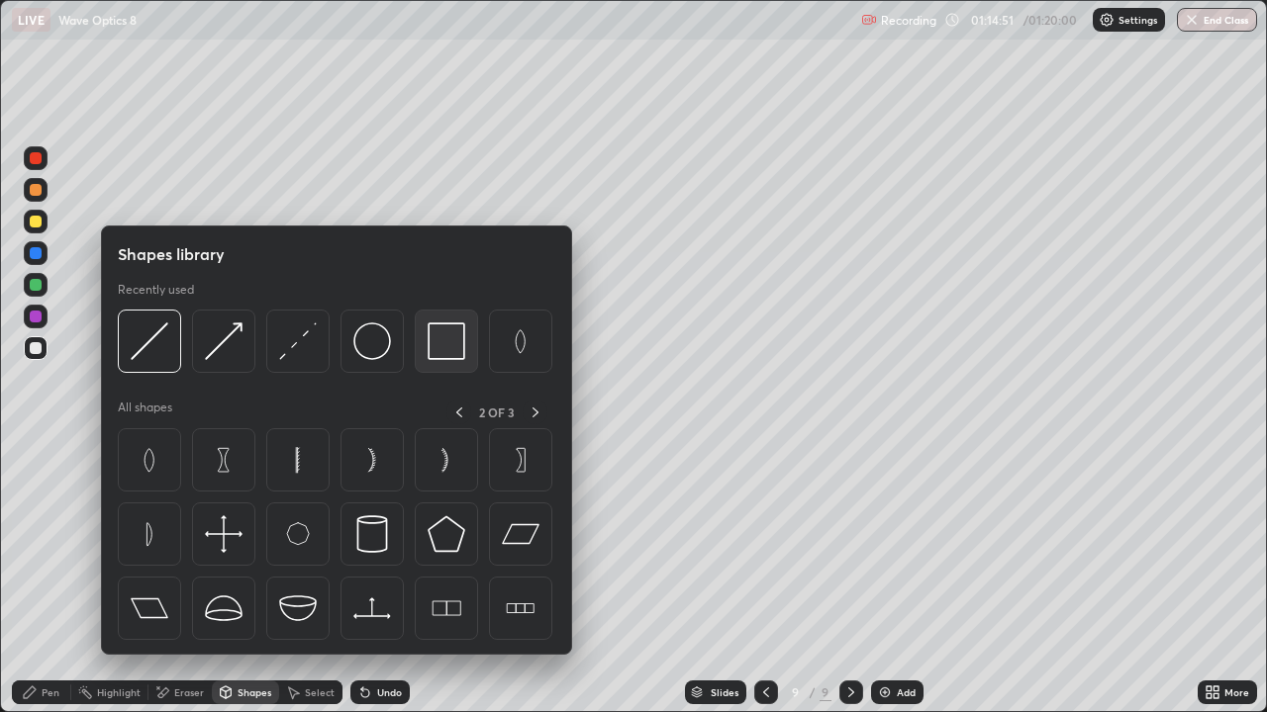
click at [449, 341] on img at bounding box center [446, 342] width 38 height 38
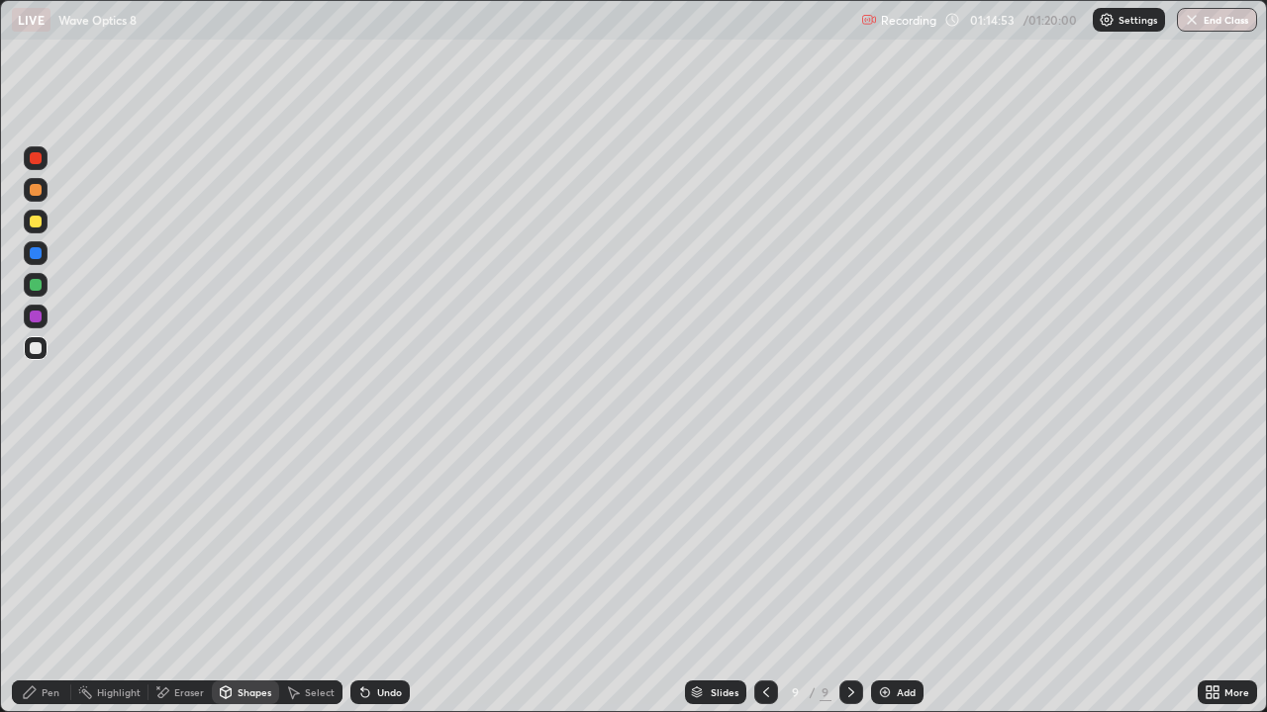
click at [29, 578] on icon at bounding box center [30, 693] width 12 height 12
click at [31, 225] on div at bounding box center [36, 222] width 12 height 12
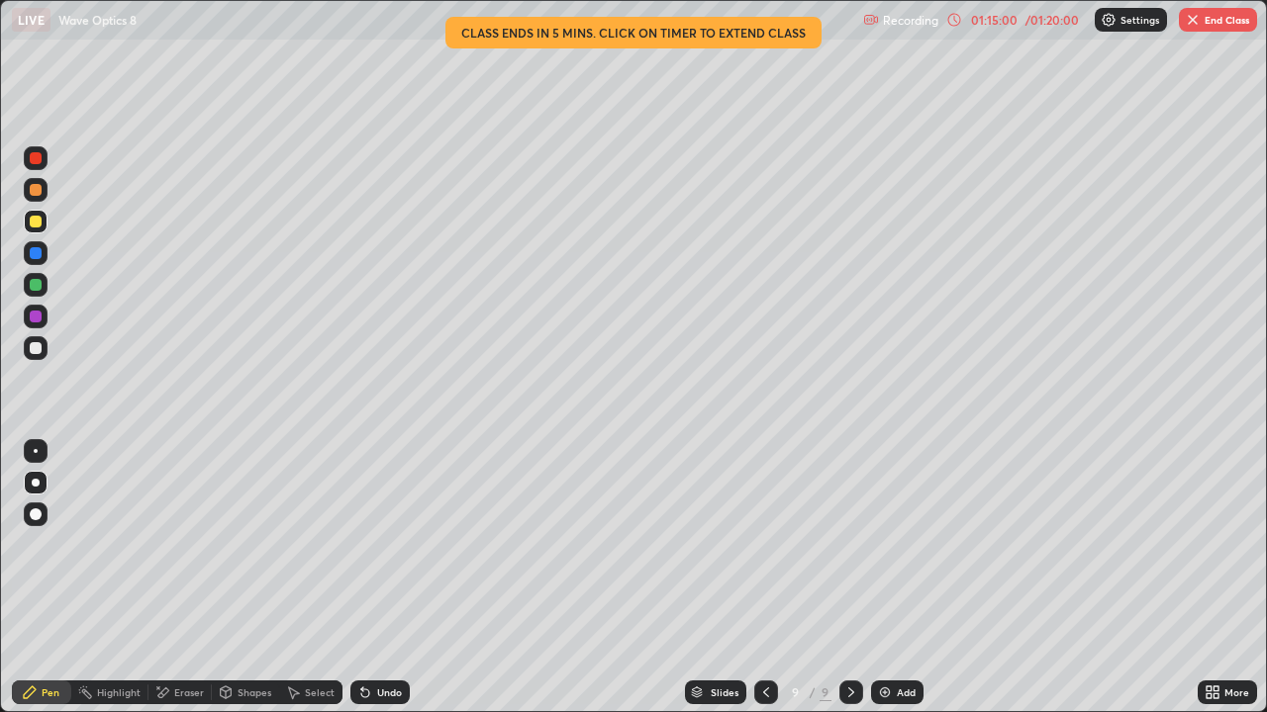
click at [234, 578] on div "Shapes" at bounding box center [245, 693] width 67 height 24
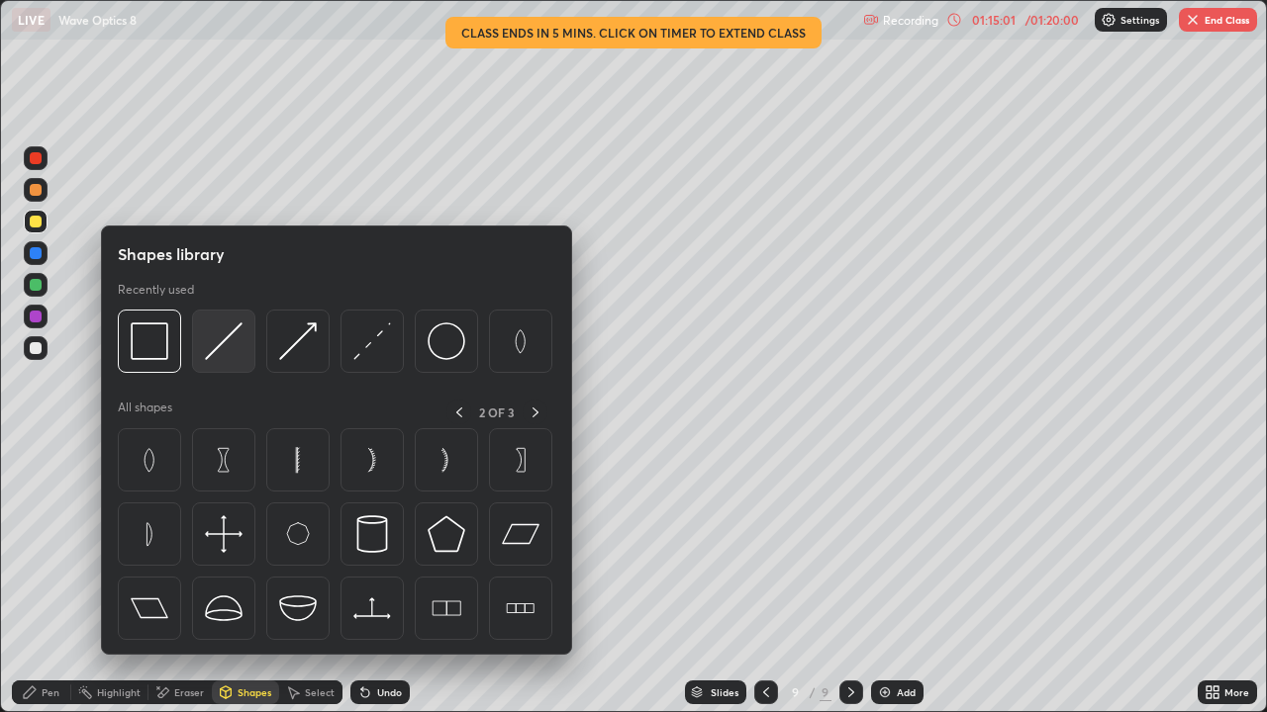
click at [221, 334] on img at bounding box center [224, 342] width 38 height 38
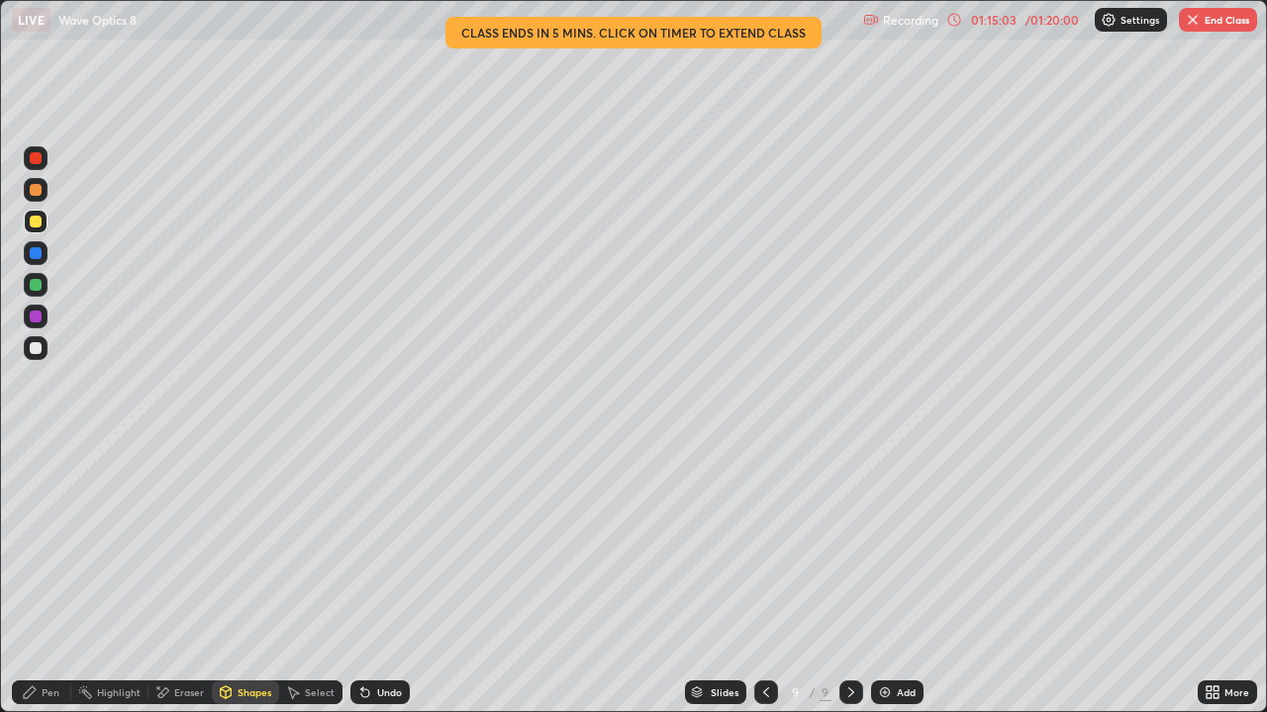
click at [252, 578] on div "Shapes" at bounding box center [245, 693] width 67 height 24
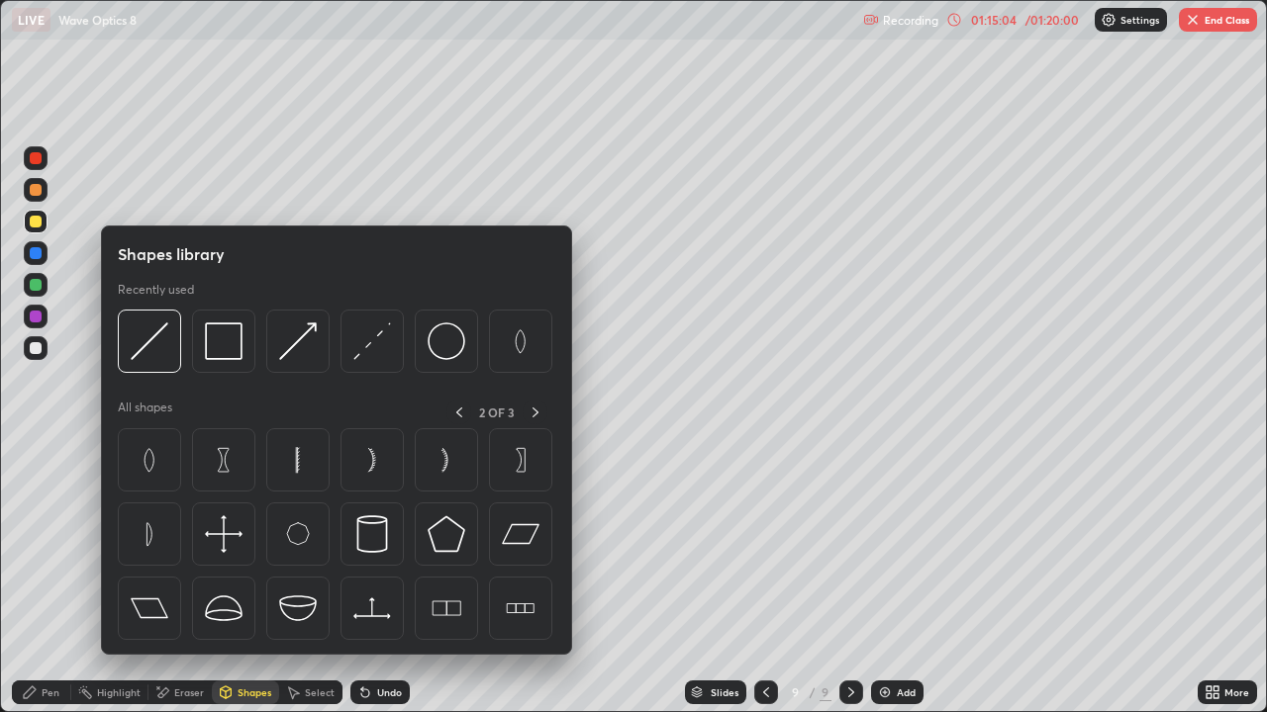
click at [383, 578] on div "Undo" at bounding box center [389, 693] width 25 height 10
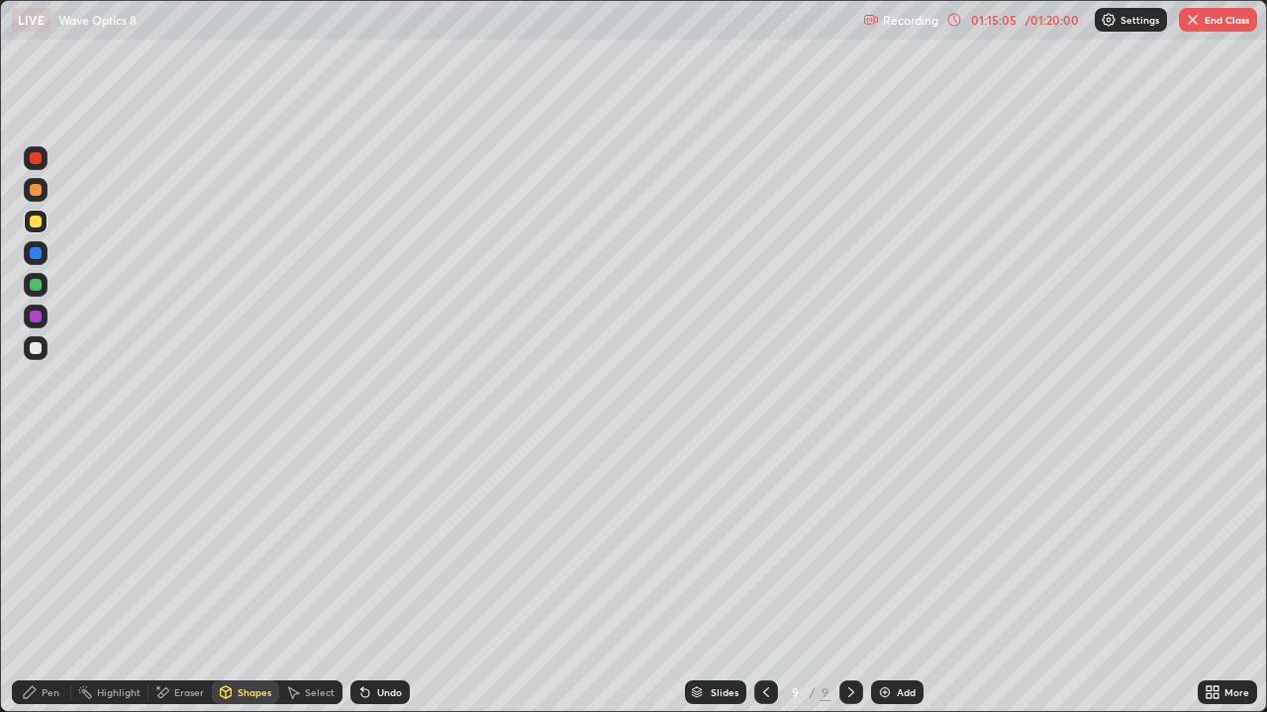
click at [254, 578] on div "Shapes" at bounding box center [254, 693] width 34 height 10
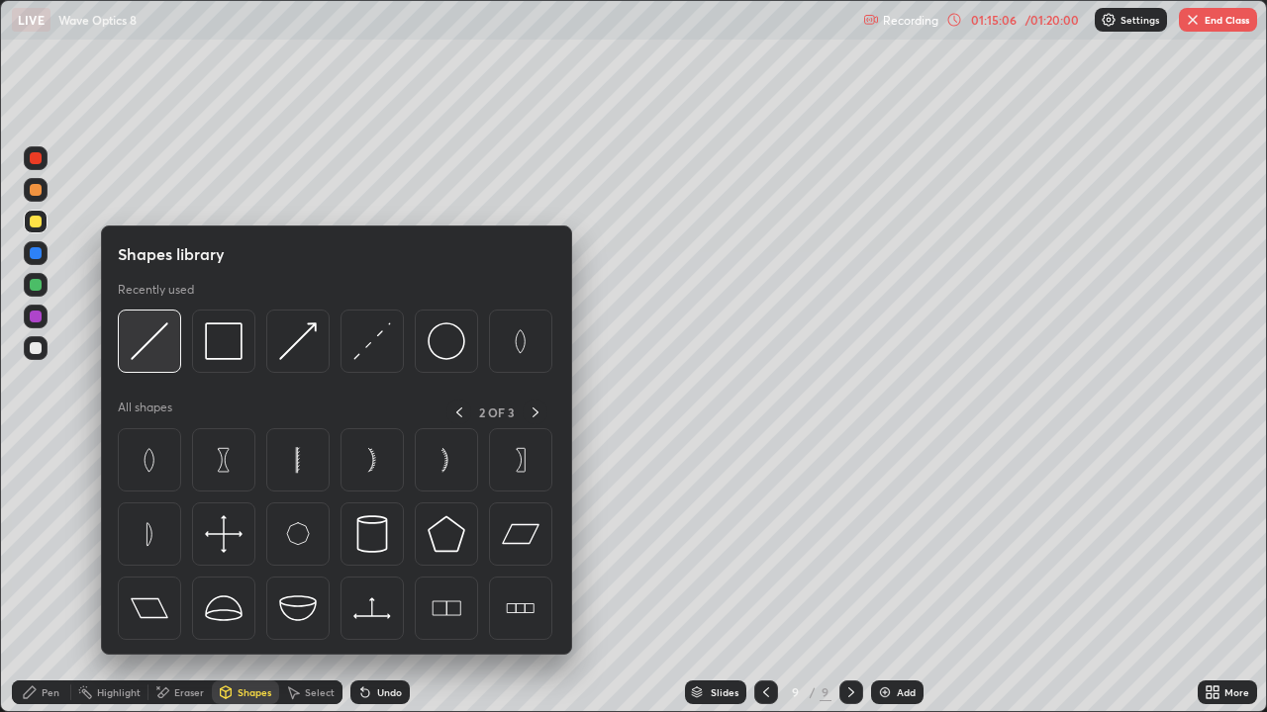
click at [160, 347] on img at bounding box center [150, 342] width 38 height 38
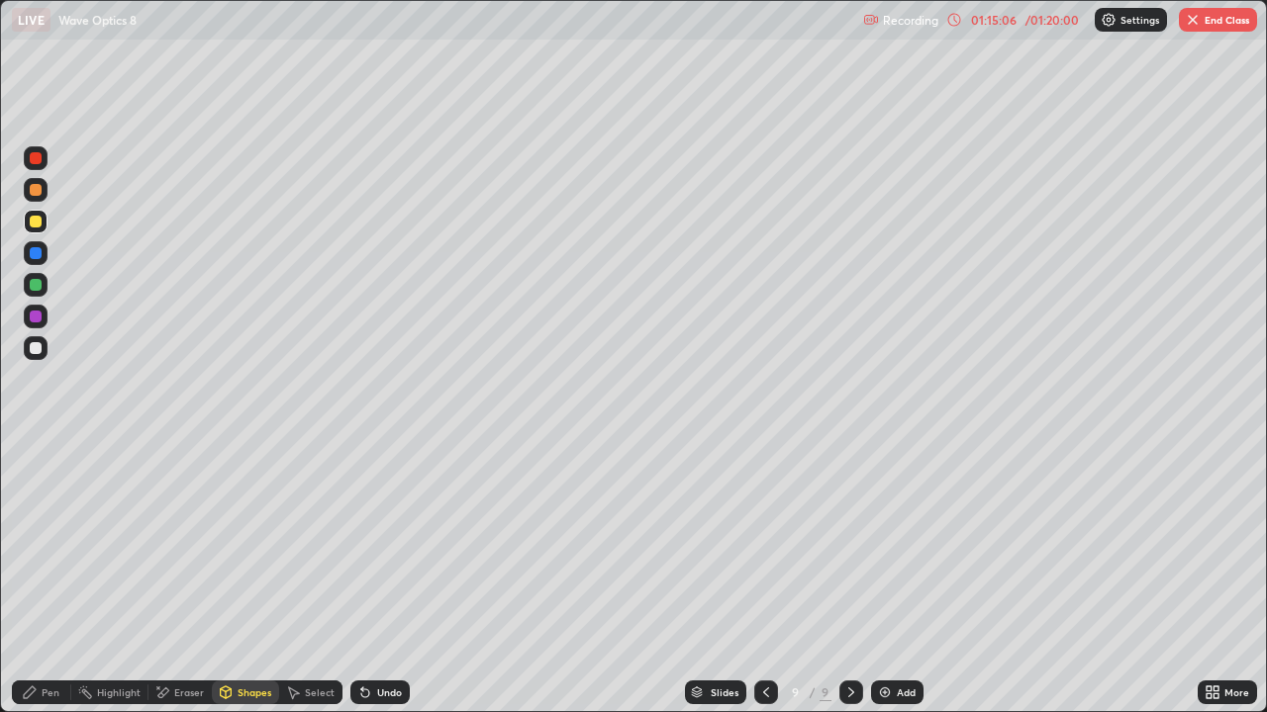
click at [40, 321] on div at bounding box center [36, 317] width 12 height 12
click at [33, 225] on div at bounding box center [36, 222] width 12 height 12
click at [35, 578] on icon at bounding box center [30, 693] width 16 height 16
click at [41, 348] on div at bounding box center [36, 348] width 12 height 12
click at [305, 578] on div "Select" at bounding box center [320, 693] width 30 height 10
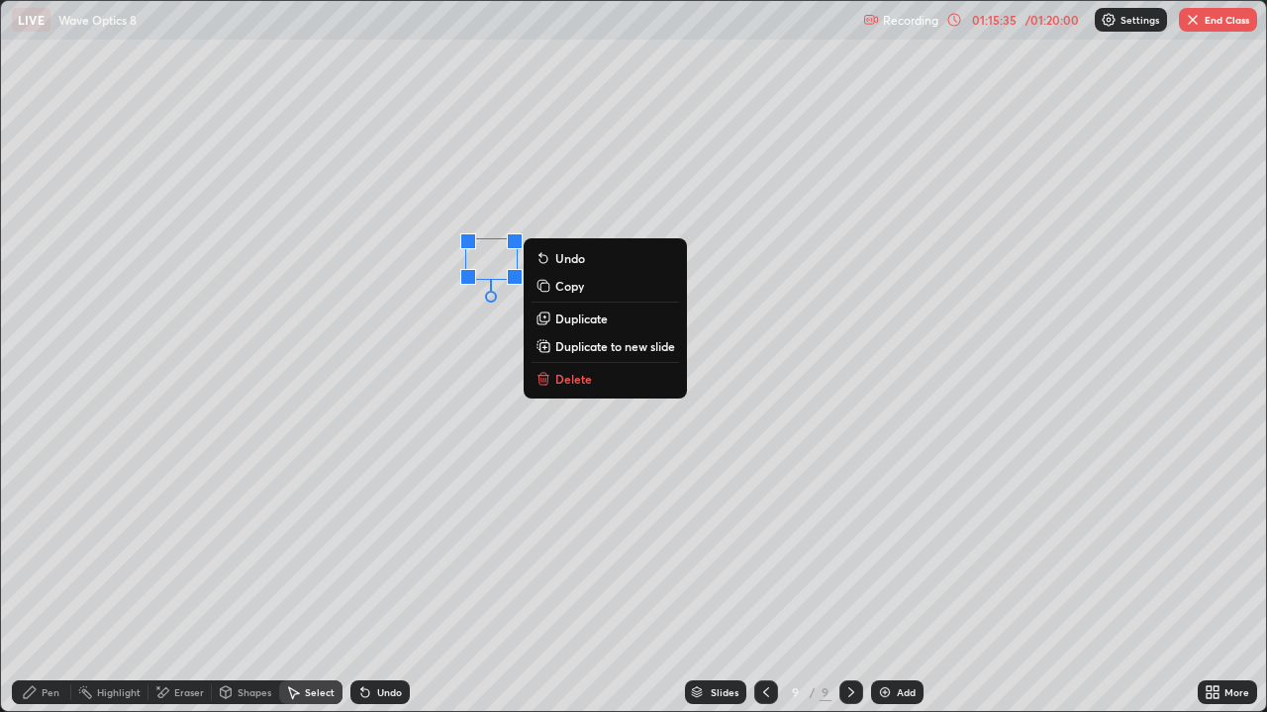
click at [410, 249] on div "0 ° Undo Copy Duplicate Duplicate to new slide Delete" at bounding box center [633, 356] width 1265 height 710
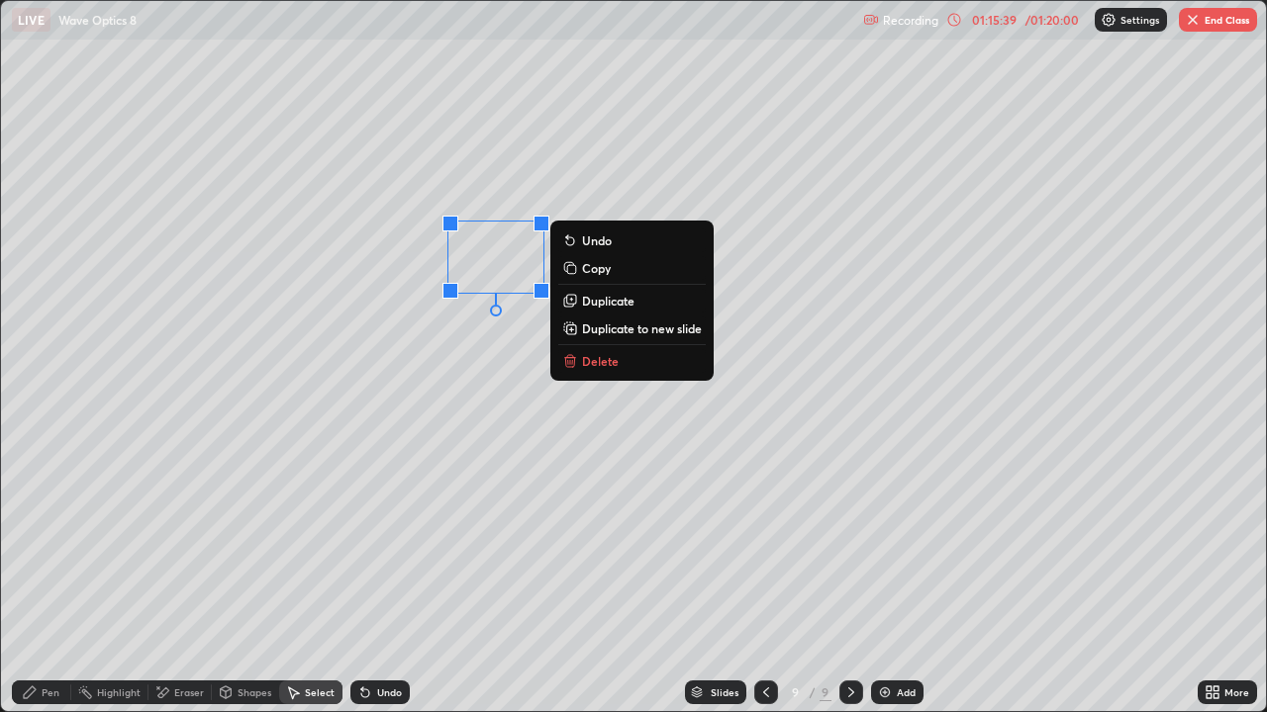
click at [614, 303] on p "Duplicate" at bounding box center [608, 301] width 52 height 16
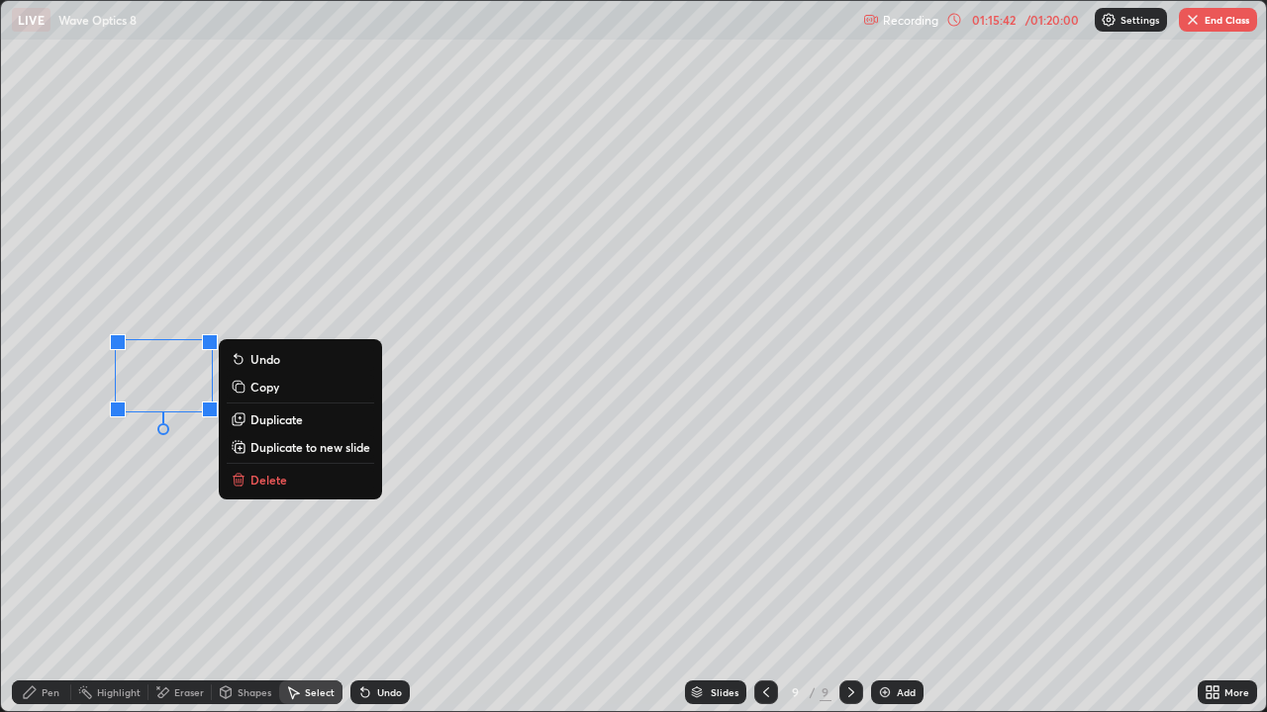
click at [179, 578] on div "Eraser" at bounding box center [179, 693] width 63 height 24
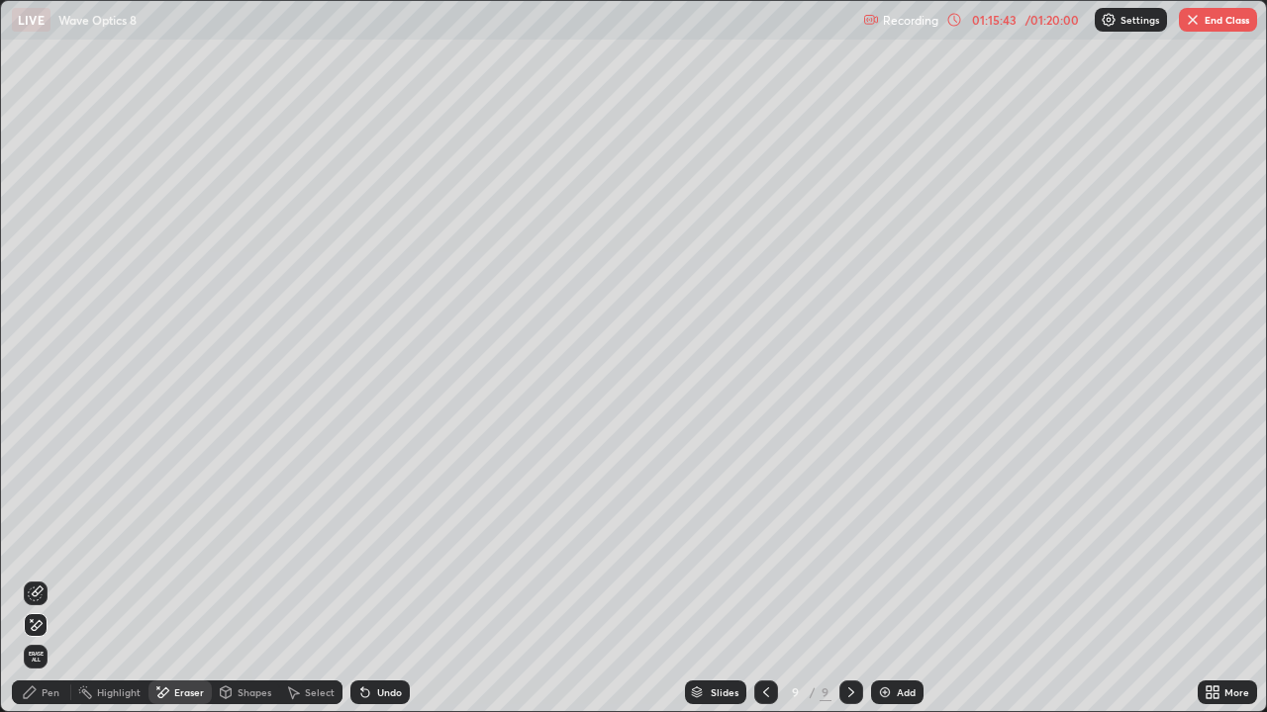
click at [31, 578] on icon at bounding box center [36, 594] width 16 height 16
click at [44, 578] on div "Pen" at bounding box center [41, 693] width 59 height 24
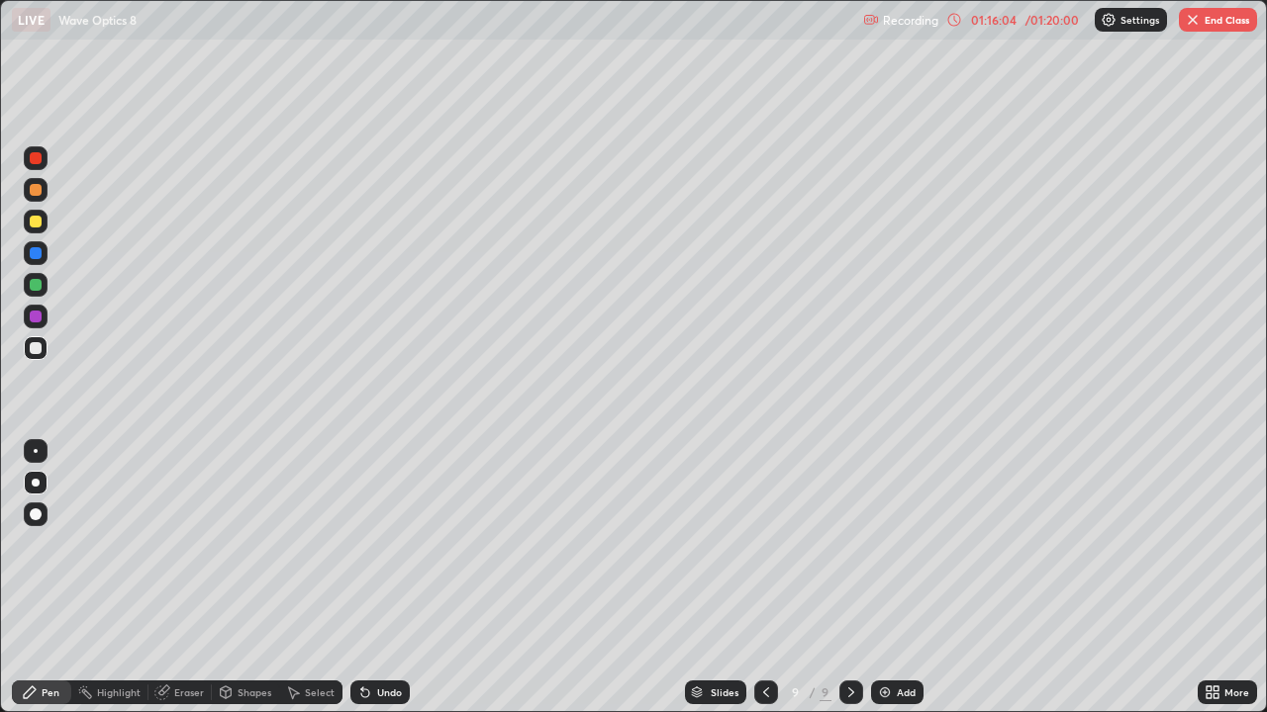
click at [35, 287] on div at bounding box center [36, 285] width 12 height 12
click at [34, 355] on div at bounding box center [36, 348] width 24 height 24
click at [243, 578] on div "Shapes" at bounding box center [245, 693] width 67 height 24
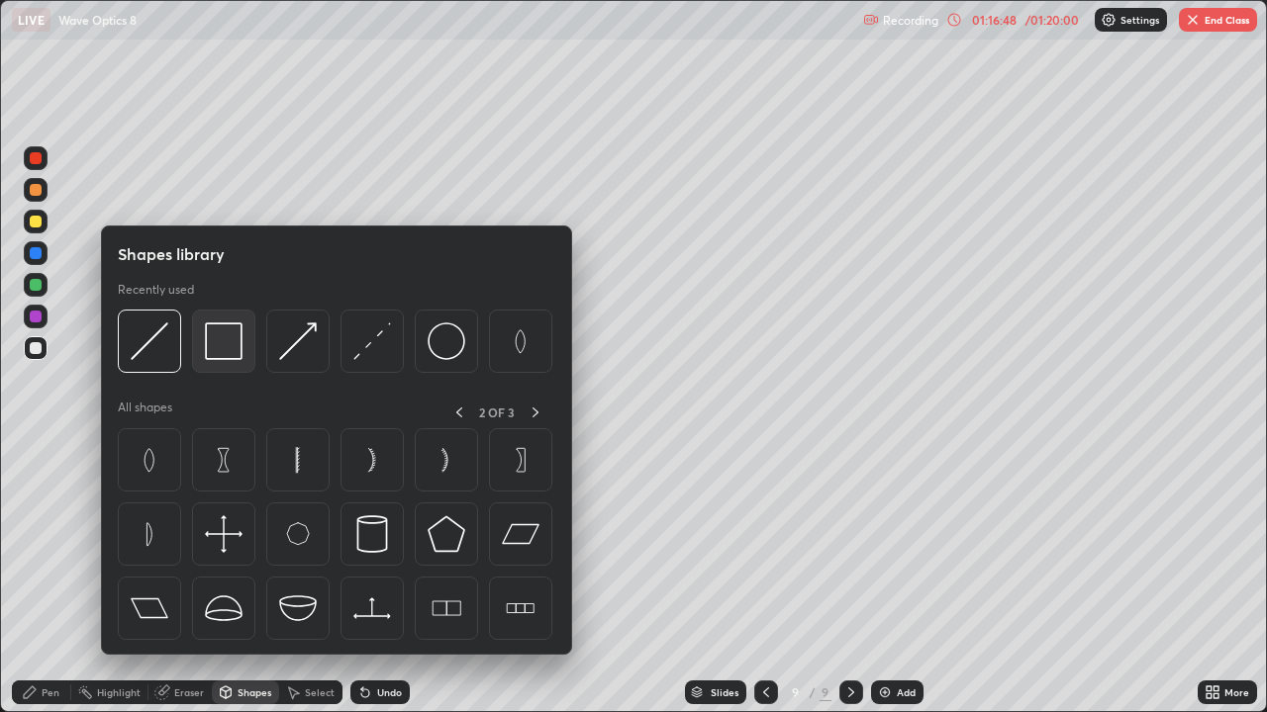
click at [217, 353] on img at bounding box center [224, 342] width 38 height 38
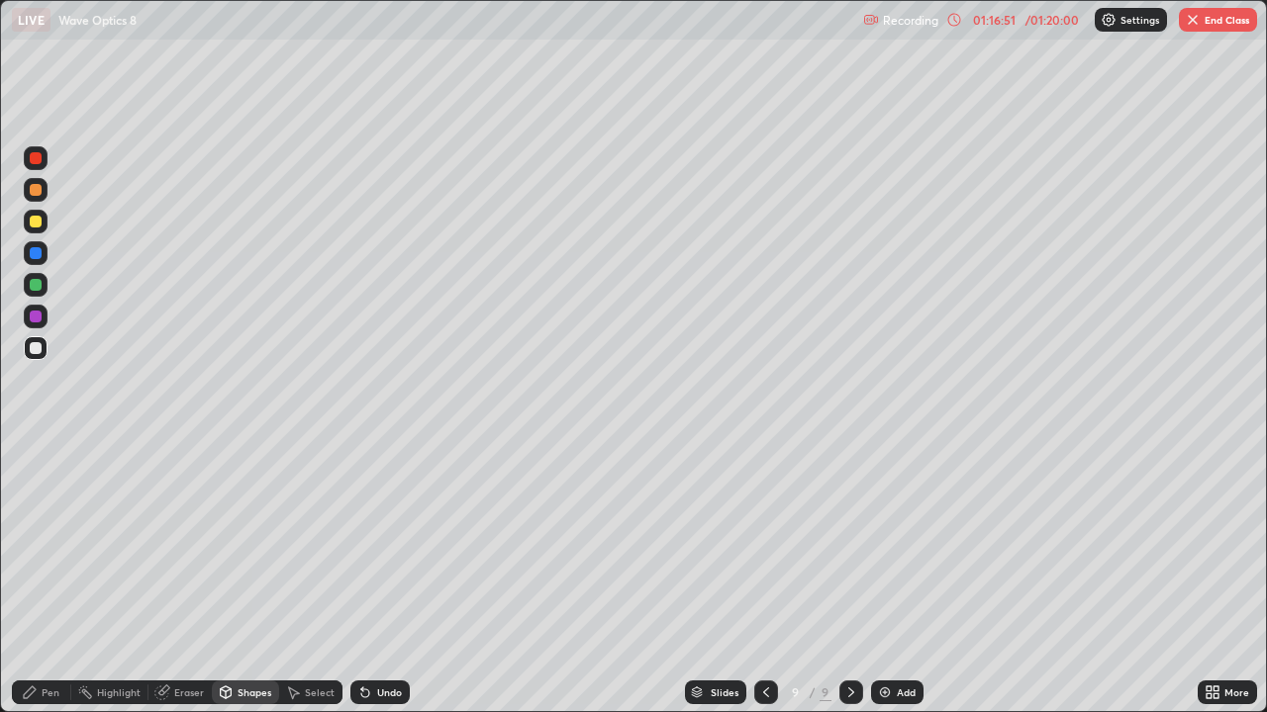
click at [61, 578] on div "Pen" at bounding box center [41, 693] width 59 height 24
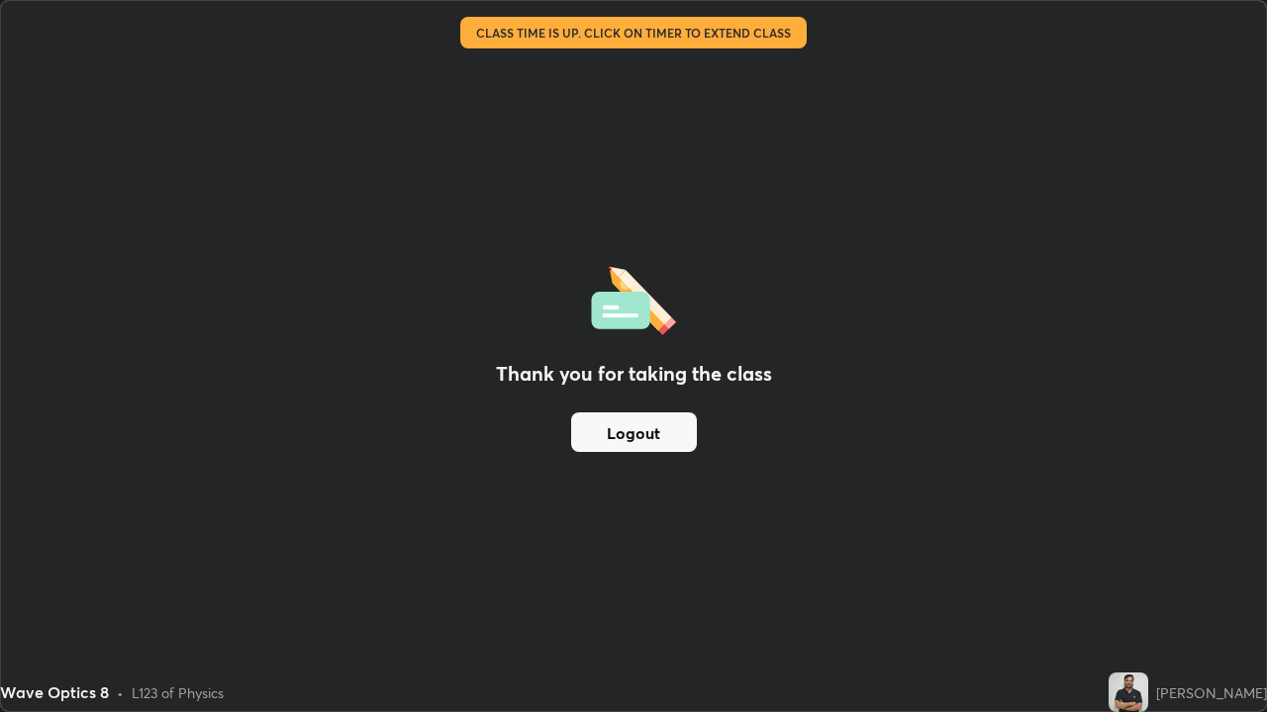
click at [650, 431] on button "Logout" at bounding box center [634, 433] width 126 height 40
